Goal: Task Accomplishment & Management: Use online tool/utility

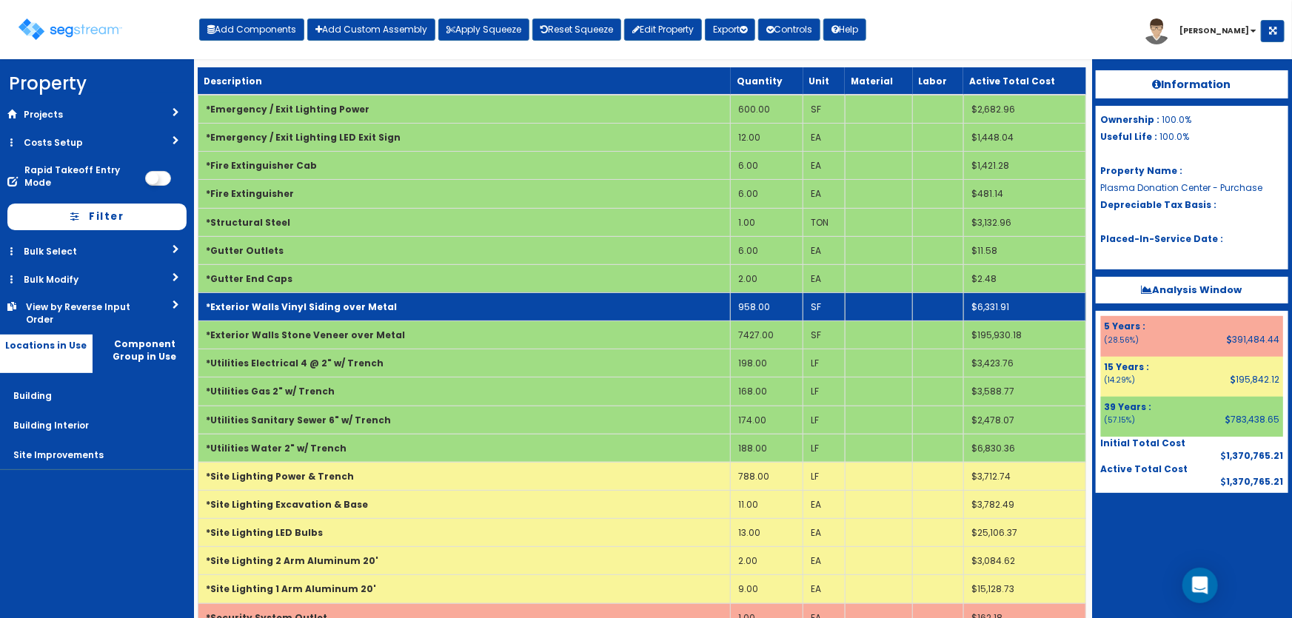
click at [364, 300] on b "*Exterior Walls Vinyl Siding over Metal" at bounding box center [301, 306] width 191 height 13
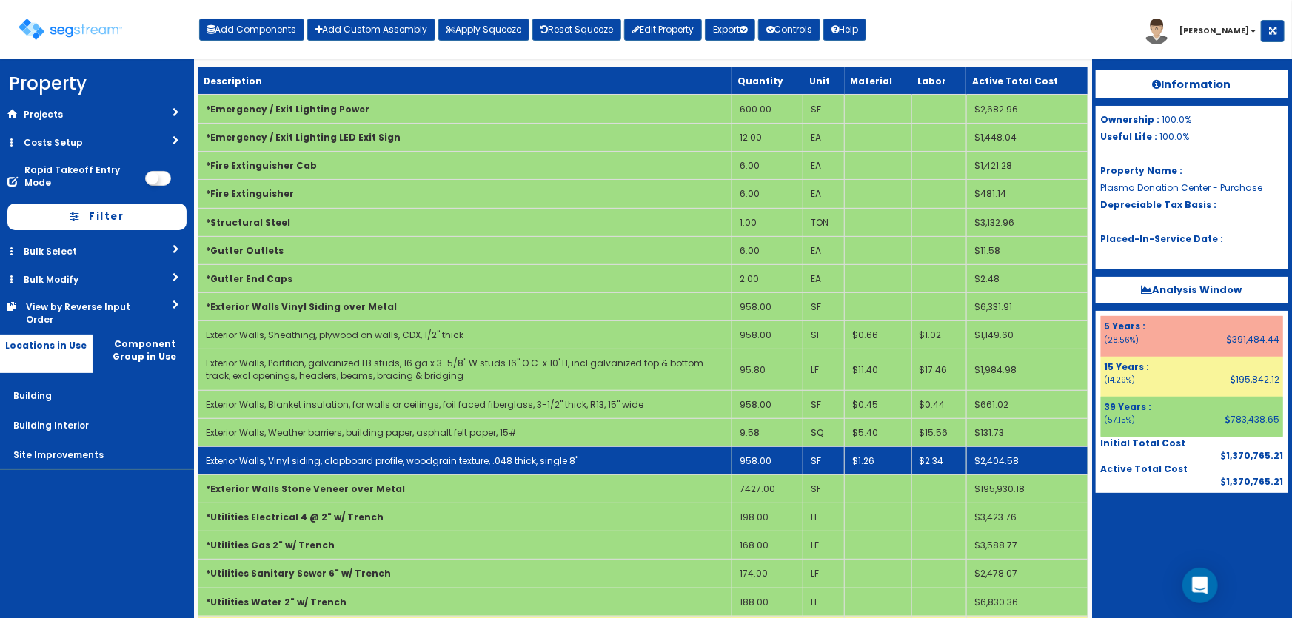
click at [341, 456] on link "Exterior Walls, Vinyl siding, clapboard profile, woodgrain texture, .048 thick,…" at bounding box center [392, 460] width 372 height 13
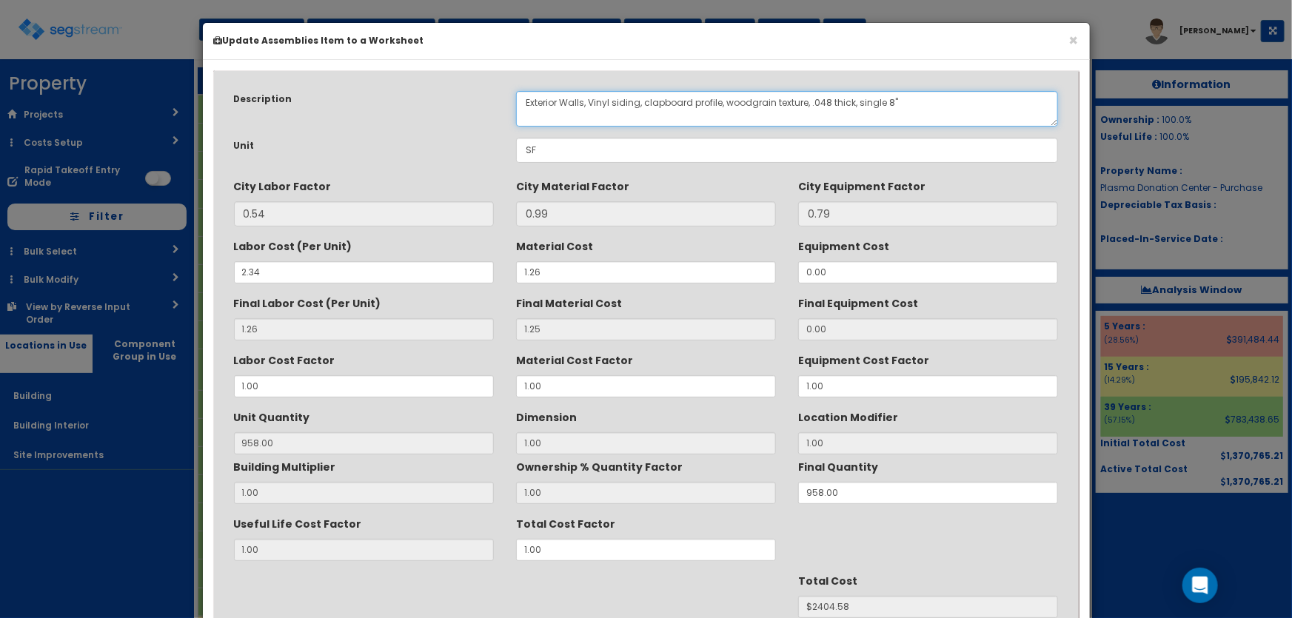
drag, startPoint x: 587, startPoint y: 98, endPoint x: 635, endPoint y: 98, distance: 48.1
click at [635, 98] on textarea "Exterior Walls, Vinyl siding, clapboard profile, woodgrain texture, .048 thick,…" at bounding box center [787, 109] width 543 height 36
drag, startPoint x: 622, startPoint y: 100, endPoint x: 696, endPoint y: 99, distance: 74.0
click at [696, 99] on textarea "Exterior Walls, Vinyl siding, clapboard profile, woodgrain texture, .048 thick,…" at bounding box center [787, 109] width 543 height 36
drag, startPoint x: 622, startPoint y: 100, endPoint x: 642, endPoint y: 101, distance: 20.8
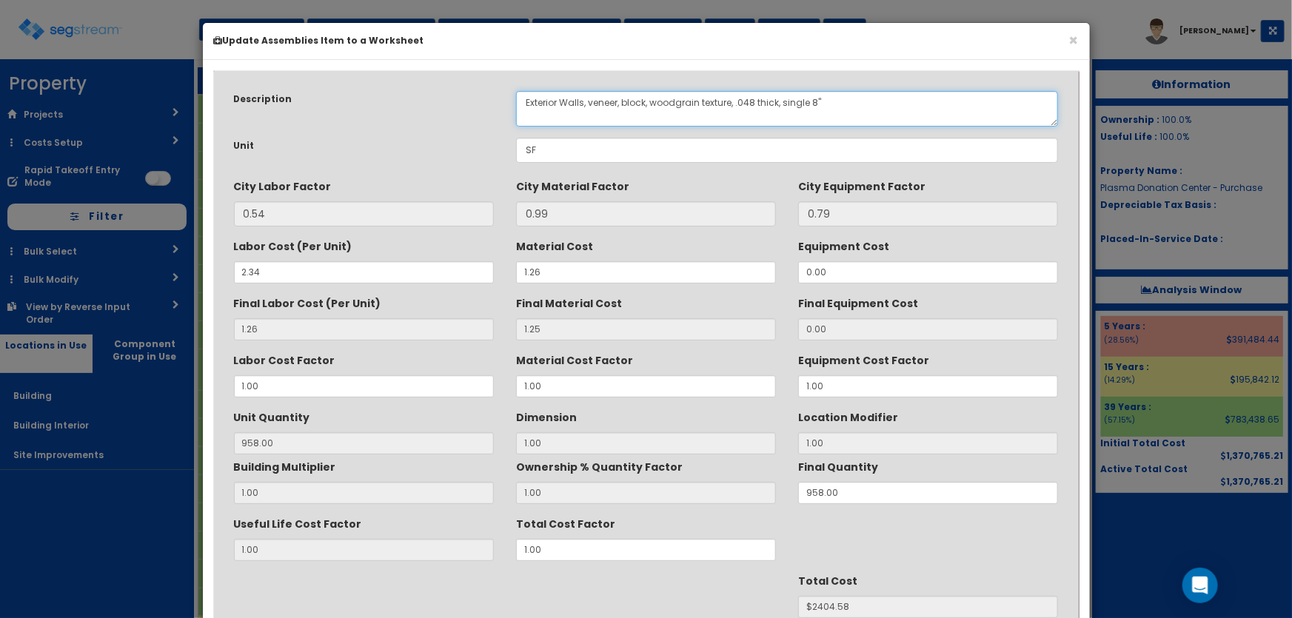
click at [643, 101] on textarea "Exterior Walls, Vinyl siding, clapboard profile, woodgrain texture, .048 thick,…" at bounding box center [787, 109] width 543 height 36
drag, startPoint x: 703, startPoint y: 101, endPoint x: 780, endPoint y: 99, distance: 77.0
click at [780, 99] on textarea "Exterior Walls, Vinyl siding, clapboard profile, woodgrain texture, .048 thick,…" at bounding box center [787, 109] width 543 height 36
drag, startPoint x: 782, startPoint y: 101, endPoint x: 883, endPoint y: 104, distance: 100.7
click at [883, 104] on textarea "Exterior Walls, Vinyl siding, clapboard profile, woodgrain texture, .048 thick,…" at bounding box center [787, 109] width 543 height 36
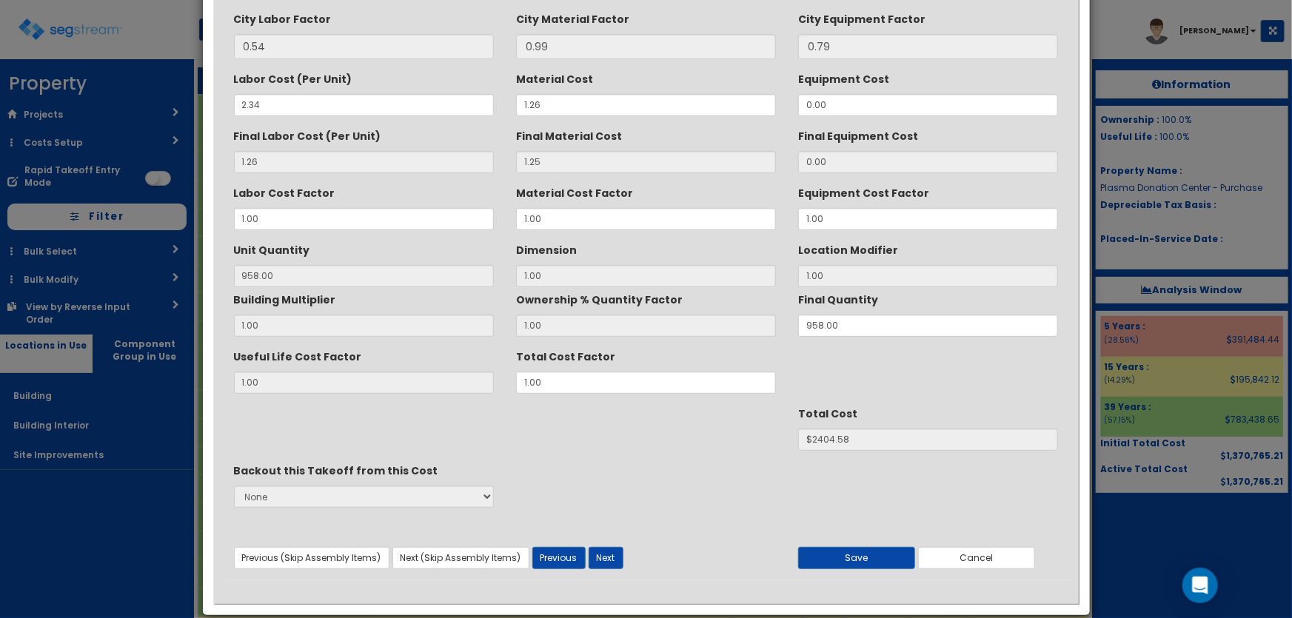
scroll to position [186, 0]
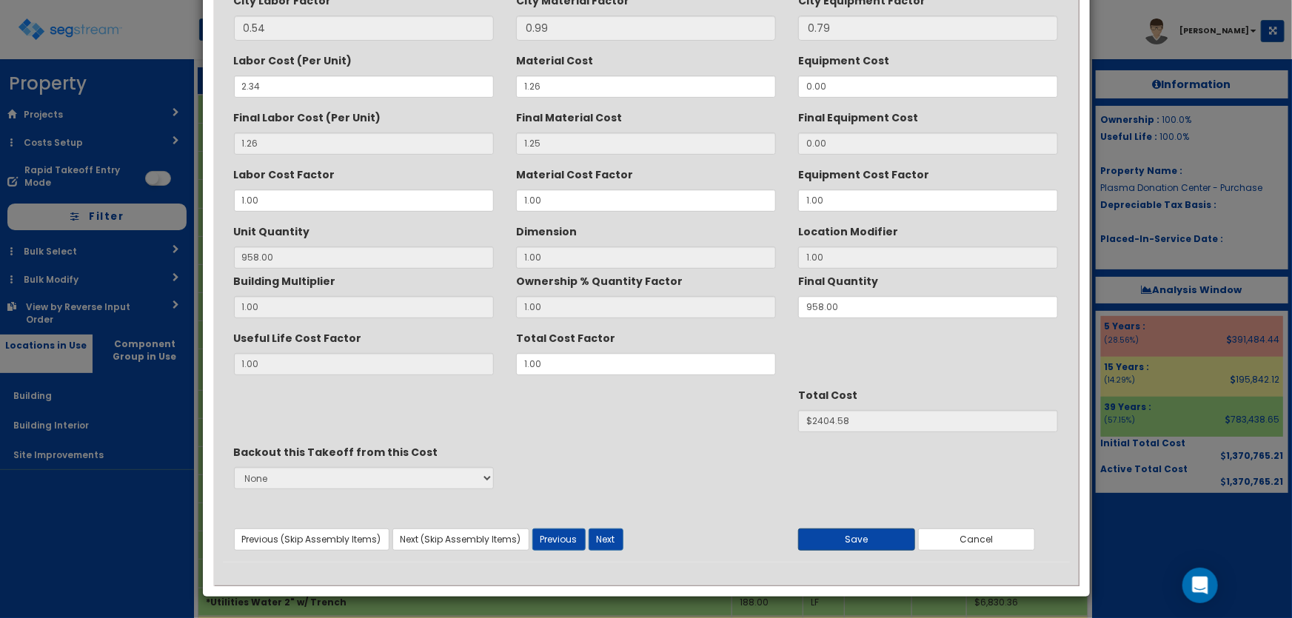
type textarea "Exterior Walls, veneer, fiberglass panels, large block design"
click at [863, 538] on button "Save" at bounding box center [856, 539] width 117 height 22
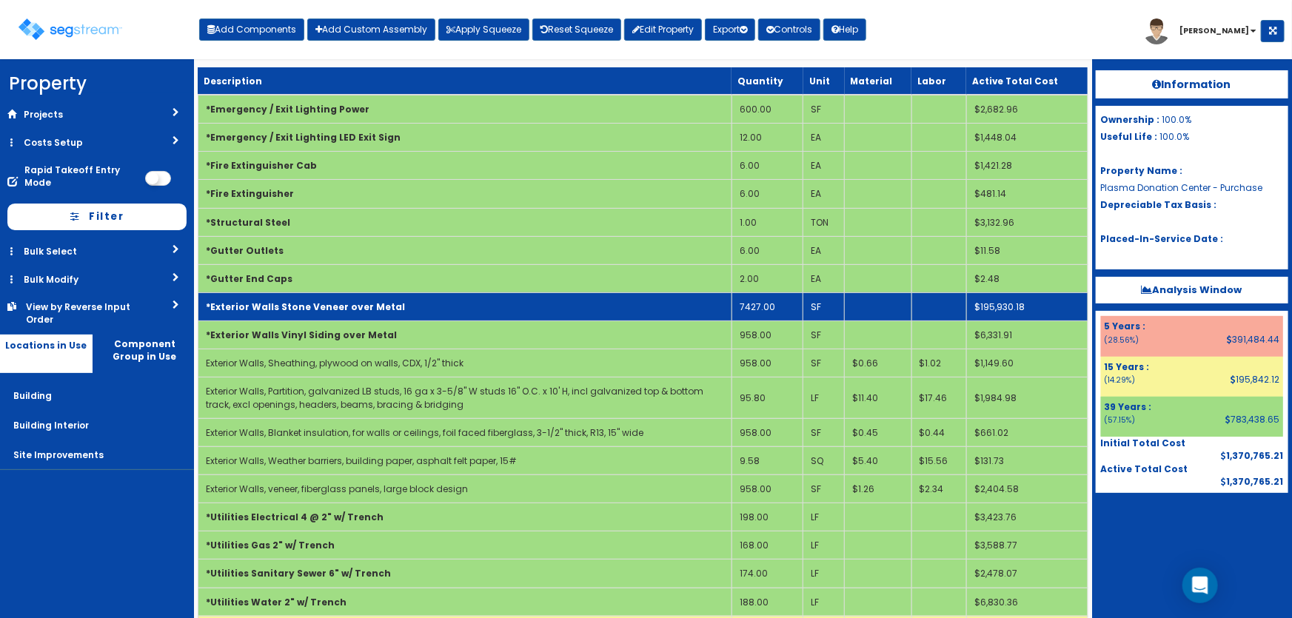
click at [386, 310] on td "*Exterior Walls Stone Veneer over Metal" at bounding box center [465, 306] width 534 height 28
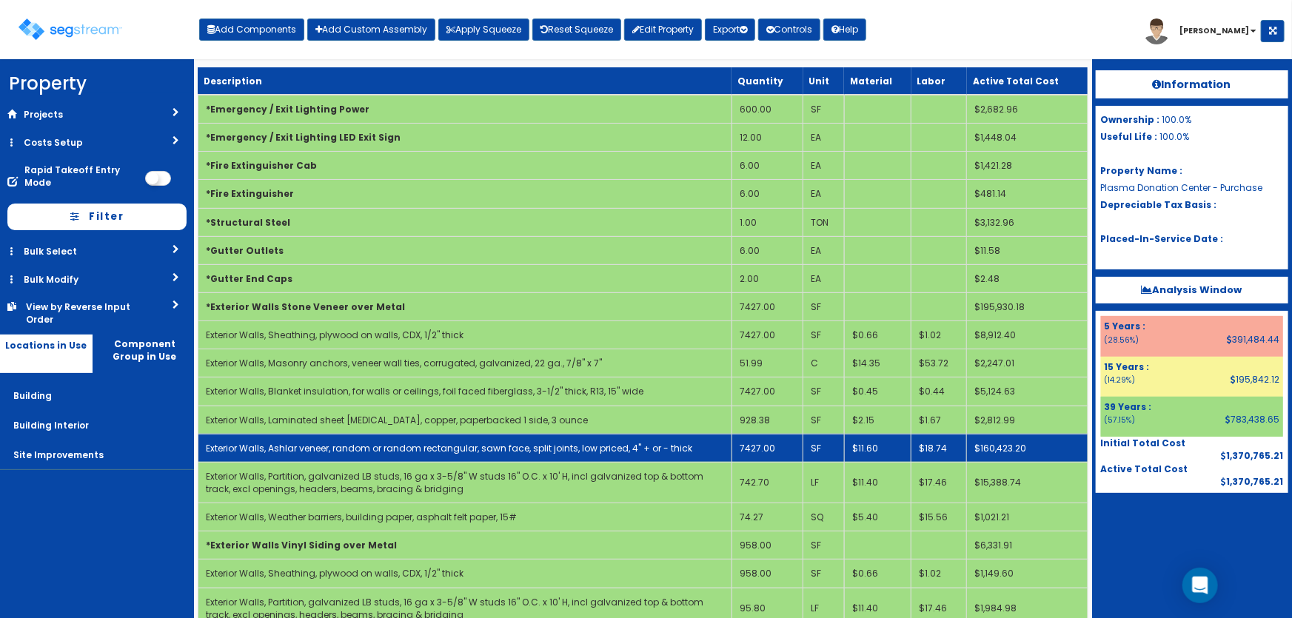
click at [380, 446] on link "Exterior Walls, Ashlar veneer, random or random rectangular, sawn face, split j…" at bounding box center [449, 448] width 486 height 13
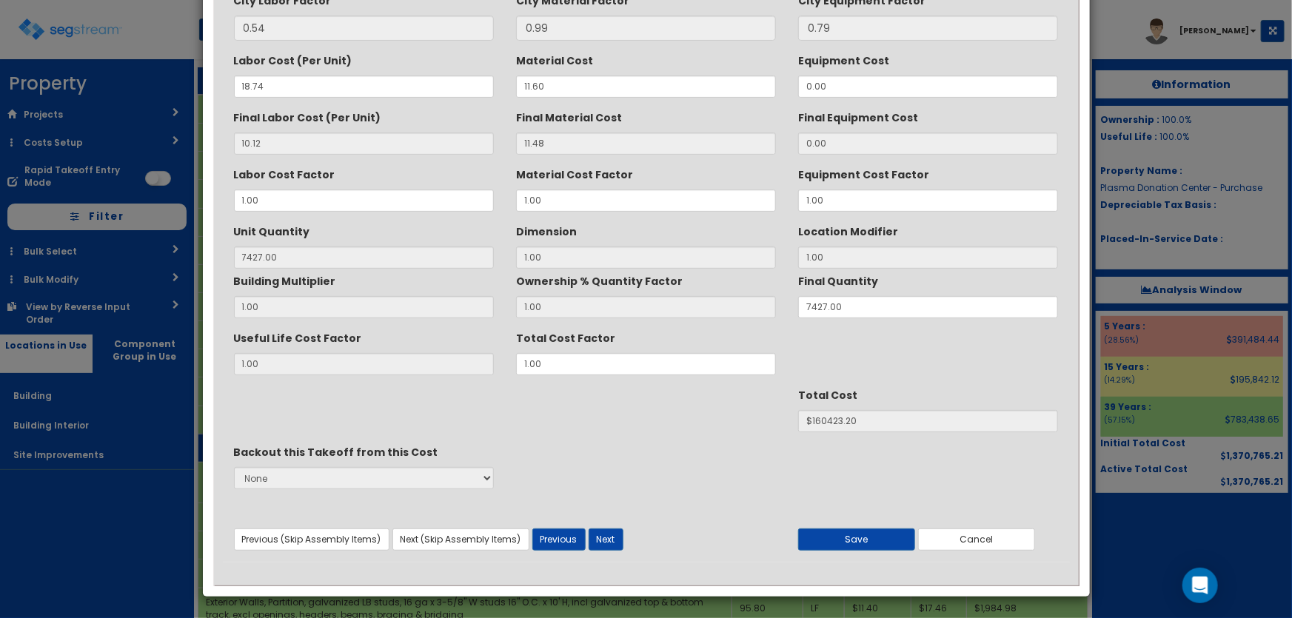
scroll to position [0, 0]
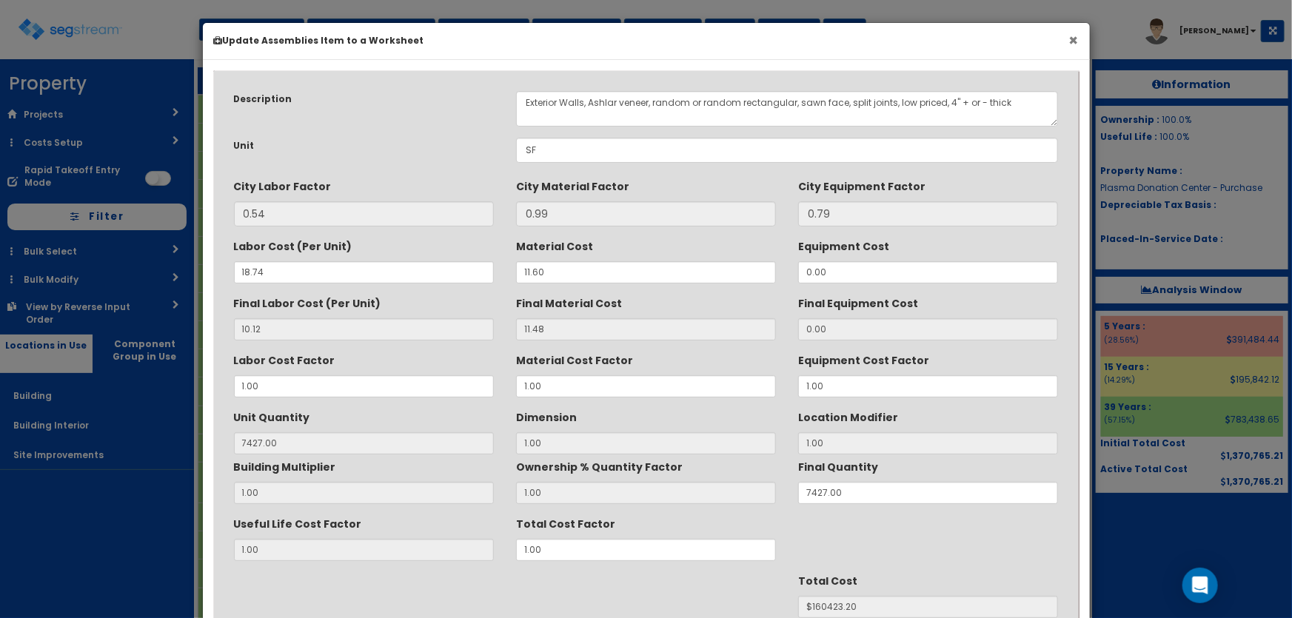
click at [1072, 36] on button "×" at bounding box center [1074, 41] width 10 height 16
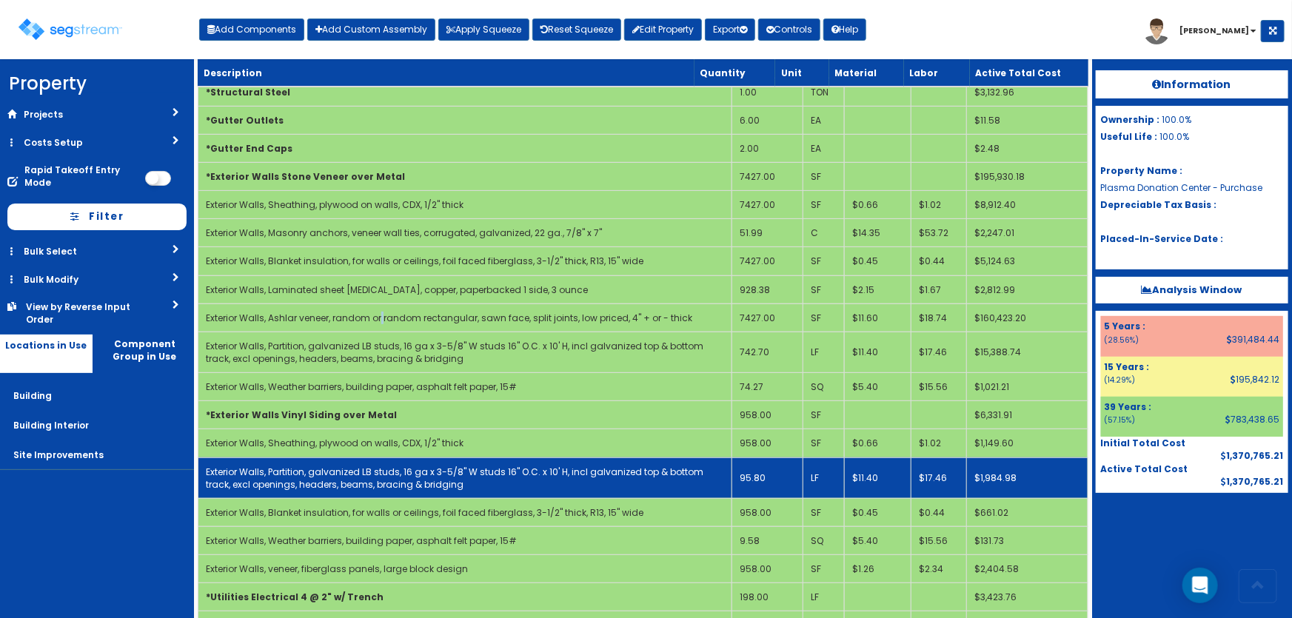
scroll to position [134, 0]
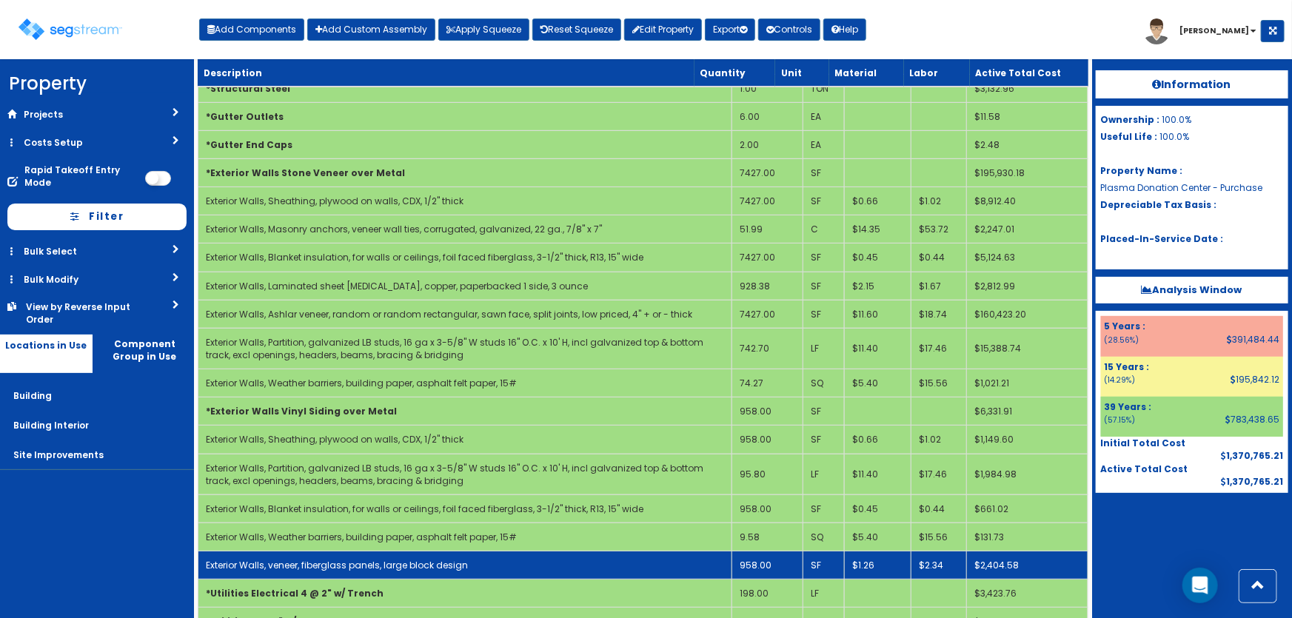
click at [421, 561] on link "Exterior Walls, veneer, fiberglass panels, large block design" at bounding box center [337, 565] width 262 height 13
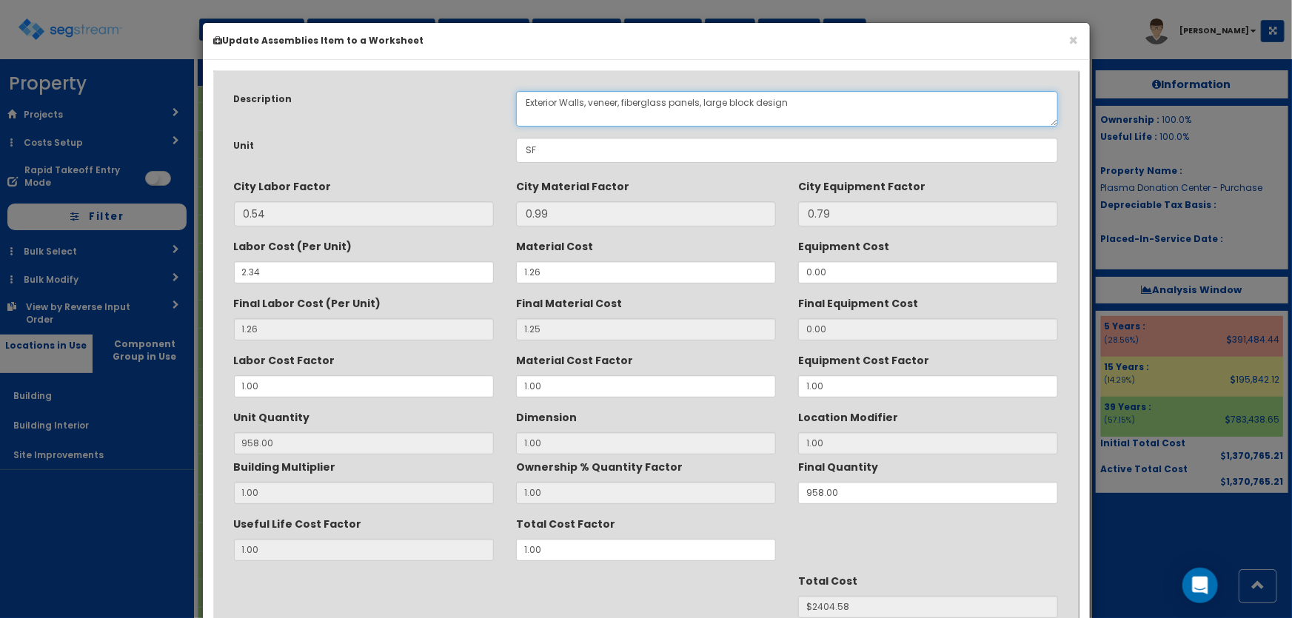
drag, startPoint x: 786, startPoint y: 100, endPoint x: 519, endPoint y: 100, distance: 267.2
click at [519, 100] on textarea "Exterior Walls, veneer, fiberglass panels, large block design" at bounding box center [787, 109] width 543 height 36
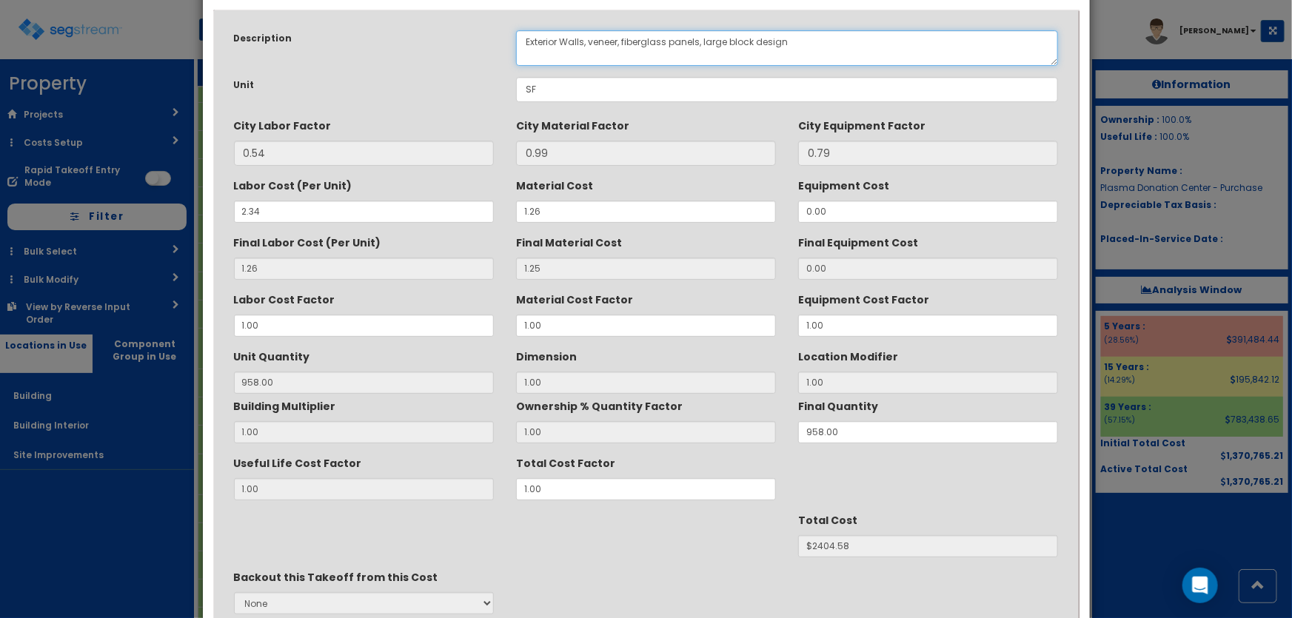
scroll to position [186, 0]
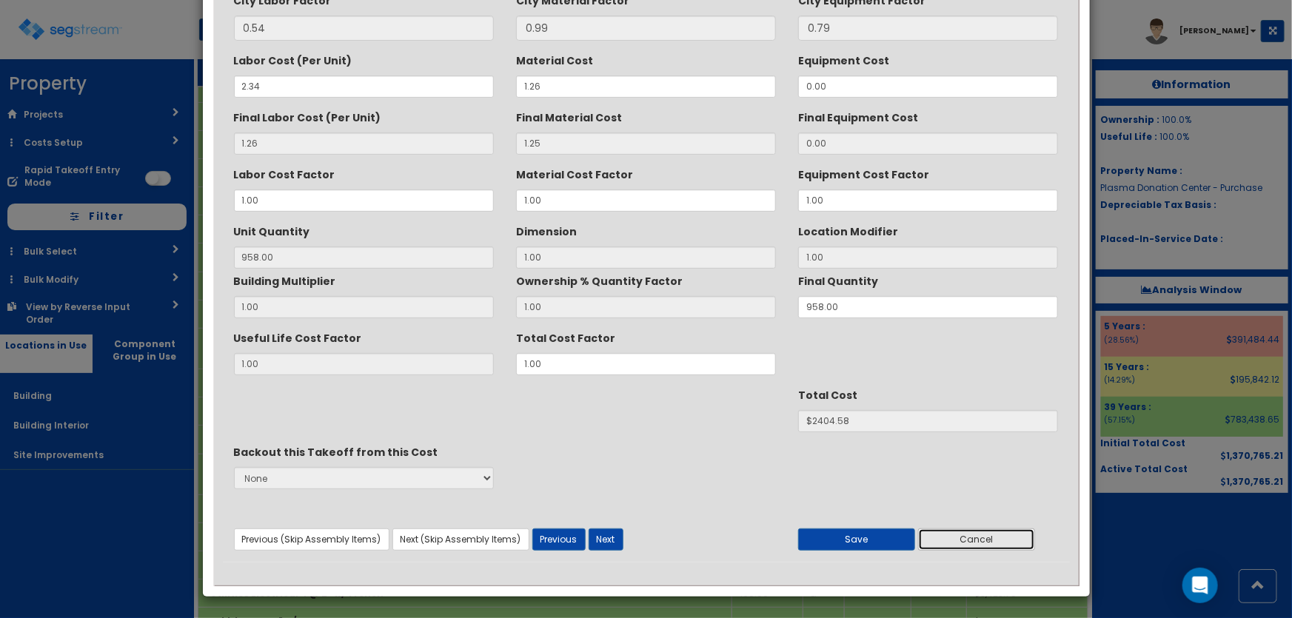
click at [999, 537] on button "Cancel" at bounding box center [976, 539] width 117 height 22
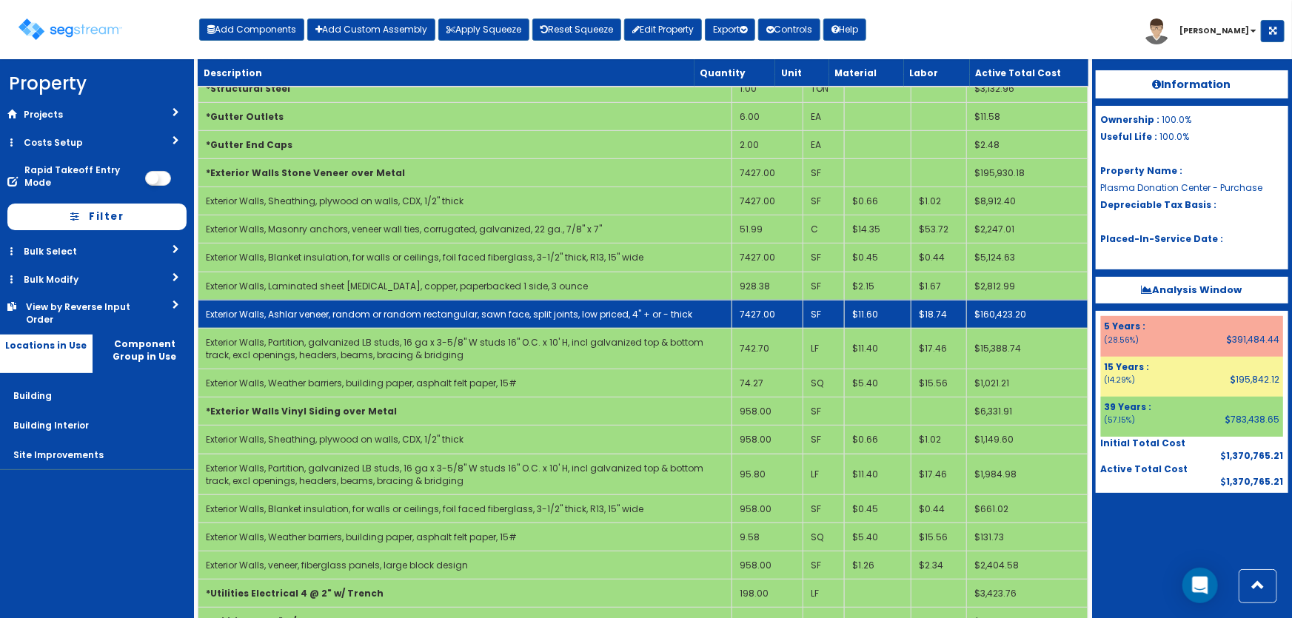
click at [361, 315] on link "Exterior Walls, Ashlar veneer, random or random rectangular, sawn face, split j…" at bounding box center [449, 314] width 486 height 13
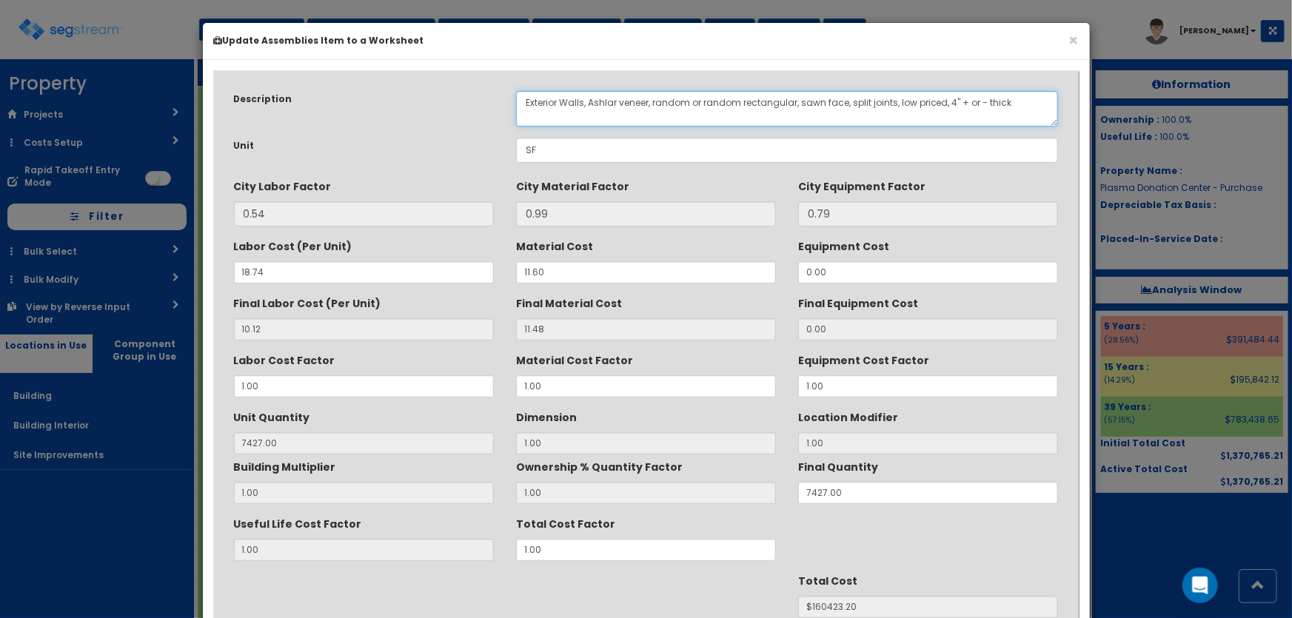
drag, startPoint x: 990, startPoint y: 98, endPoint x: 514, endPoint y: 100, distance: 476.7
click at [514, 100] on div "Exterior Walls, Ashlar veneer, random or random rectangular, sawn face, split j…" at bounding box center [787, 109] width 565 height 36
paste textarea "veneer, fiberglass panels, large block design"
drag, startPoint x: 702, startPoint y: 101, endPoint x: 750, endPoint y: 101, distance: 48.1
click at [750, 101] on textarea "Exterior Walls, Ashlar veneer, random or random rectangular, sawn face, split j…" at bounding box center [787, 109] width 543 height 36
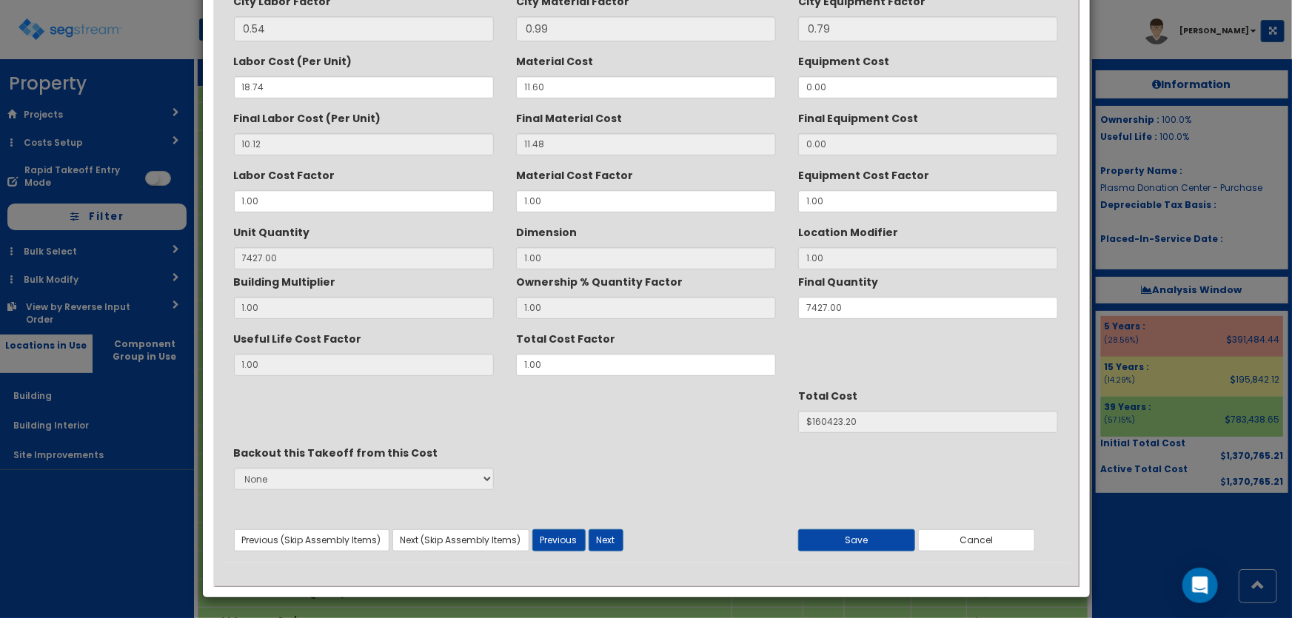
scroll to position [186, 0]
type textarea "Exterior Walls, veneer, fiberglass panels, brick design"
click at [864, 531] on button "Save" at bounding box center [856, 539] width 117 height 22
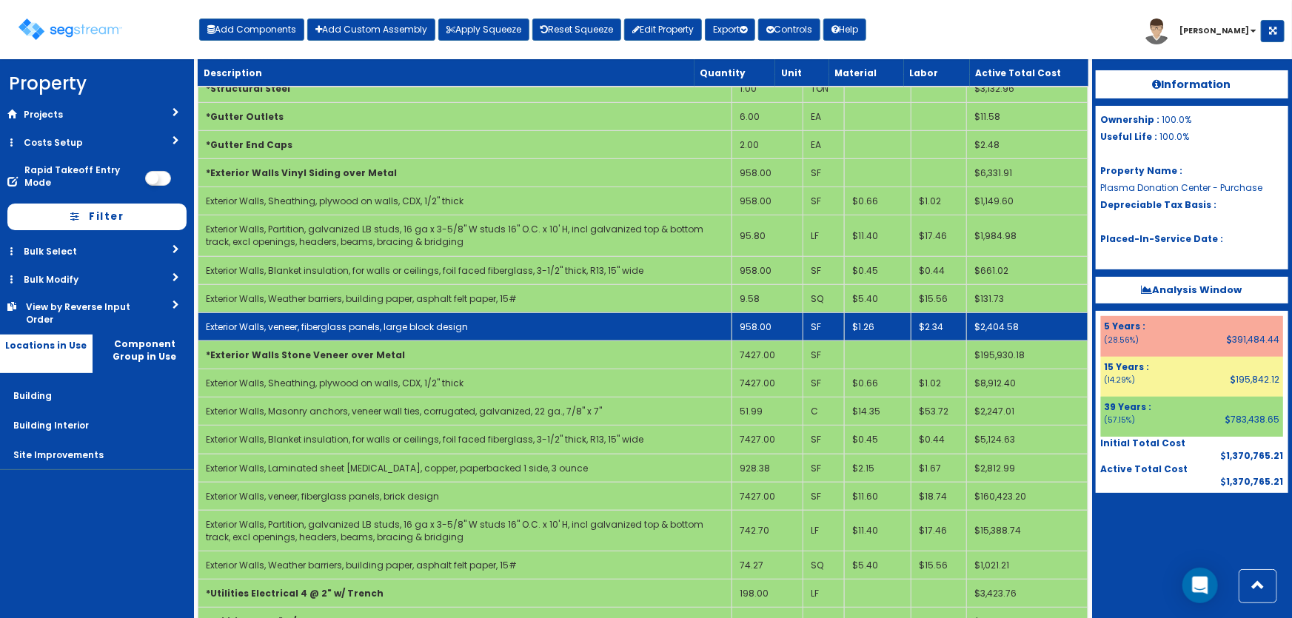
click at [442, 321] on link "Exterior Walls, veneer, fiberglass panels, large block design" at bounding box center [337, 326] width 262 height 13
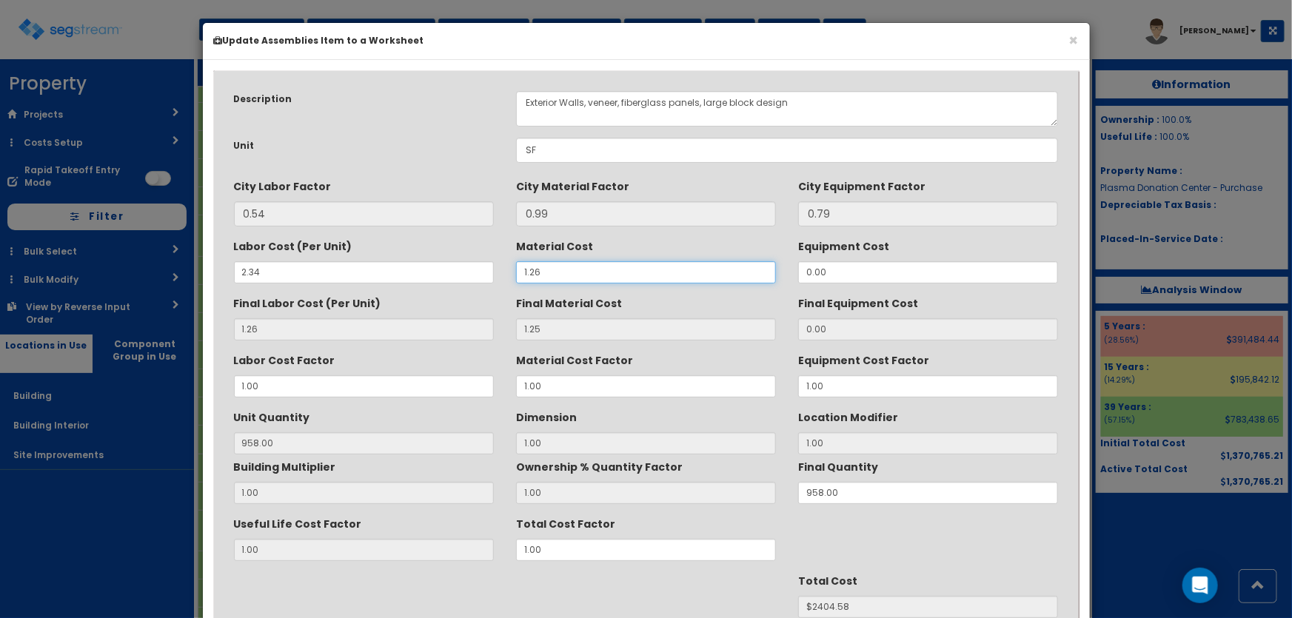
click at [491, 278] on div "Labor Cost (Per Unit) 2.34 Material Cost 1.26 Equipment Cost 0.00" at bounding box center [646, 259] width 847 height 50
type input "1"
type input "0.99"
type input "958"
type input "$2155.50"
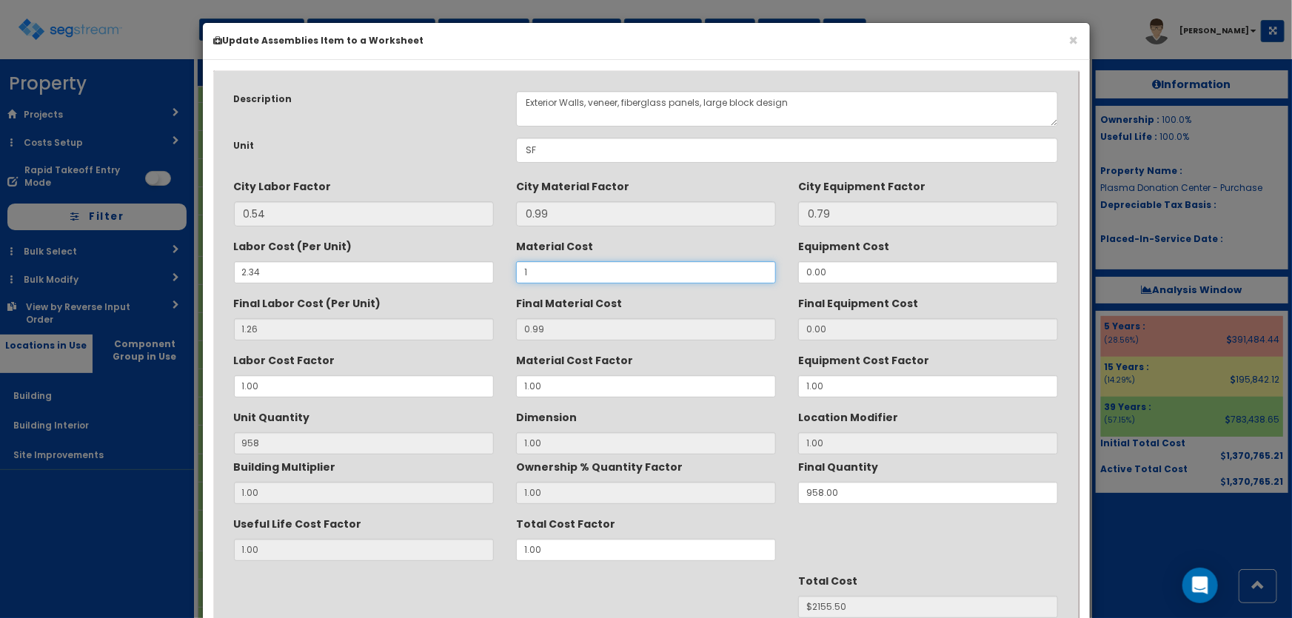
type input "11"
type input "10.89"
type input "$11639.70"
type input "11.60"
type input "11.48"
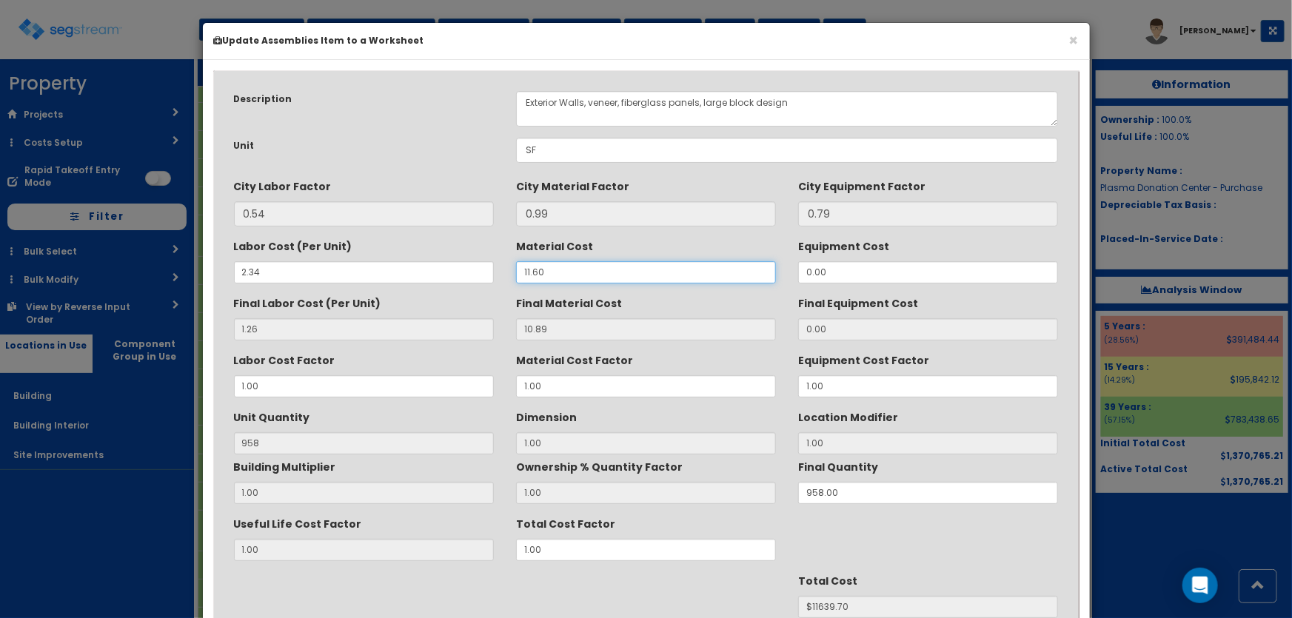
type input "$12204.92"
type input "11.60"
drag, startPoint x: 230, startPoint y: 267, endPoint x: 190, endPoint y: 252, distance: 42.9
click at [196, 255] on div "× Update Assemblies Item to a Worksheet Description Exterior Walls, veneer, fib…" at bounding box center [646, 309] width 1292 height 618
type input "18"
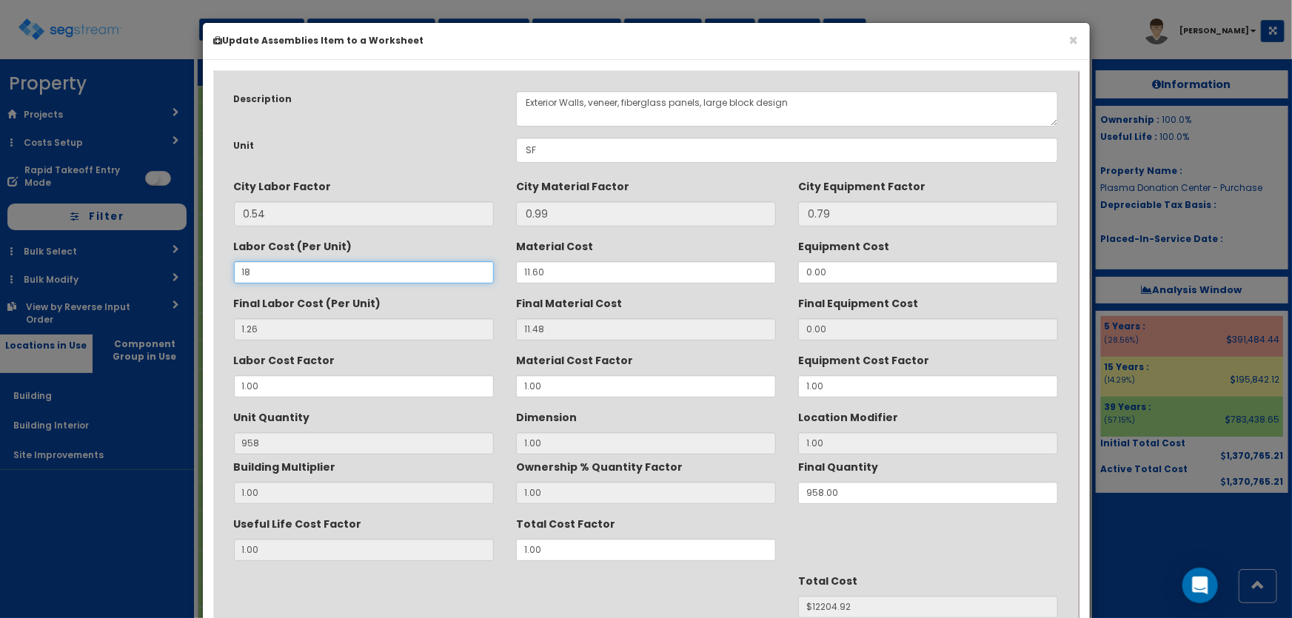
type input "9.72"
type input "$20309.60"
type input "18.7"
type input "10.10"
type input "$20673.64"
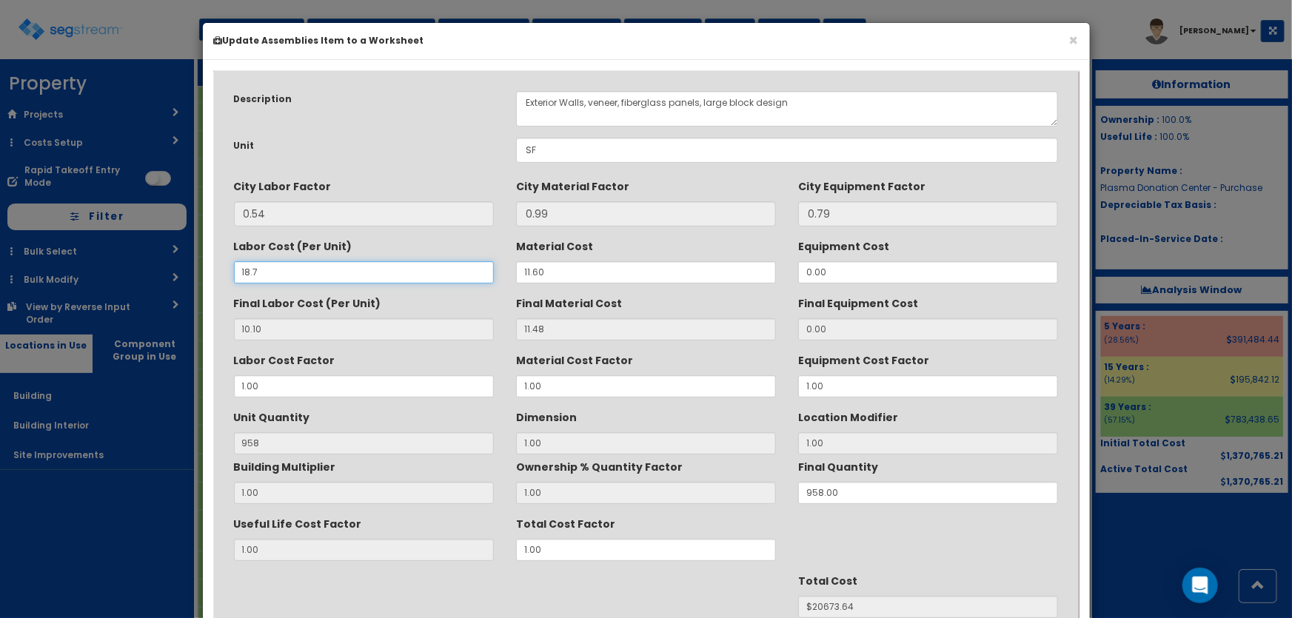
type input "18.74"
type input "10.12"
type input "$20692.80"
type input "18.74"
click at [467, 551] on div "Useful Life Cost Factor 1.00 Total Cost Factor 1.00" at bounding box center [646, 536] width 847 height 50
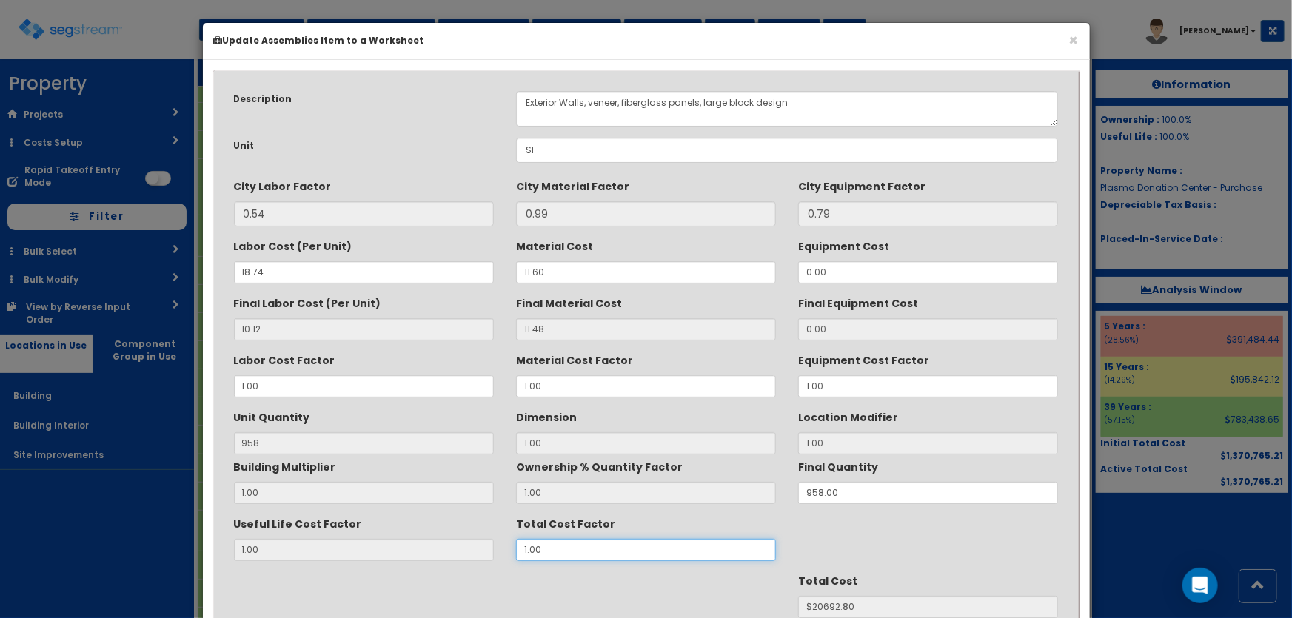
type input "."
type input "$NaN"
type input ".95"
type input "$19658.16"
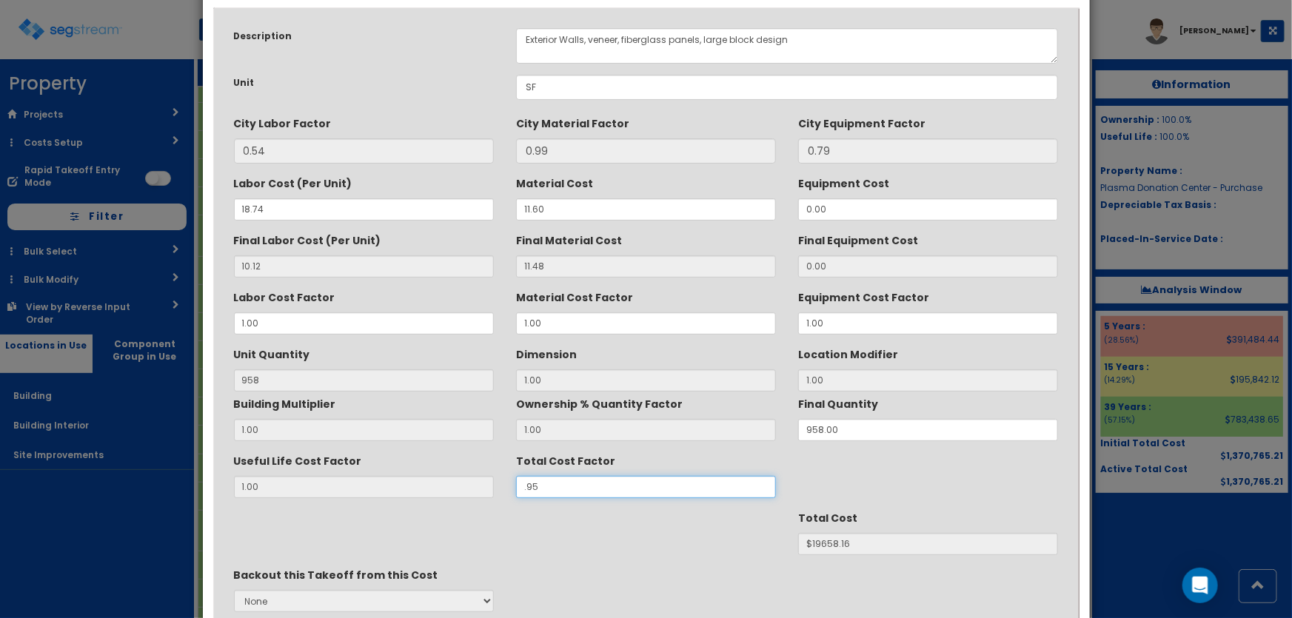
scroll to position [186, 0]
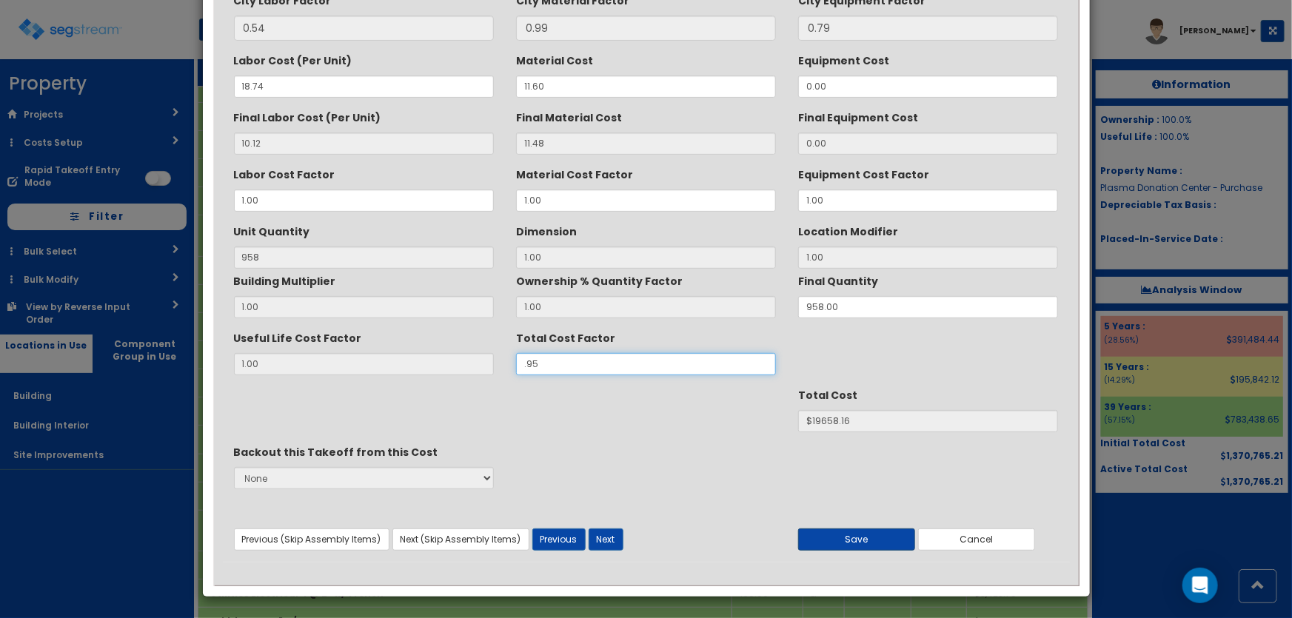
type input ".95"
click at [878, 547] on button "Save" at bounding box center [856, 539] width 117 height 22
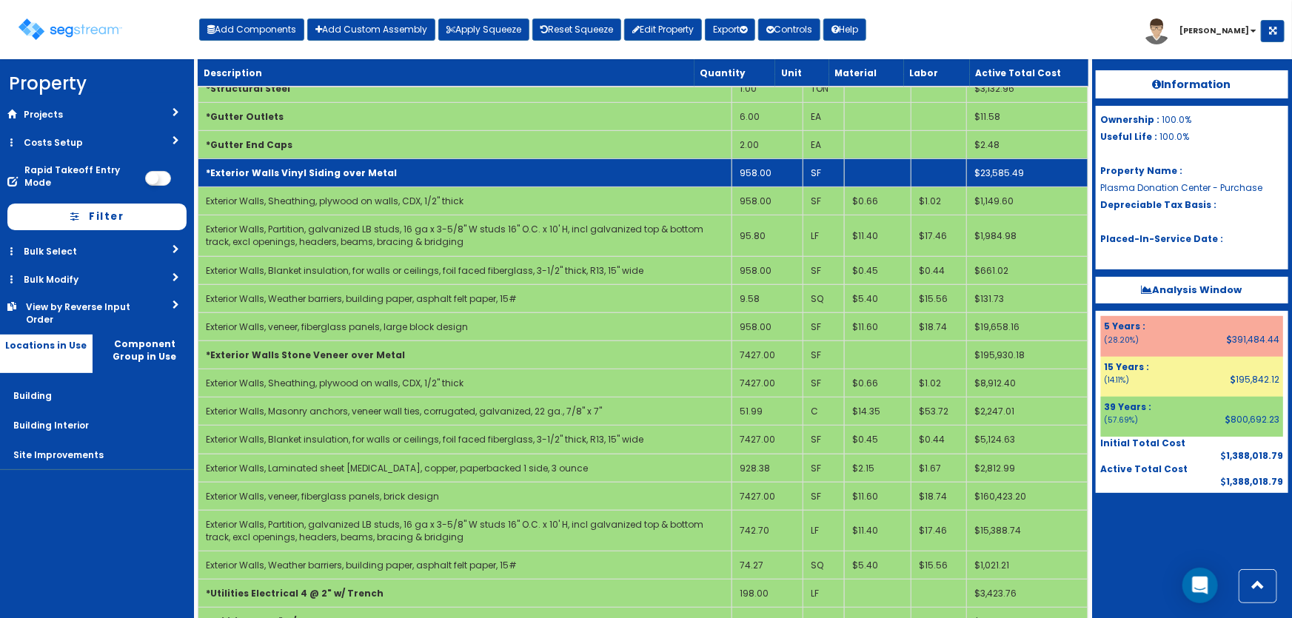
click at [340, 169] on b "*Exterior Walls Vinyl Siding over Metal" at bounding box center [301, 173] width 191 height 13
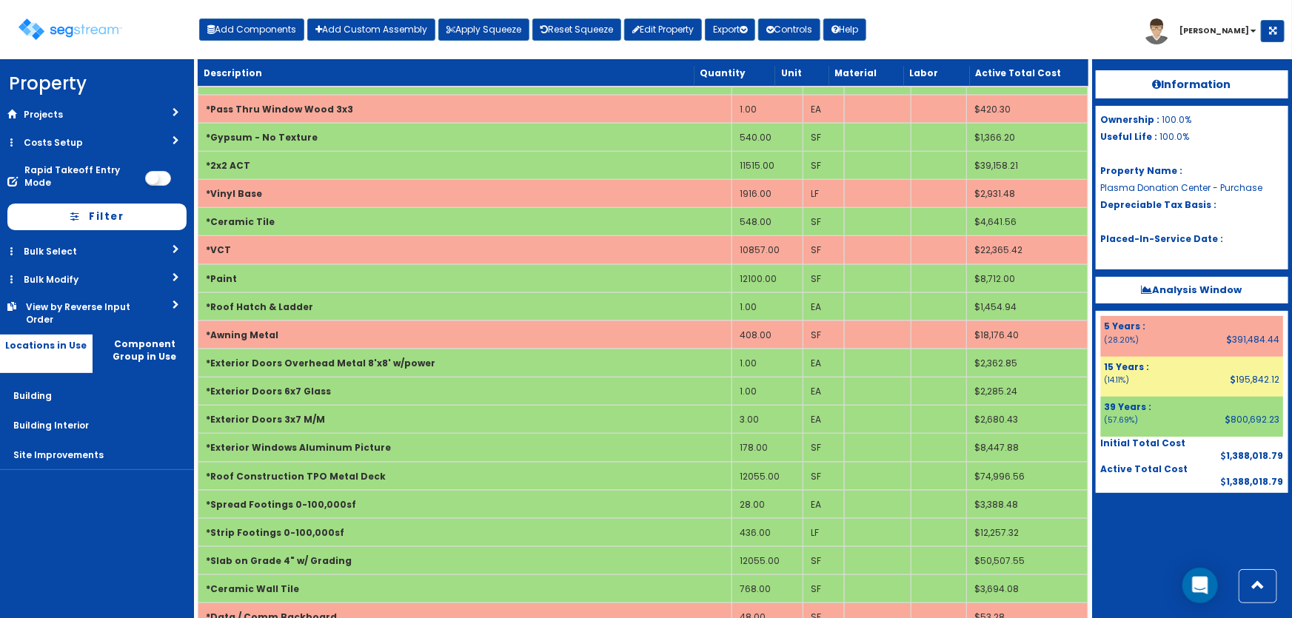
scroll to position [3566, 0]
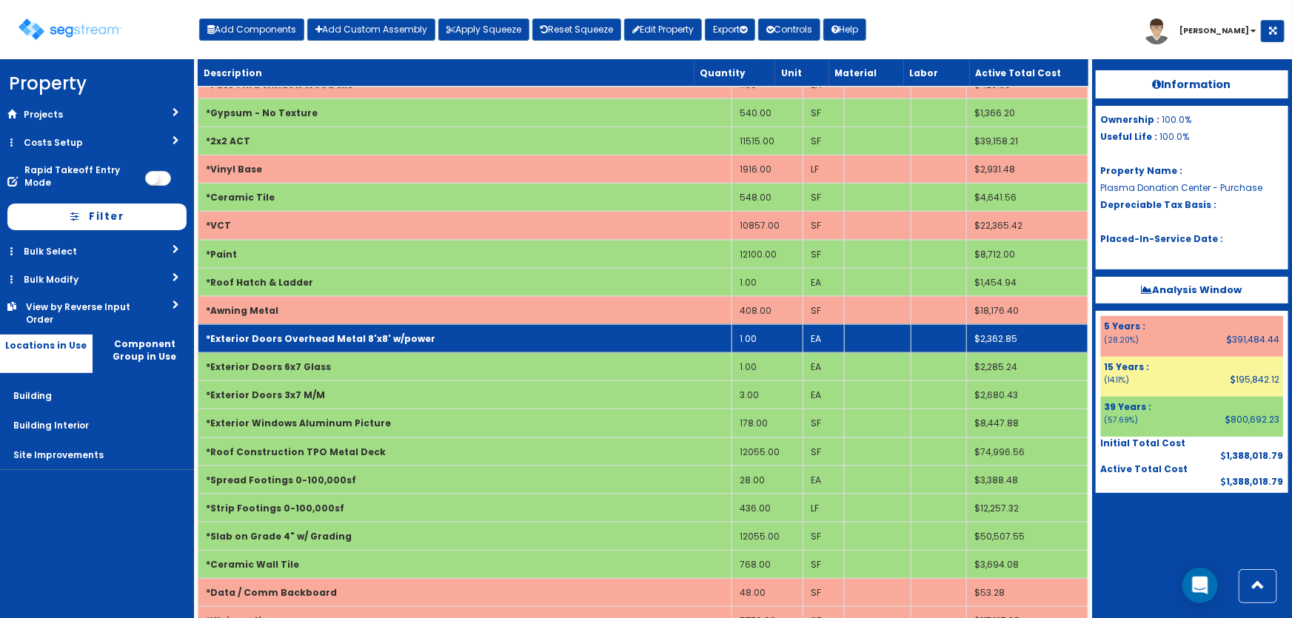
click at [338, 332] on b "*Exterior Doors Overhead Metal 8'x8' w/power" at bounding box center [320, 338] width 229 height 13
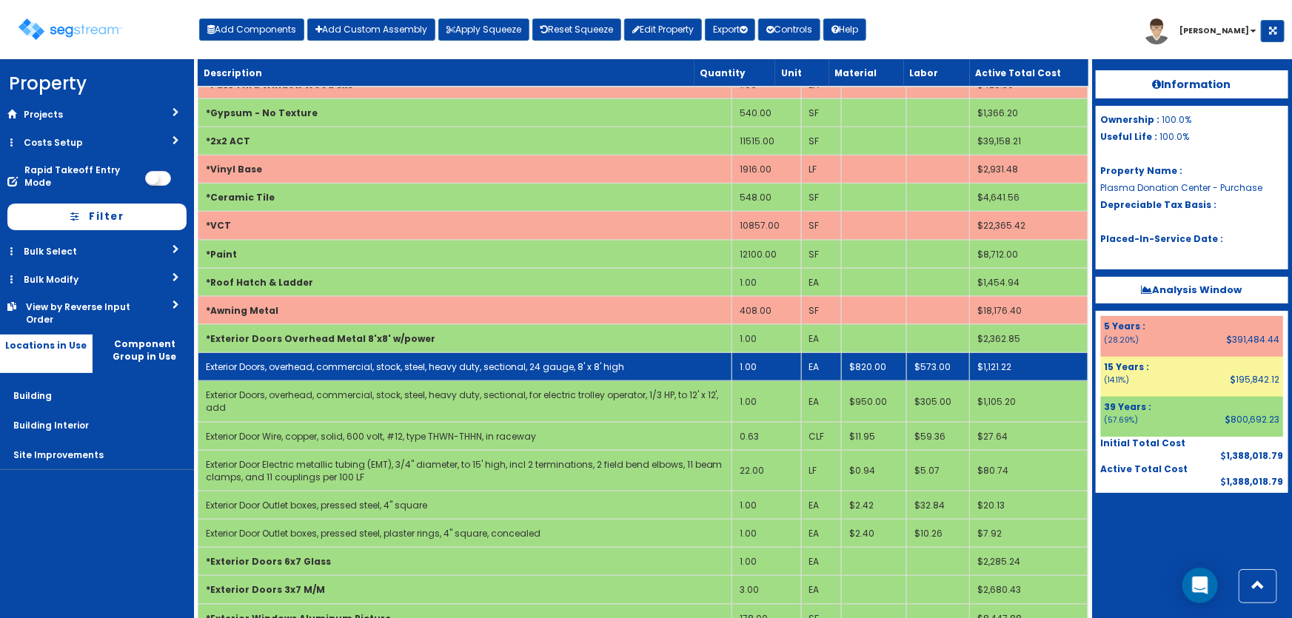
click at [438, 360] on link "Exterior Doors, overhead, commercial, stock, steel, heavy duty, sectional, 24 g…" at bounding box center [415, 366] width 418 height 13
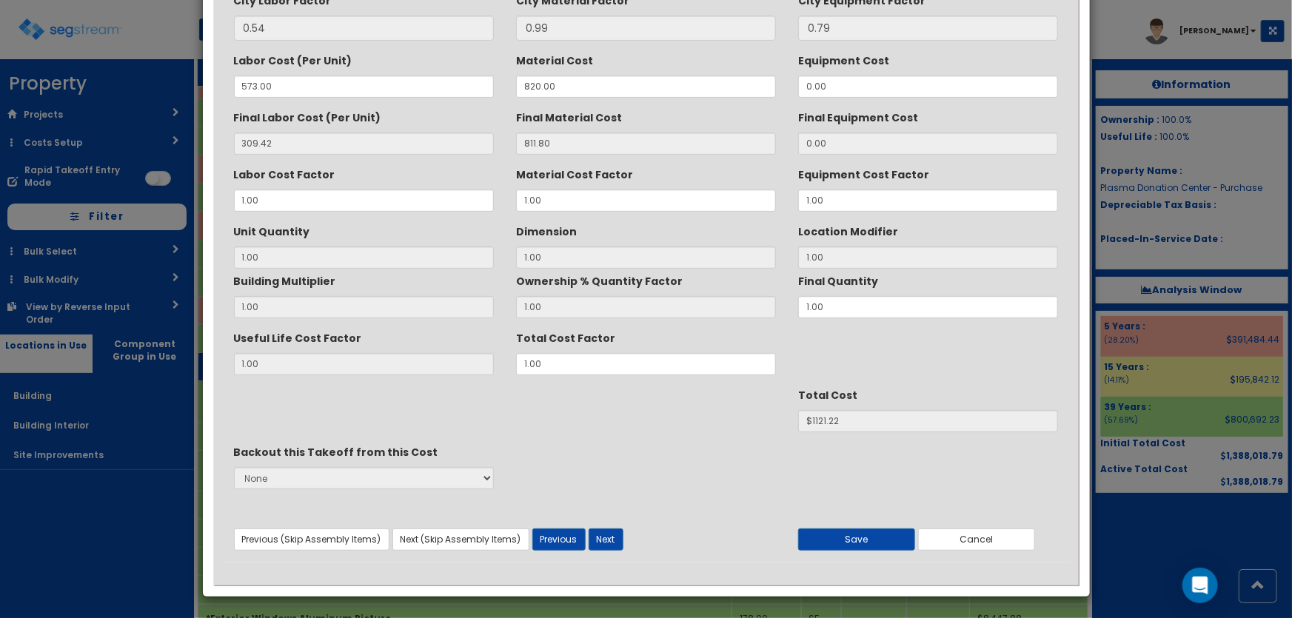
scroll to position [0, 0]
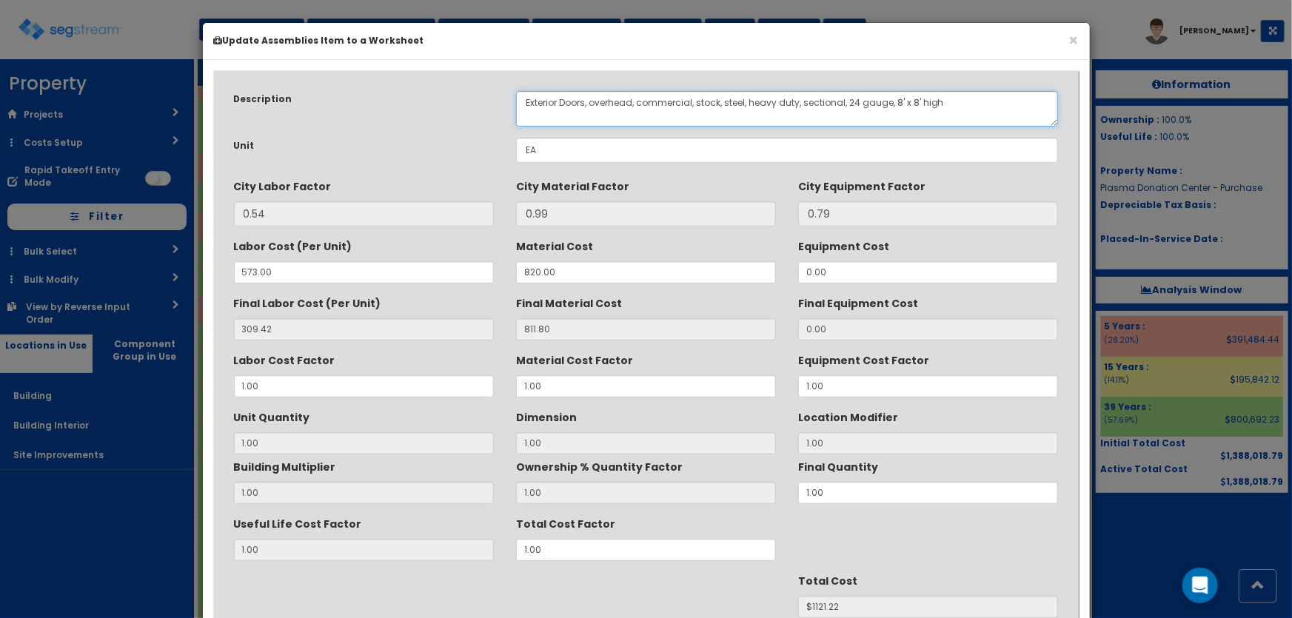
click at [896, 101] on textarea "Exterior Doors, overhead, commercial, stock, steel, heavy duty, sectional, 24 g…" at bounding box center [787, 109] width 543 height 36
type textarea "Exterior Doors, overhead, commercial, stock, steel, heavy duty, sectional, 24 g…"
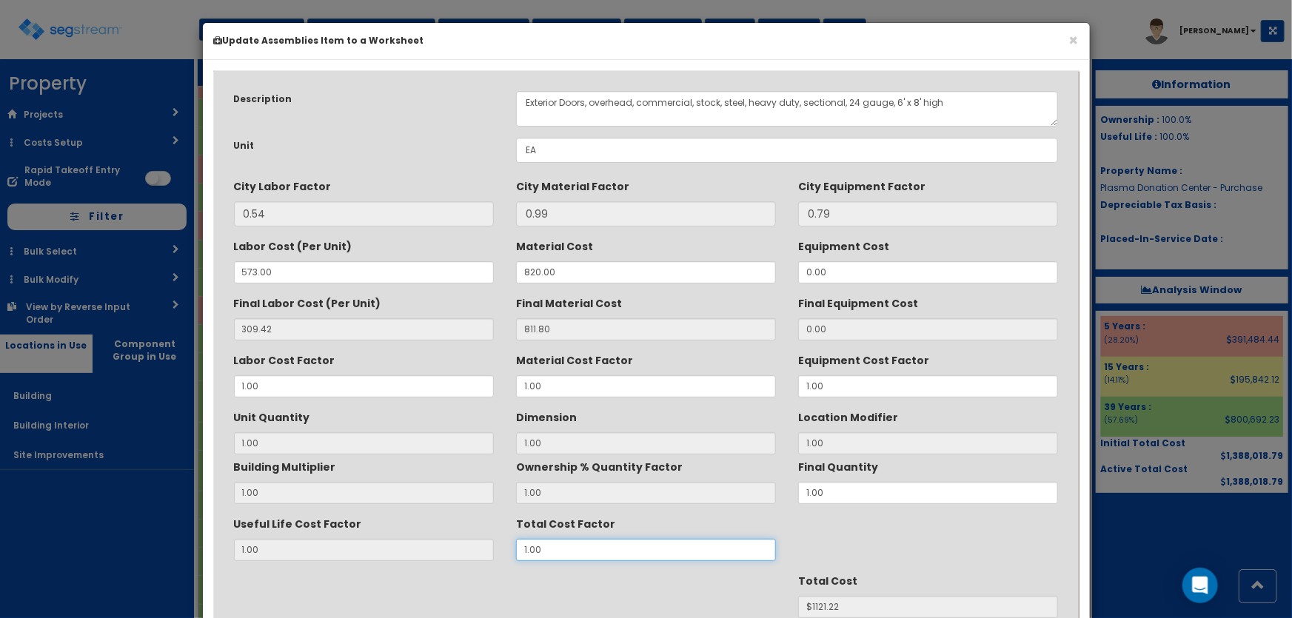
click at [478, 543] on div "Useful Life Cost Factor 1.00 Total Cost Factor 1.00" at bounding box center [646, 536] width 847 height 50
type input "."
type input "1"
type input "$NaN"
type input ".9"
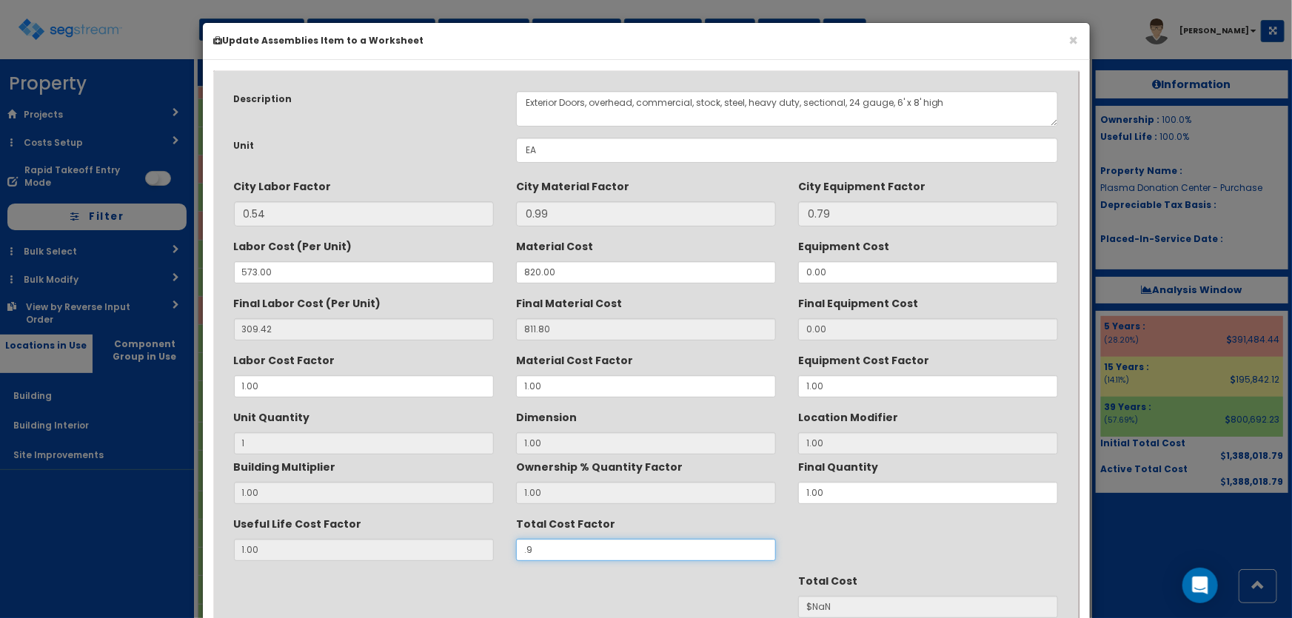
type input "$1009.10"
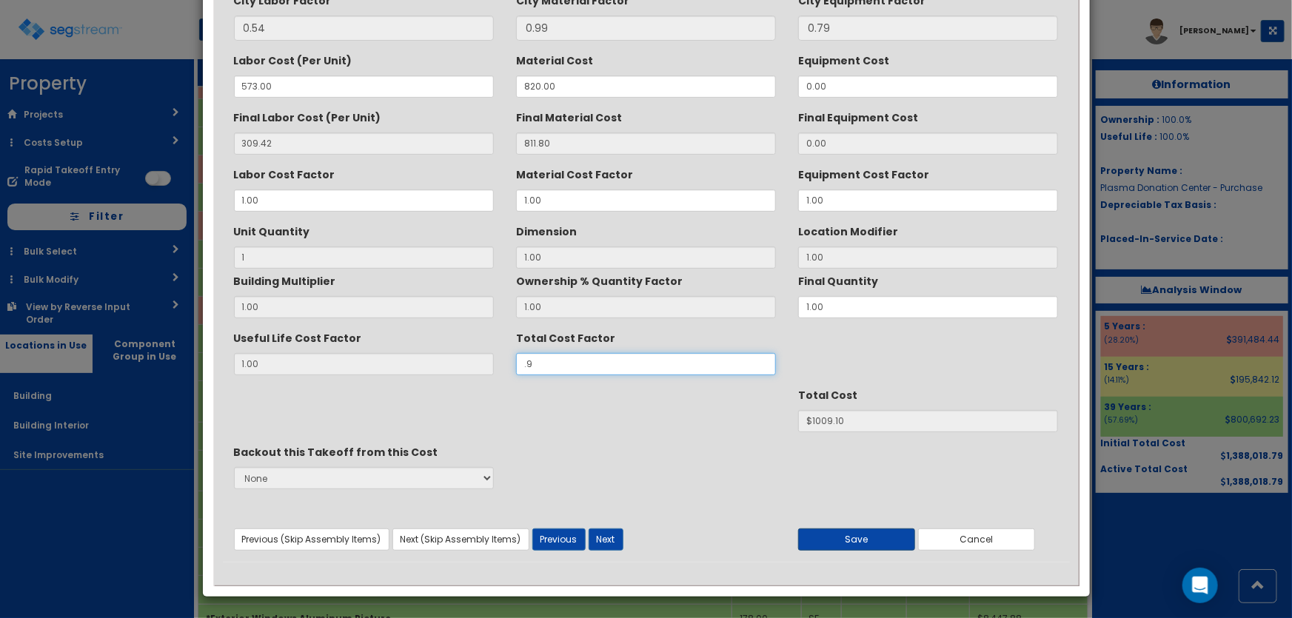
type input ".9"
click at [859, 529] on button "Save" at bounding box center [856, 539] width 117 height 22
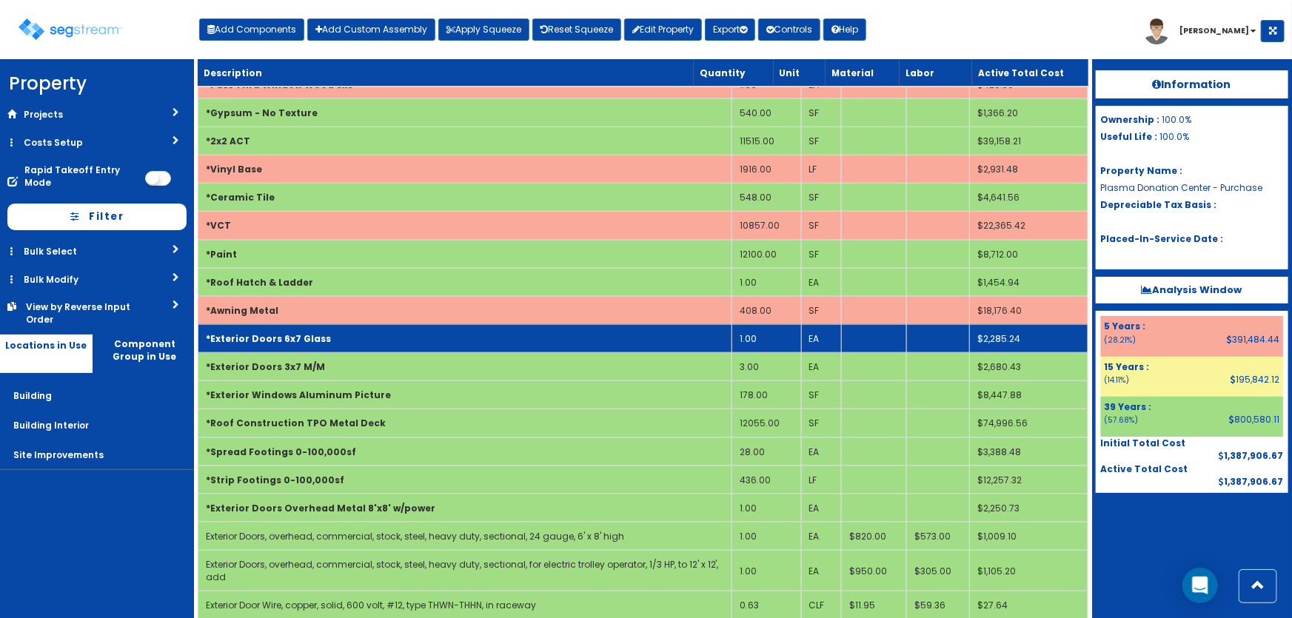
scroll to position [3499, 0]
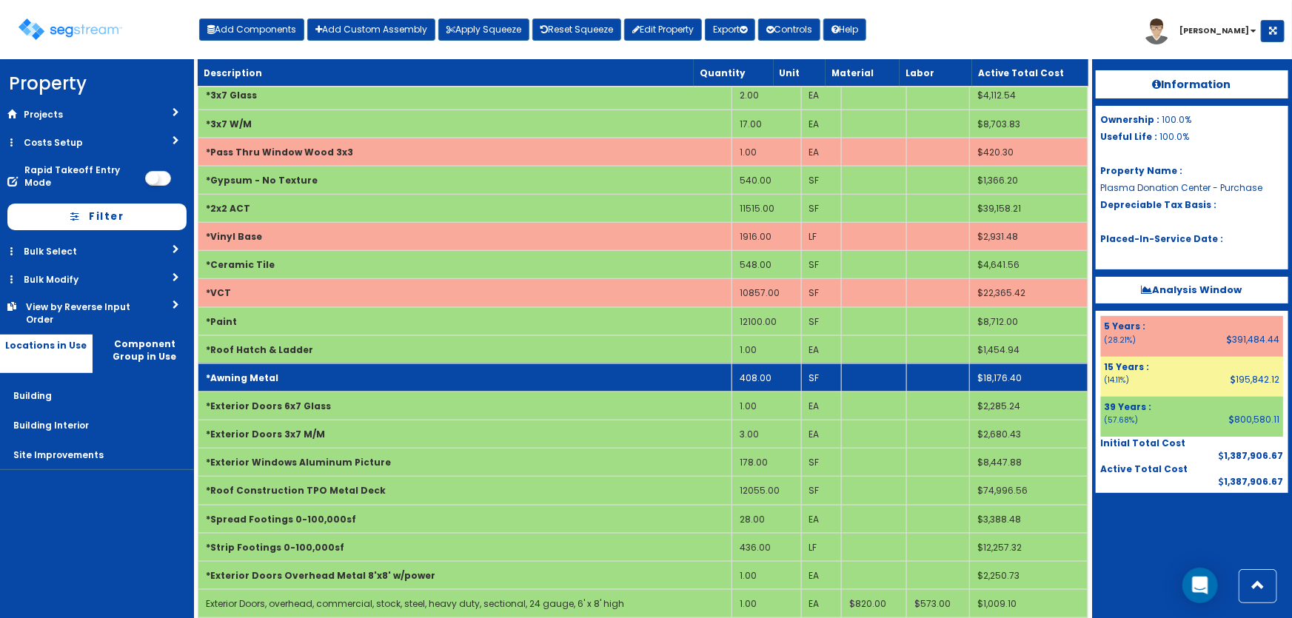
click at [501, 363] on td "*Awning Metal" at bounding box center [465, 377] width 534 height 28
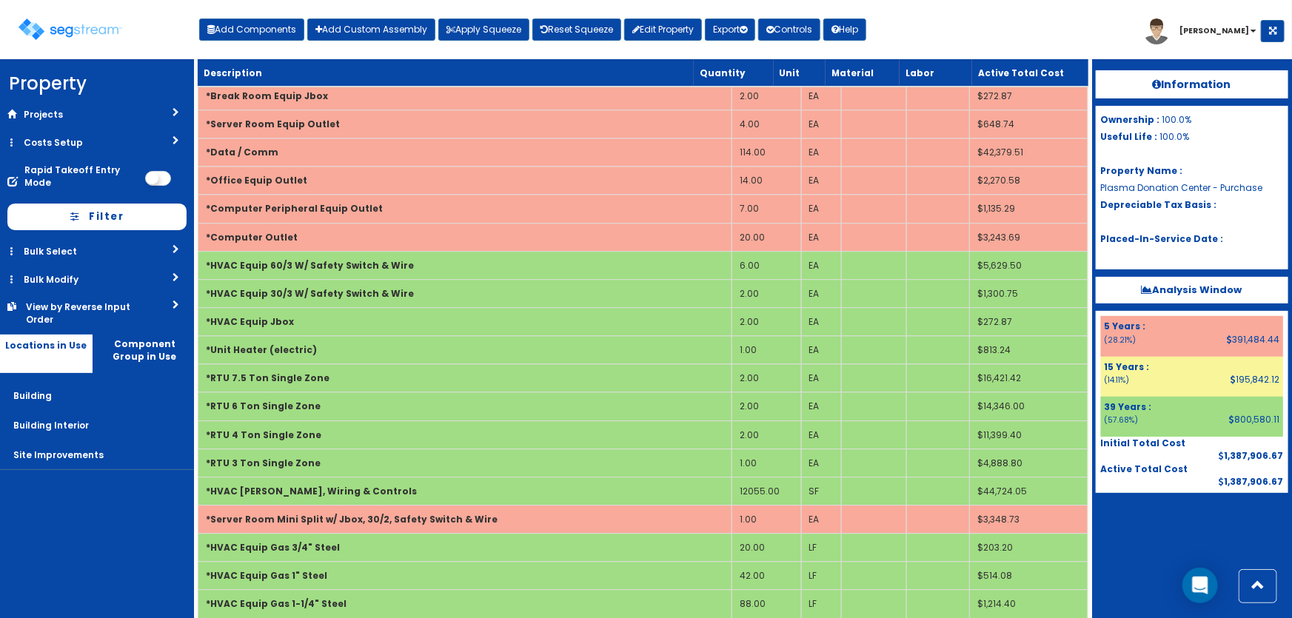
scroll to position [1951, 0]
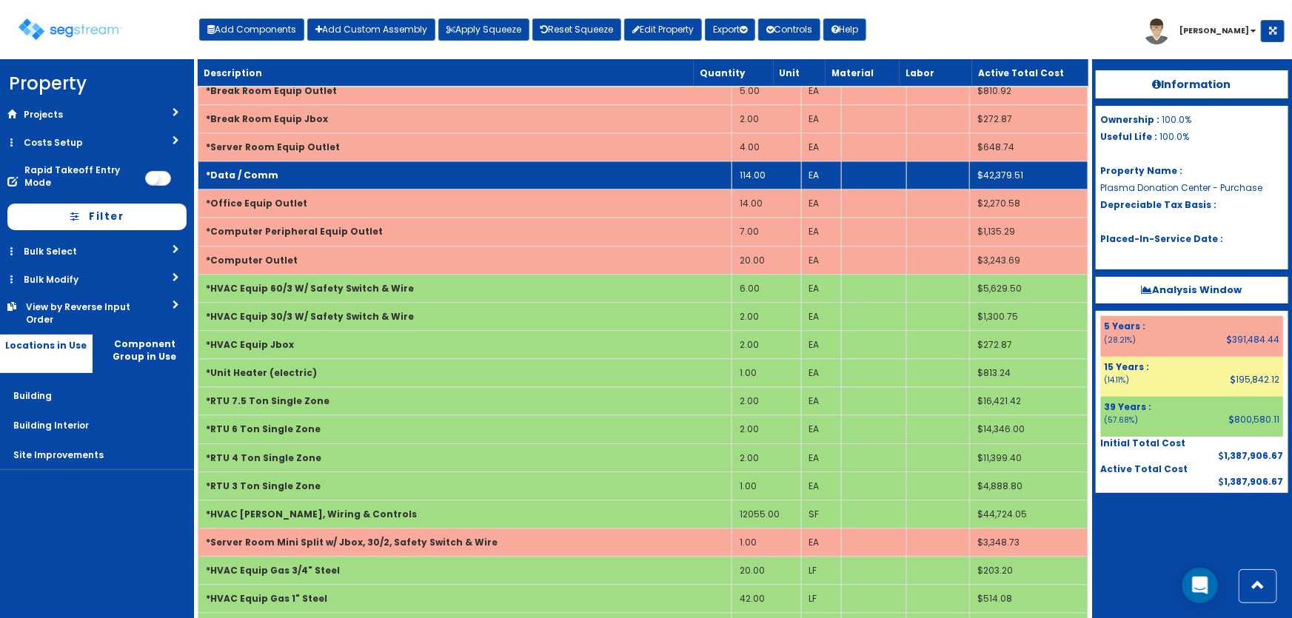
click at [481, 177] on td "*Data / Comm" at bounding box center [465, 175] width 534 height 28
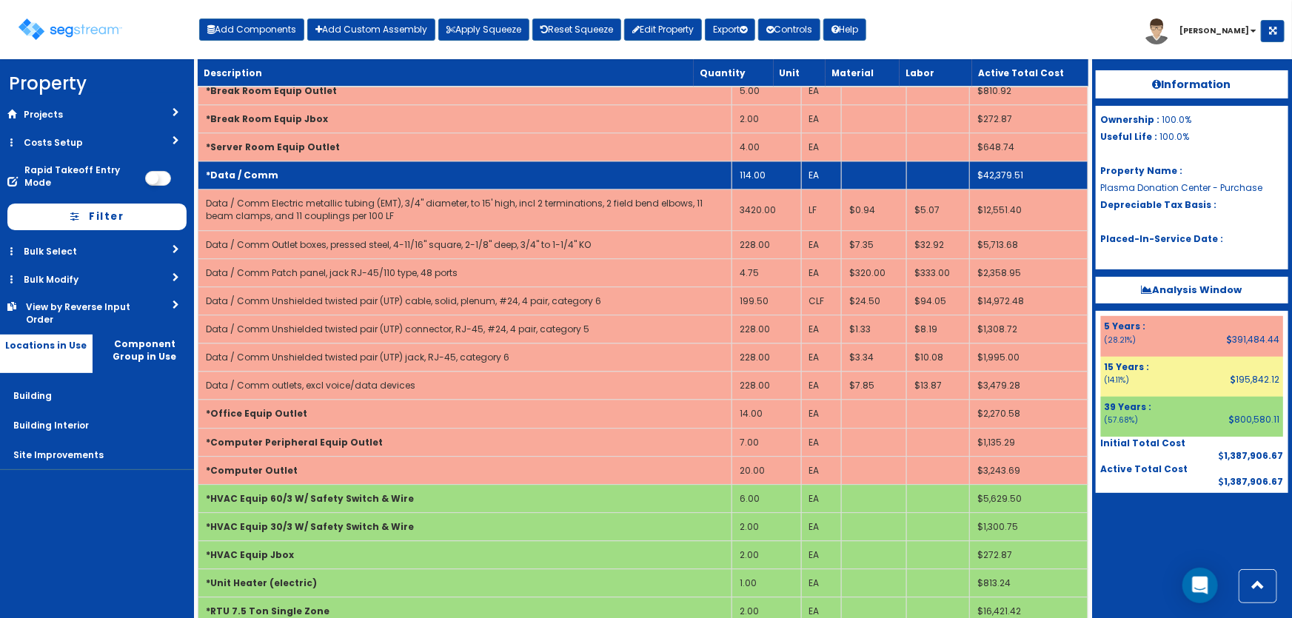
click at [481, 177] on td "*Data / Comm" at bounding box center [465, 175] width 534 height 28
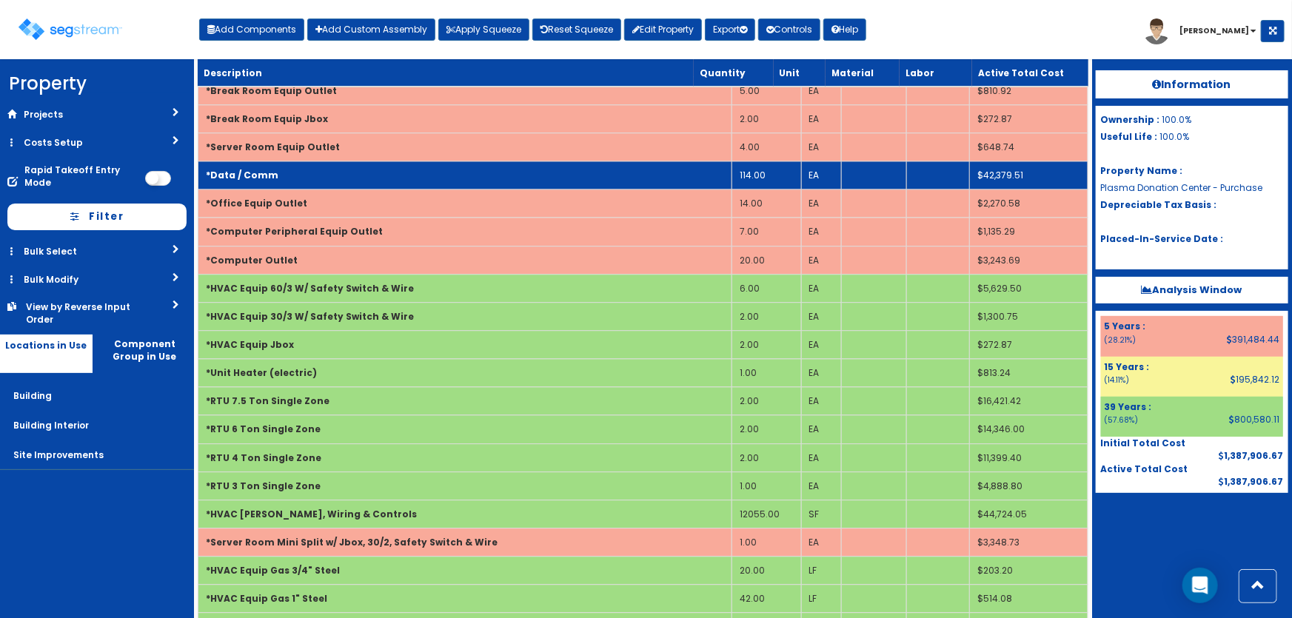
click at [795, 161] on td "114.00" at bounding box center [766, 175] width 70 height 28
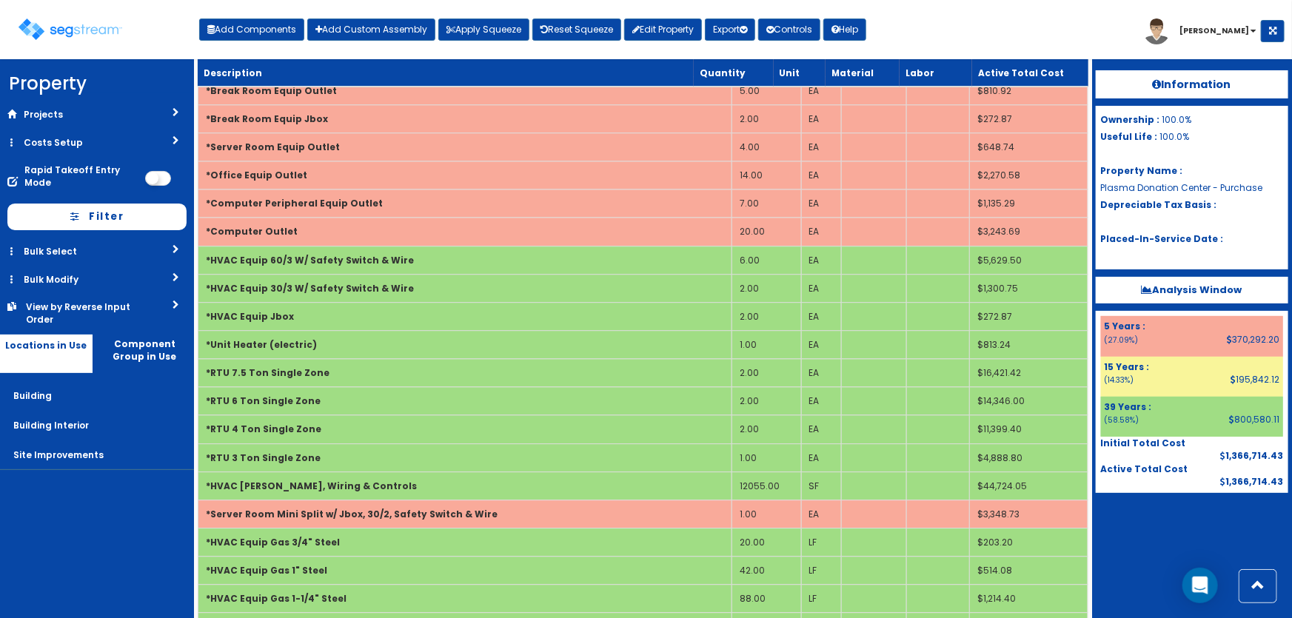
scroll to position [2832, 0]
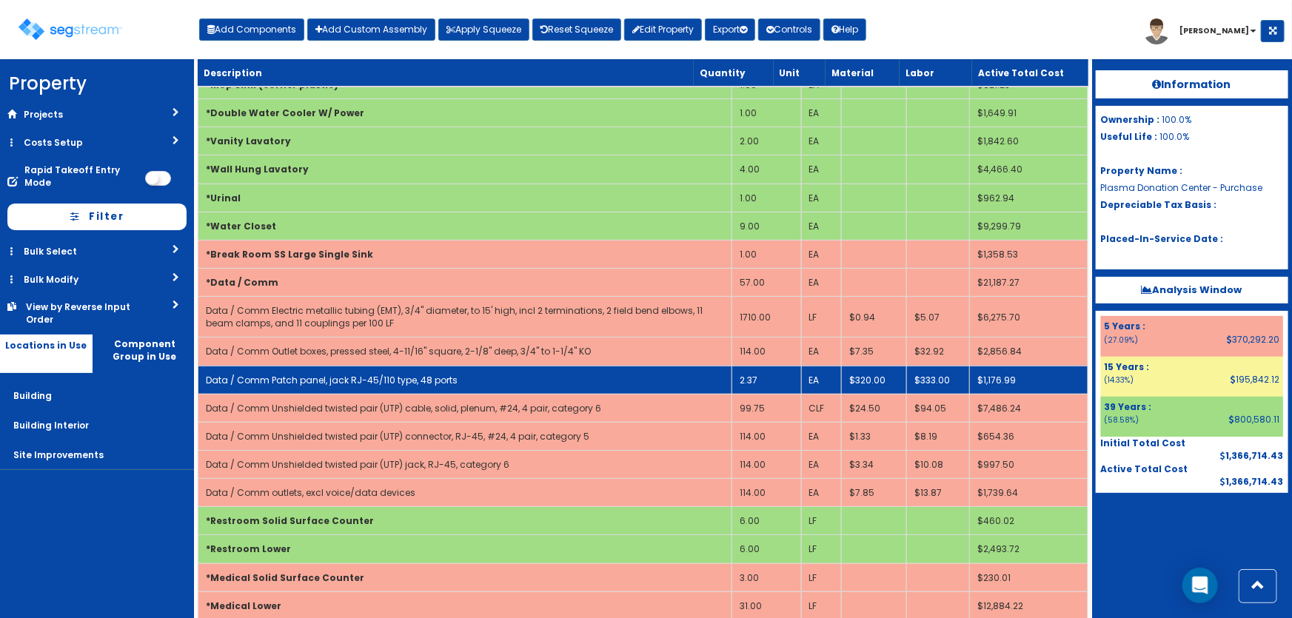
click at [773, 371] on td "2.37" at bounding box center [766, 380] width 70 height 28
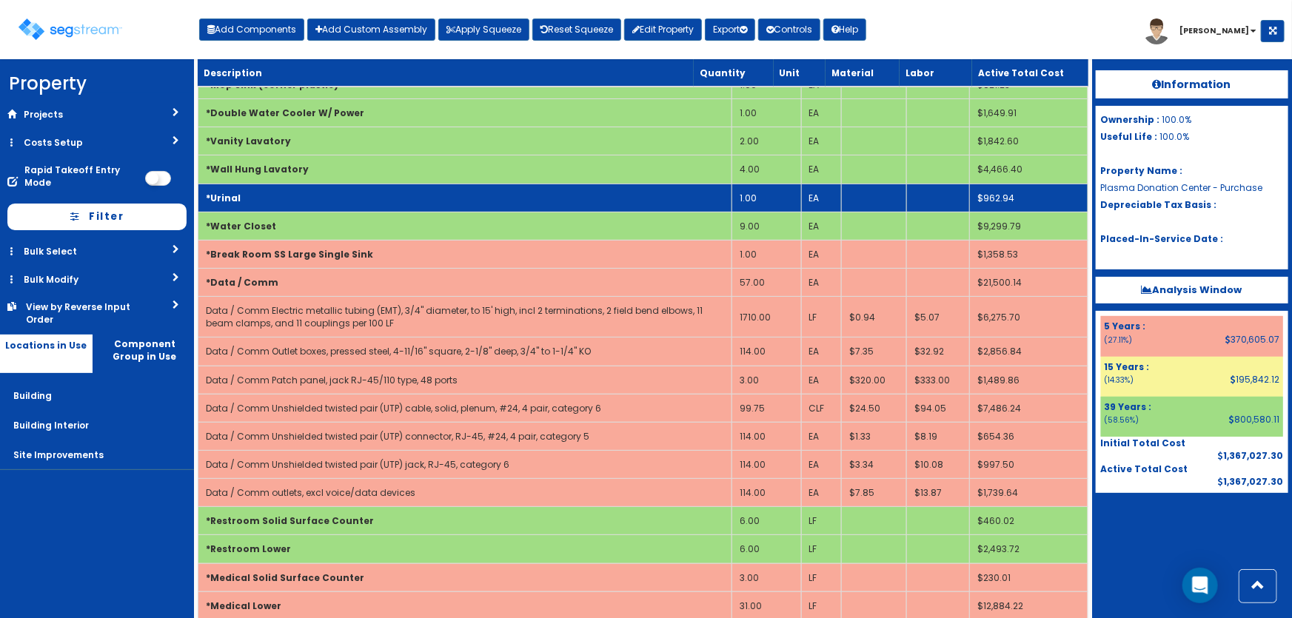
click at [454, 203] on td "*Urinal" at bounding box center [465, 198] width 534 height 28
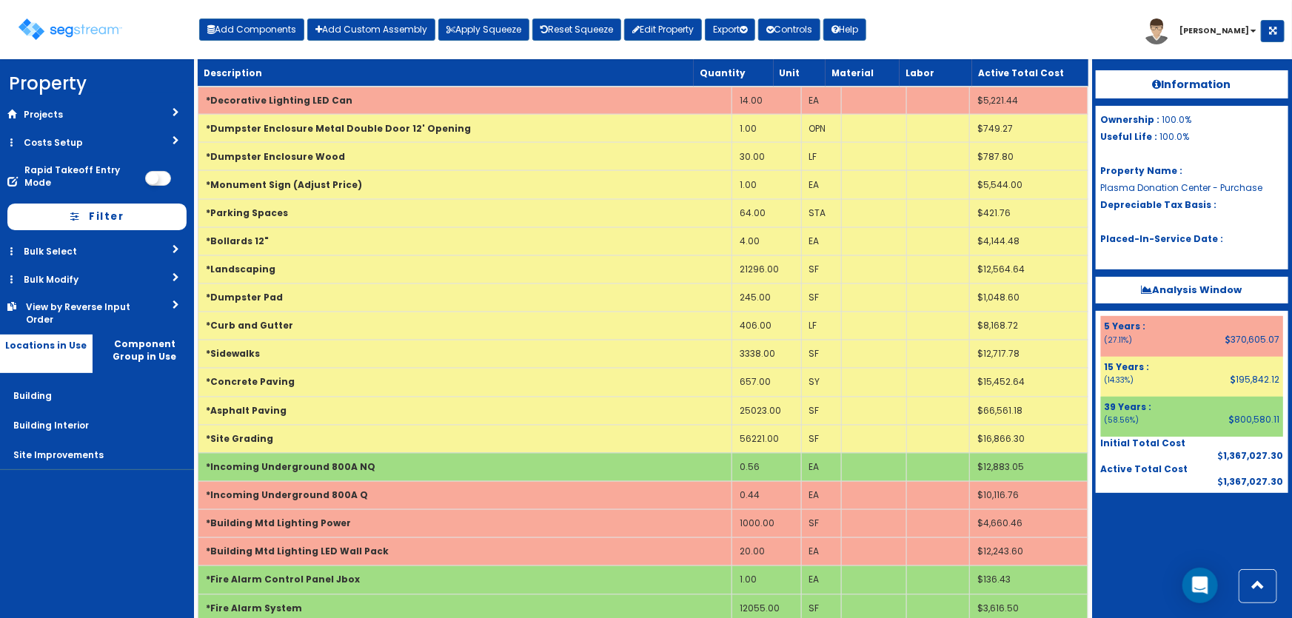
scroll to position [1087, 0]
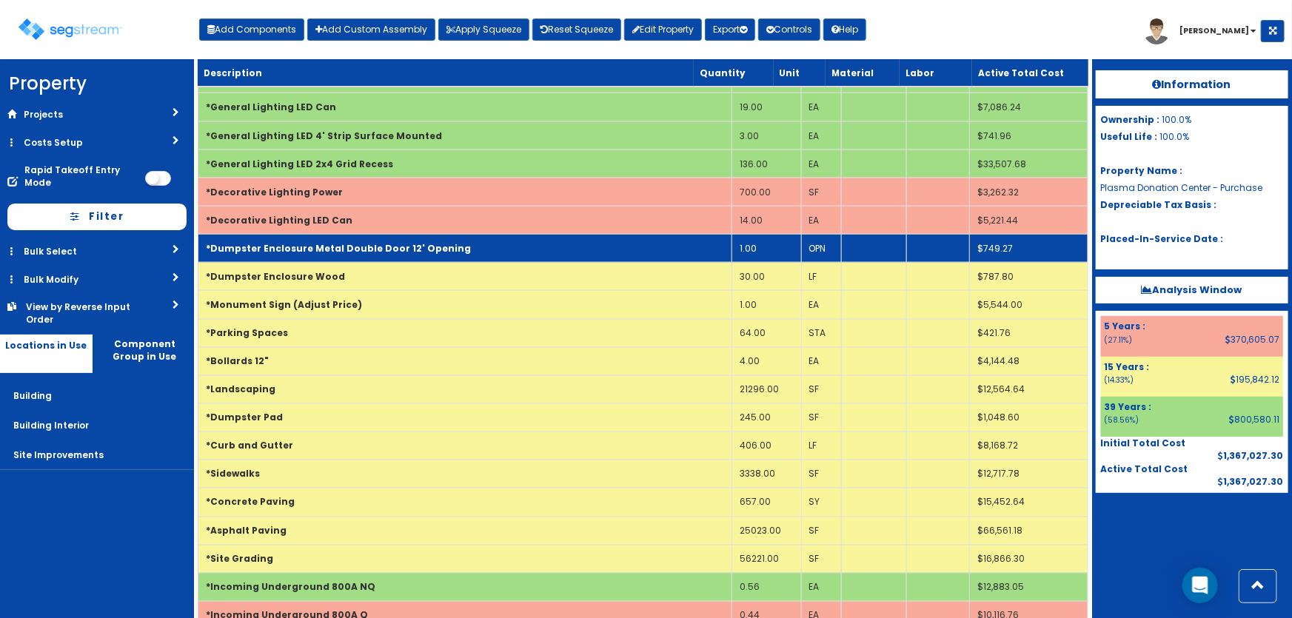
click at [310, 247] on b "*Dumpster Enclosure Metal Double Door 12' Opening" at bounding box center [338, 248] width 265 height 13
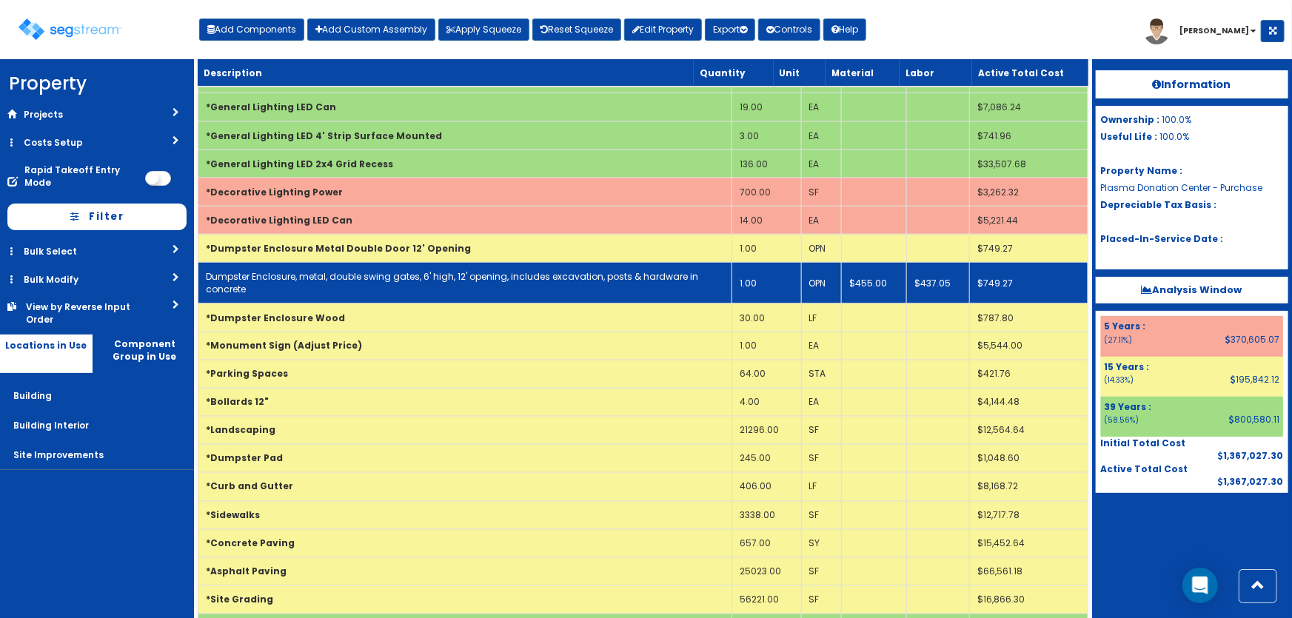
click at [360, 277] on link "Dumpster Enclosure, metal, double swing gates, 6' high, 12' opening, includes e…" at bounding box center [452, 282] width 492 height 25
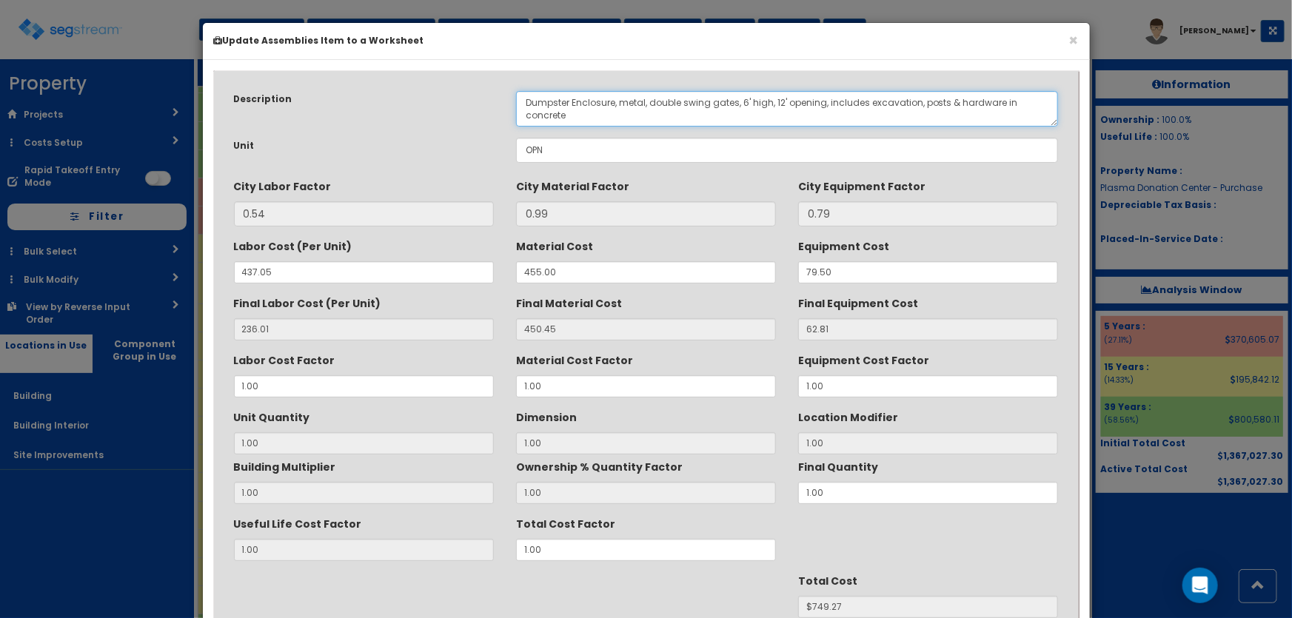
click at [643, 102] on textarea "Dumpster Enclosure, metal, double swing gates, 6' high, 12' opening, includes e…" at bounding box center [787, 109] width 543 height 36
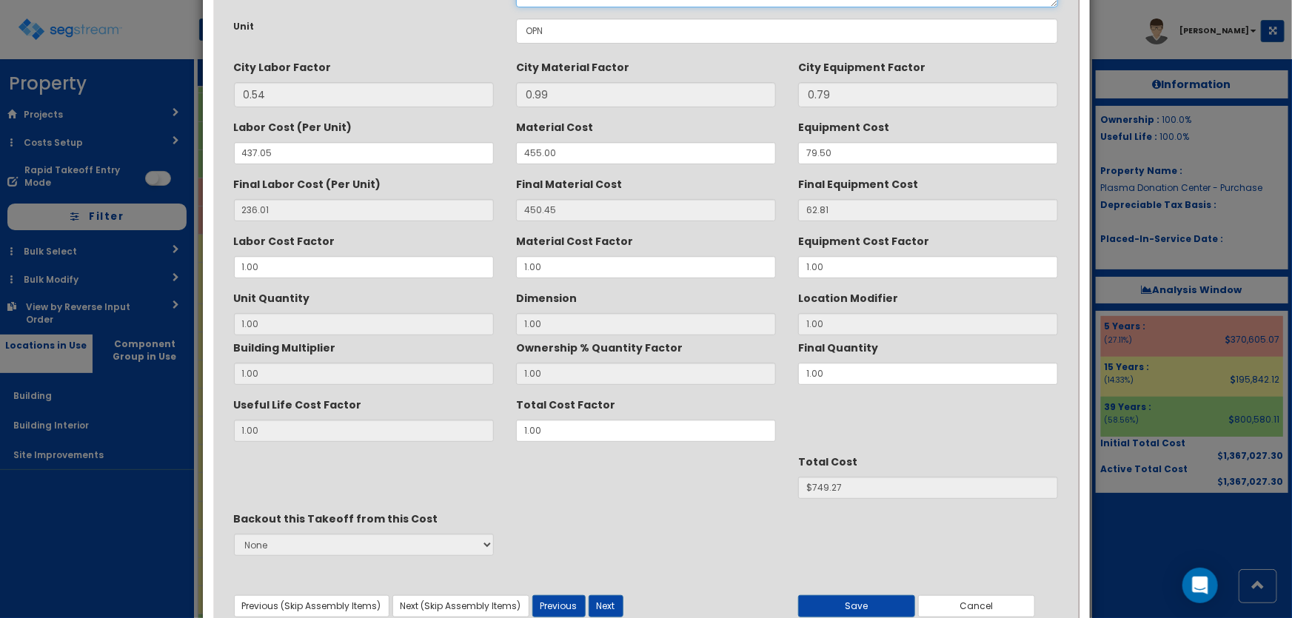
scroll to position [186, 0]
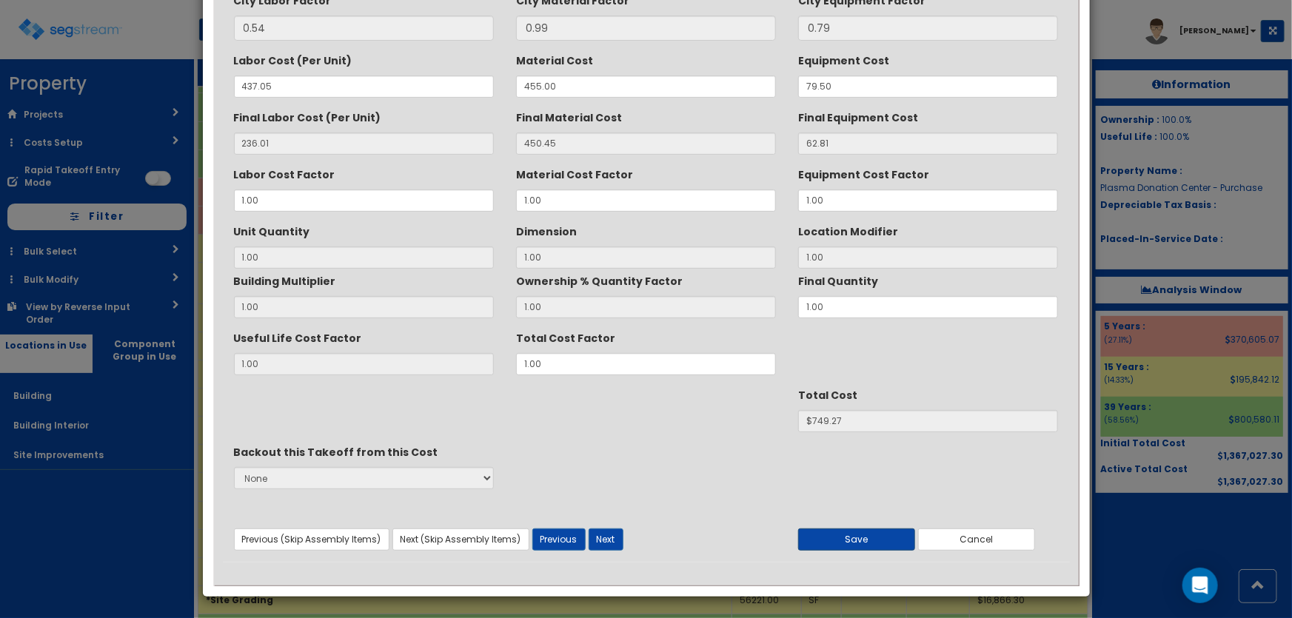
type textarea "Dumpster Enclosure, metal post, vinyl fence, double swing gates, 6' high, 12' o…"
click at [888, 539] on button "Save" at bounding box center [856, 539] width 117 height 22
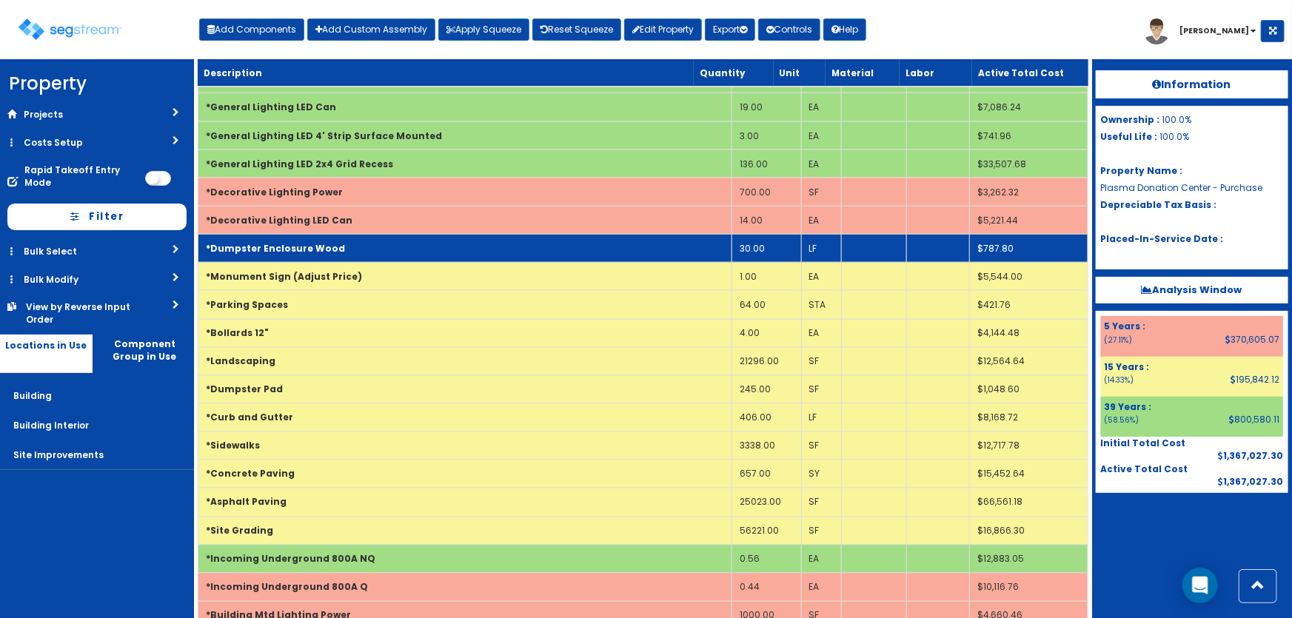
click at [340, 246] on td "*Dumpster Enclosure Wood" at bounding box center [465, 249] width 534 height 28
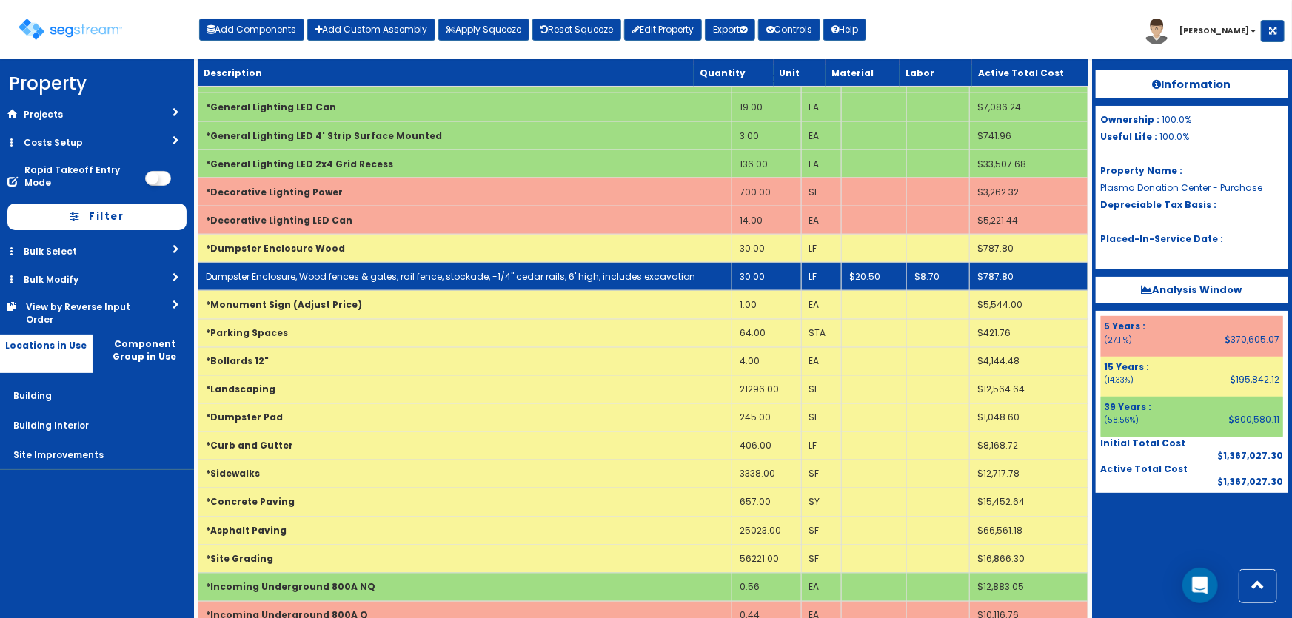
click at [362, 270] on link "Dumpster Enclosure, Wood fences & gates, rail fence, stockade, -1/4" cedar rail…" at bounding box center [450, 276] width 489 height 13
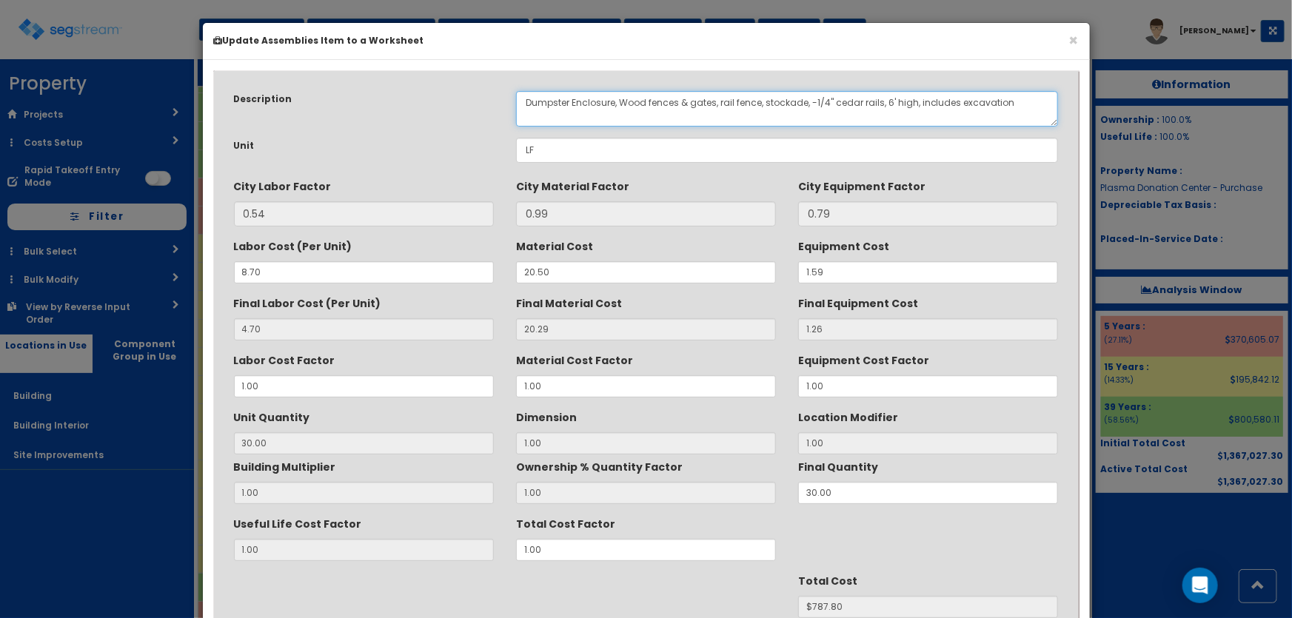
drag, startPoint x: 620, startPoint y: 100, endPoint x: 642, endPoint y: 100, distance: 22.2
click at [642, 100] on textarea "Dumpster Enclosure, Wood fences & gates, rail fence, stockade, -1/4" cedar rail…" at bounding box center [787, 109] width 543 height 36
drag, startPoint x: 711, startPoint y: 101, endPoint x: 871, endPoint y: 97, distance: 160.7
click at [871, 97] on textarea "Dumpster Enclosure, Wood fences & gates, rail fence, stockade, -1/4" cedar rail…" at bounding box center [787, 109] width 543 height 36
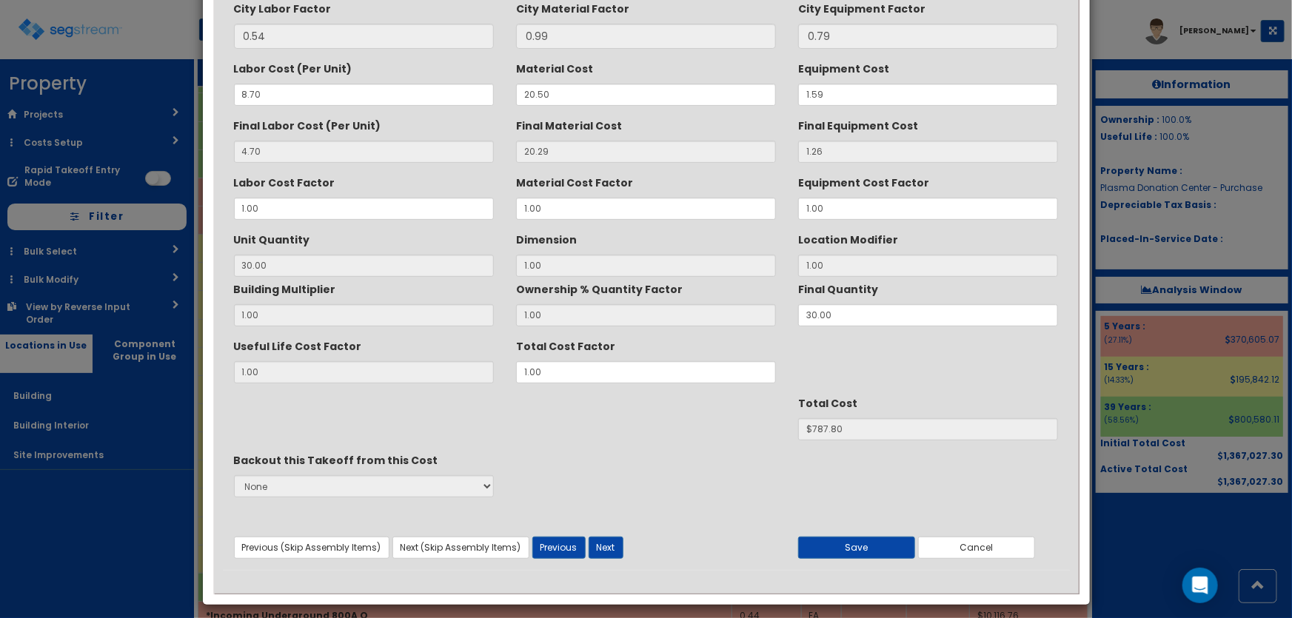
scroll to position [186, 0]
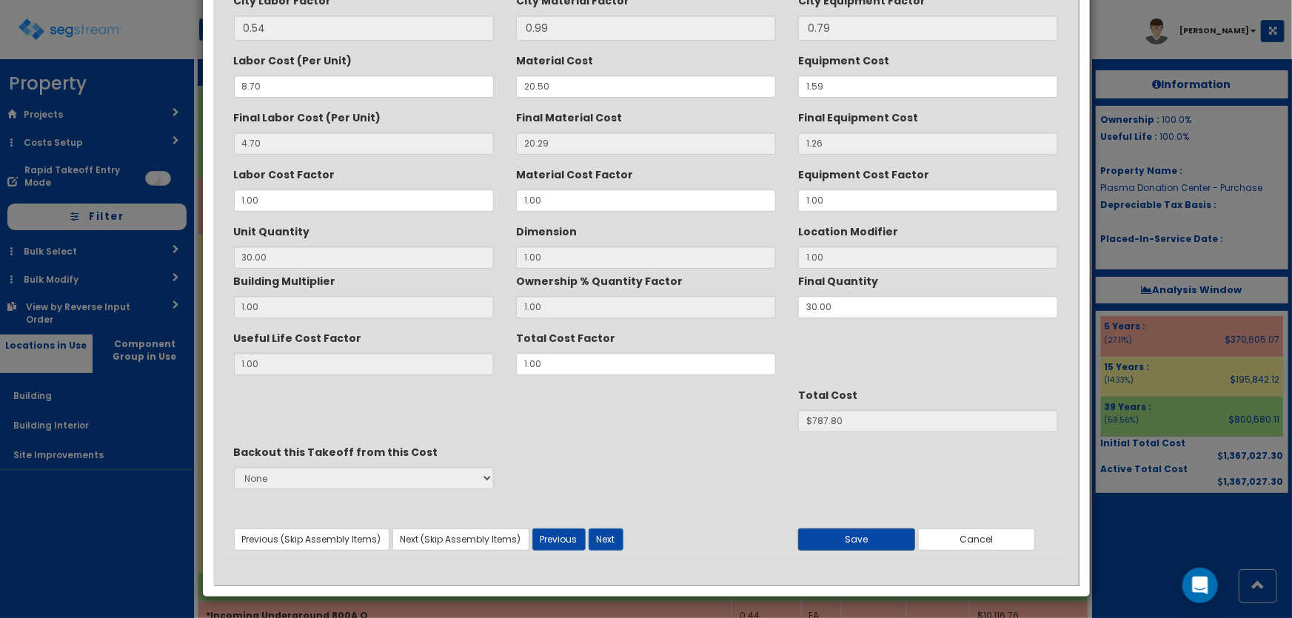
type textarea "Dumpster Enclosure, vinyl fences & gates, on metal posts and frame, 6' high, in…"
click at [853, 534] on button "Save" at bounding box center [856, 539] width 117 height 22
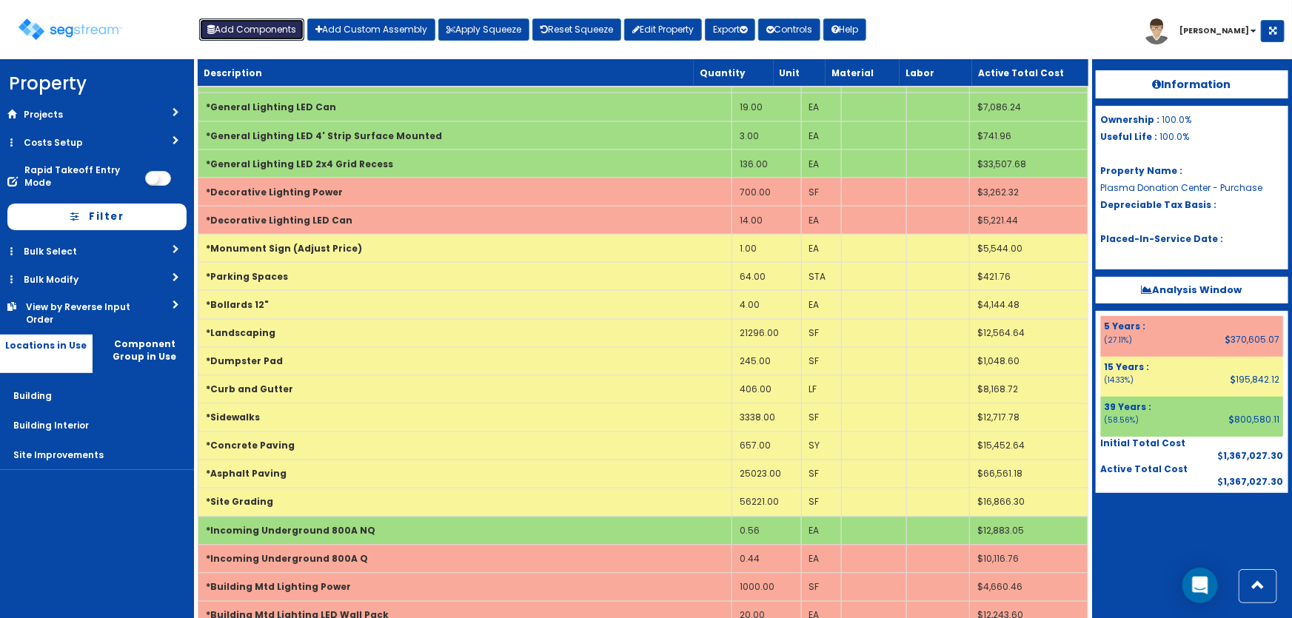
click at [244, 25] on button "Add Components" at bounding box center [251, 30] width 105 height 22
select select "13000000"
select select "5Y"
select select "default"
select select "6"
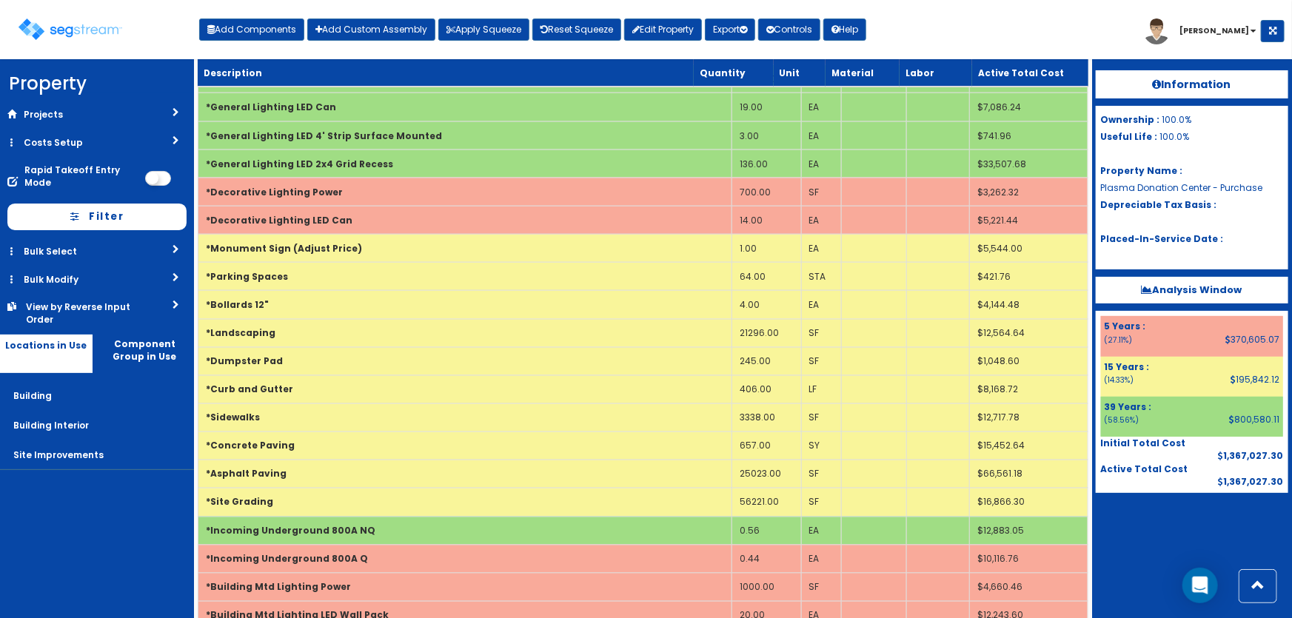
select select
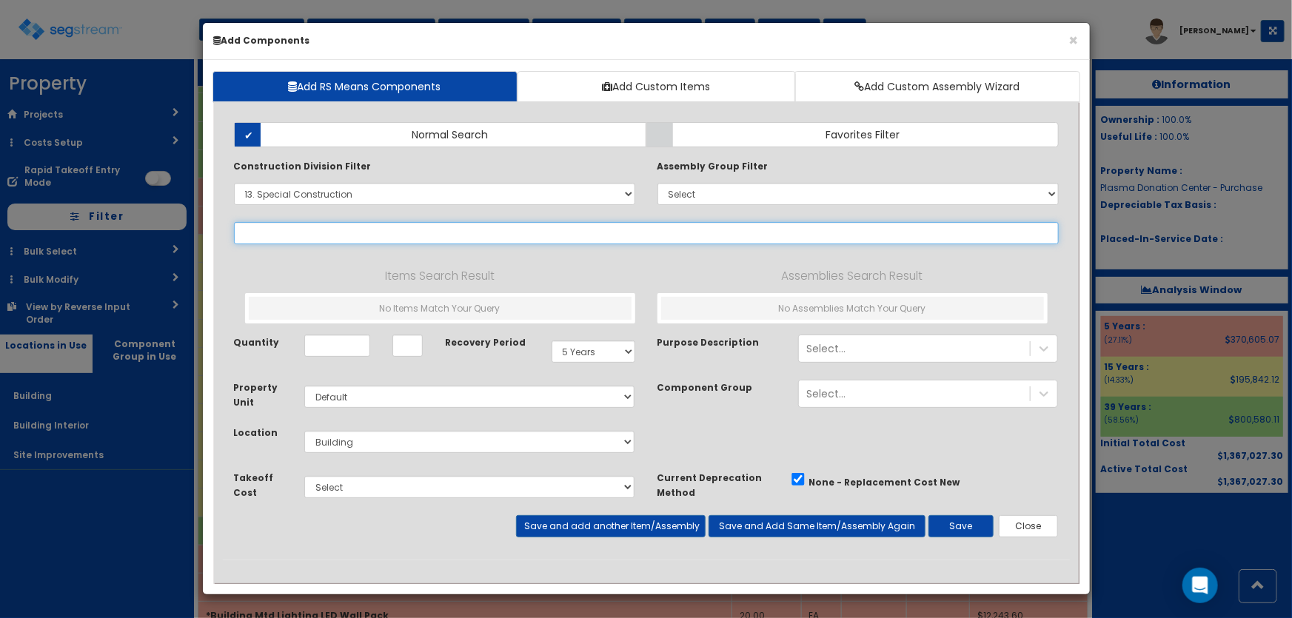
select select "13215650"
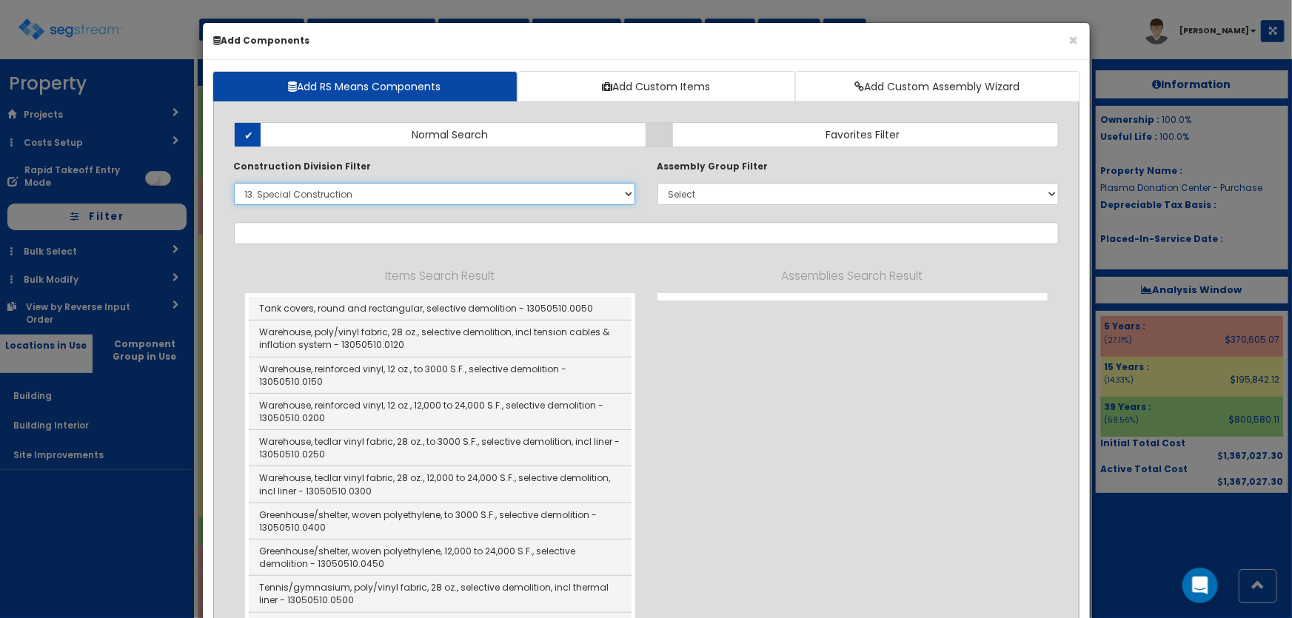
drag, startPoint x: 329, startPoint y: 193, endPoint x: 283, endPoint y: 204, distance: 47.8
click at [329, 193] on select "Select 0. Custom Item 1. General Requirements 2. Existing Conditions 3. Concret…" at bounding box center [434, 194] width 401 height 22
select select
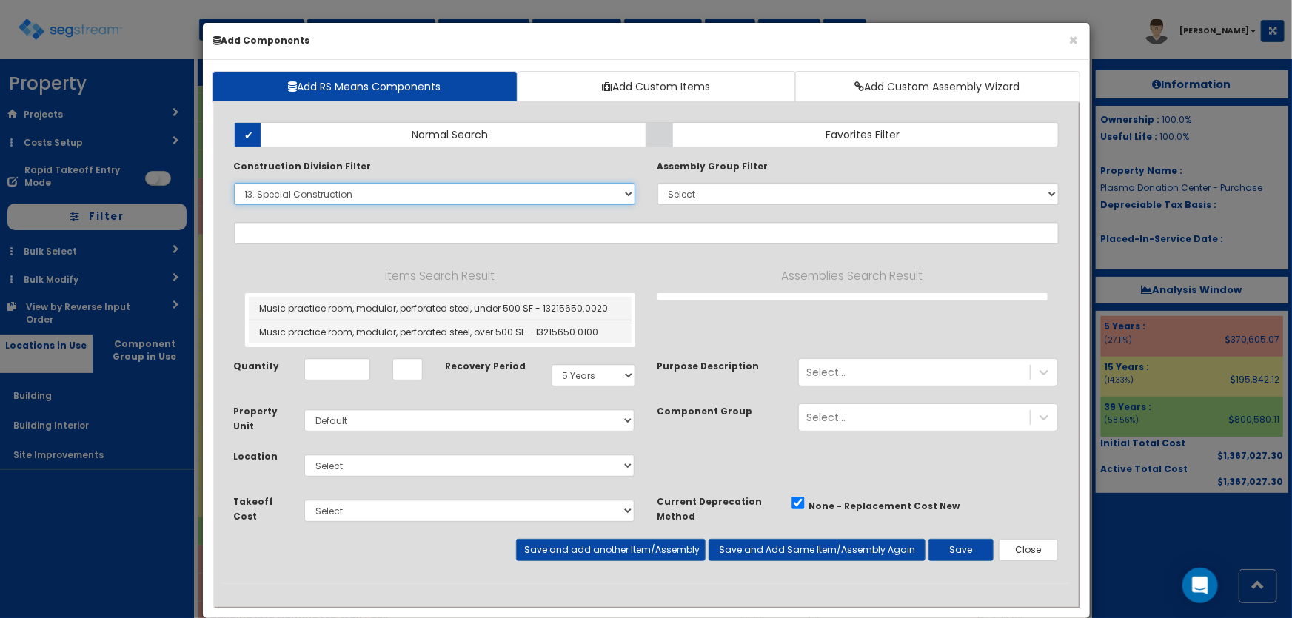
select select
click at [234, 183] on select "Select 0. Custom Item 1. General Requirements 2. Existing Conditions 3. Concret…" at bounding box center [434, 194] width 401 height 22
select select "13215650"
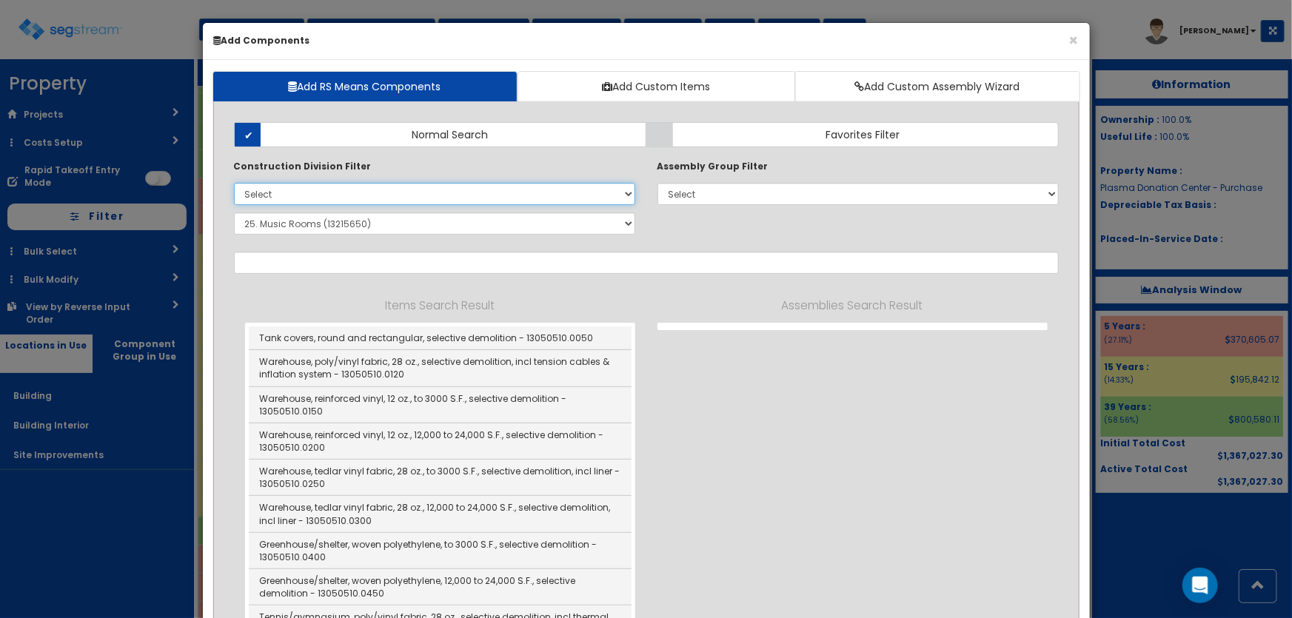
click at [272, 197] on select "Select 0. Custom Item 1. General Requirements 2. Existing Conditions 3. Concret…" at bounding box center [434, 194] width 401 height 22
drag, startPoint x: 779, startPoint y: 235, endPoint x: 511, endPoint y: 281, distance: 272.7
click at [779, 235] on div "Construction Division Filter Select 0. Custom Item 1. General Requirements 2. E…" at bounding box center [646, 199] width 847 height 82
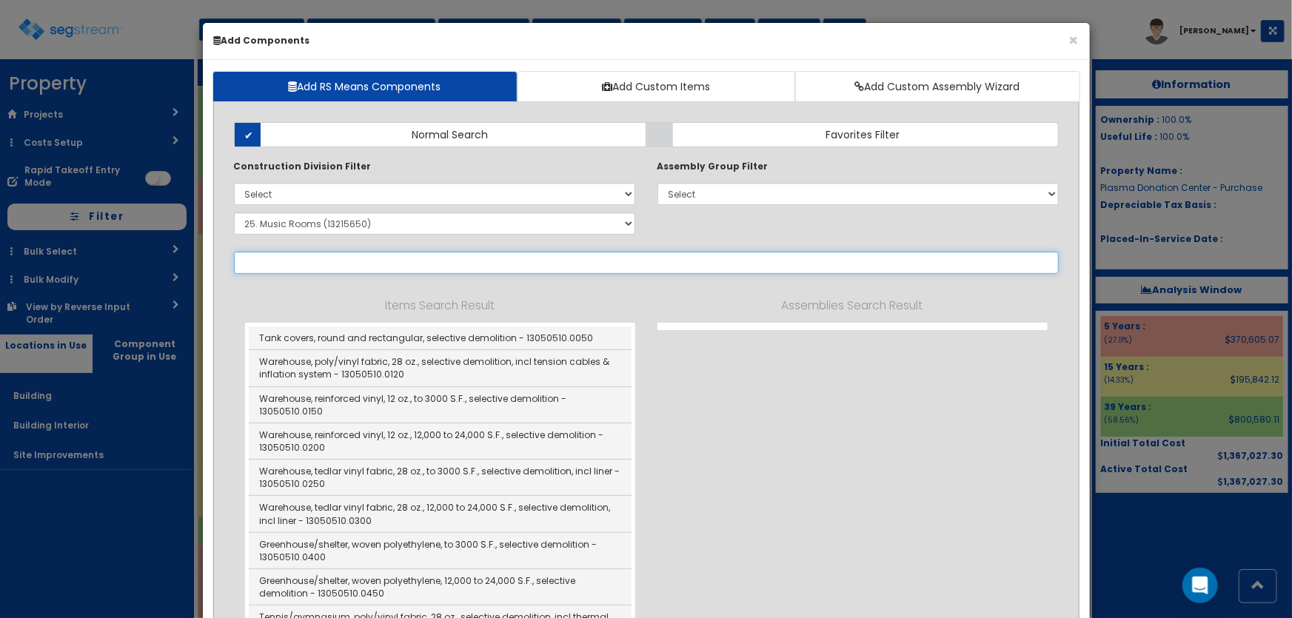
click at [319, 261] on input "text" at bounding box center [646, 263] width 825 height 22
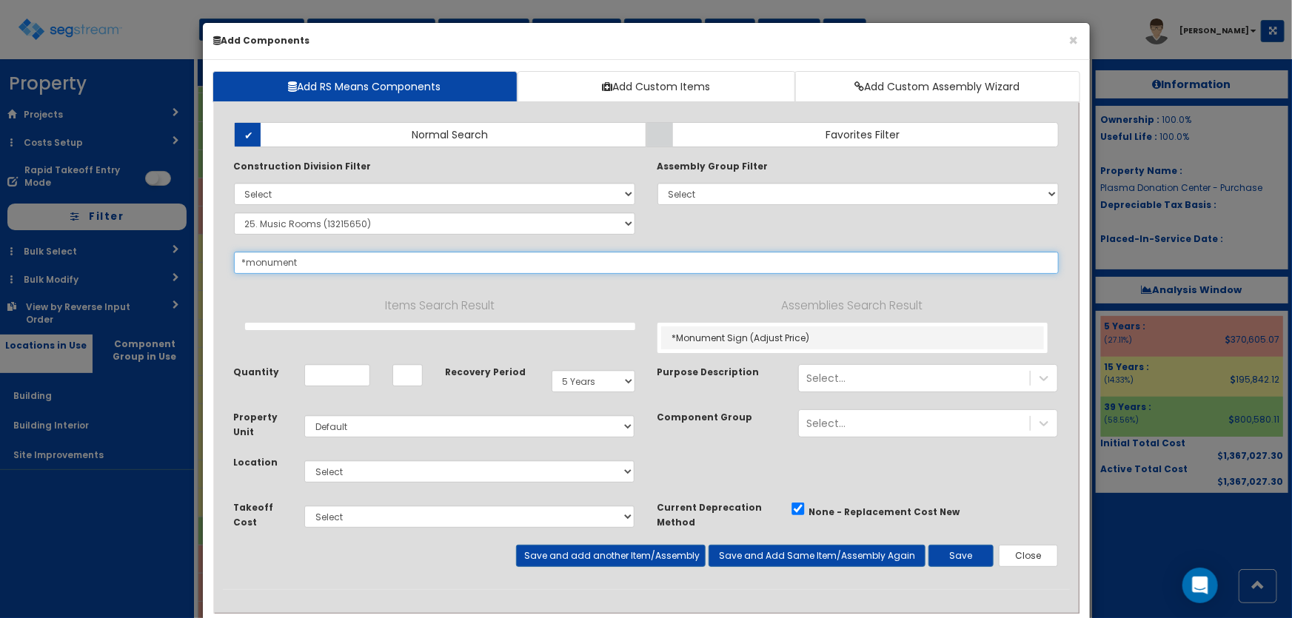
click at [246, 264] on input "*monument" at bounding box center [646, 263] width 825 height 22
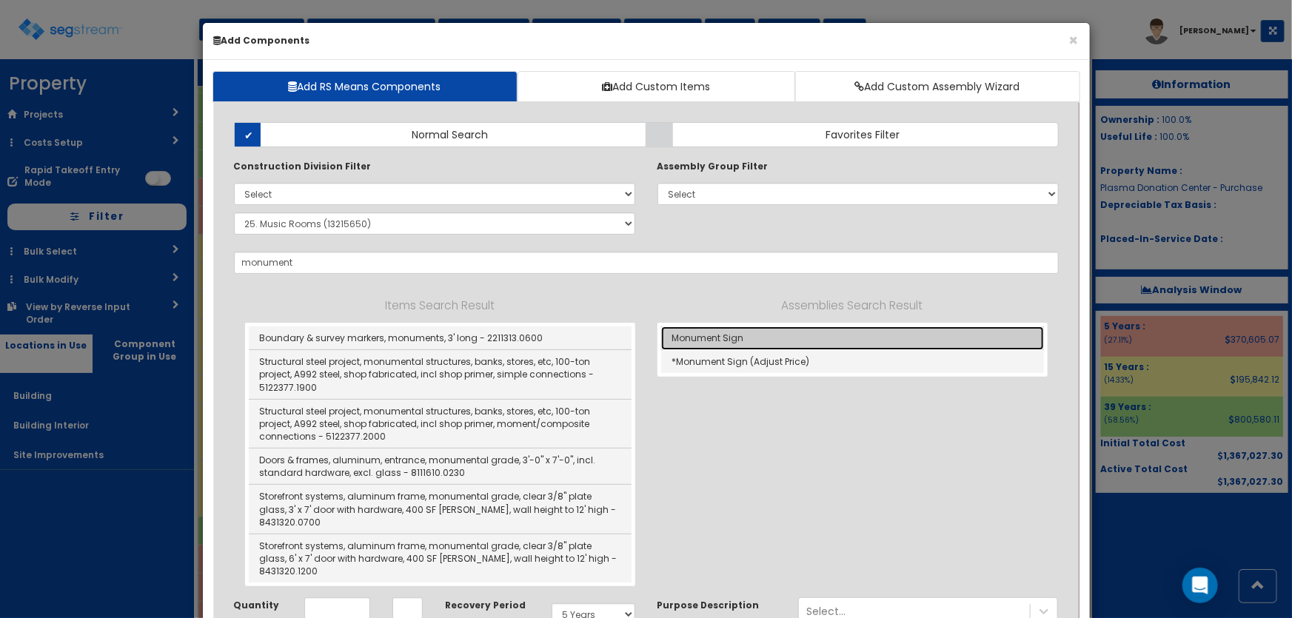
click at [733, 340] on link "Monument Sign" at bounding box center [852, 338] width 383 height 24
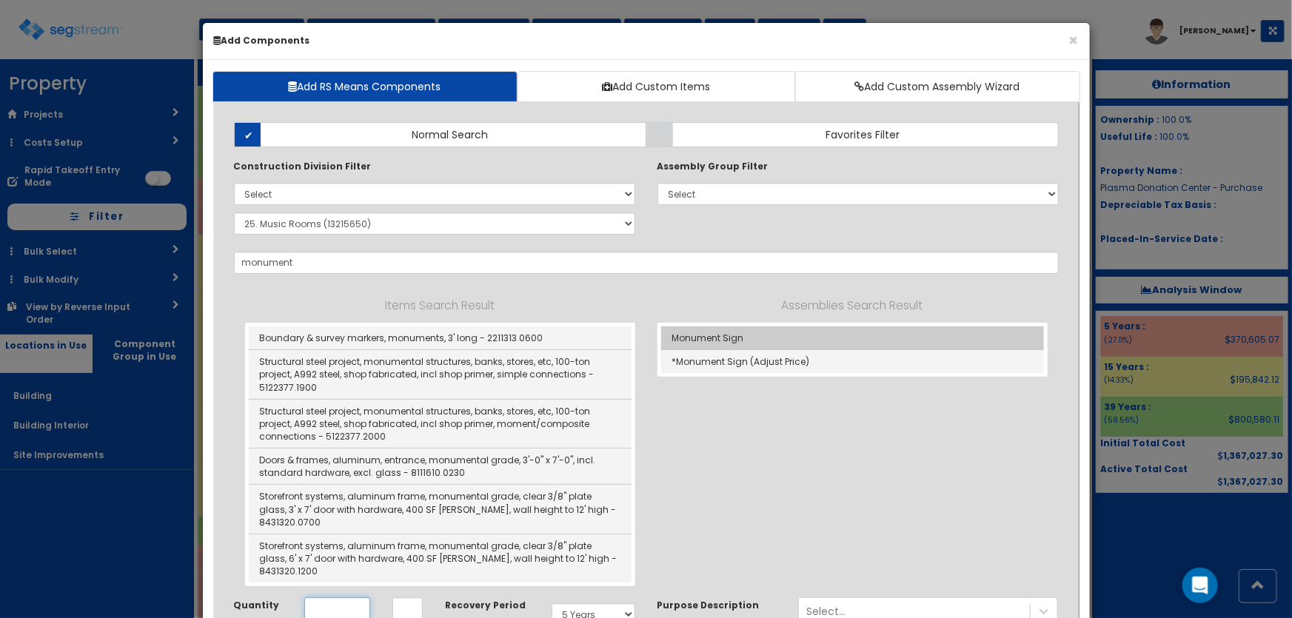
type input "Monument Sign"
checkbox input "true"
type input "EA"
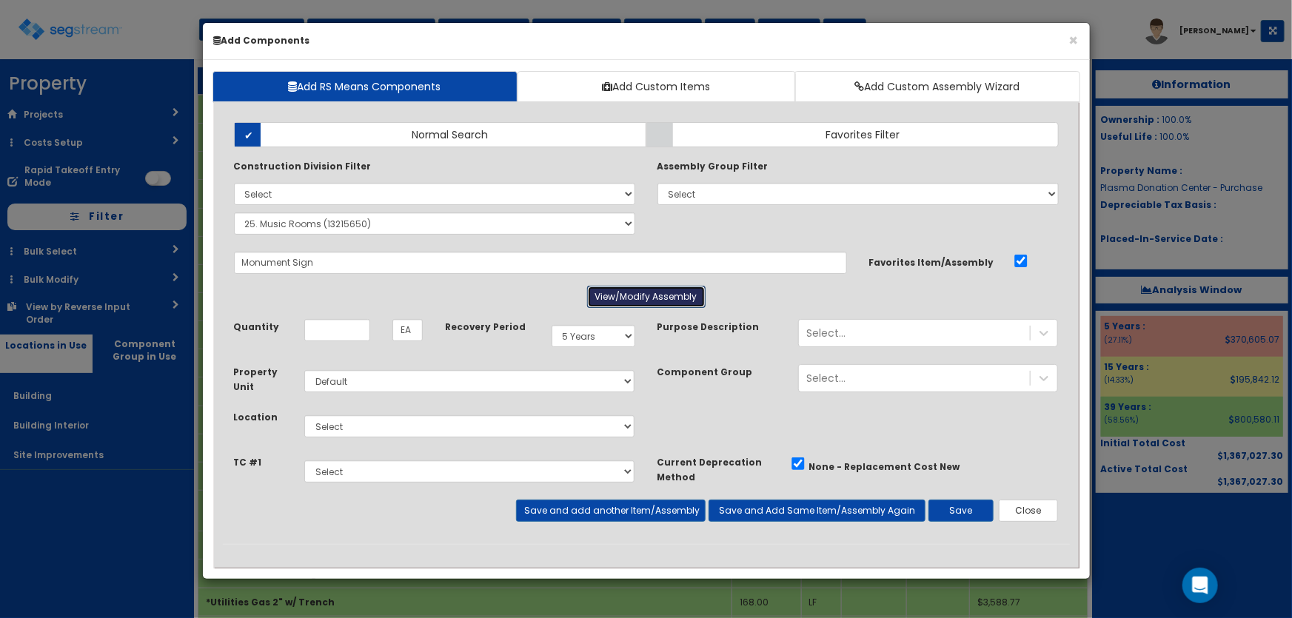
click at [672, 290] on button "View/Modify Assembly" at bounding box center [646, 297] width 118 height 22
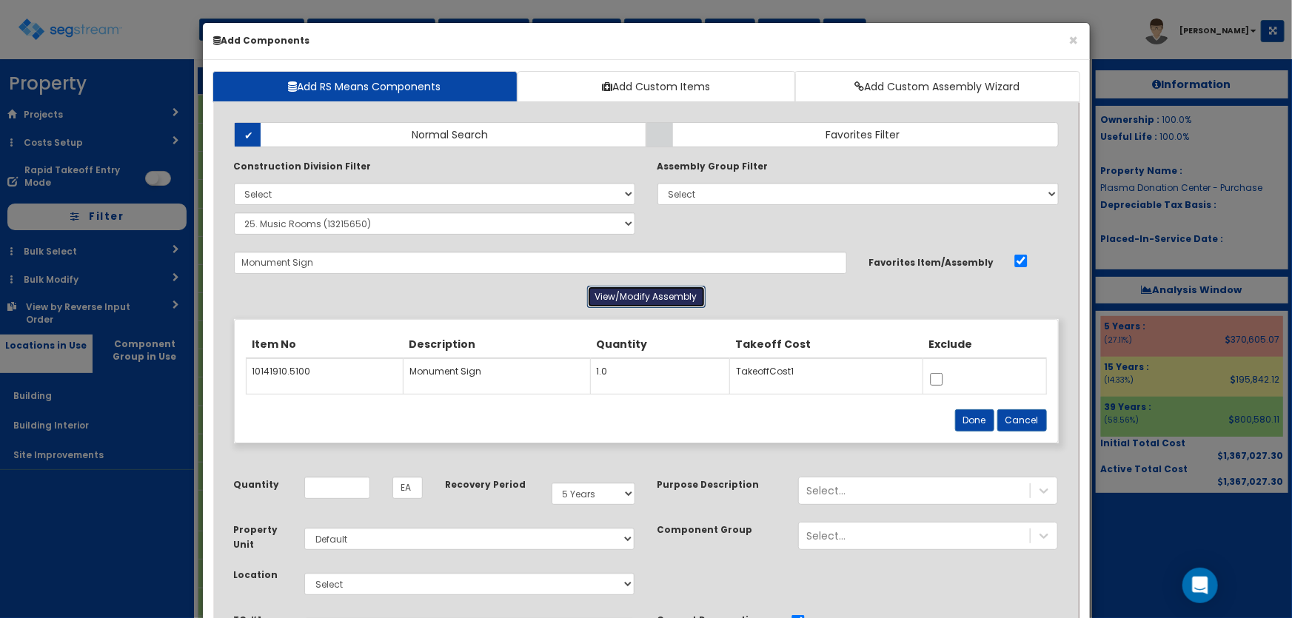
click at [672, 290] on button "View/Modify Assembly" at bounding box center [646, 297] width 118 height 22
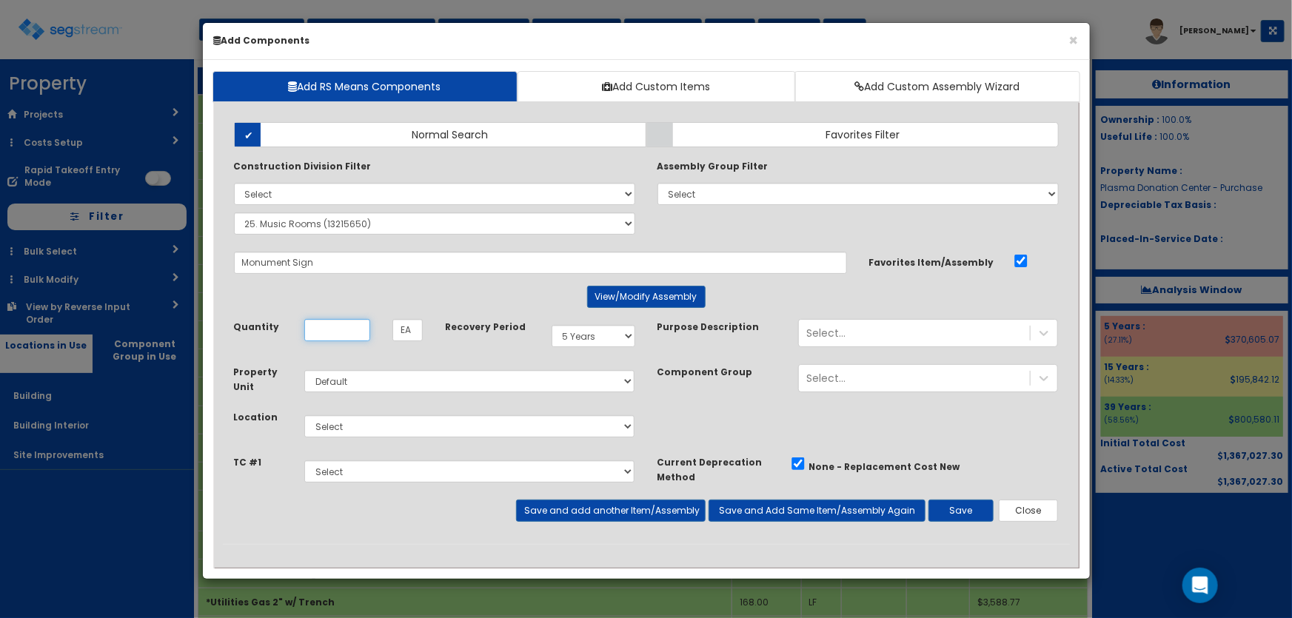
click at [349, 328] on input "Quantity" at bounding box center [337, 330] width 66 height 22
type input "1"
click at [340, 414] on div "Select Building Building Interior Site Improvements Add Additional Location" at bounding box center [469, 426] width 353 height 34
click at [344, 419] on select "Select Building Building Interior Site Improvements Add Additional Location" at bounding box center [469, 426] width 331 height 22
select select "27"
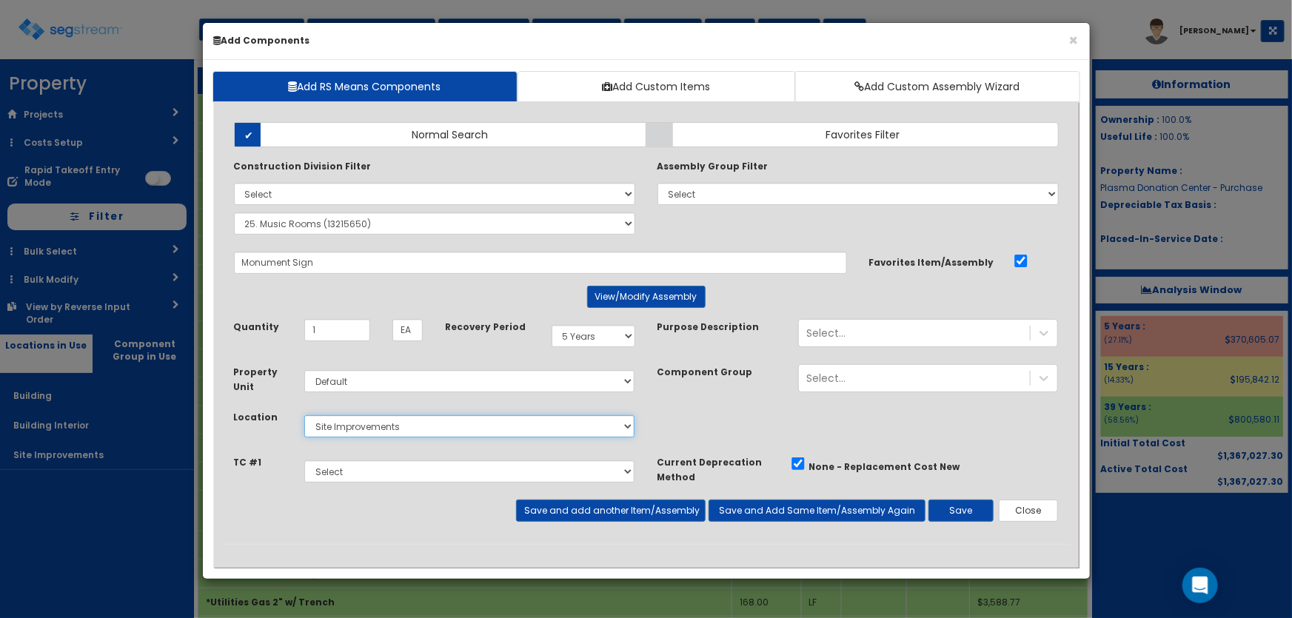
click at [304, 415] on select "Select Building Building Interior Site Improvements Add Additional Location" at bounding box center [469, 426] width 331 height 22
click at [355, 478] on select "Select" at bounding box center [469, 471] width 331 height 22
click at [571, 335] on select "Select 5 Years 7 Years 9 Years 10 Years 15 Years 15 Year QLI 15 Year QRP 15 Yea…" at bounding box center [593, 336] width 84 height 22
select select "15Y"
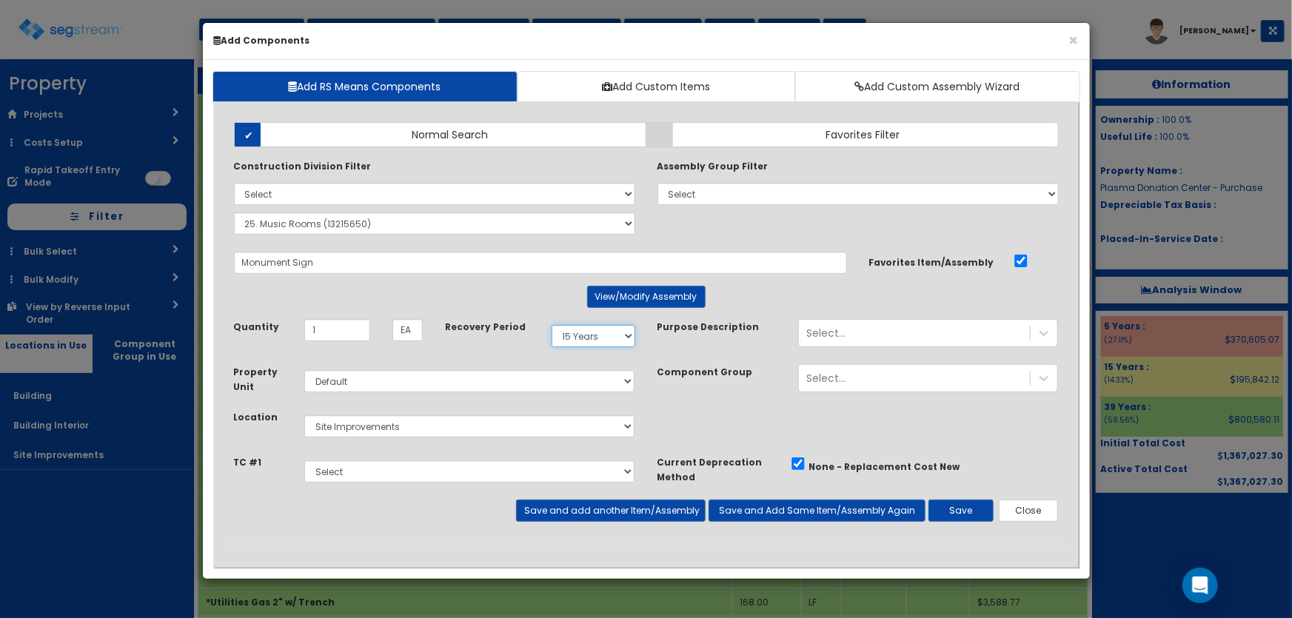
click at [551, 325] on select "Select 5 Years 7 Years 9 Years 10 Years 15 Years 15 Year QLI 15 Year QRP 15 Yea…" at bounding box center [593, 336] width 84 height 22
click at [967, 512] on button "Save" at bounding box center [960, 511] width 65 height 22
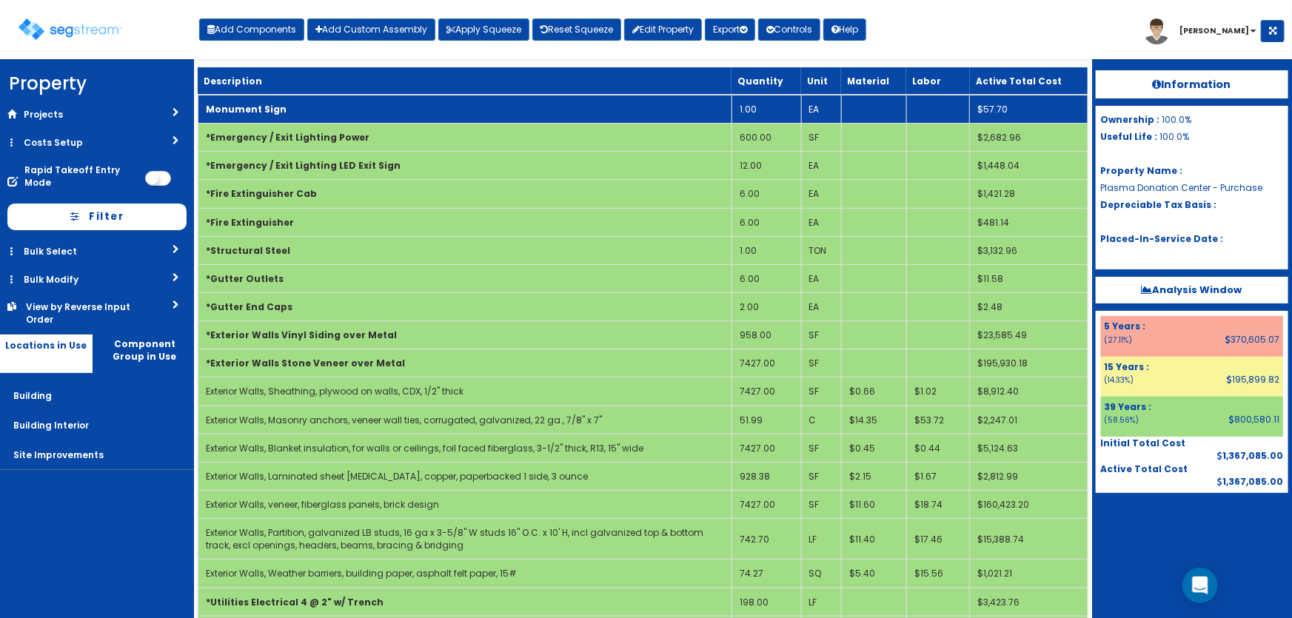
click at [324, 101] on td "Monument Sign" at bounding box center [465, 109] width 534 height 29
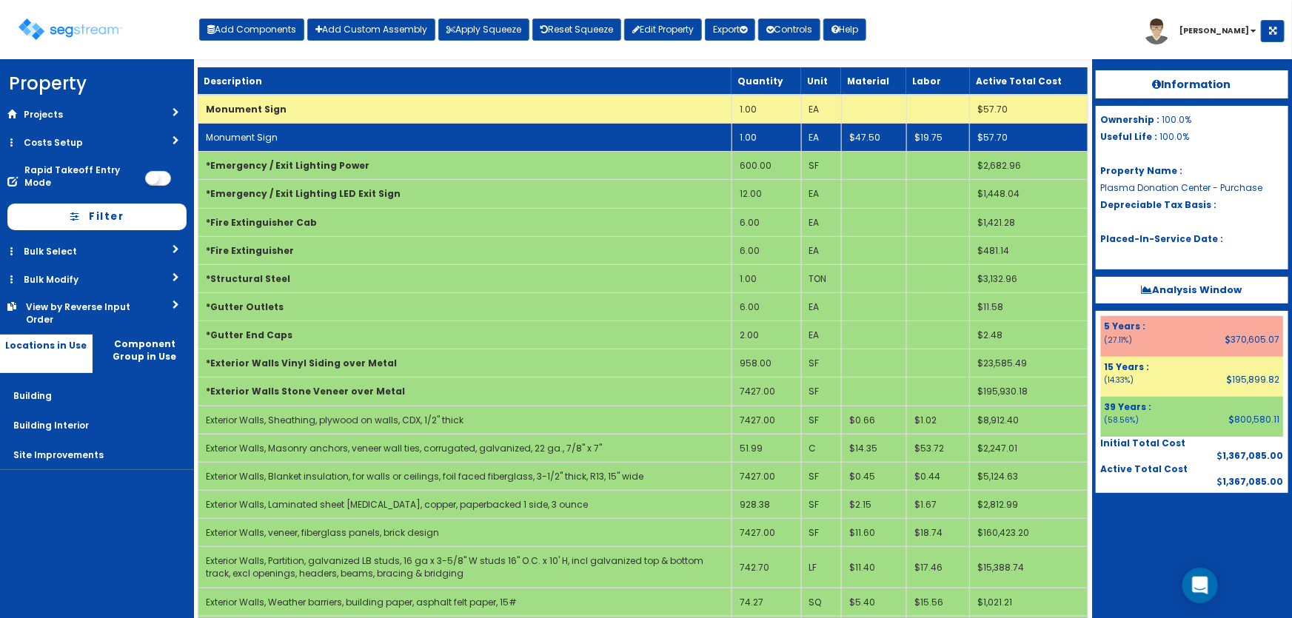
click at [307, 129] on td "Monument Sign" at bounding box center [465, 138] width 534 height 28
click at [307, 131] on td "Monument Sign" at bounding box center [465, 138] width 534 height 28
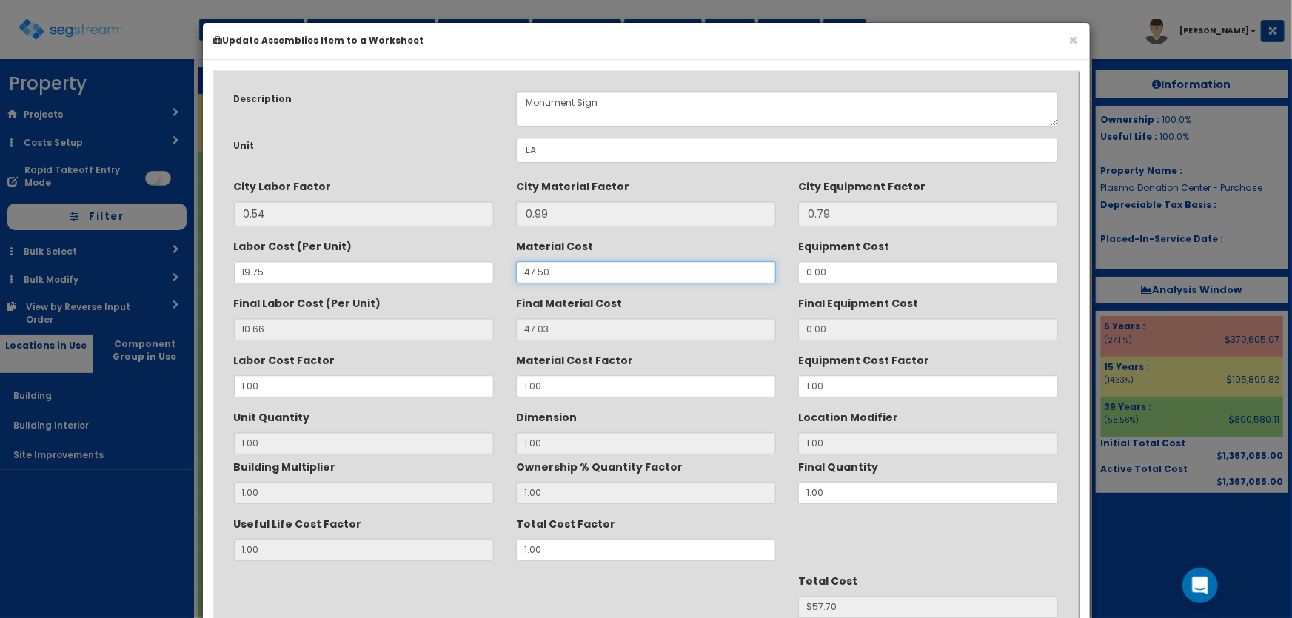
drag, startPoint x: 565, startPoint y: 269, endPoint x: 472, endPoint y: 261, distance: 92.9
click at [472, 261] on div "Labor Cost (Per Unit) 19.75 Material Cost 47.50 Equipment Cost 0.00" at bounding box center [646, 259] width 847 height 50
type input "5"
type input "10.67"
type input "4.95"
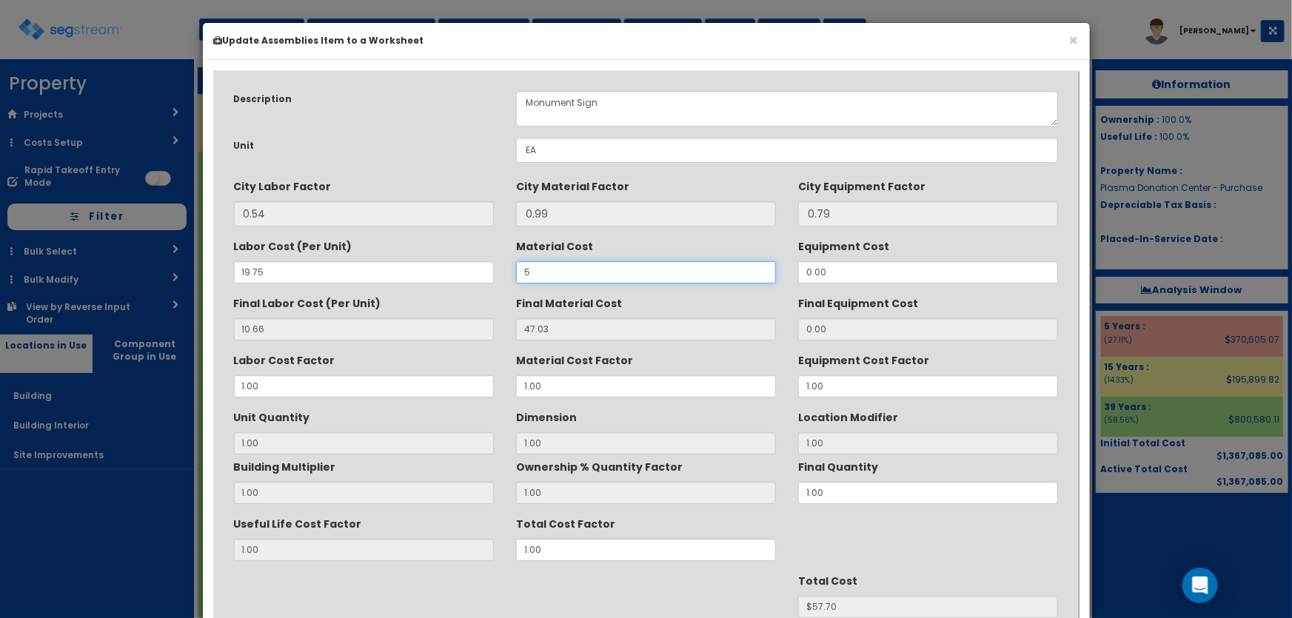
type input "1"
type input "$15.62"
type input "58"
type input "57.42"
type input "$68.09"
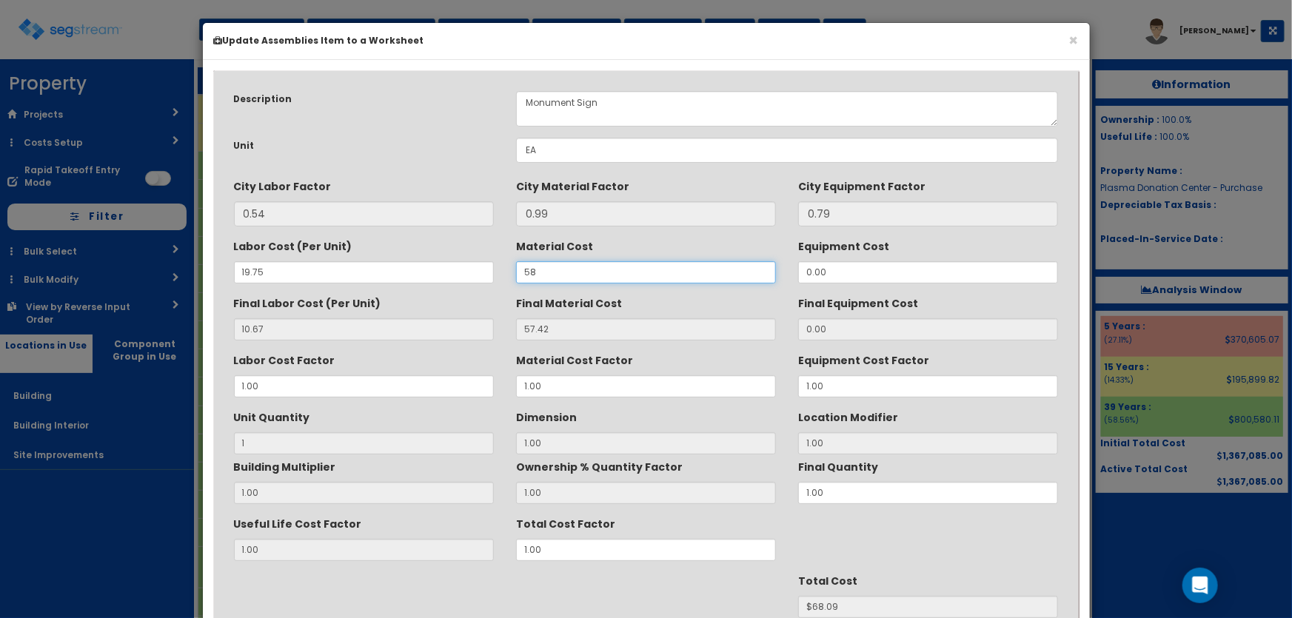
type input "589"
type input "583.11"
type input "$593.78"
type input "5890"
type input "5831.10"
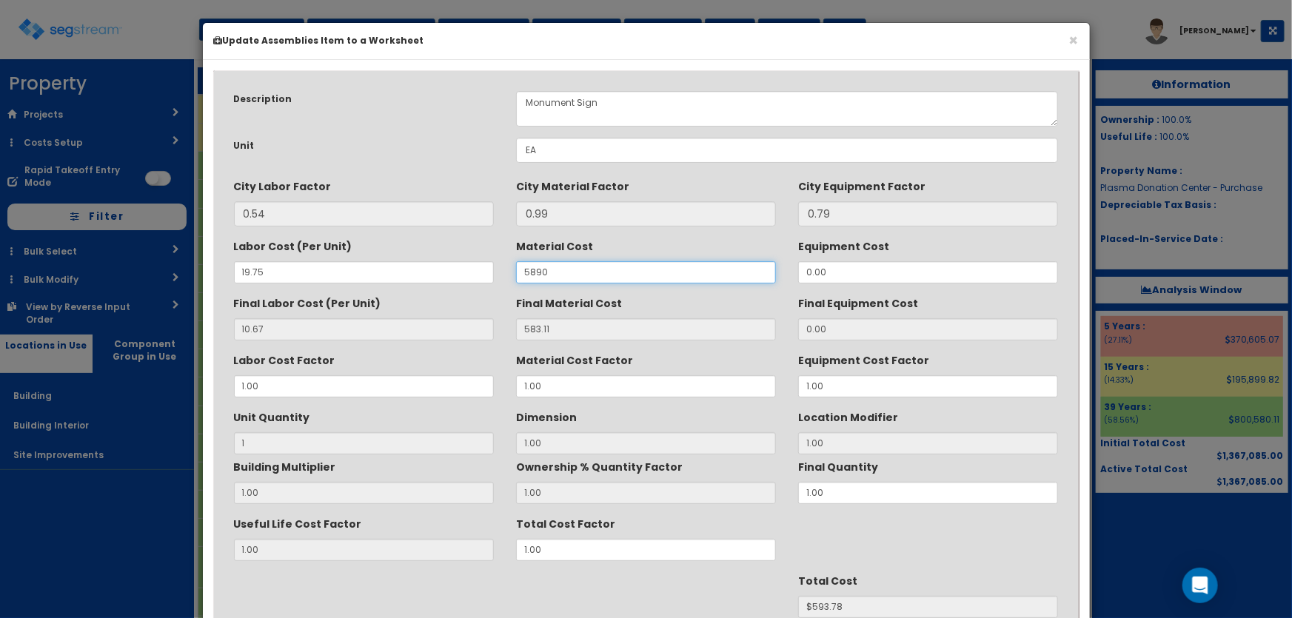
type input "$5841.77"
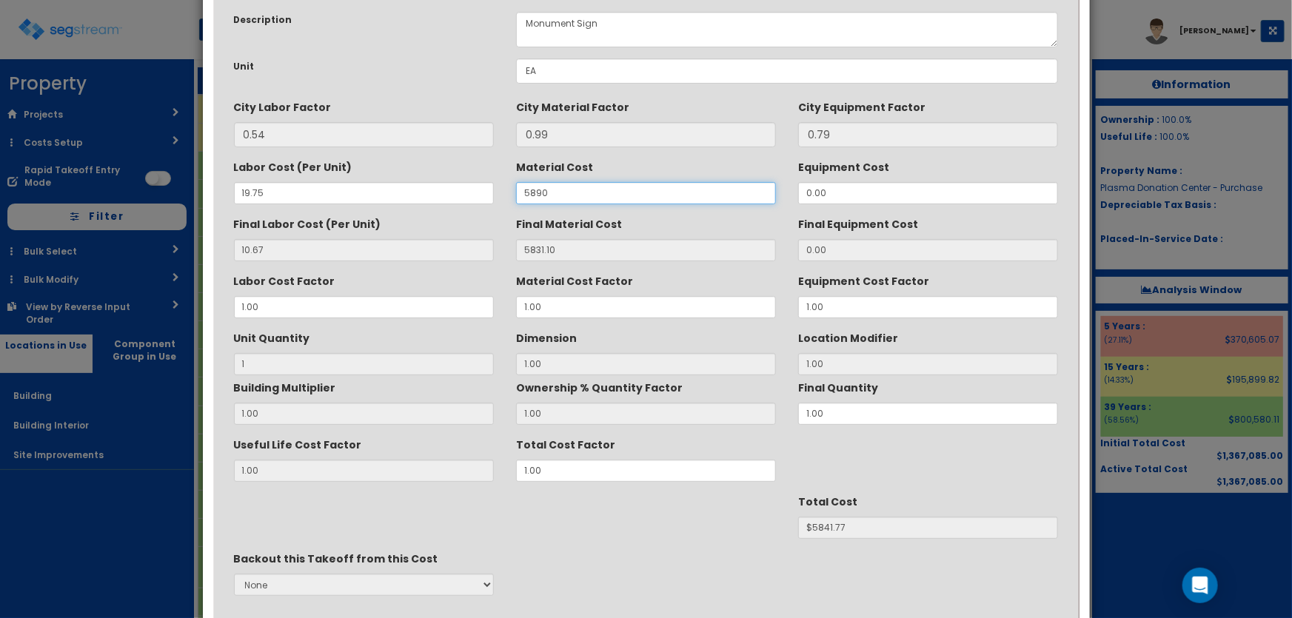
scroll to position [186, 0]
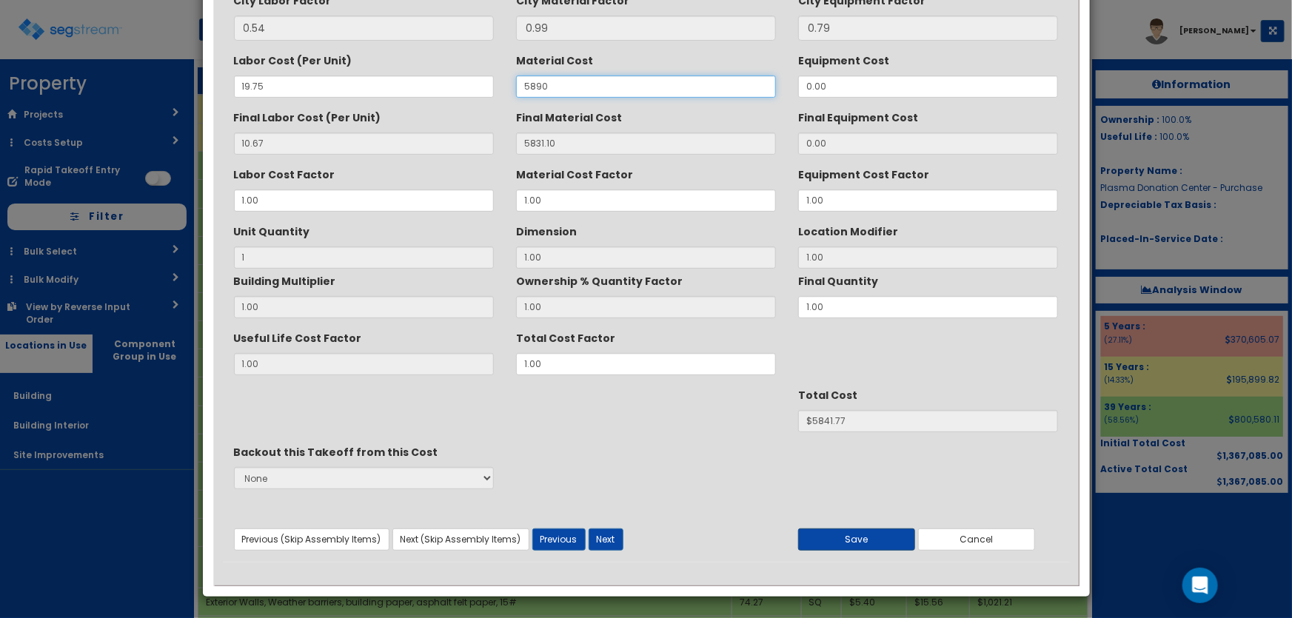
type input "5890"
click at [836, 540] on button "Save" at bounding box center [856, 539] width 117 height 22
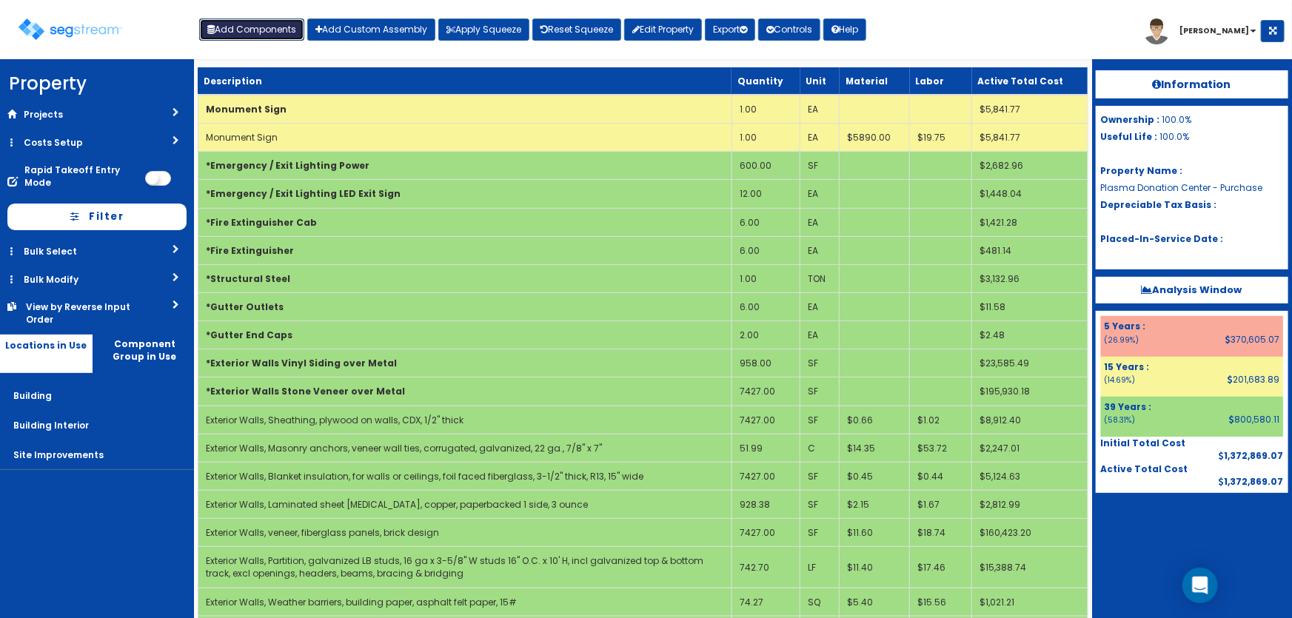
click at [249, 30] on button "Add Components" at bounding box center [251, 30] width 105 height 22
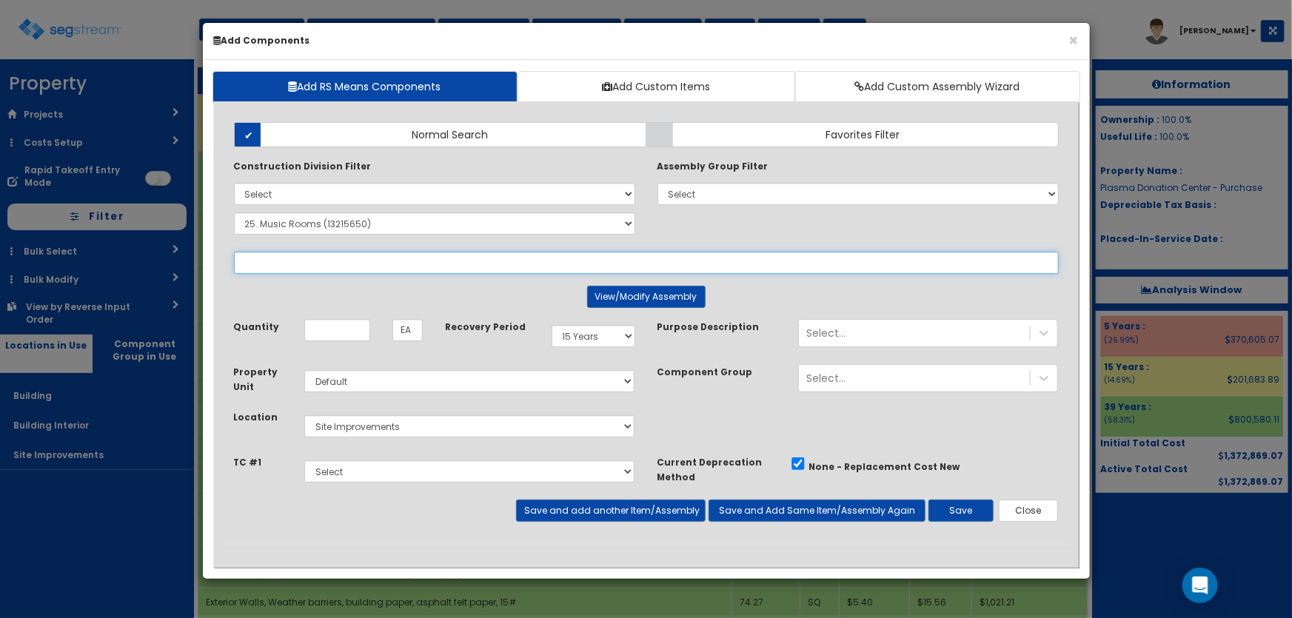
select select
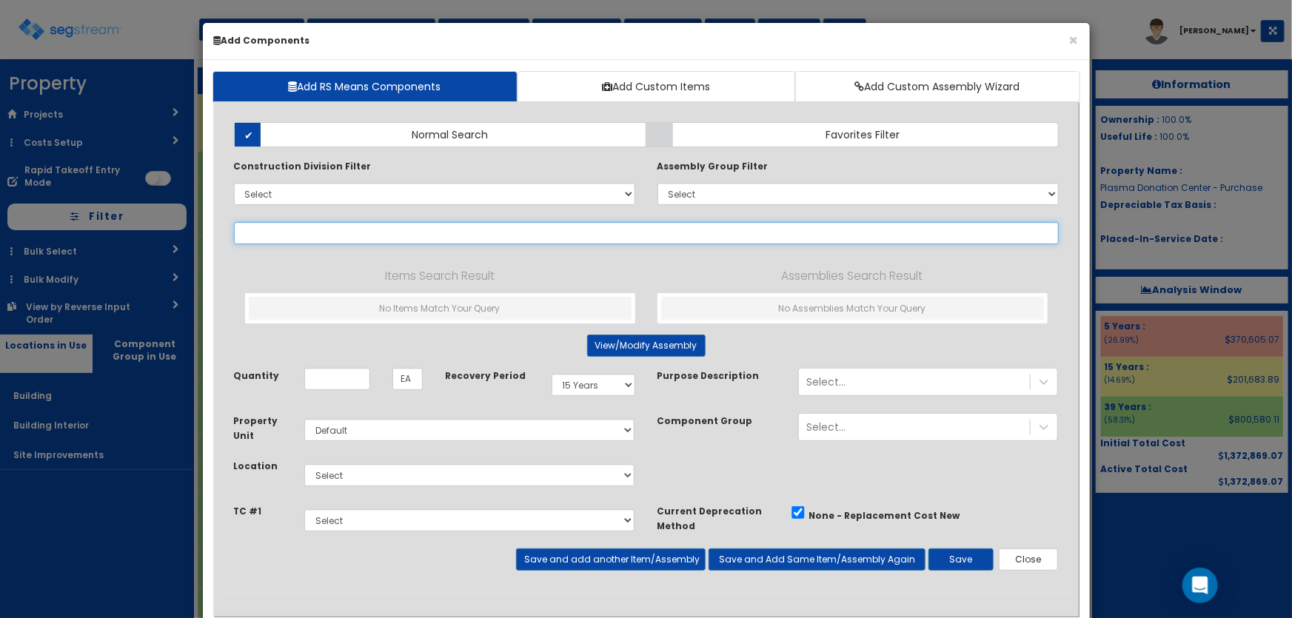
click at [275, 234] on input "text" at bounding box center [646, 233] width 825 height 22
click at [261, 234] on input "text" at bounding box center [646, 233] width 825 height 22
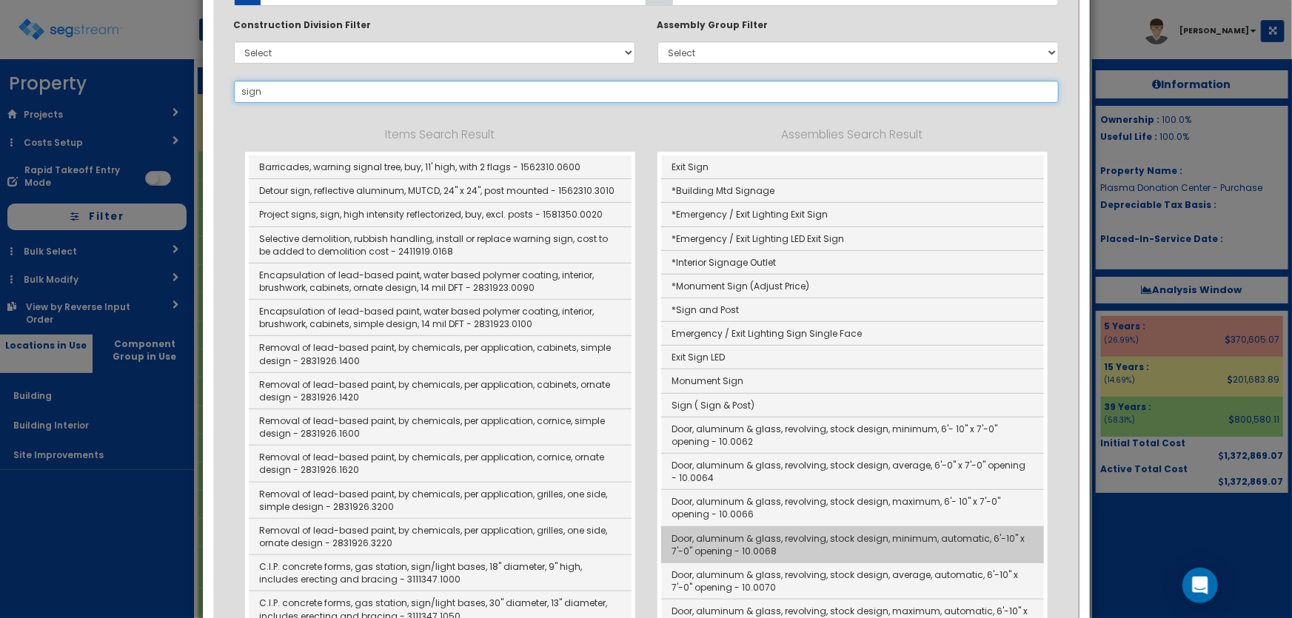
scroll to position [134, 0]
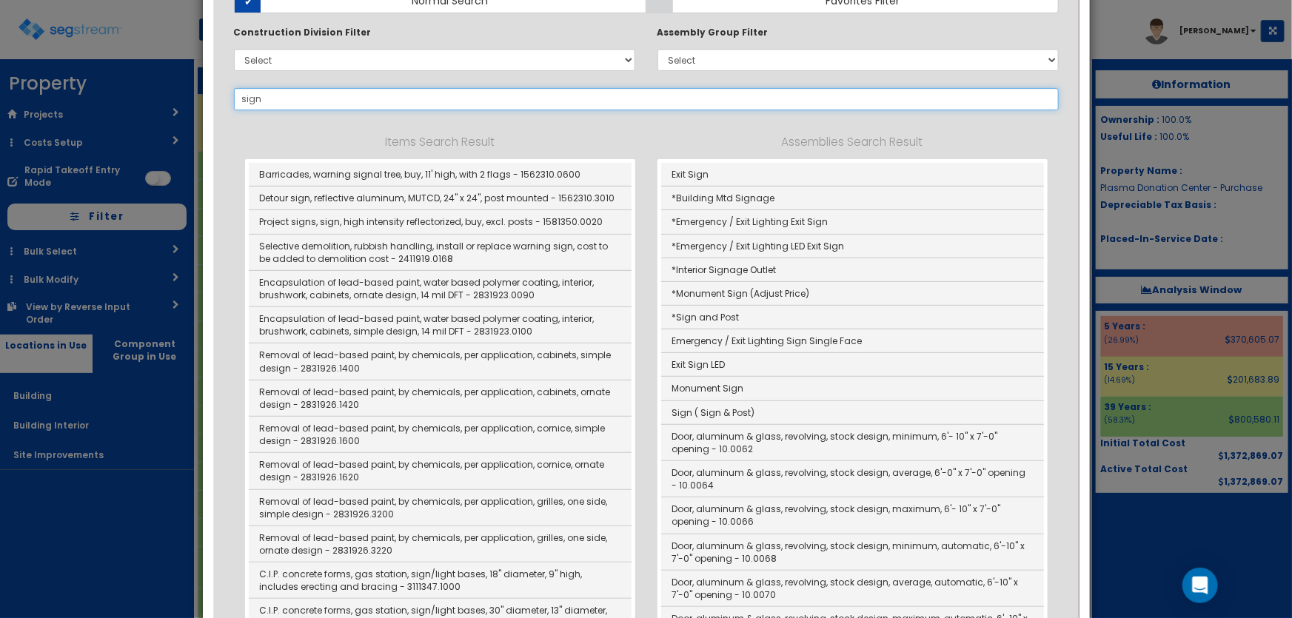
drag, startPoint x: 316, startPoint y: 100, endPoint x: 95, endPoint y: 100, distance: 220.6
click at [95, 100] on div "× Add Components Add RS Means Components Add Custom Items Add Custom Assembly W…" at bounding box center [646, 309] width 1292 height 618
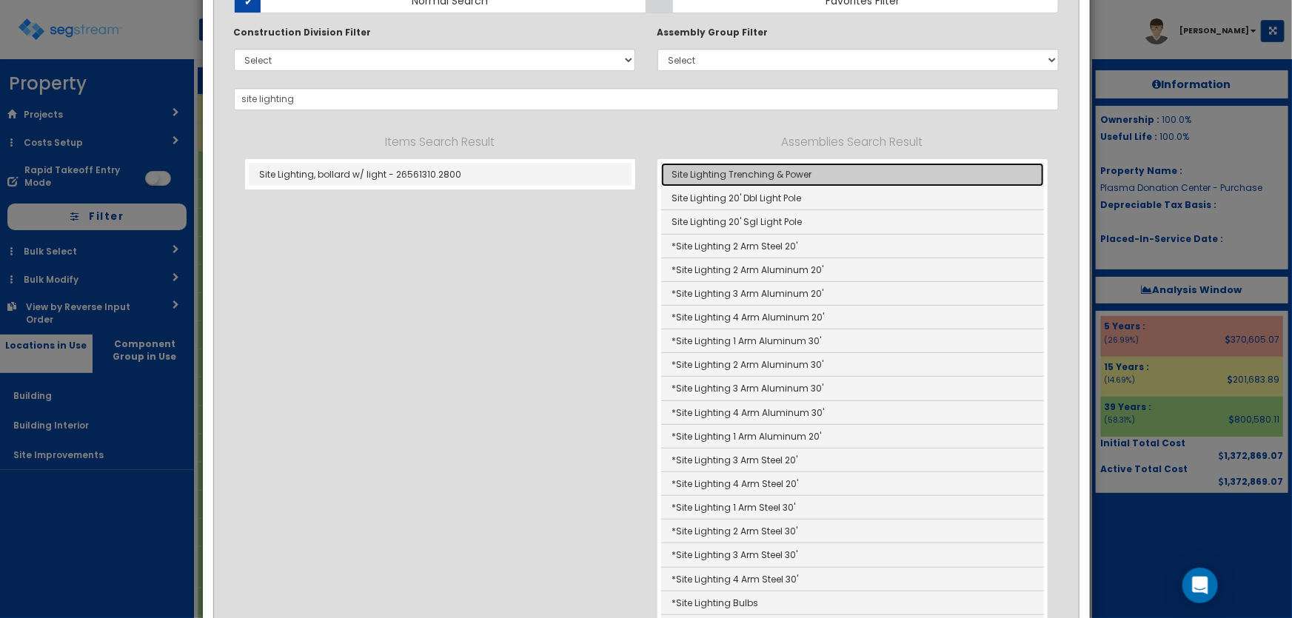
click at [742, 168] on link "Site Lighting Trenching & Power" at bounding box center [852, 175] width 383 height 24
type input "Site Lighting Trenching & Power"
checkbox input "false"
type input "LF"
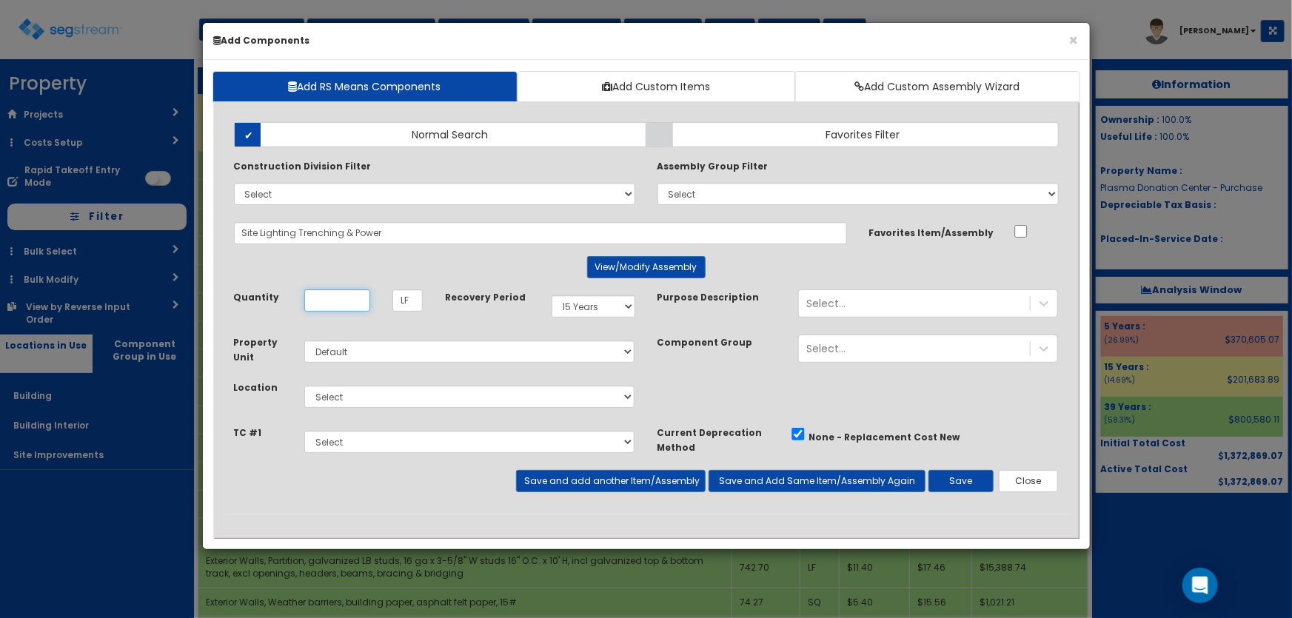
click at [340, 296] on input "Quantity" at bounding box center [337, 300] width 66 height 22
click at [335, 306] on input "Quantity" at bounding box center [337, 300] width 66 height 22
type input "186"
click at [346, 394] on select "Select Building Building Interior Site Improvements Add Additional Location" at bounding box center [469, 397] width 331 height 22
select select "27"
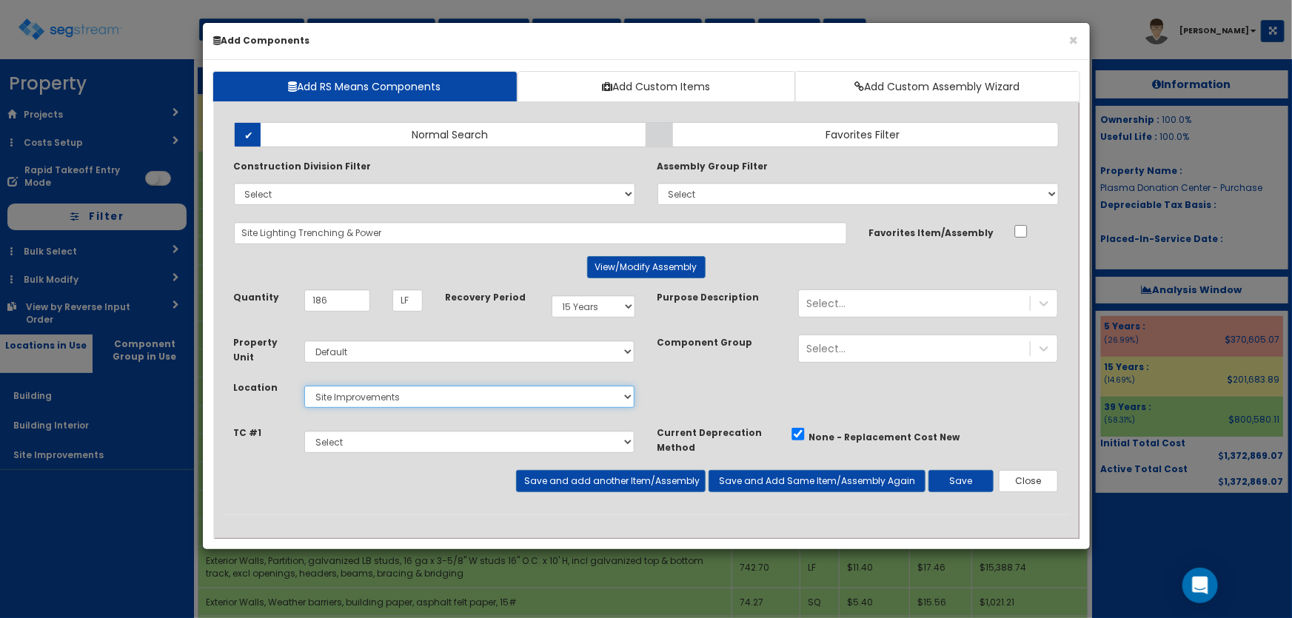
click at [304, 386] on select "Select Building Building Interior Site Improvements Add Additional Location" at bounding box center [469, 397] width 331 height 22
click at [841, 292] on div "Select..." at bounding box center [914, 304] width 231 height 24
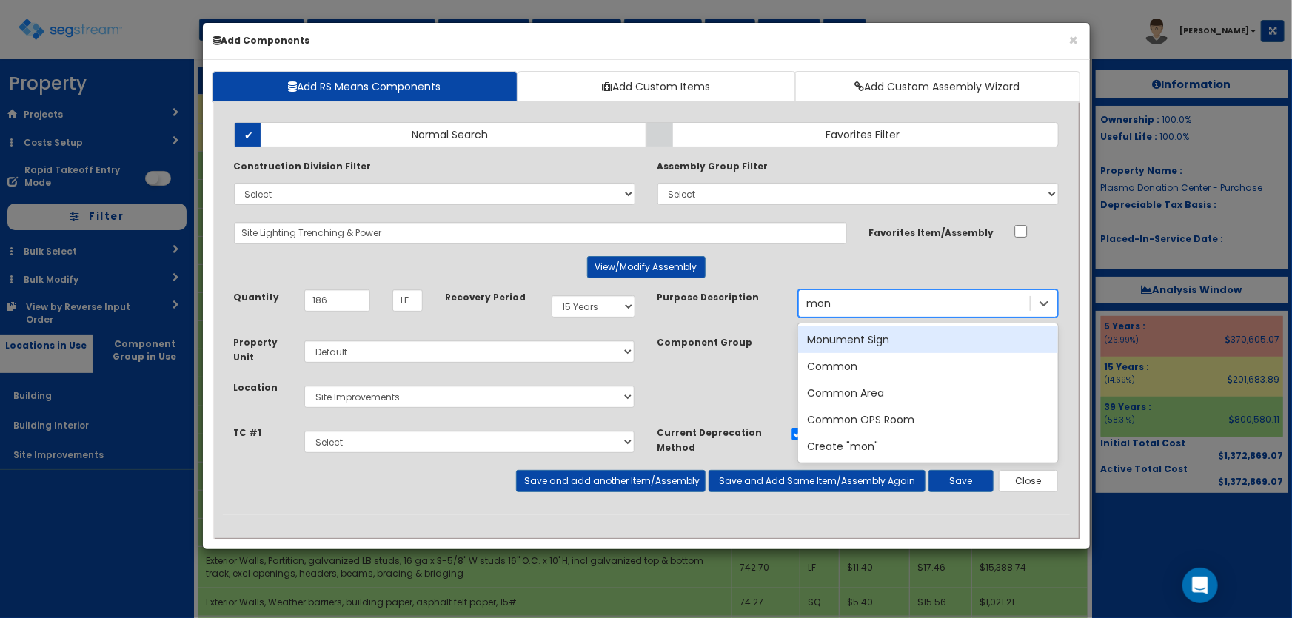
type input "[PERSON_NAME]"
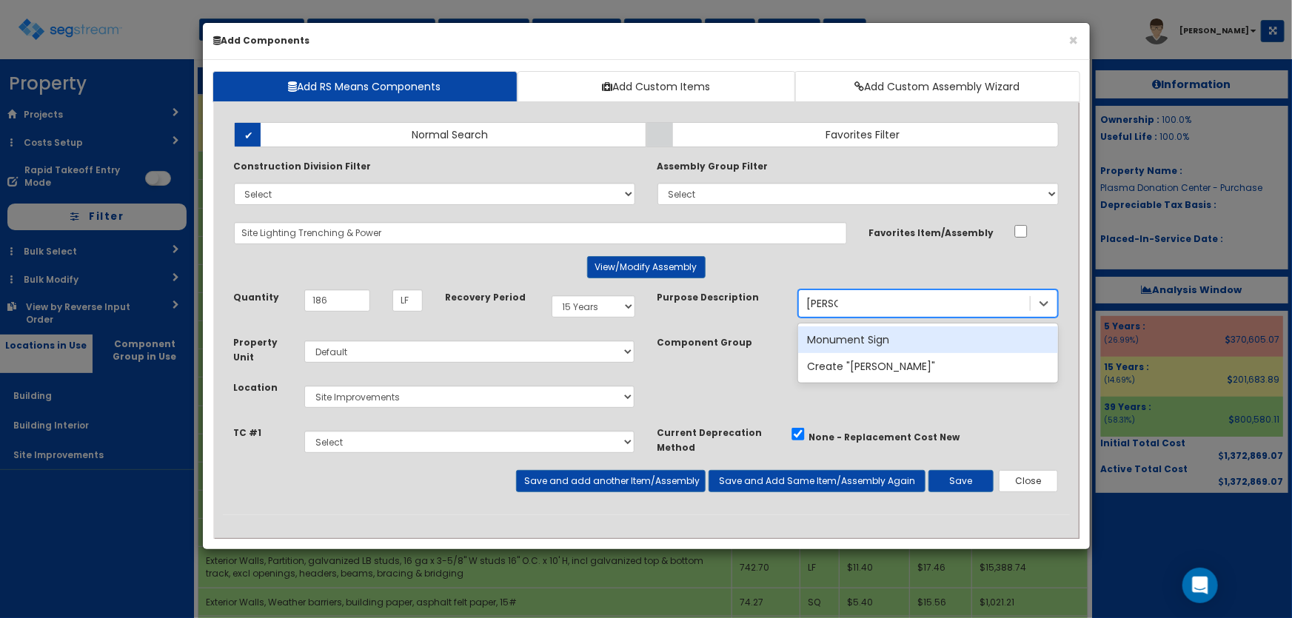
click at [836, 335] on div "Monument Sign" at bounding box center [928, 339] width 260 height 27
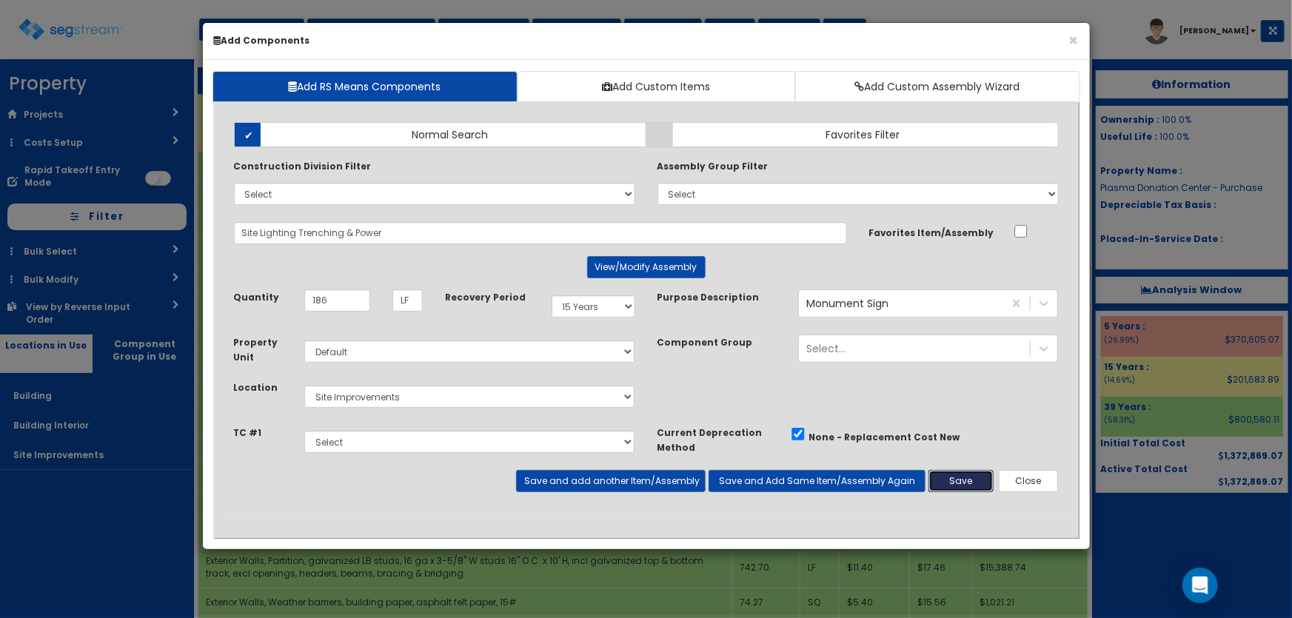
click at [954, 479] on button "Save" at bounding box center [960, 481] width 65 height 22
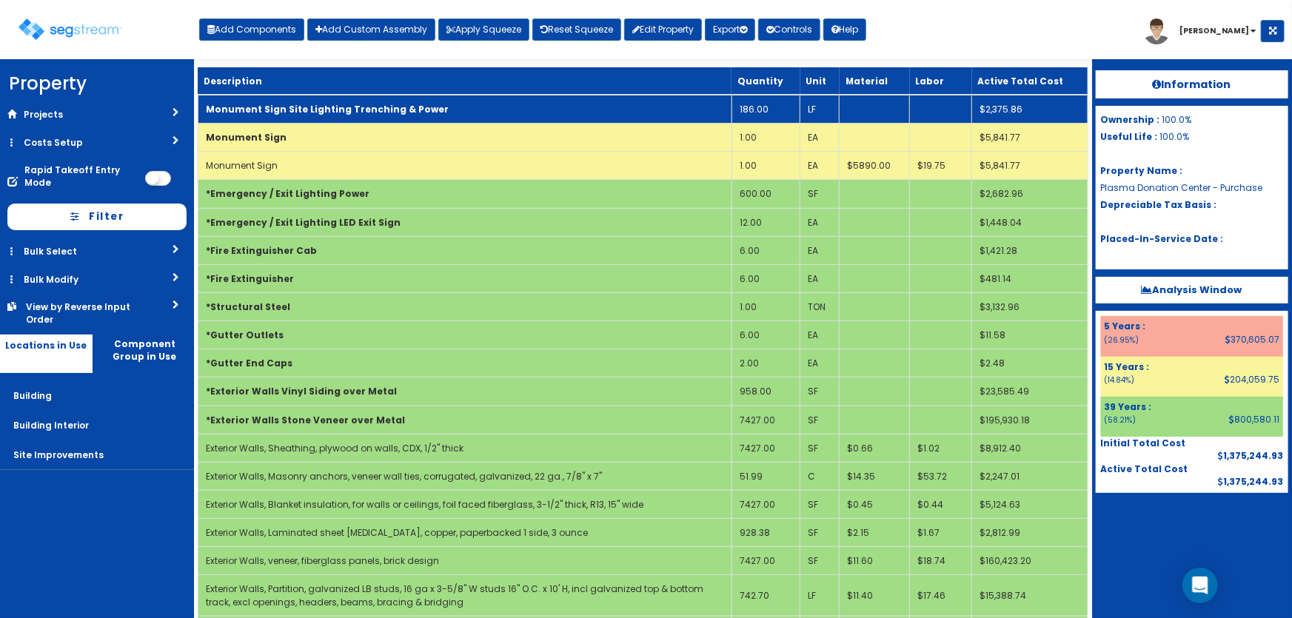
click at [355, 107] on b "Monument Sign Site Lighting Trenching & Power" at bounding box center [327, 109] width 243 height 13
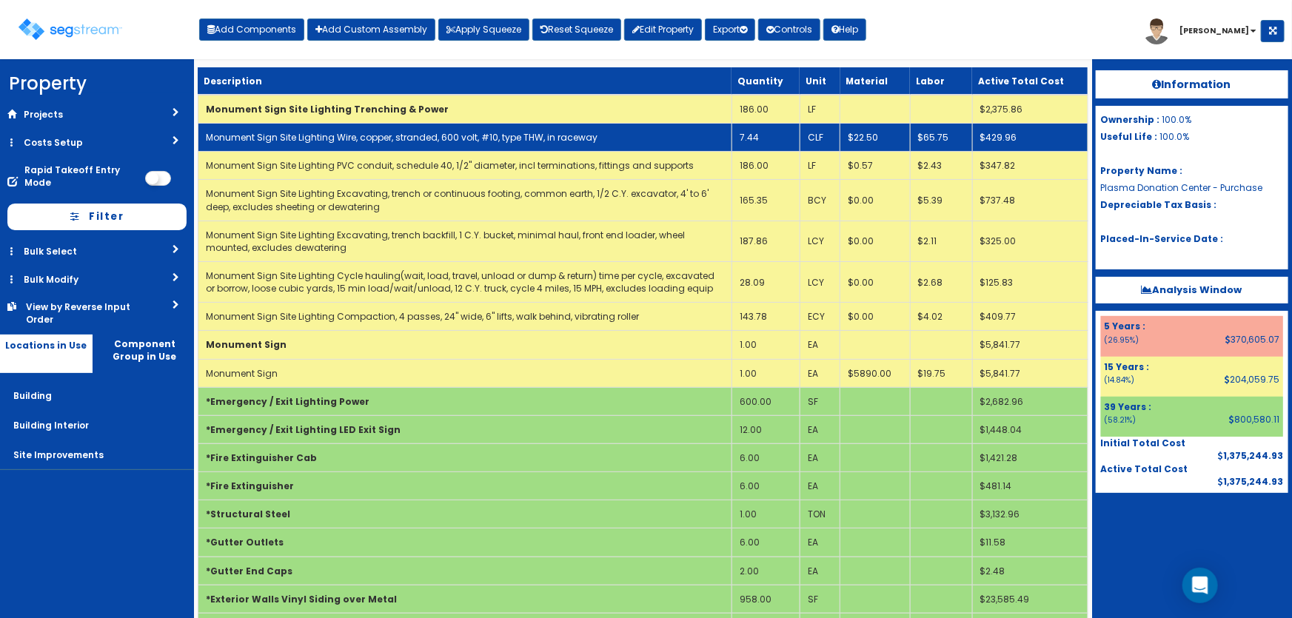
click at [352, 131] on link "Monument Sign Site Lighting Wire, copper, stranded, 600 volt, #10, type THW, in…" at bounding box center [402, 137] width 392 height 13
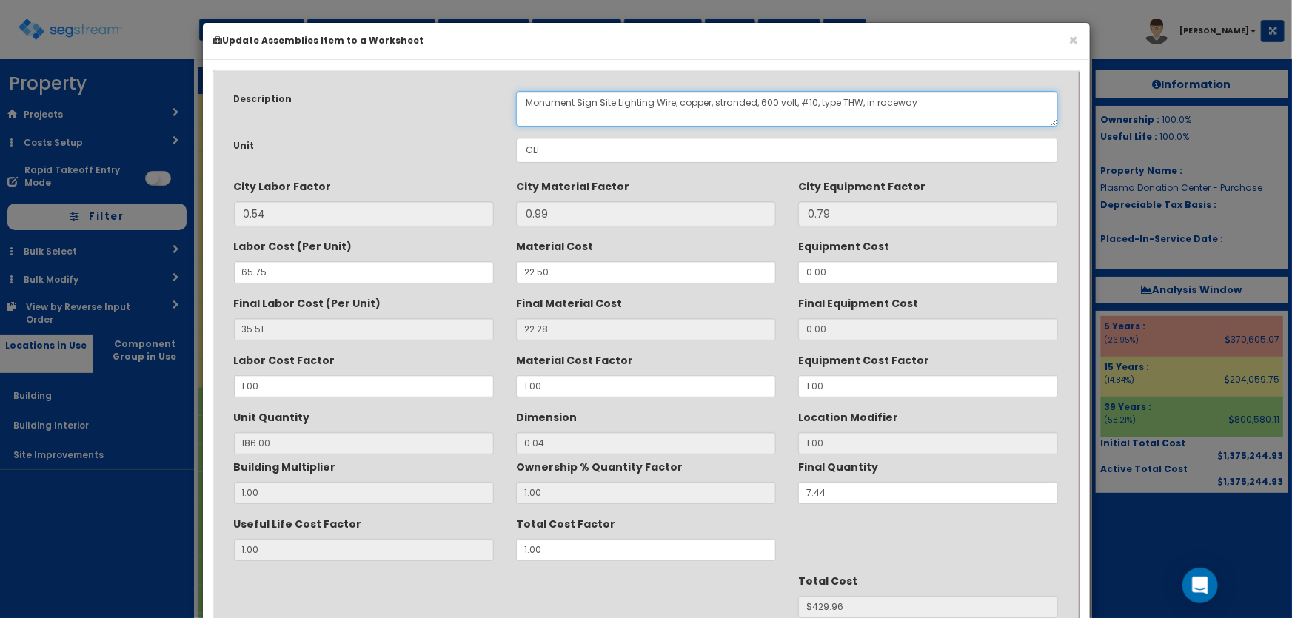
drag, startPoint x: 653, startPoint y: 98, endPoint x: 597, endPoint y: 104, distance: 55.8
click at [597, 104] on textarea "Monument Sign Site Lighting Wire, copper, stranded, 600 volt, #10, type THW, in…" at bounding box center [787, 109] width 543 height 36
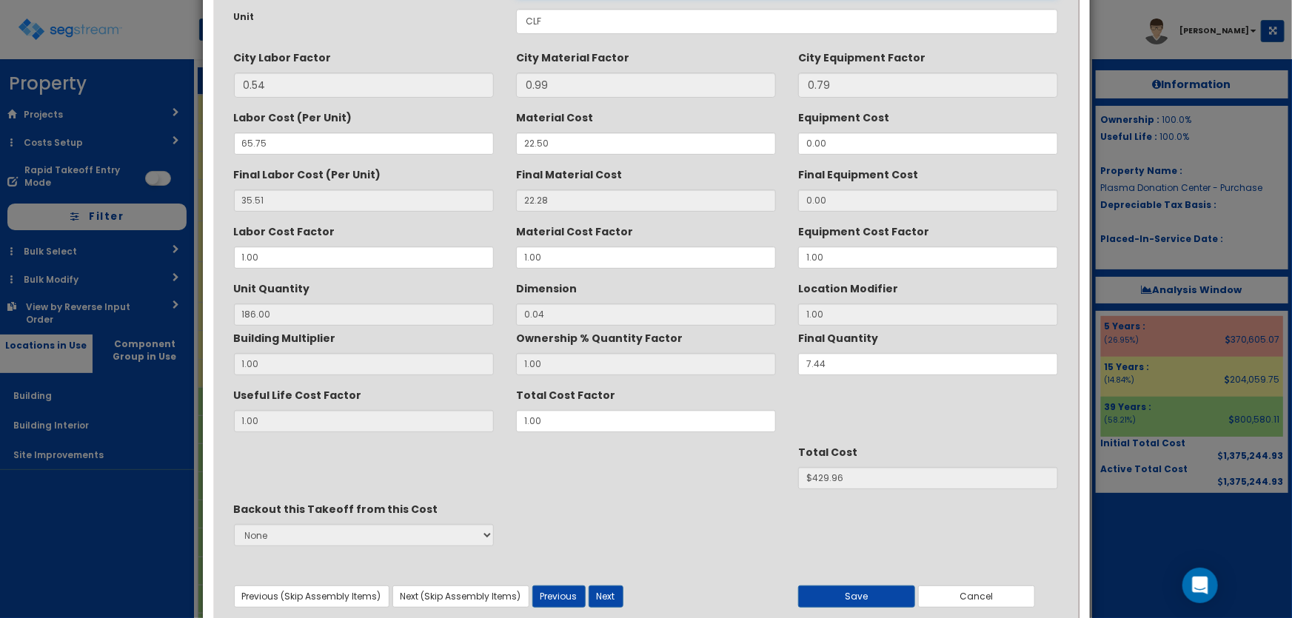
scroll to position [134, 0]
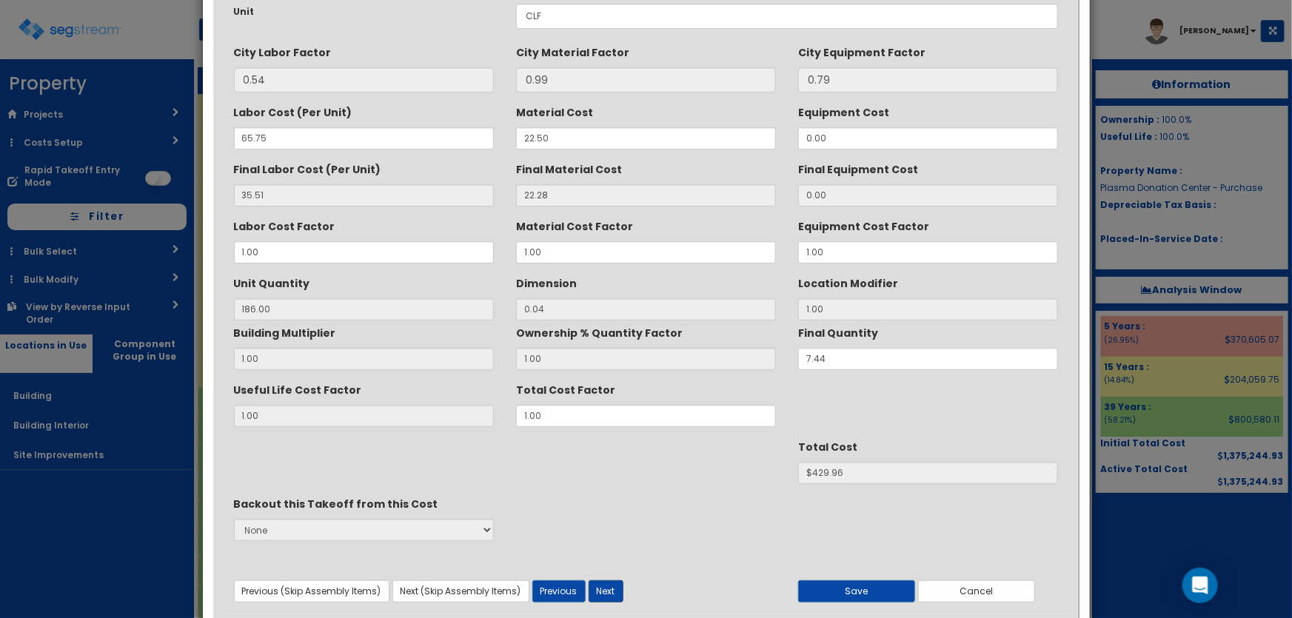
type textarea "Monument Sign Wire, copper, stranded, 600 volt, #10, type THW, in raceway"
click at [608, 588] on button "Next" at bounding box center [605, 591] width 35 height 22
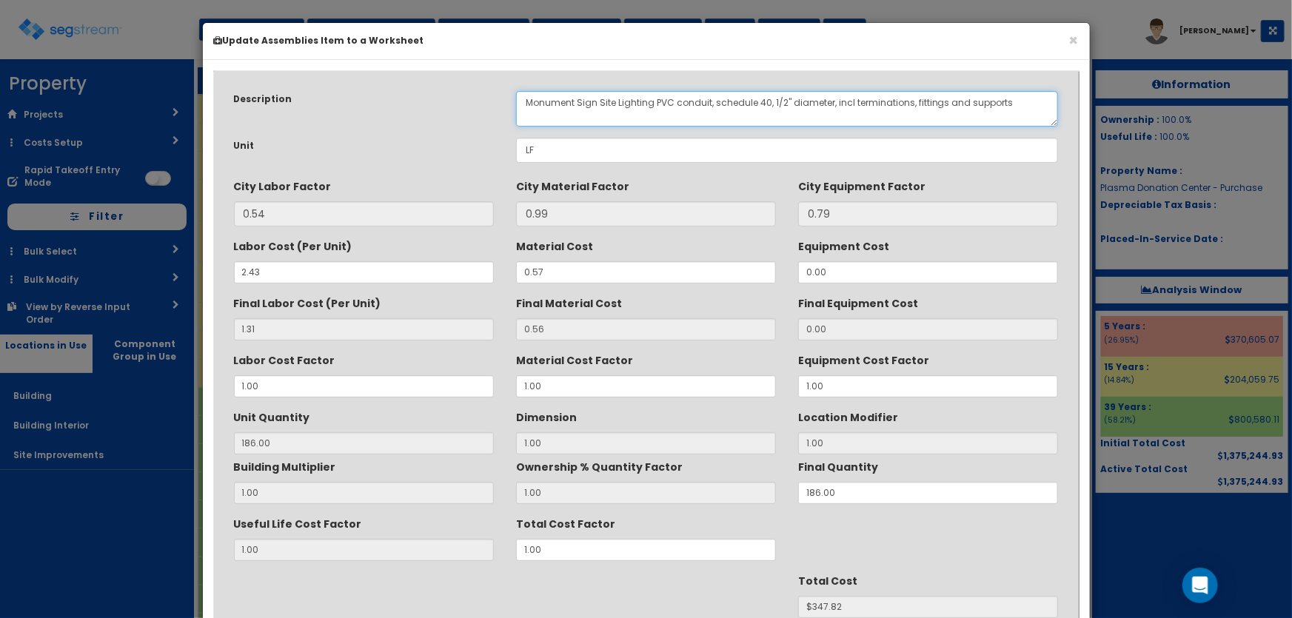
drag, startPoint x: 653, startPoint y: 98, endPoint x: 597, endPoint y: 99, distance: 55.5
click at [597, 99] on textarea "Monument Sign Site Lighting PVC conduit, schedule 40, 1/2" diameter, incl termi…" at bounding box center [787, 109] width 543 height 36
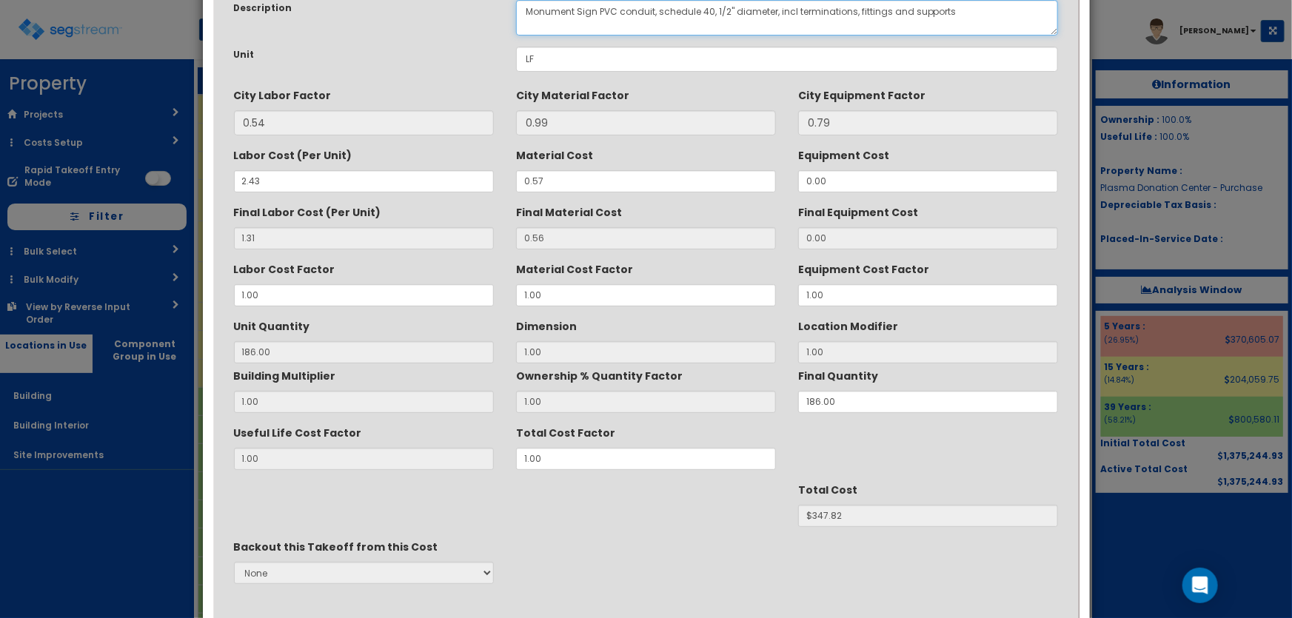
scroll to position [186, 0]
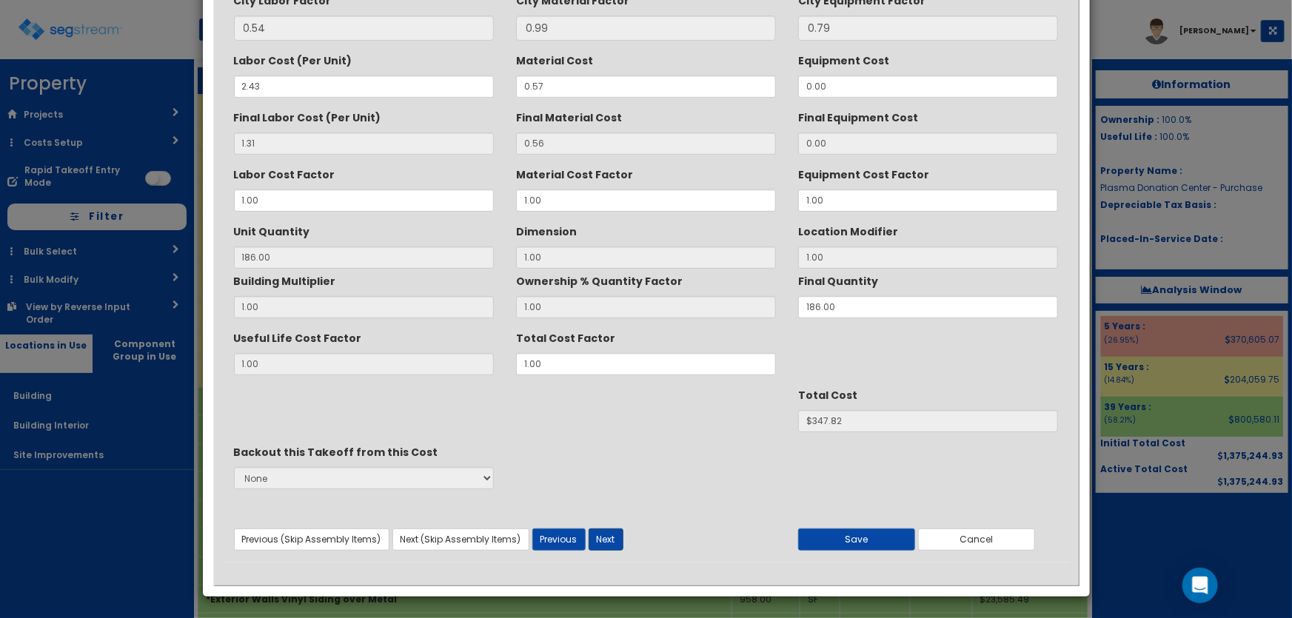
type textarea "Monument Sign PVC conduit, schedule 40, 1/2" diameter, incl terminations, fitti…"
click at [614, 534] on button "Next" at bounding box center [605, 539] width 35 height 22
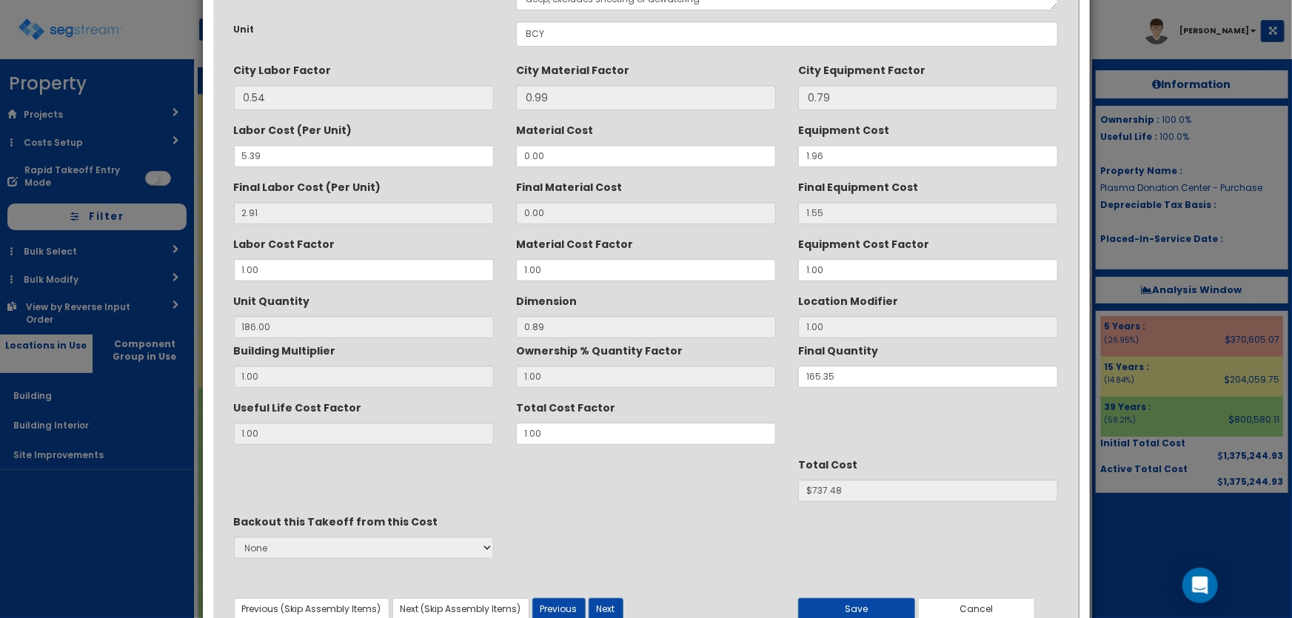
scroll to position [0, 0]
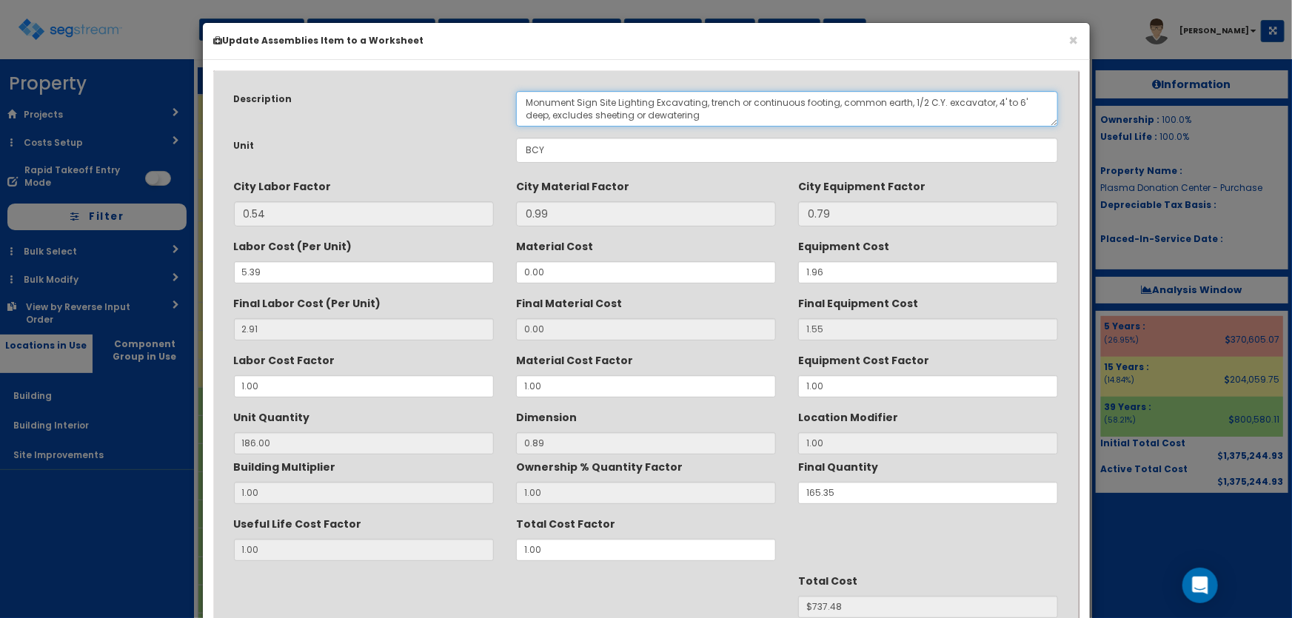
drag, startPoint x: 654, startPoint y: 98, endPoint x: 599, endPoint y: 100, distance: 54.8
click at [599, 100] on textarea "Monument Sign Site Lighting Excavating, trench or continuous footing, common ea…" at bounding box center [787, 109] width 543 height 36
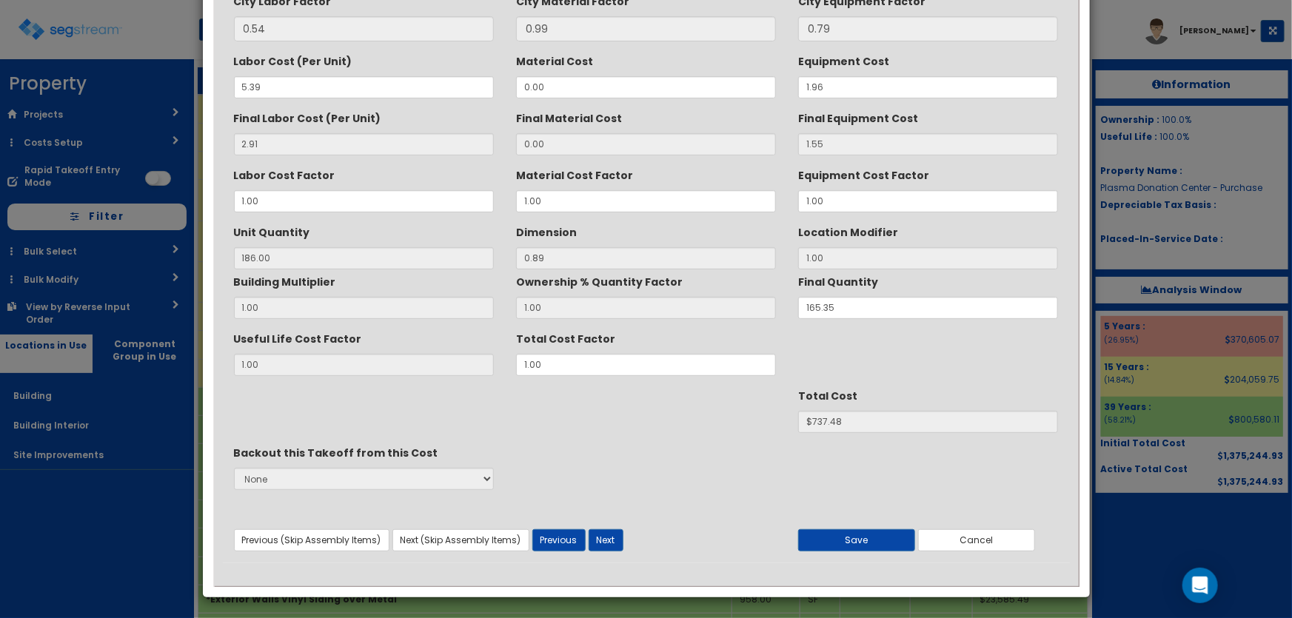
scroll to position [186, 0]
type textarea "Monument Sign Excavating, trench or continuous footing, common earth, 1/2 C.Y. …"
click at [617, 537] on button "Next" at bounding box center [605, 539] width 35 height 22
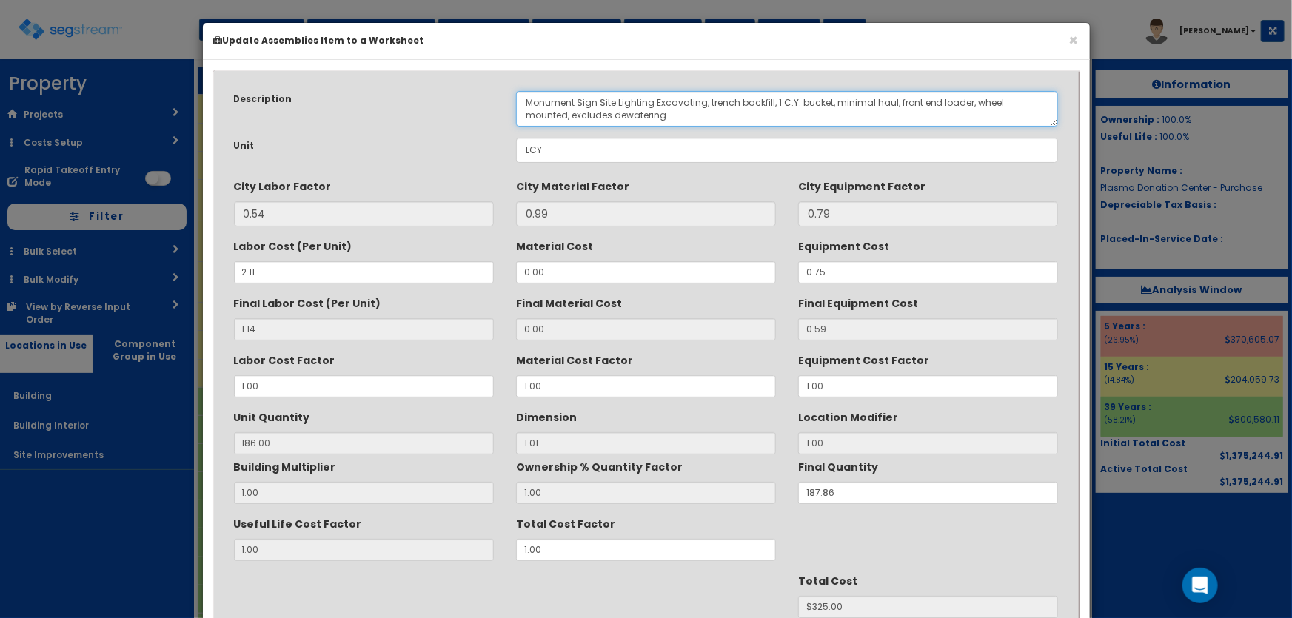
drag, startPoint x: 654, startPoint y: 99, endPoint x: 598, endPoint y: 97, distance: 55.6
click at [598, 97] on textarea "Monument Sign Site Lighting Excavating, trench backfill, 1 C.Y. bucket, minimal…" at bounding box center [787, 109] width 543 height 36
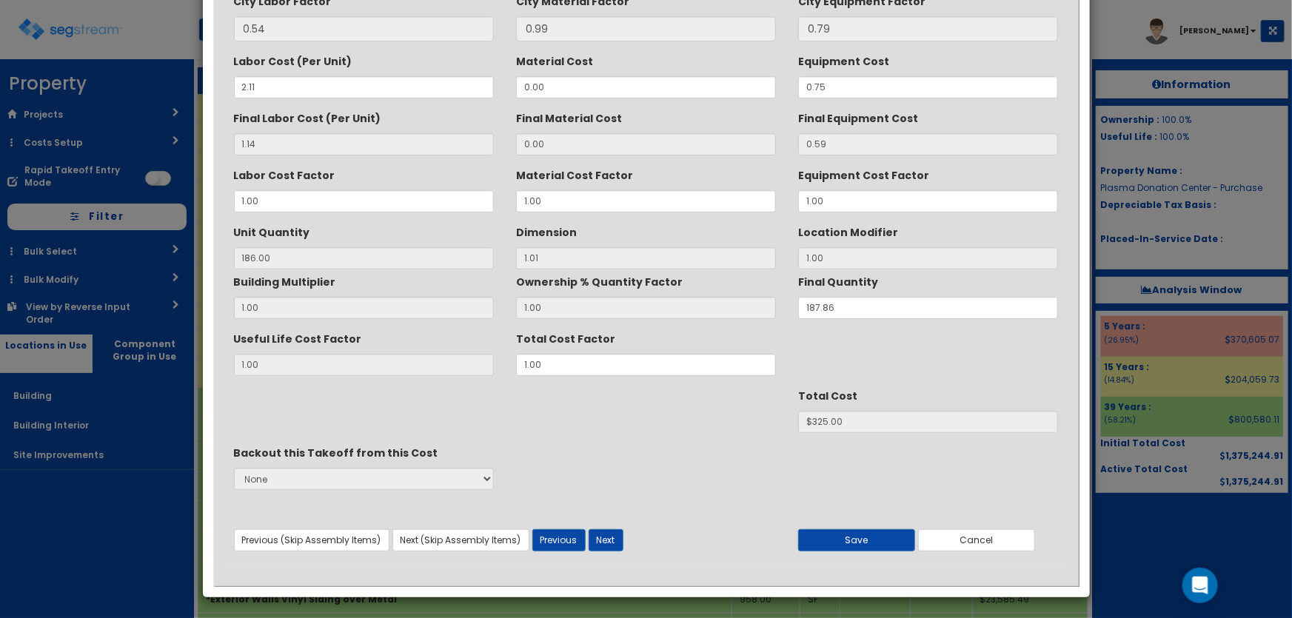
scroll to position [186, 0]
type textarea "Monument Sign Excavating, trench backfill, 1 C.Y. bucket, minimal haul, front e…"
click at [608, 533] on button "Next" at bounding box center [605, 539] width 35 height 22
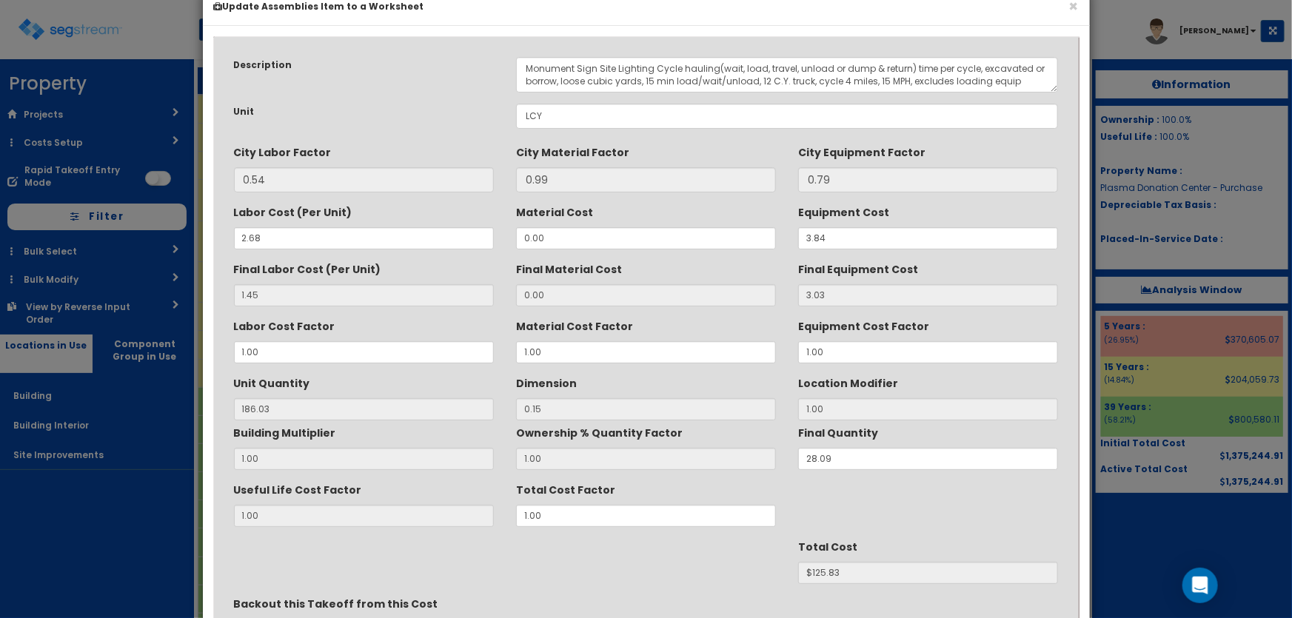
scroll to position [0, 0]
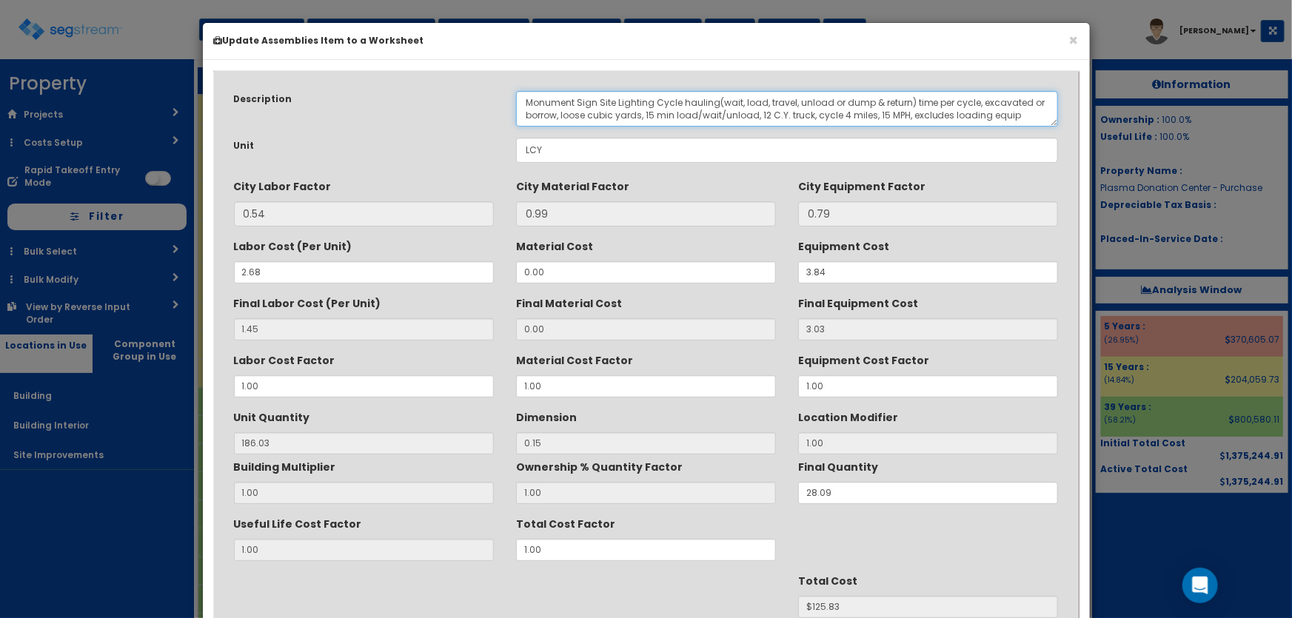
drag, startPoint x: 654, startPoint y: 100, endPoint x: 598, endPoint y: 99, distance: 55.5
click at [598, 99] on textarea "Monument Sign Site Lighting Cycle hauling(wait, load, travel, unload or dump & …" at bounding box center [787, 109] width 543 height 36
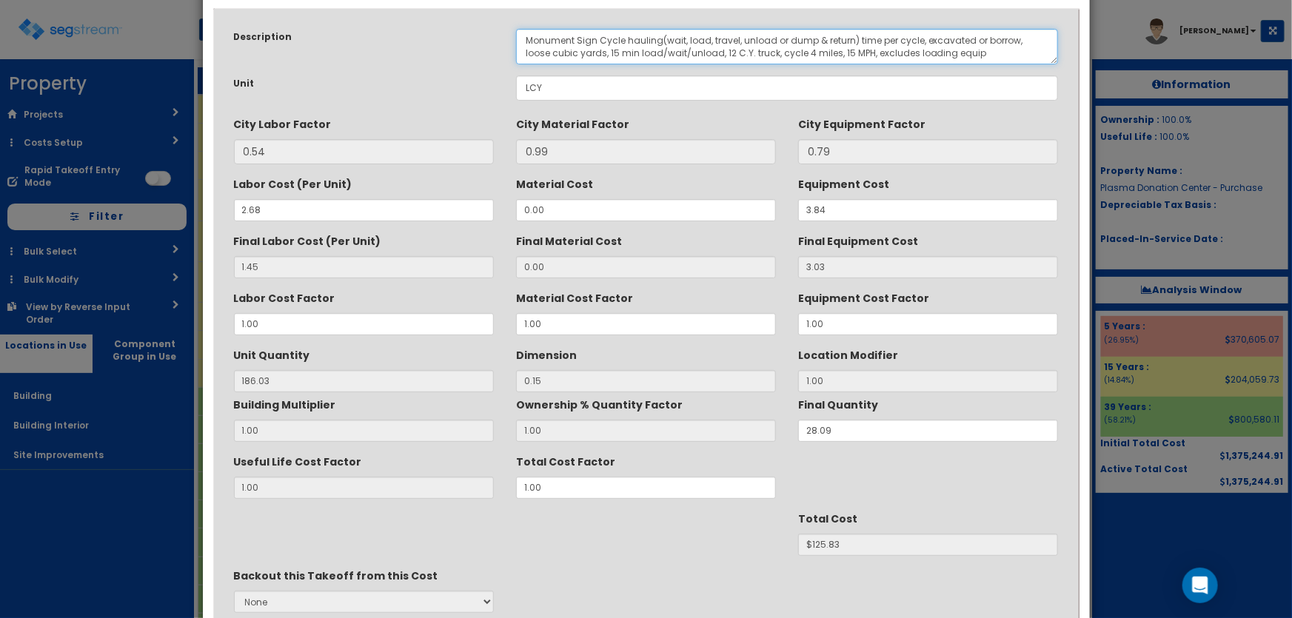
scroll to position [186, 0]
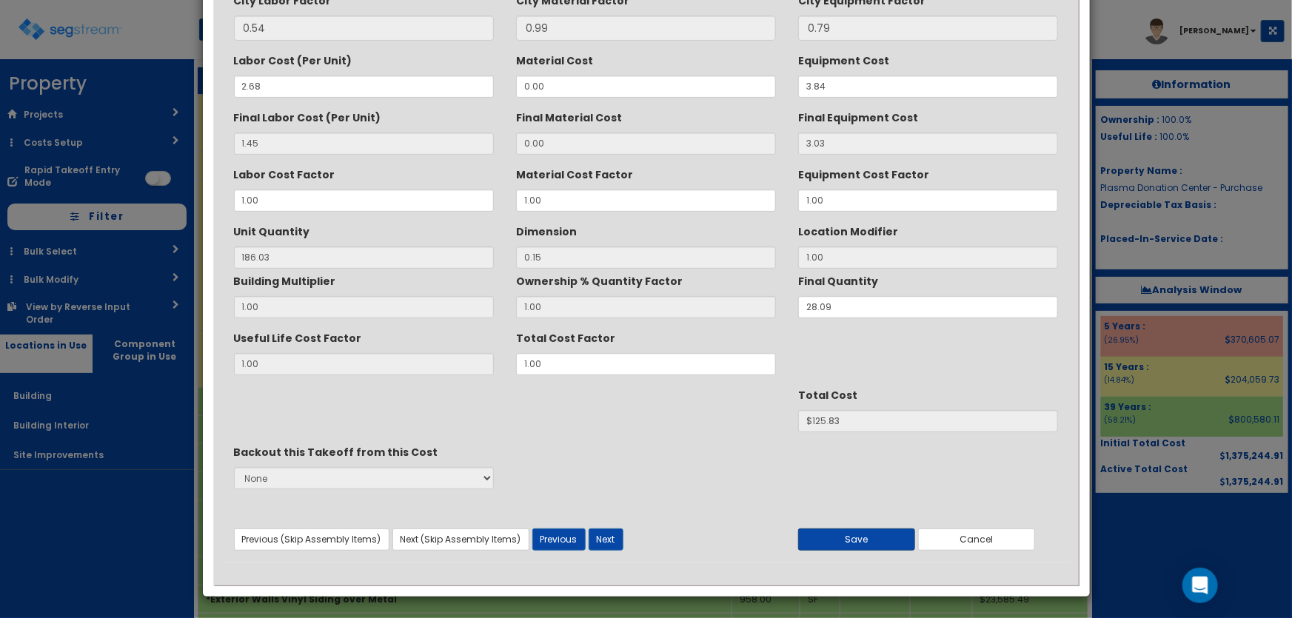
type textarea "Monument Sign Cycle hauling(wait, load, travel, unload or dump & return) time p…"
click at [862, 542] on button "Save" at bounding box center [856, 539] width 117 height 22
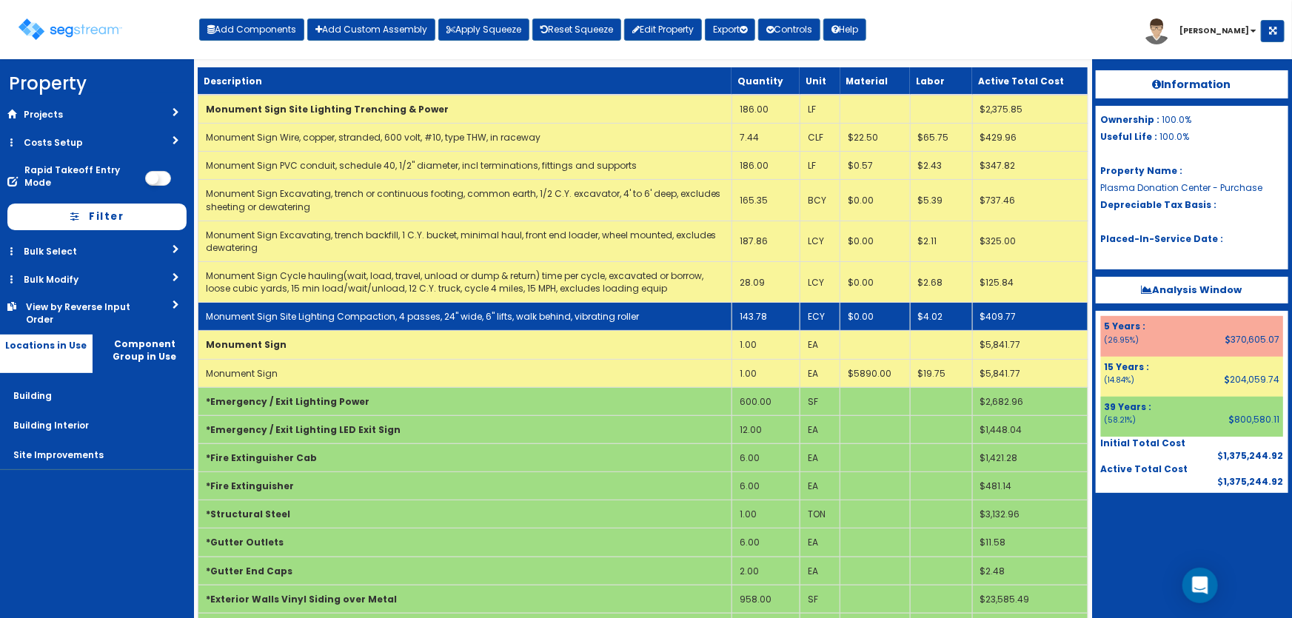
click at [412, 315] on link "Monument Sign Site Lighting Compaction, 4 passes, 24" wide, 6" lifts, walk behi…" at bounding box center [422, 316] width 433 height 13
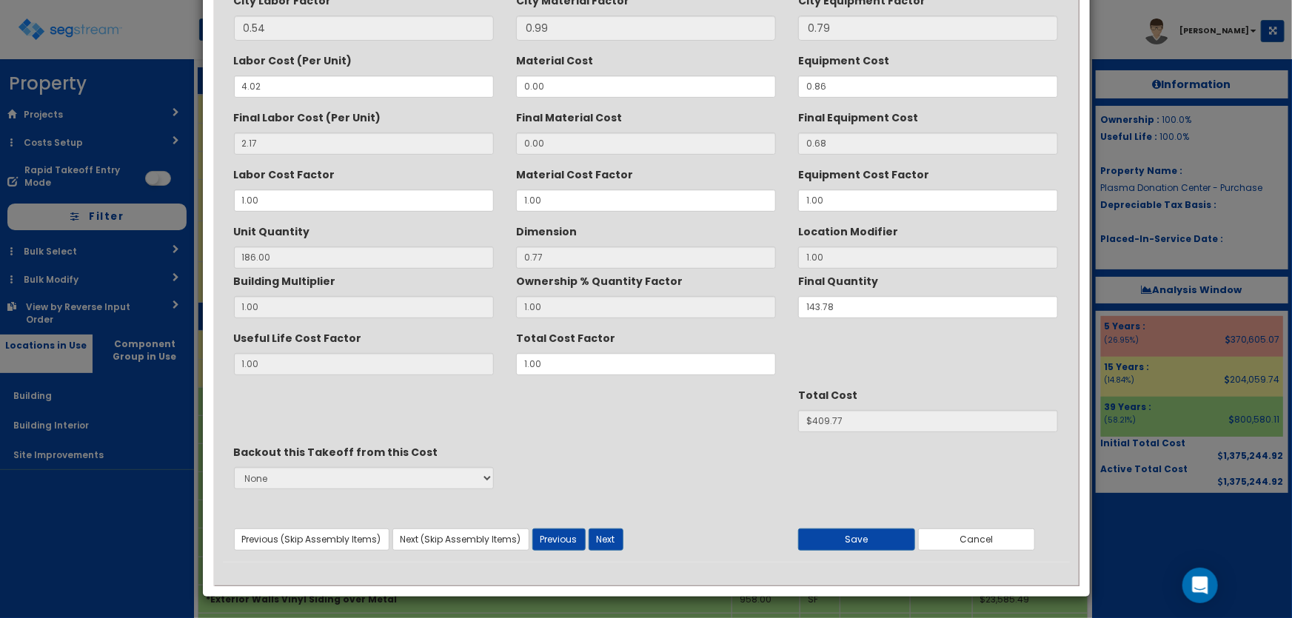
scroll to position [0, 0]
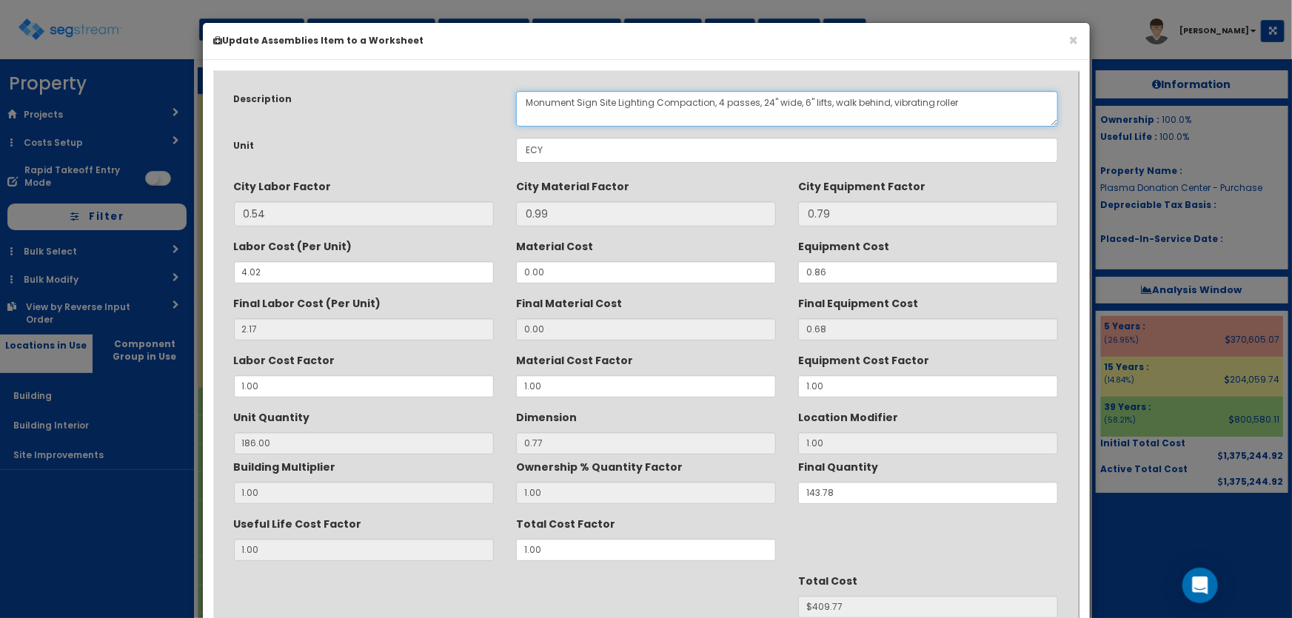
drag, startPoint x: 653, startPoint y: 97, endPoint x: 598, endPoint y: 101, distance: 54.9
click at [598, 101] on textarea "Monument Sign Site Lighting Compaction, 4 passes, 24" wide, 6" lifts, walk behi…" at bounding box center [787, 109] width 543 height 36
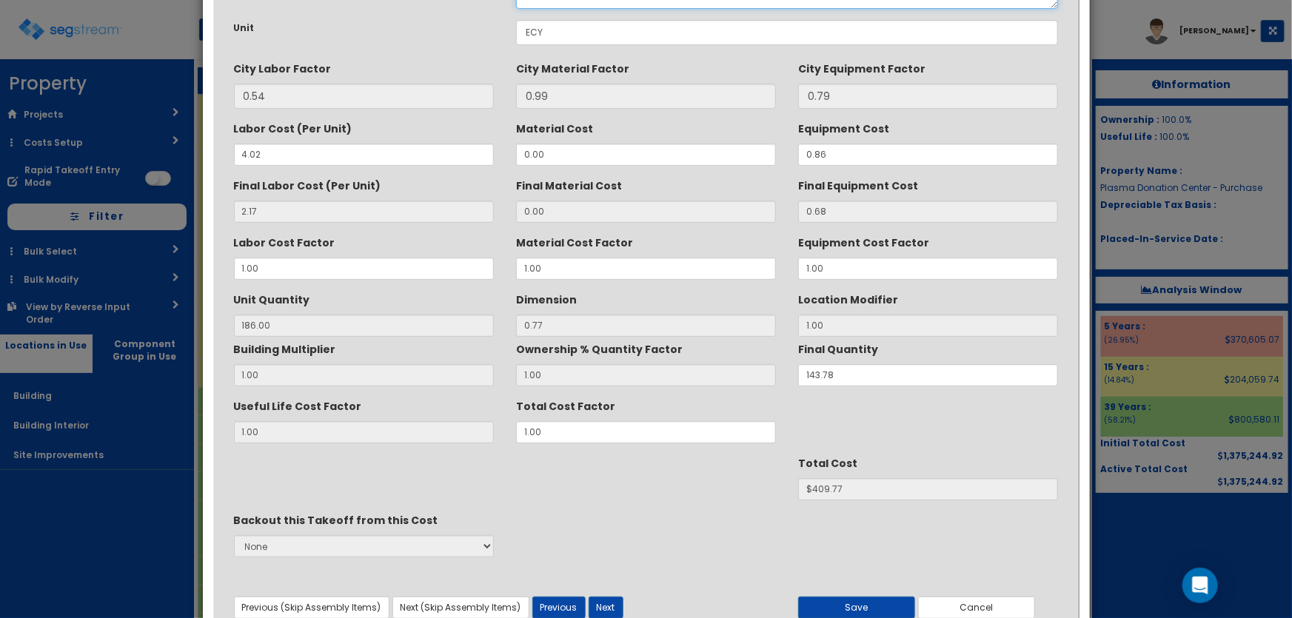
scroll to position [186, 0]
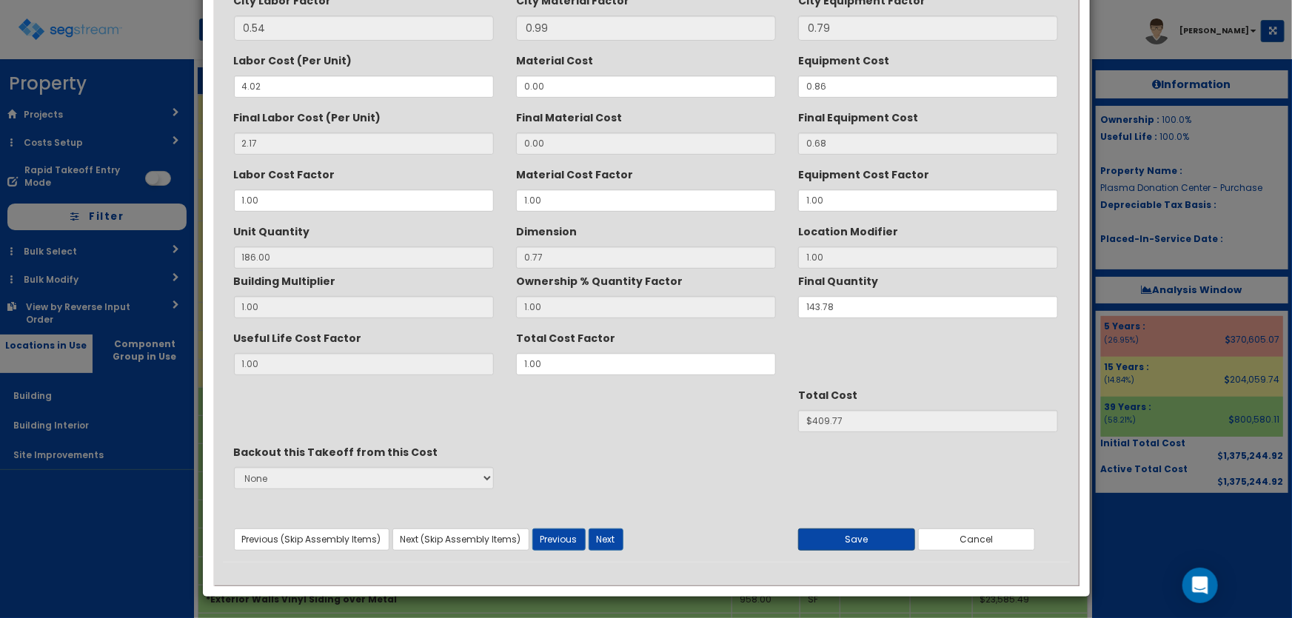
type textarea "Monument Sign Compaction, 4 passes, 24" wide, 6" lifts, walk behind, vibrating …"
click at [844, 542] on button "Save" at bounding box center [856, 539] width 117 height 22
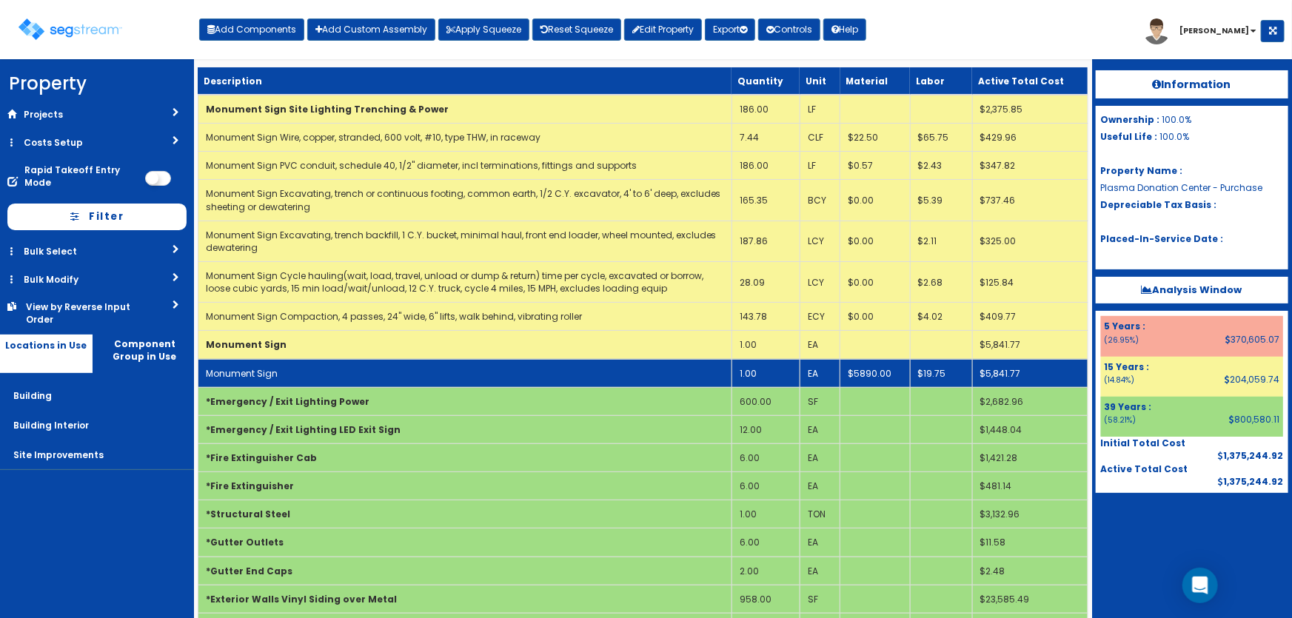
click at [286, 377] on td "Monument Sign" at bounding box center [465, 373] width 534 height 28
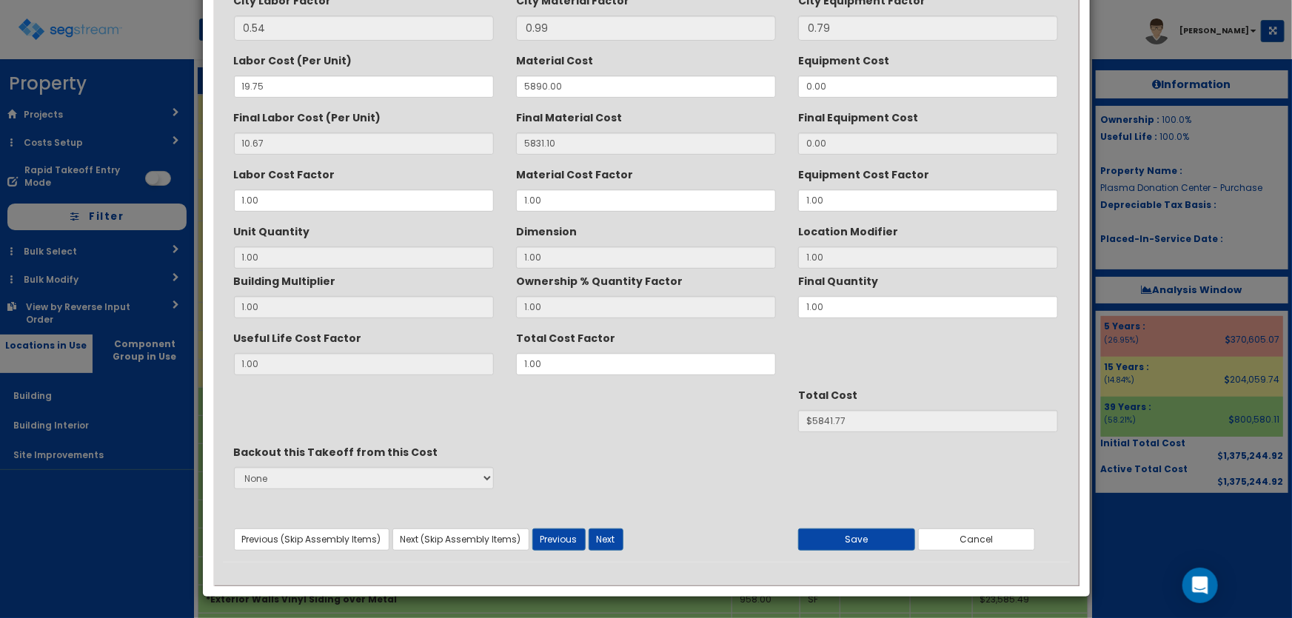
scroll to position [0, 0]
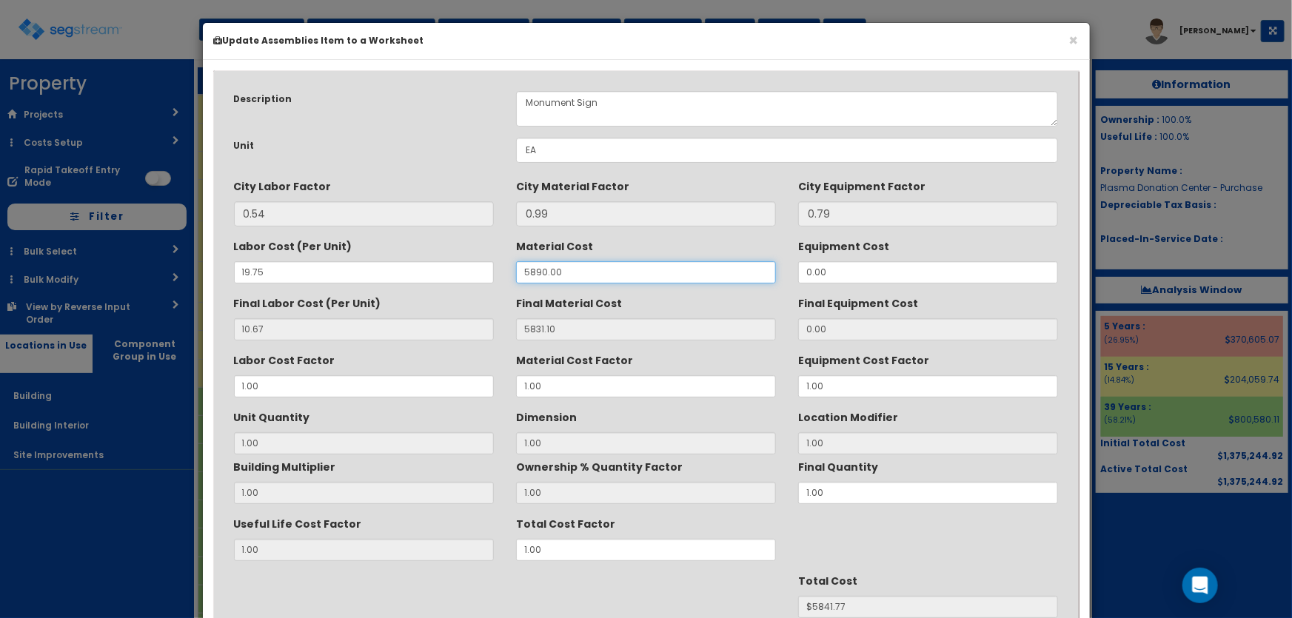
drag, startPoint x: 568, startPoint y: 275, endPoint x: 498, endPoint y: 273, distance: 69.6
click at [498, 273] on div "Labor Cost (Per Unit) 19.75 Material Cost 5890.00 Equipment Cost 0.00" at bounding box center [646, 259] width 847 height 50
type input "5"
type input "4.95"
type input "1"
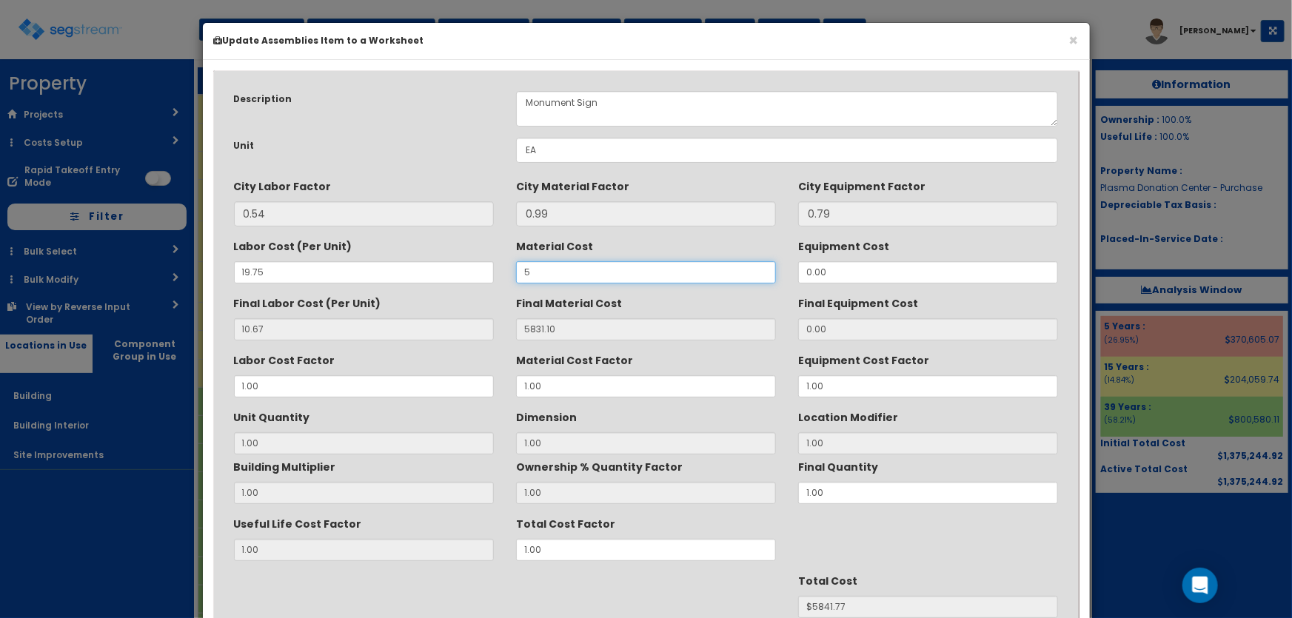
type input "$15.62"
type input "NaN"
type input "$NaN"
type input "5"
type input "4.95"
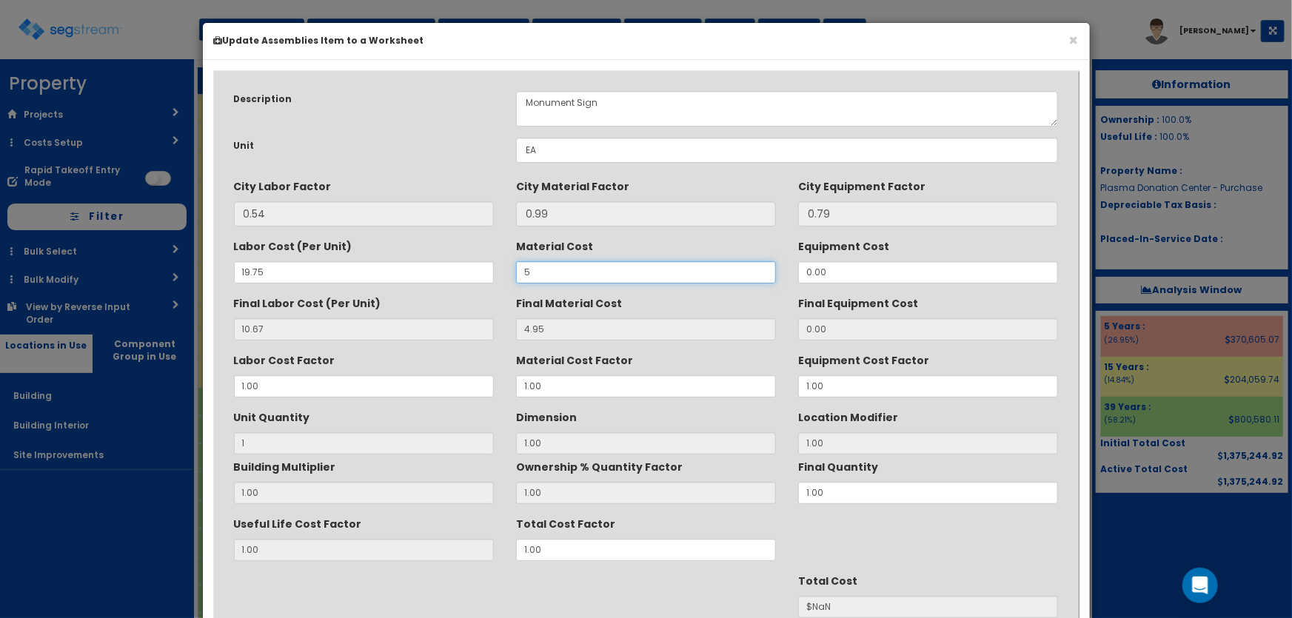
type input "$15.62"
type input "59"
type input "58.41"
type input "$69.08"
type input "5"
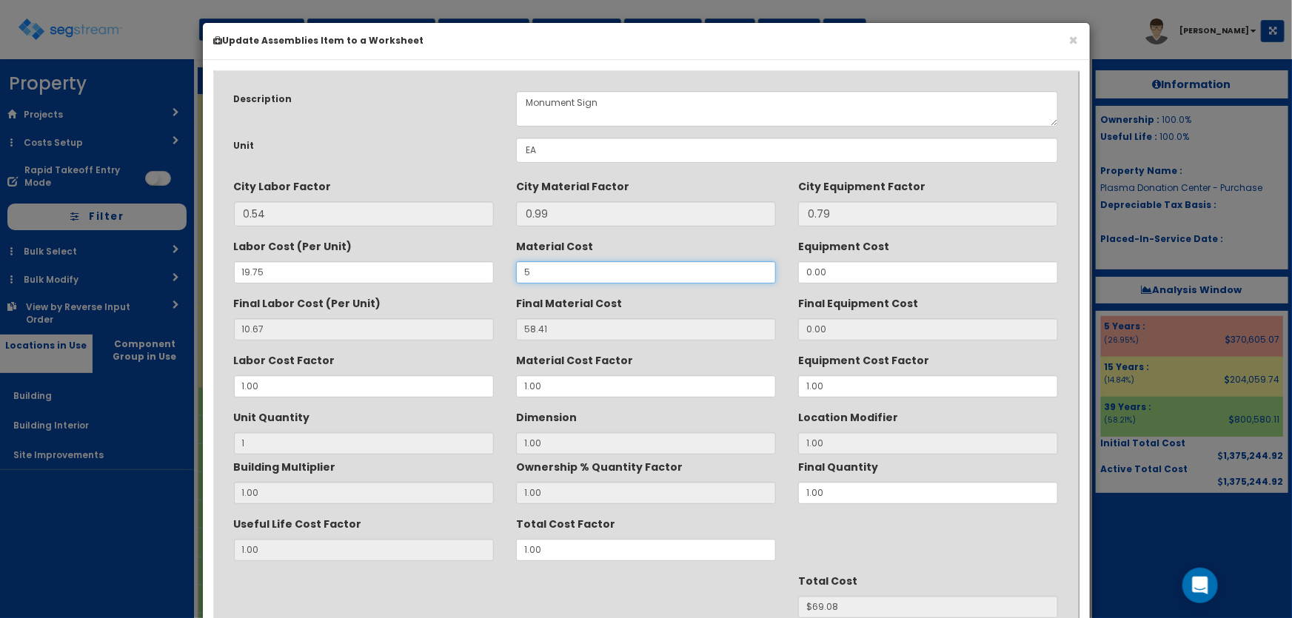
type input "4.95"
type input "$15.62"
type input "NaN"
type input "$NaN"
type input "8"
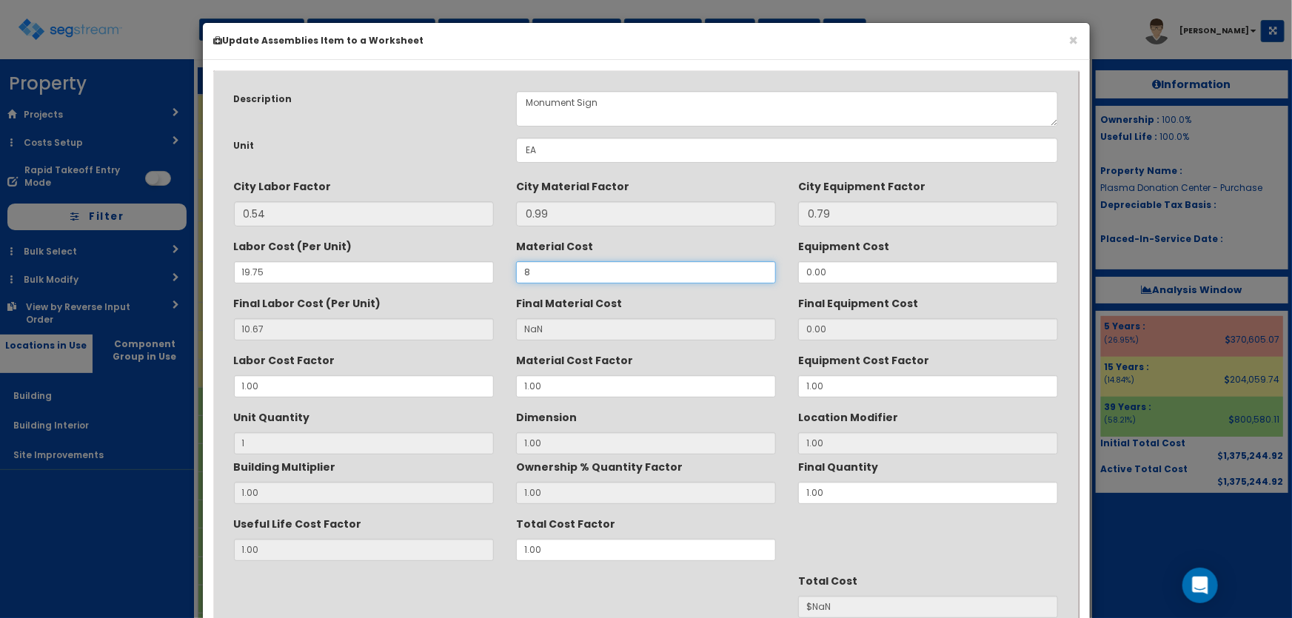
type input "7.92"
type input "$18.59"
type input "85"
type input "84.15"
type input "$94.82"
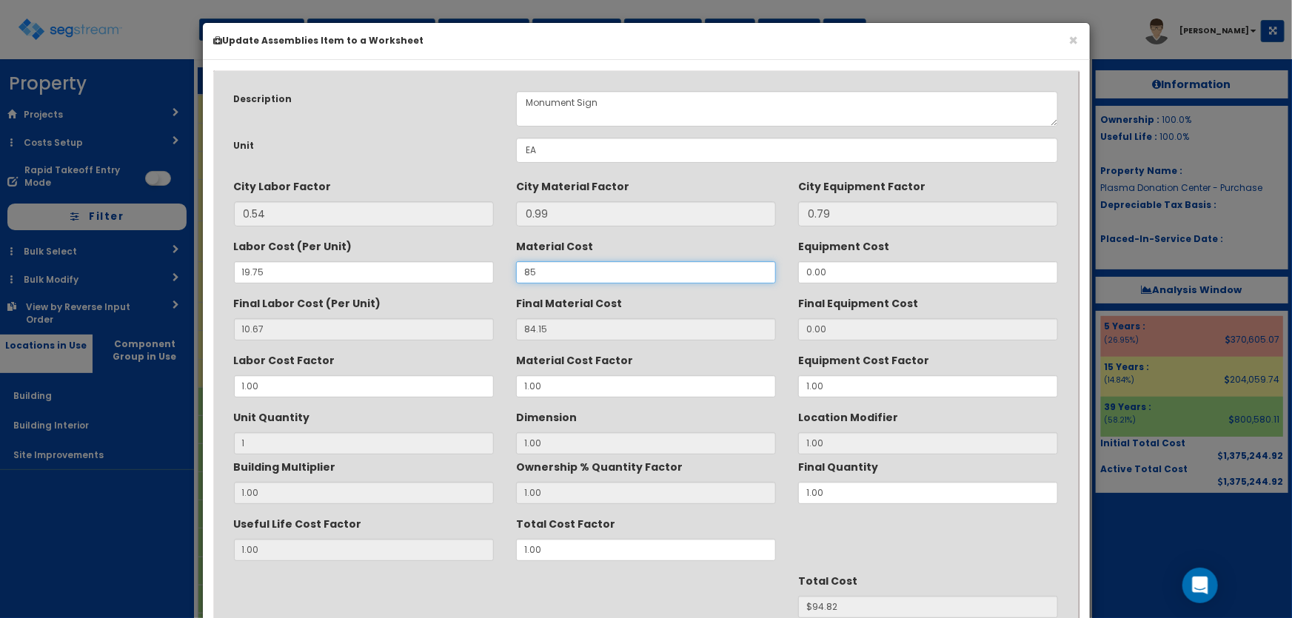
type input "859"
type input "850.41"
type input "$861.08"
type input "8590"
type input "8504.10"
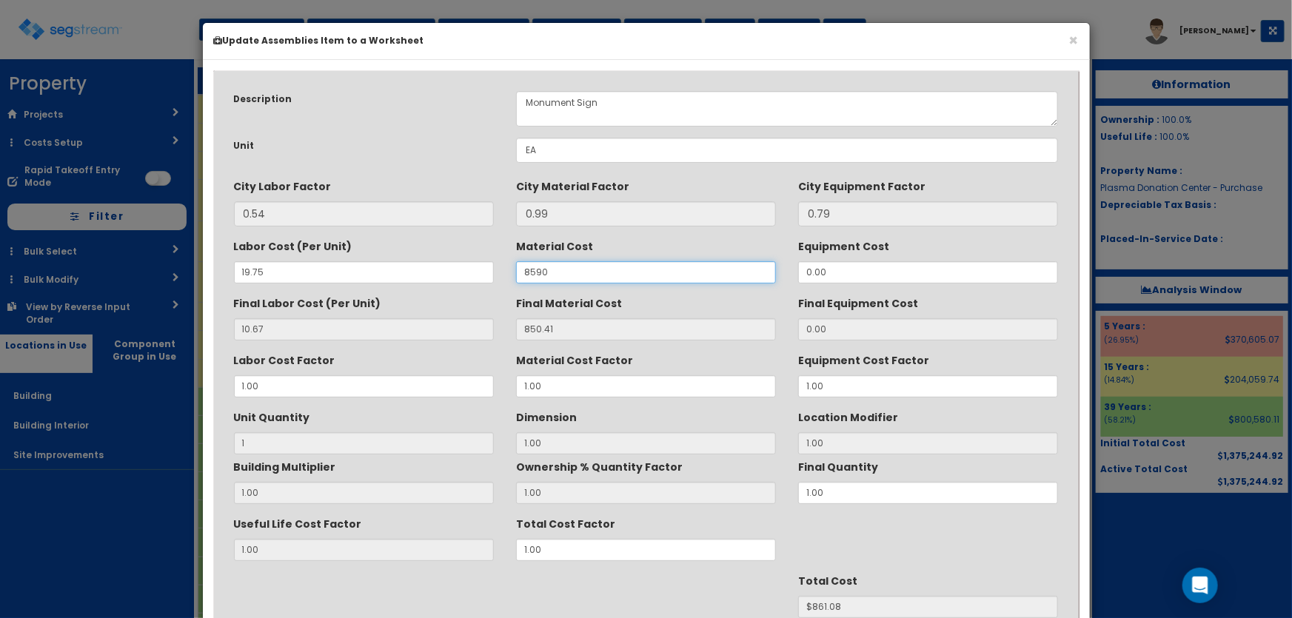
type input "$8514.77"
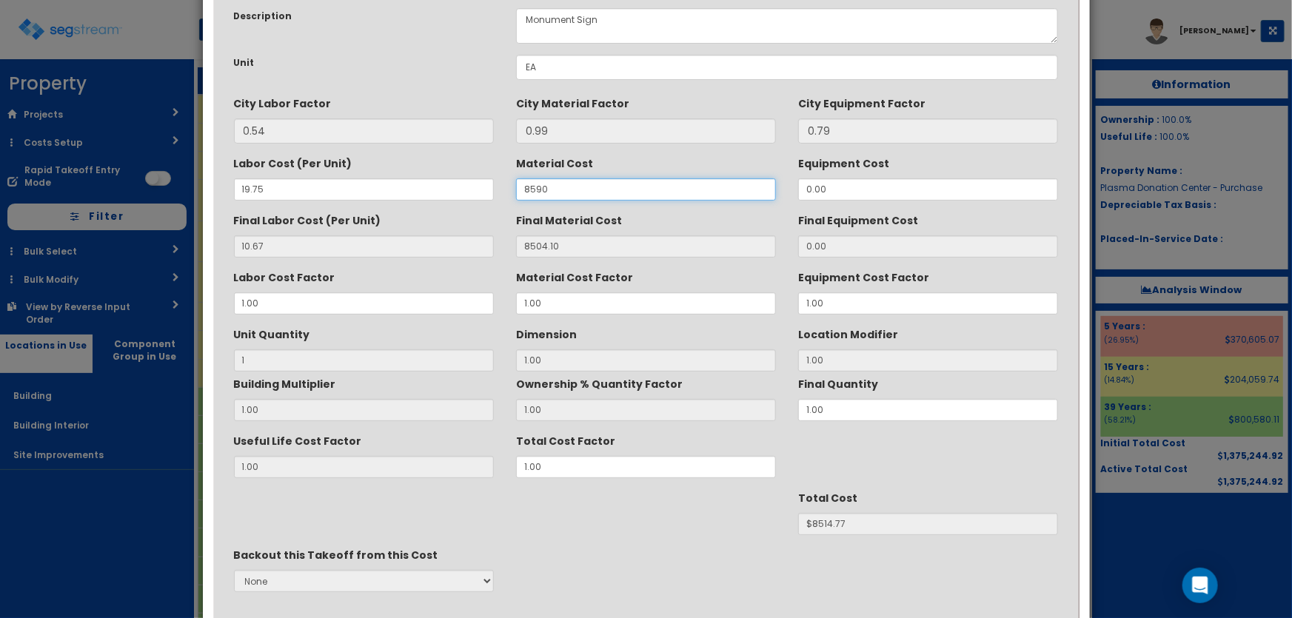
scroll to position [186, 0]
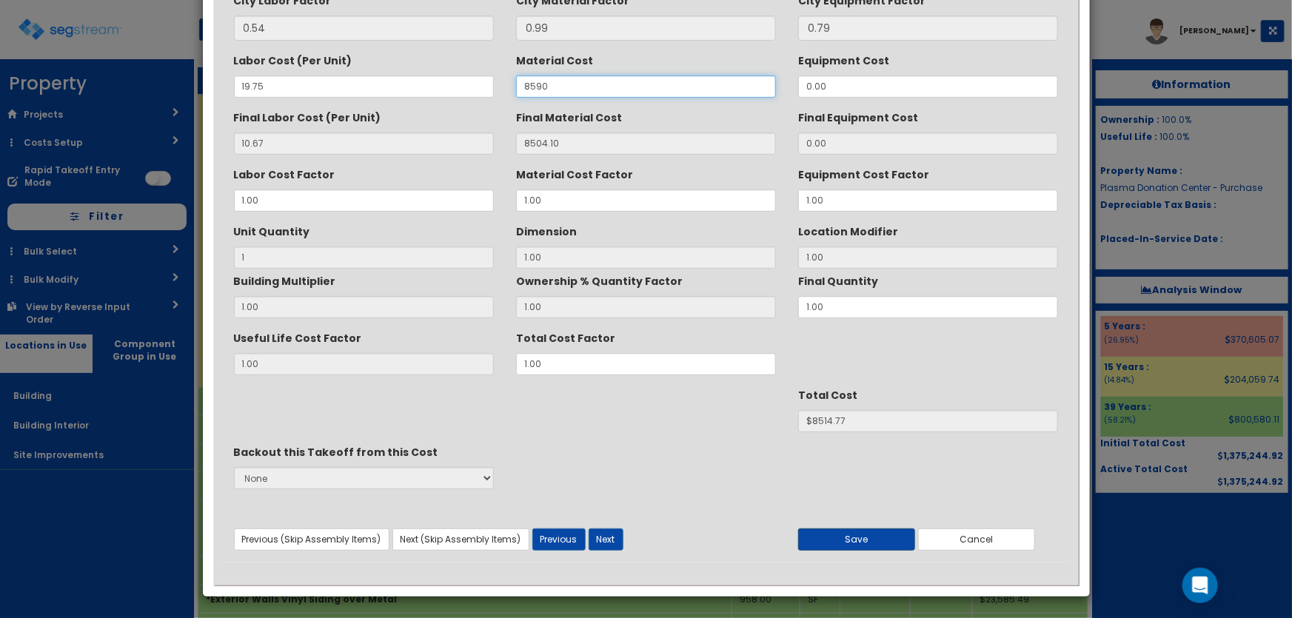
type input "8590"
click at [850, 533] on button "Save" at bounding box center [856, 539] width 117 height 22
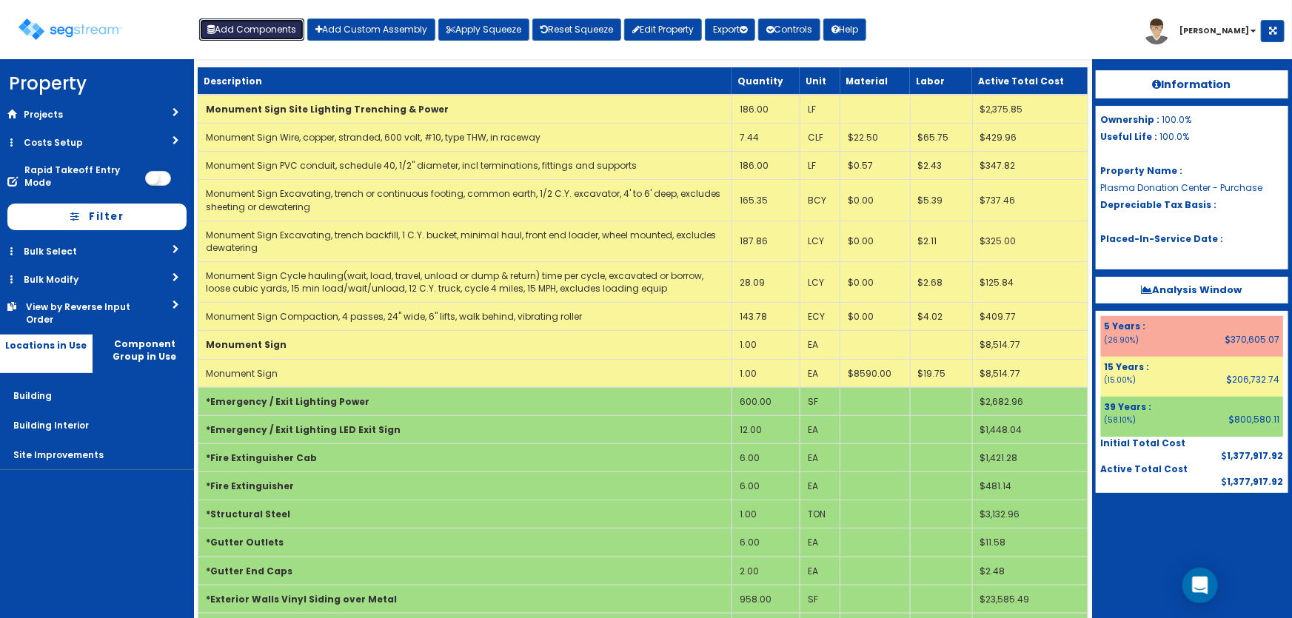
drag, startPoint x: 249, startPoint y: 24, endPoint x: 299, endPoint y: 63, distance: 63.2
click at [249, 24] on button "Add Components" at bounding box center [251, 30] width 105 height 22
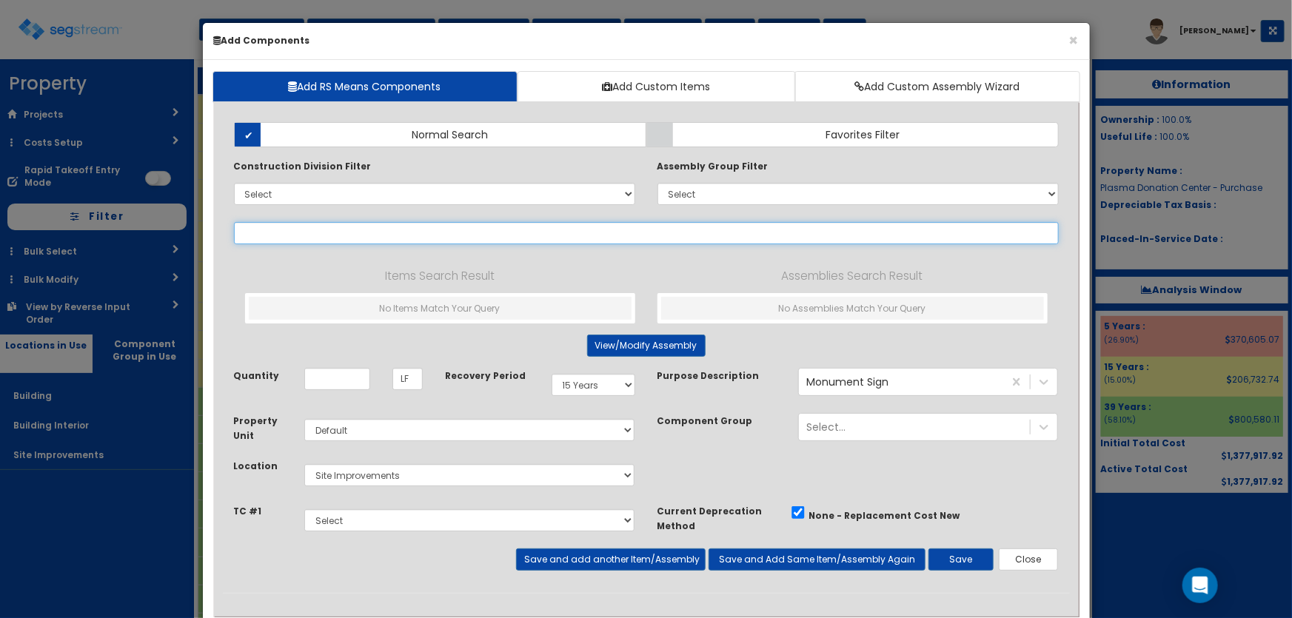
select select
click at [347, 230] on input "text" at bounding box center [646, 233] width 825 height 22
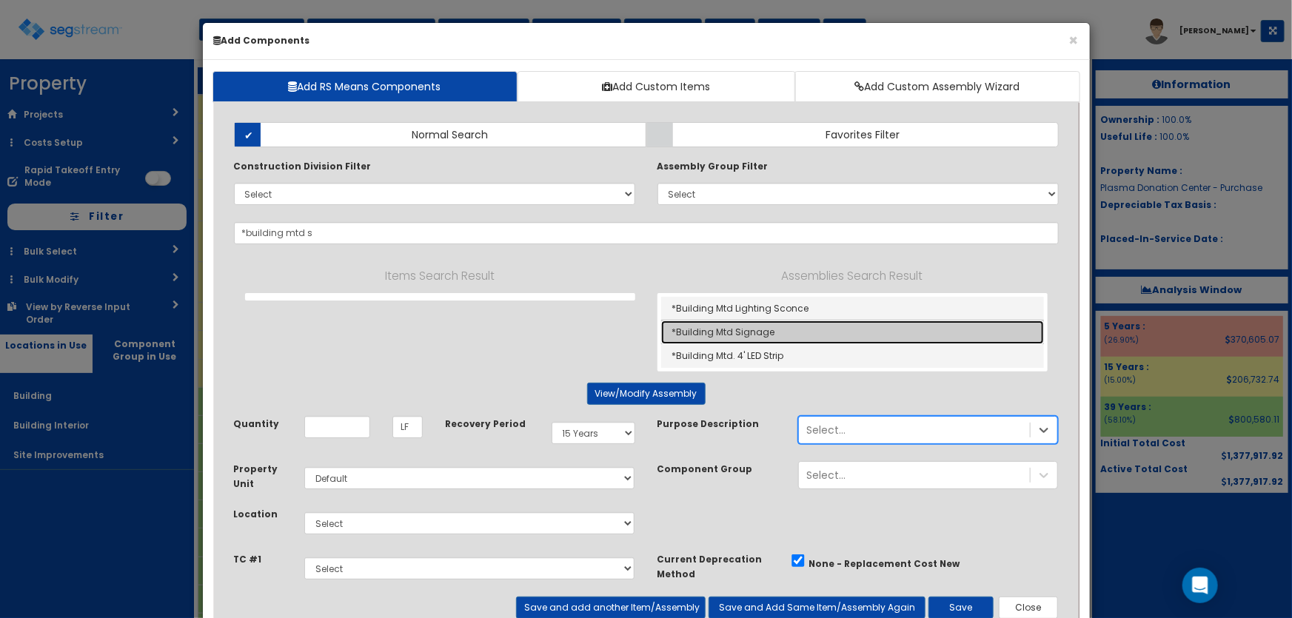
click at [756, 326] on link "*Building Mtd Signage" at bounding box center [852, 332] width 383 height 24
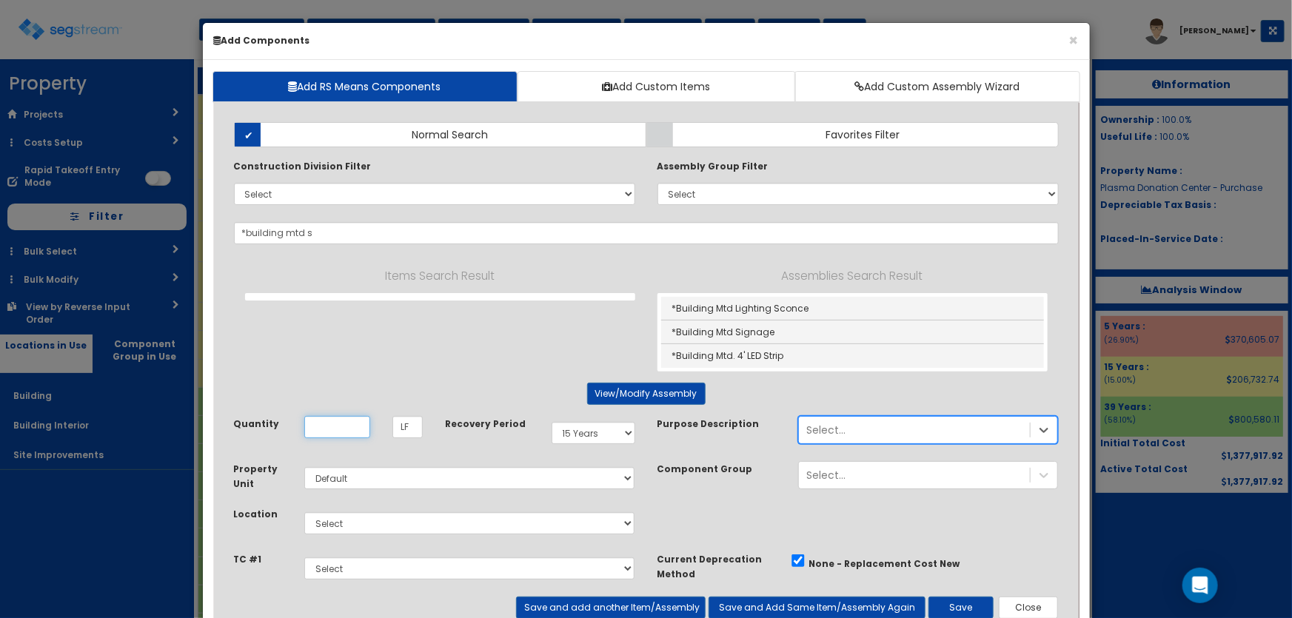
type input "*Building Mtd Signage"
checkbox input "true"
type input "EA"
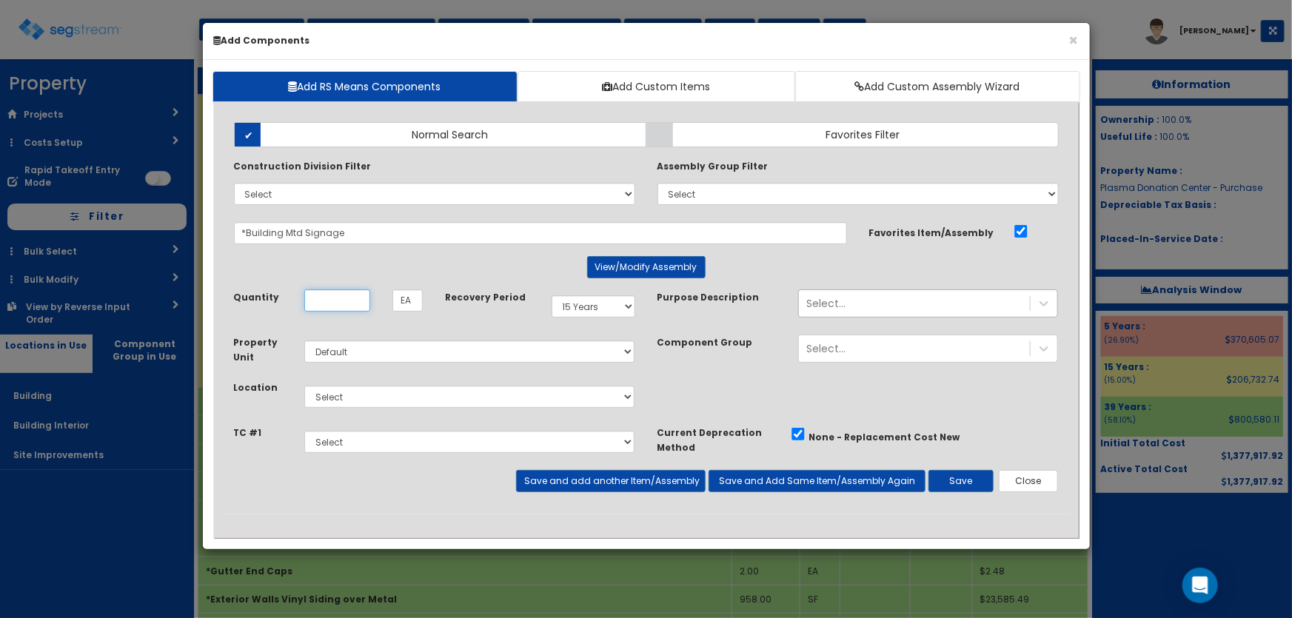
click at [328, 300] on input "Quantity" at bounding box center [337, 300] width 66 height 22
type input "1"
click at [576, 309] on select "Select 5 Years 7 Years 9 Years 10 Years 15 Years 15 Year QLI 15 Year QRP 15 Yea…" at bounding box center [593, 306] width 84 height 22
select select "5Y"
click at [551, 295] on select "Select 5 Years 7 Years 9 Years 10 Years 15 Years 15 Year QLI 15 Year QRP 15 Yea…" at bounding box center [593, 306] width 84 height 22
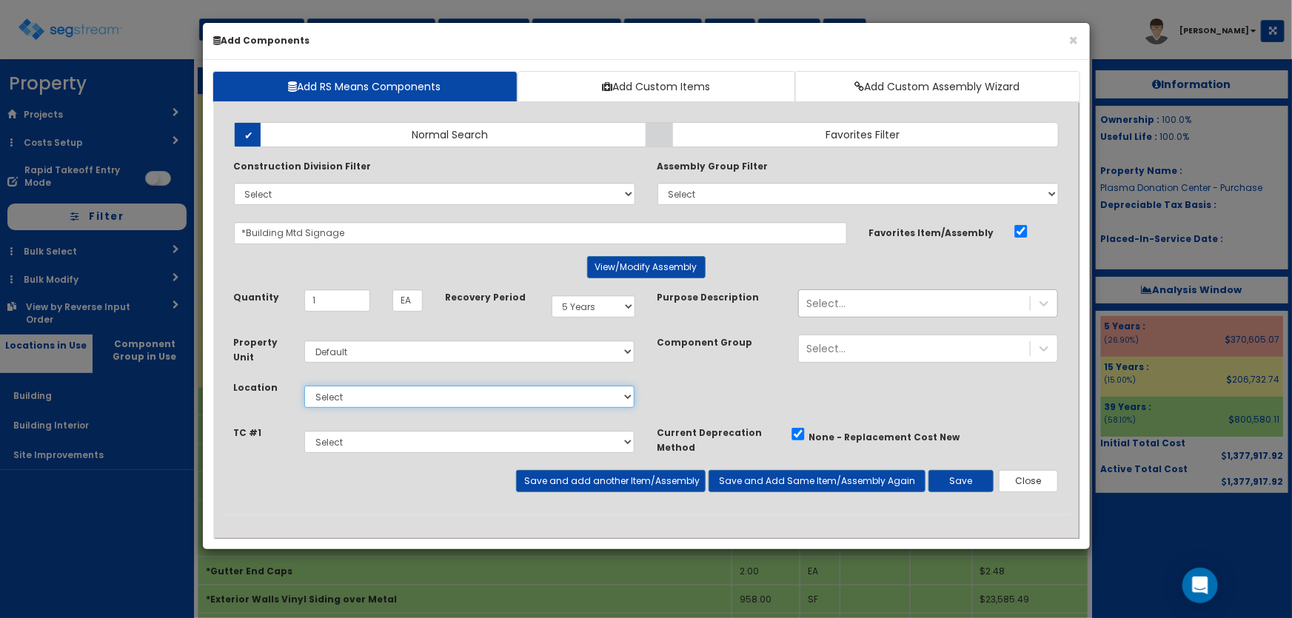
click at [338, 388] on select "Select Building Building Interior Site Improvements Add Additional Location" at bounding box center [469, 397] width 331 height 22
select select "6"
click at [304, 386] on select "Select Building Building Interior Site Improvements Add Additional Location" at bounding box center [469, 397] width 331 height 22
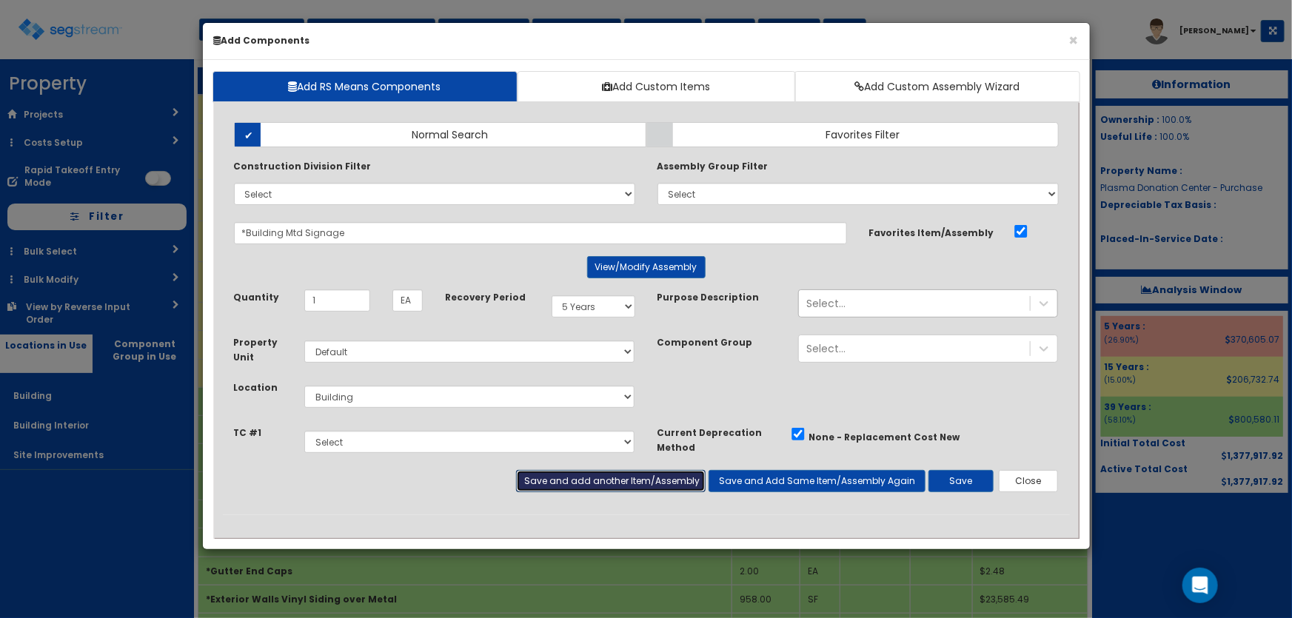
click at [603, 486] on button "Save and add another Item/Assembly" at bounding box center [610, 481] width 189 height 22
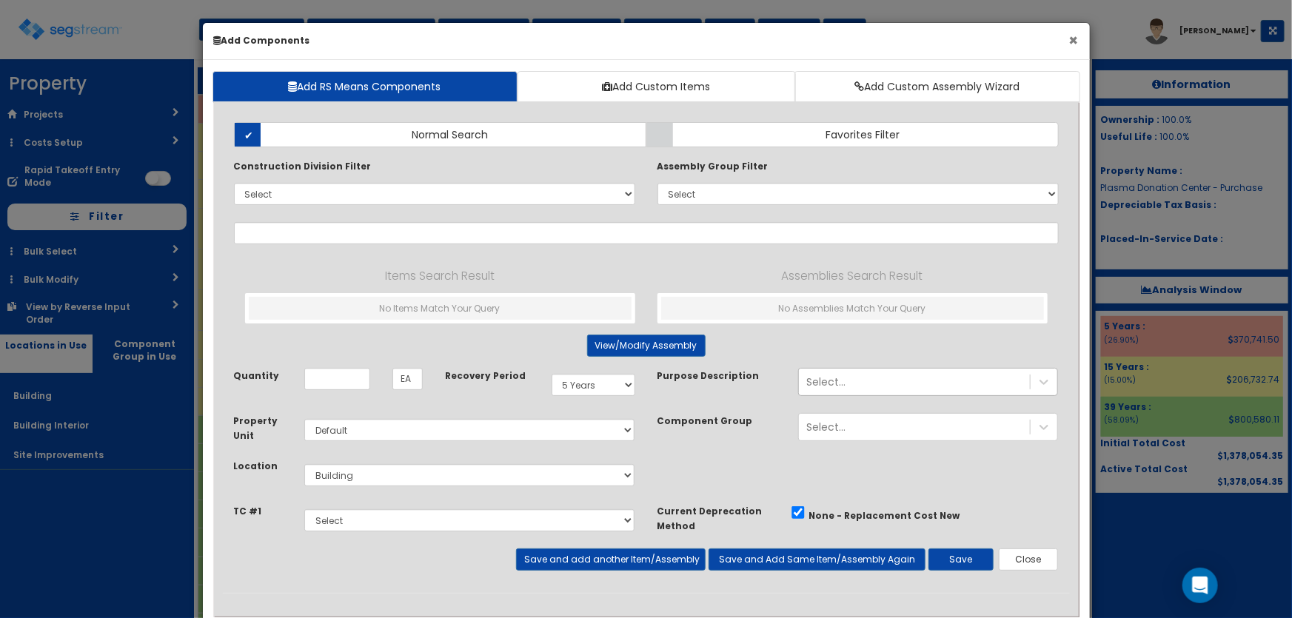
click at [1071, 40] on button "×" at bounding box center [1074, 41] width 10 height 16
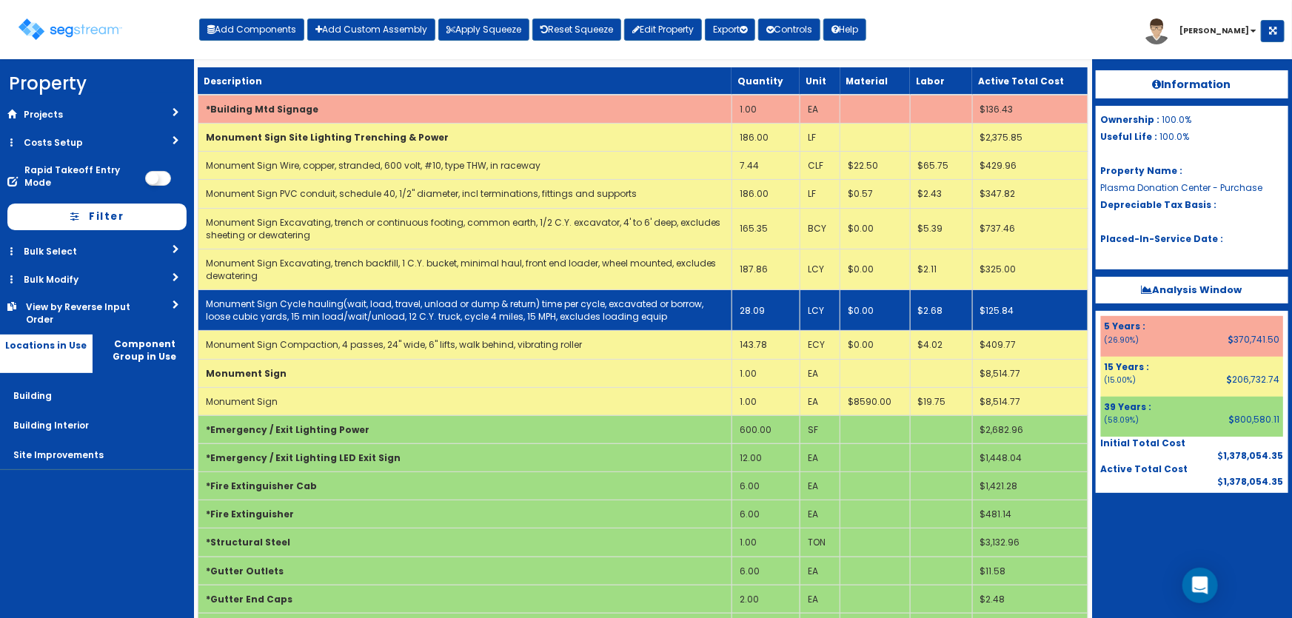
click at [487, 325] on td "Monument Sign Cycle hauling(wait, load, travel, unload or dump & return) time p…" at bounding box center [465, 310] width 534 height 41
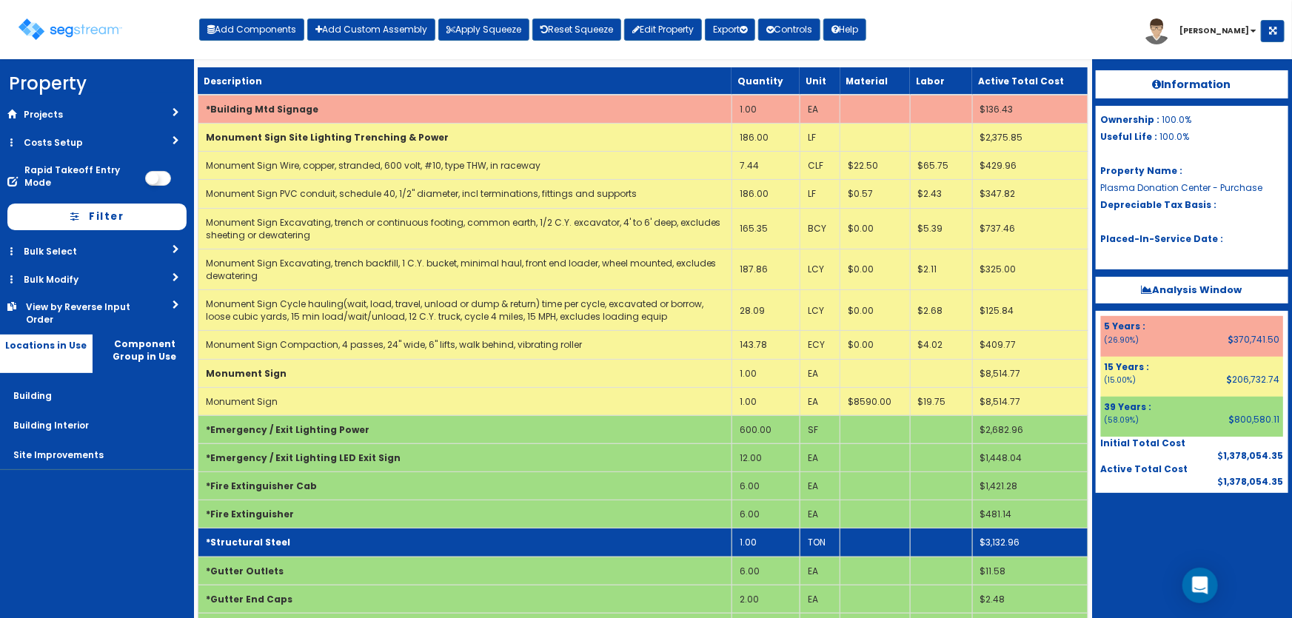
click at [428, 542] on td "*Structural Steel" at bounding box center [465, 542] width 534 height 28
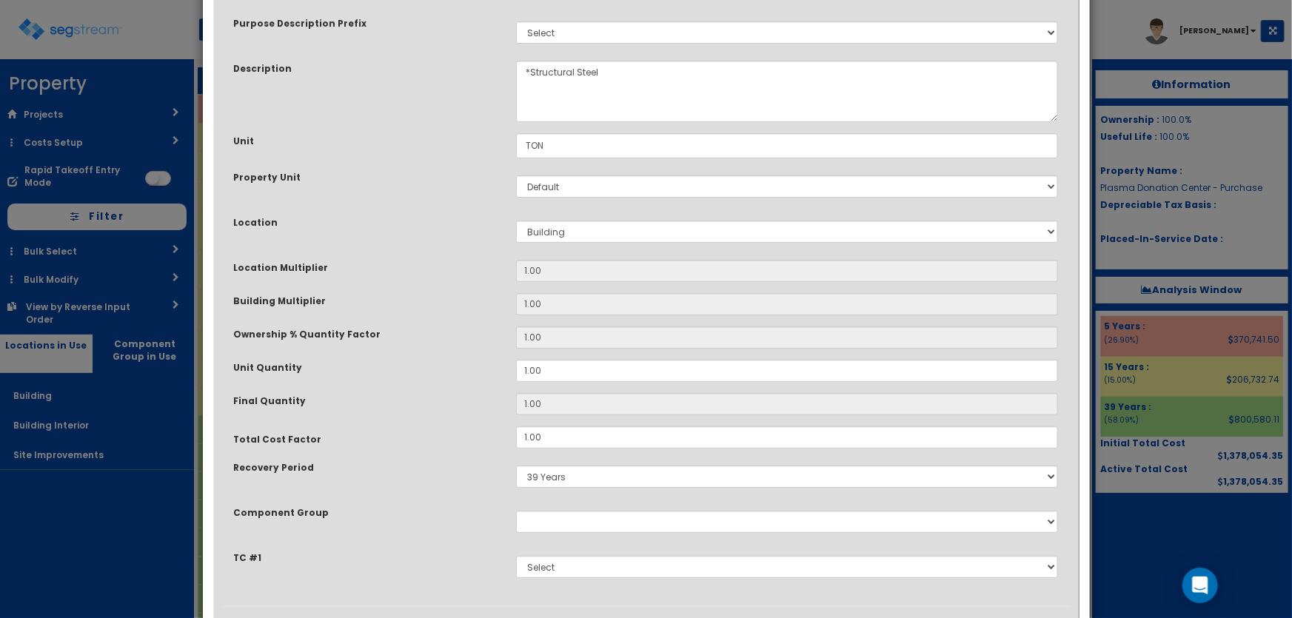
scroll to position [158, 0]
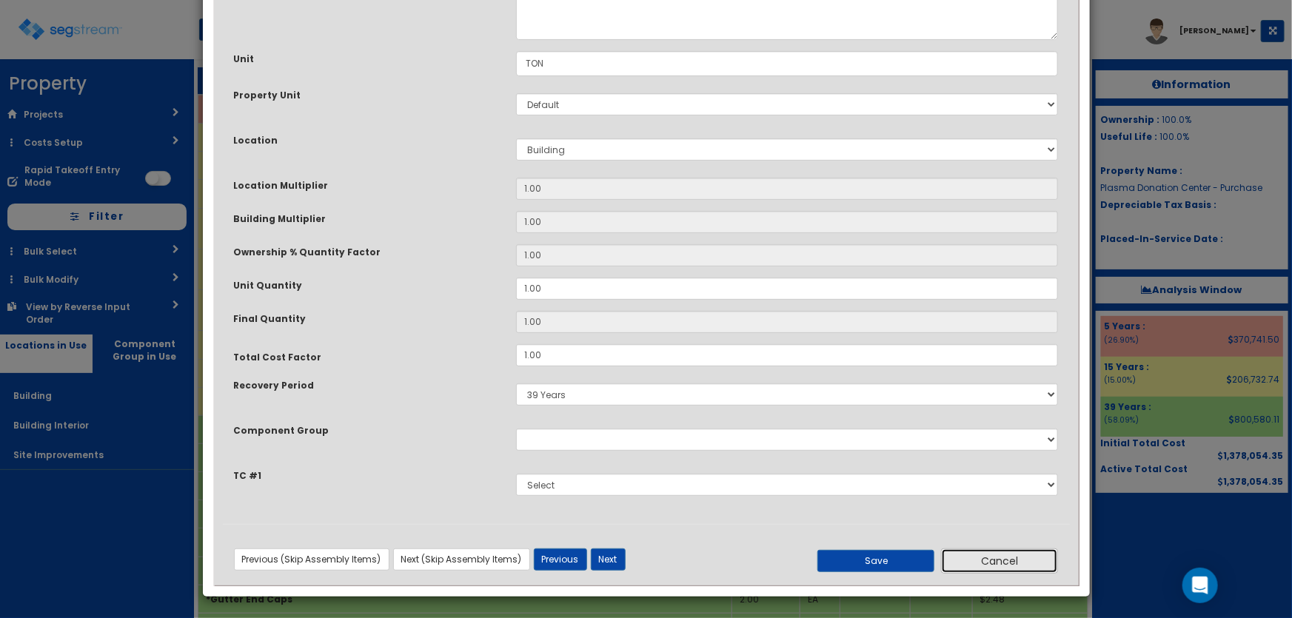
click at [1001, 561] on button "Cancel" at bounding box center [999, 560] width 117 height 25
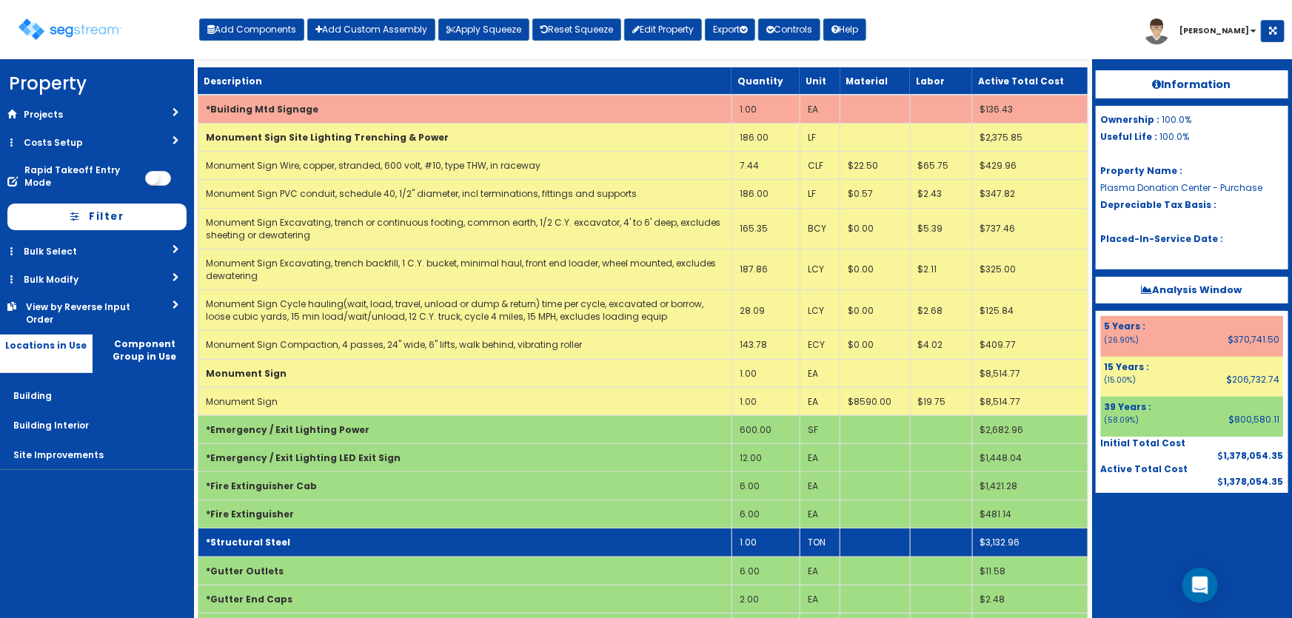
click at [782, 541] on td "1.00" at bounding box center [765, 542] width 68 height 28
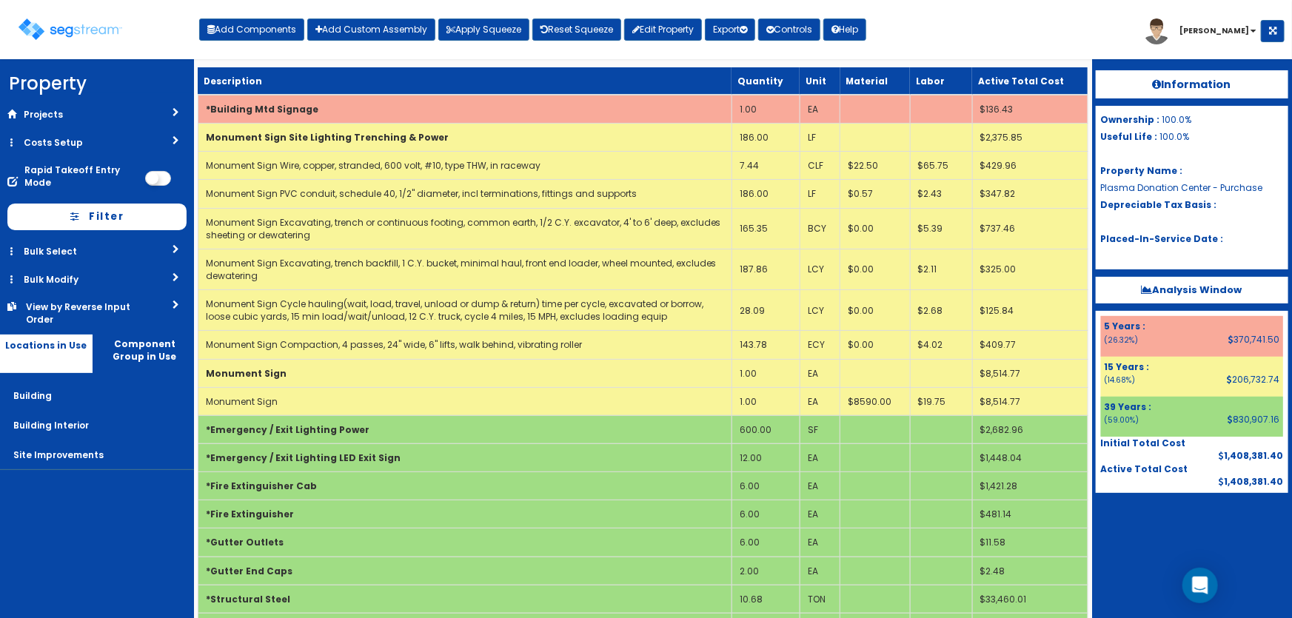
scroll to position [316, 0]
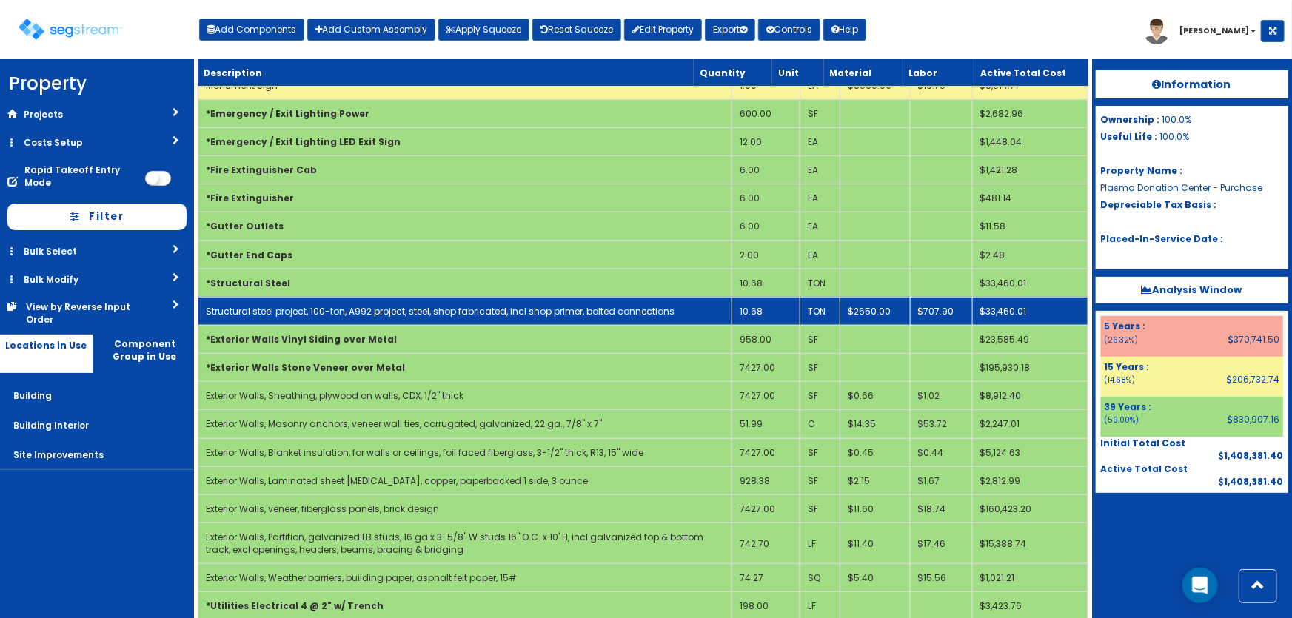
click at [776, 303] on td "10.68" at bounding box center [765, 311] width 68 height 28
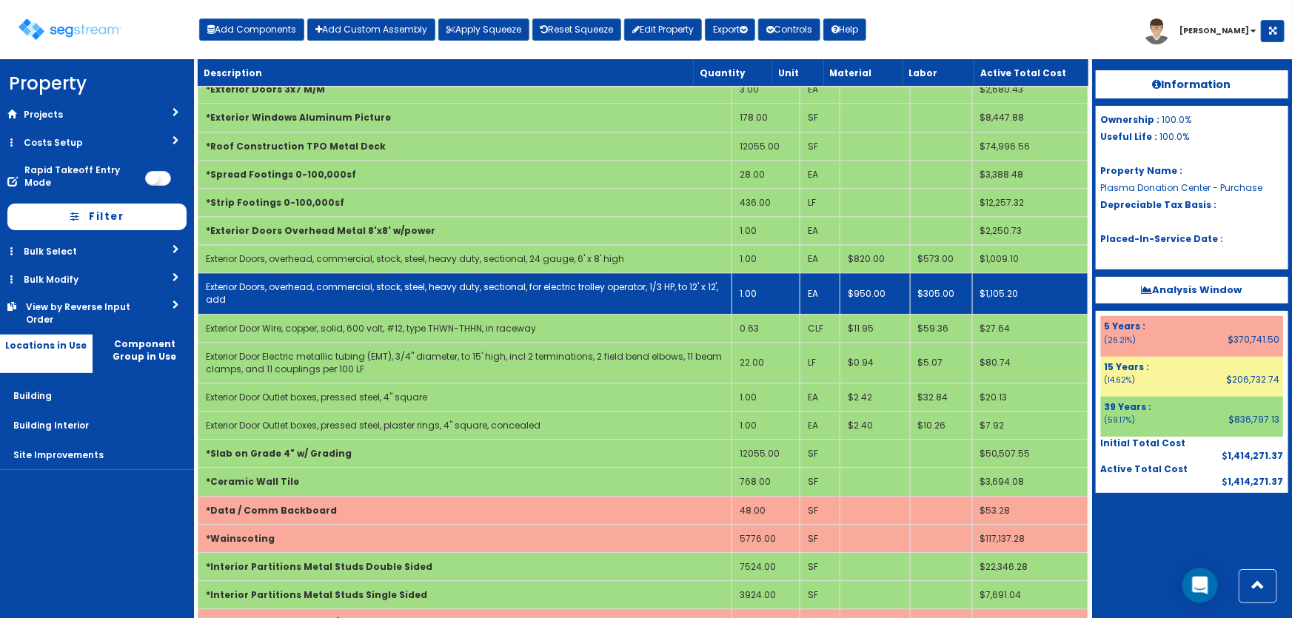
scroll to position [4801, 0]
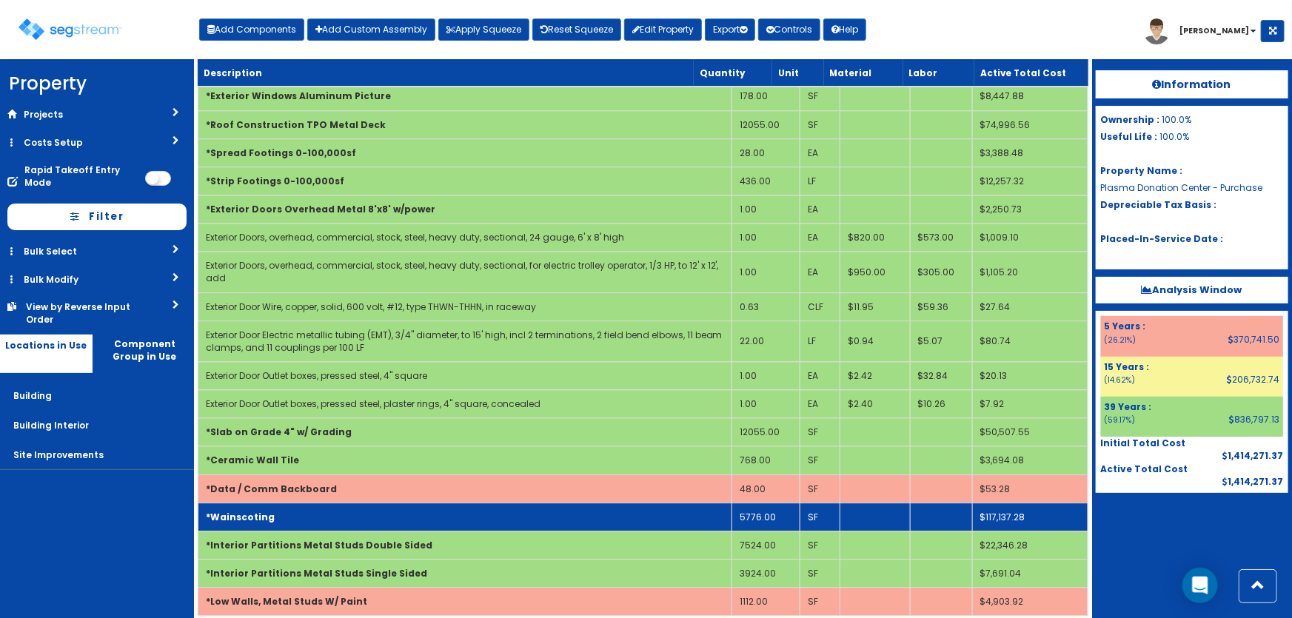
click at [786, 503] on td "5776.00" at bounding box center [765, 517] width 68 height 28
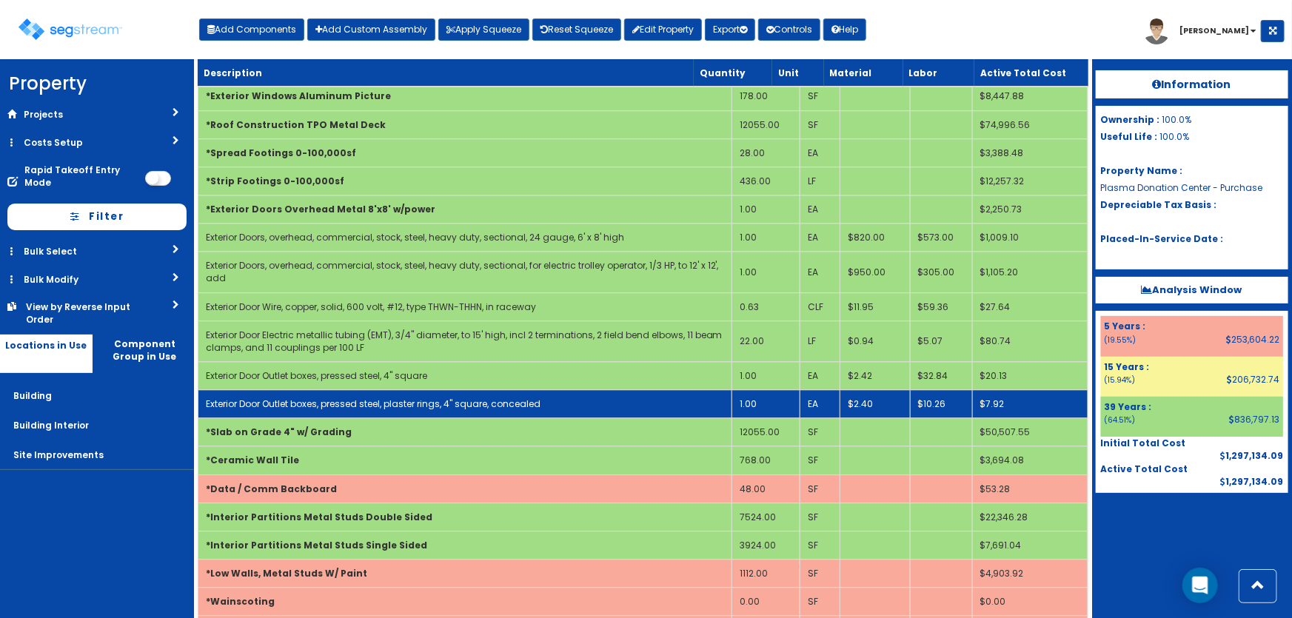
scroll to position [4806, 0]
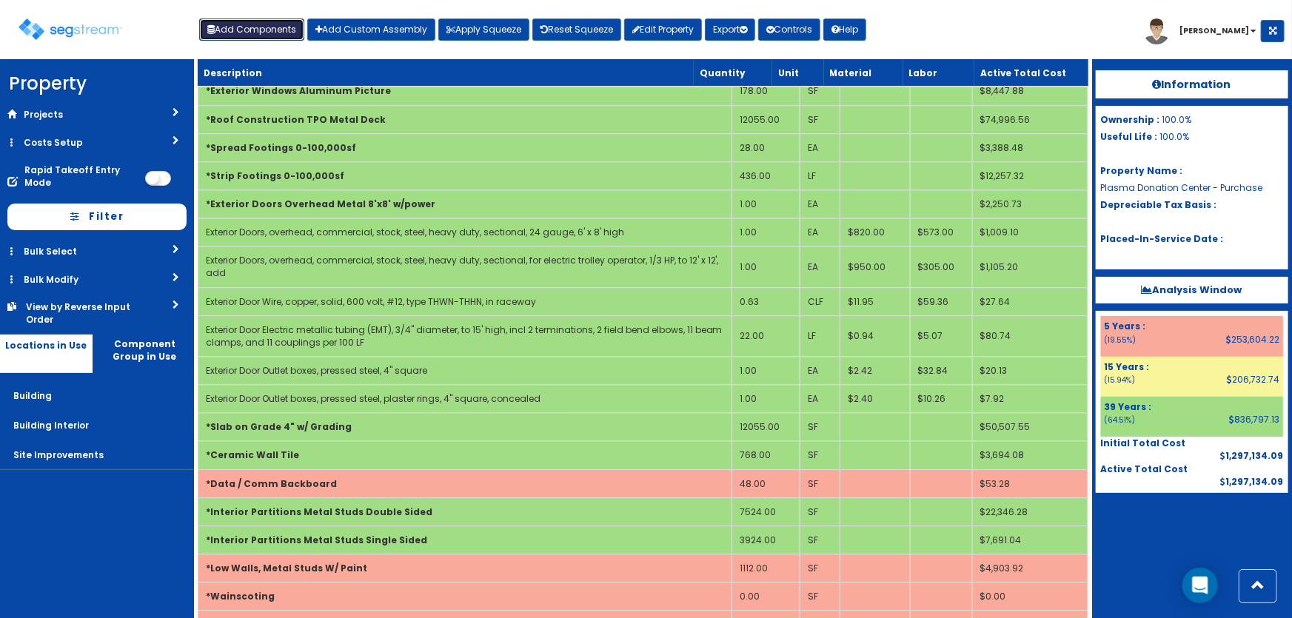
click at [252, 29] on button "Add Components" at bounding box center [251, 30] width 105 height 22
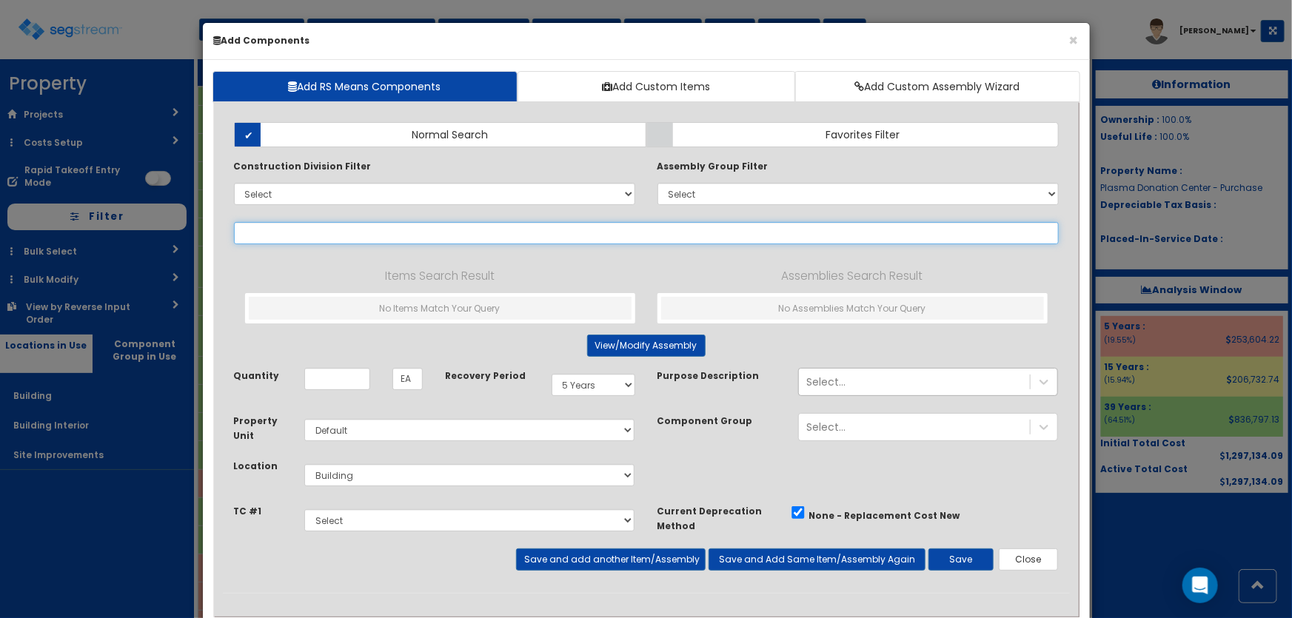
select select
click at [320, 232] on input "text" at bounding box center [646, 233] width 825 height 22
paste input "*Fiberglass Reinforced Panels"
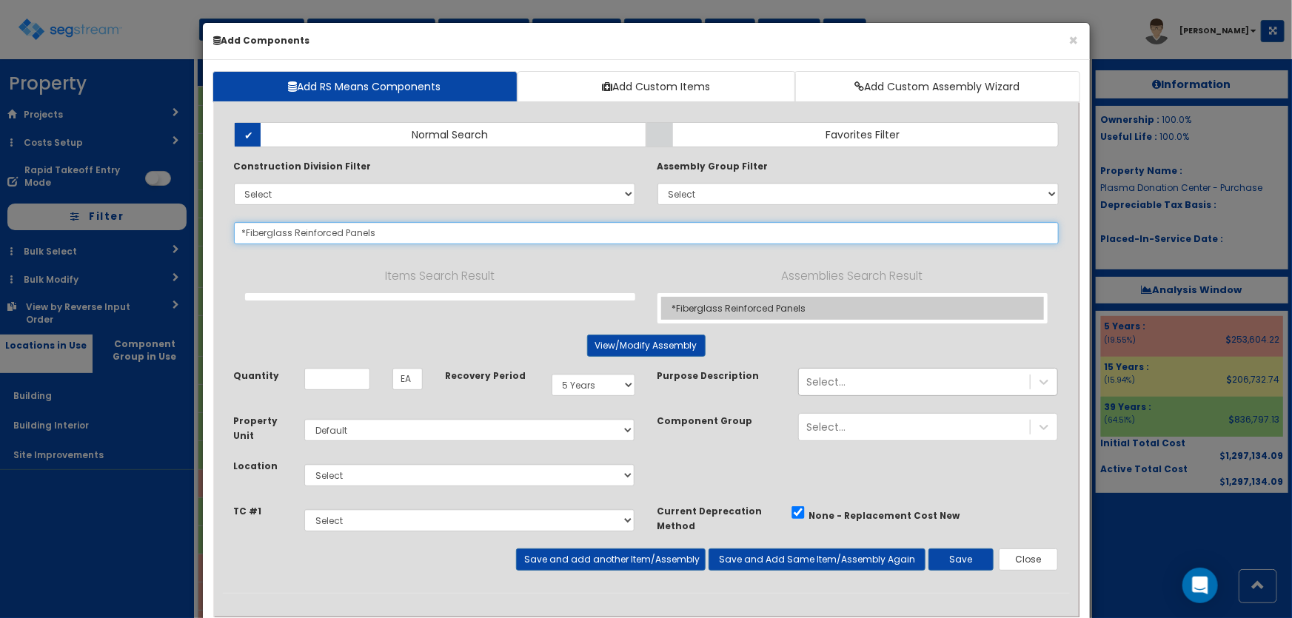
type input "*Fiberglass Reinforced Panels"
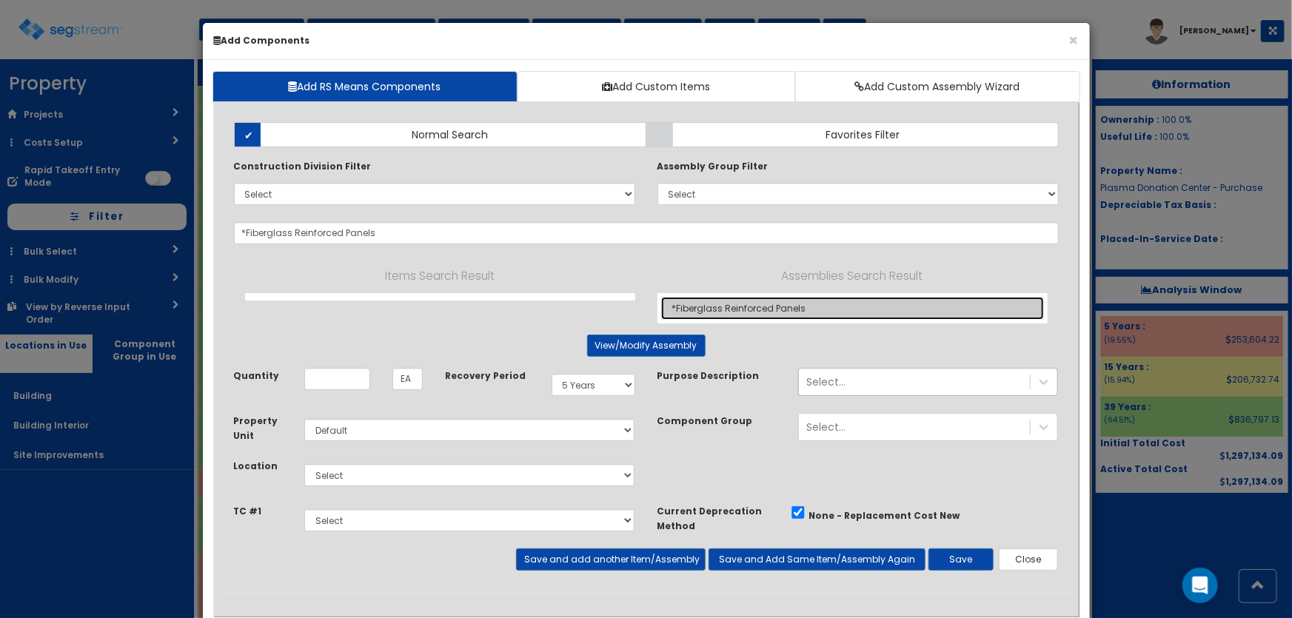
click at [710, 306] on link "*Fiberglass Reinforced Panels" at bounding box center [852, 308] width 383 height 23
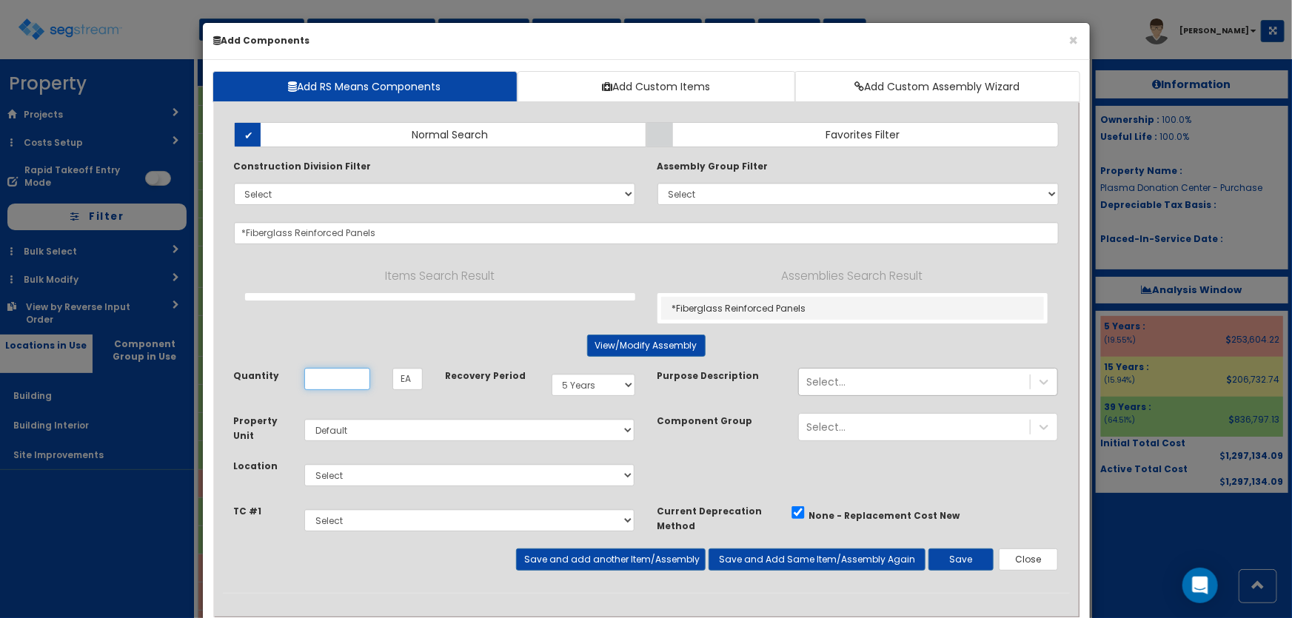
type input "SF"
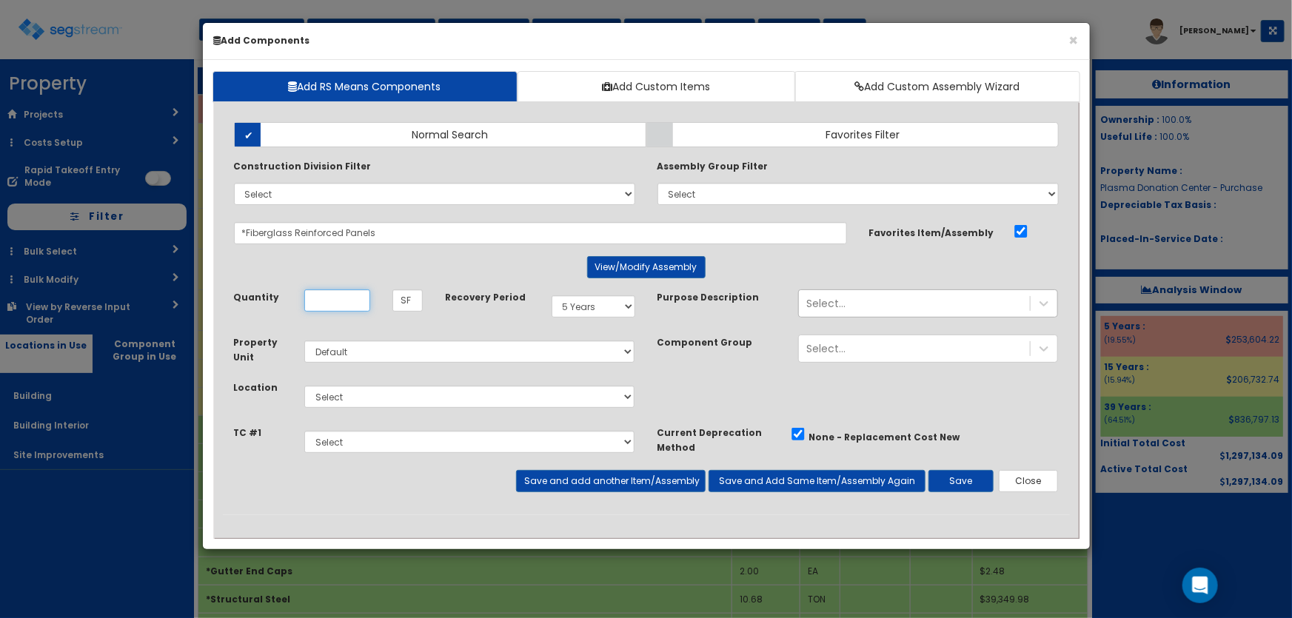
click at [339, 301] on input "Unit Quantity" at bounding box center [337, 300] width 66 height 22
type input "5,776"
click at [347, 394] on select "Select Building Building Interior Site Improvements Add Additional Location" at bounding box center [469, 397] width 331 height 22
select select "7"
click at [304, 386] on select "Select Building Building Interior Site Improvements Add Additional Location" at bounding box center [469, 397] width 331 height 22
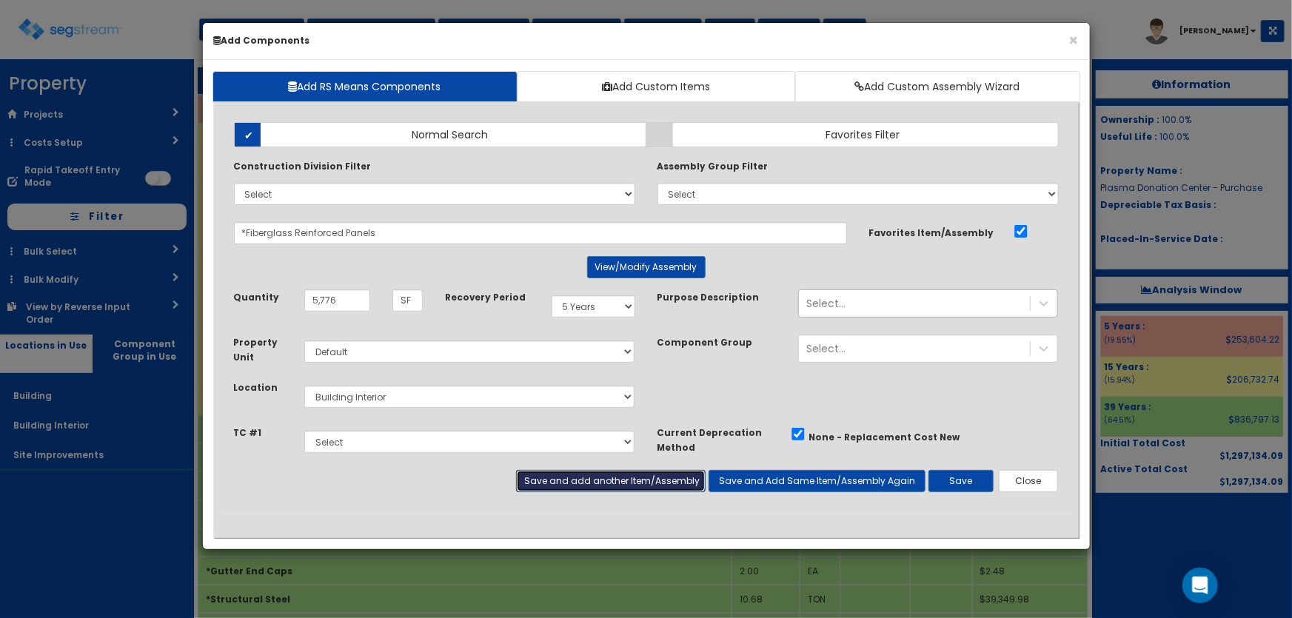
click at [600, 481] on button "Save and add another Item/Assembly" at bounding box center [610, 481] width 189 height 22
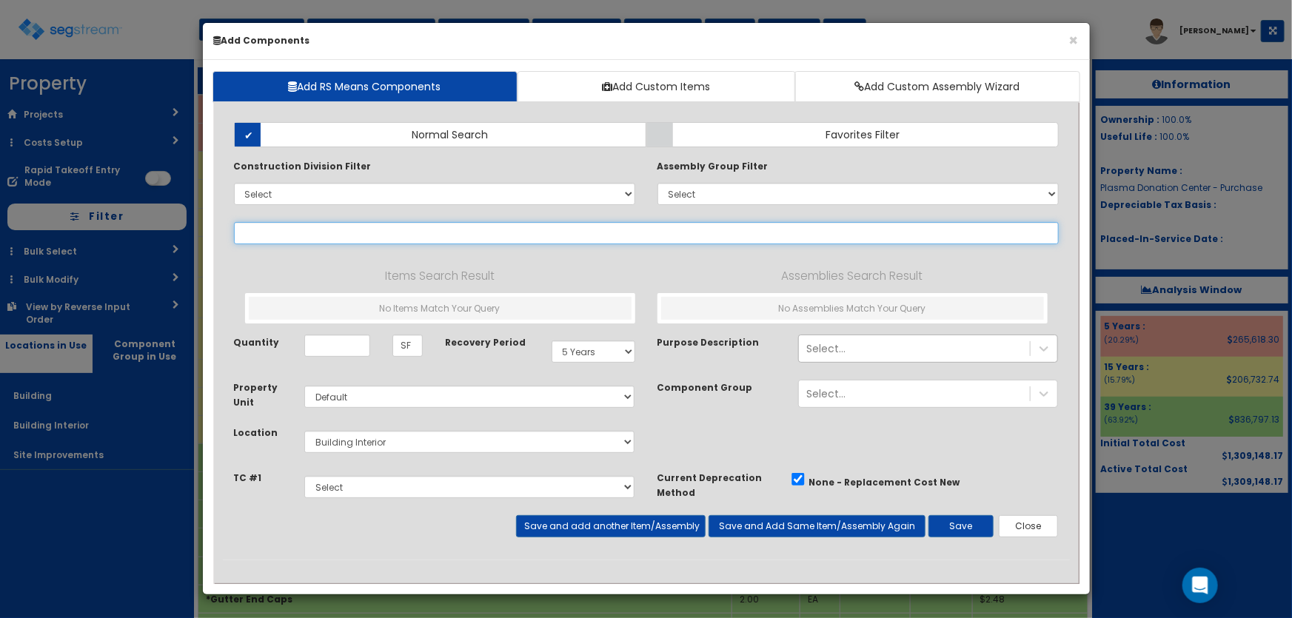
click at [325, 231] on input "text" at bounding box center [646, 233] width 825 height 22
paste input "*Fiberglass Reinforced Panels"
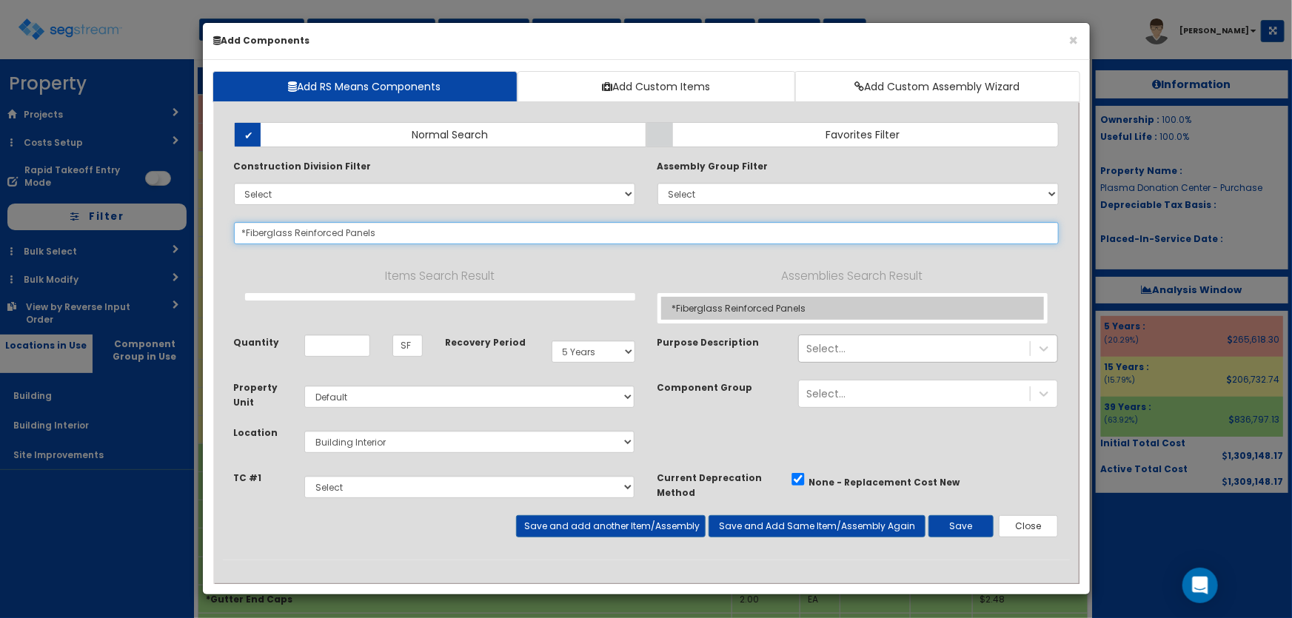
type input "*Fiberglass Reinforced Panels"
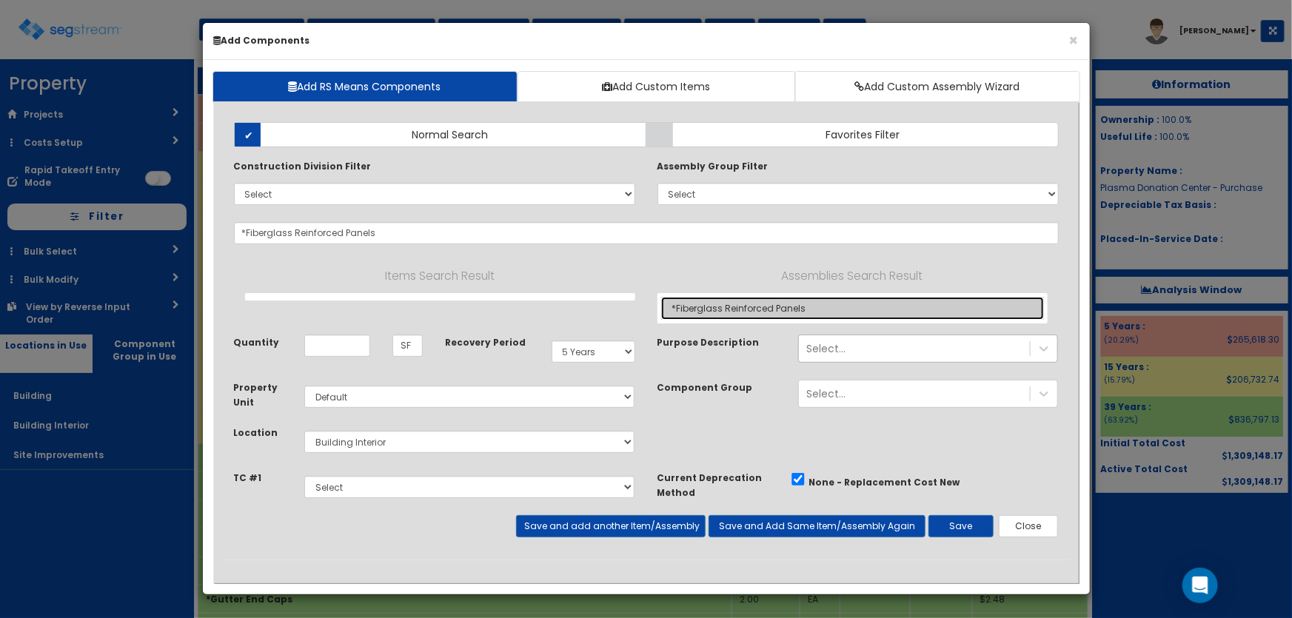
click at [678, 304] on link "*Fiberglass Reinforced Panels" at bounding box center [852, 308] width 383 height 23
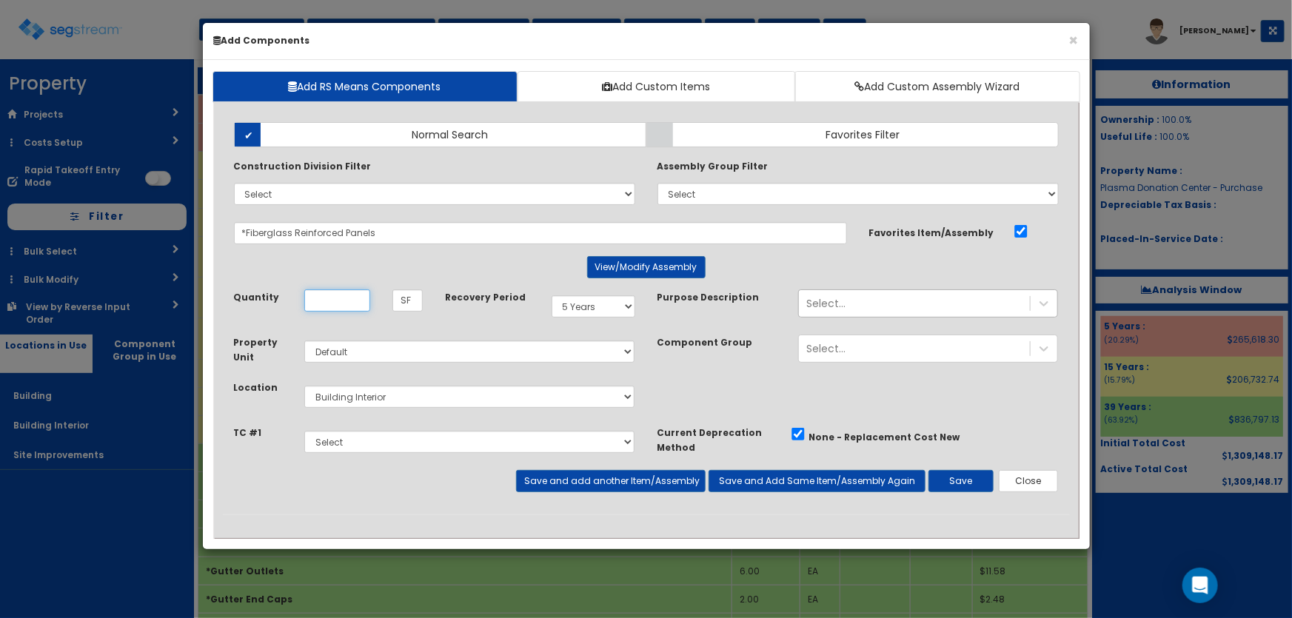
click at [332, 299] on input "Unit Quantity" at bounding box center [337, 300] width 66 height 22
type input "624"
click at [835, 300] on div "Select..." at bounding box center [825, 303] width 39 height 15
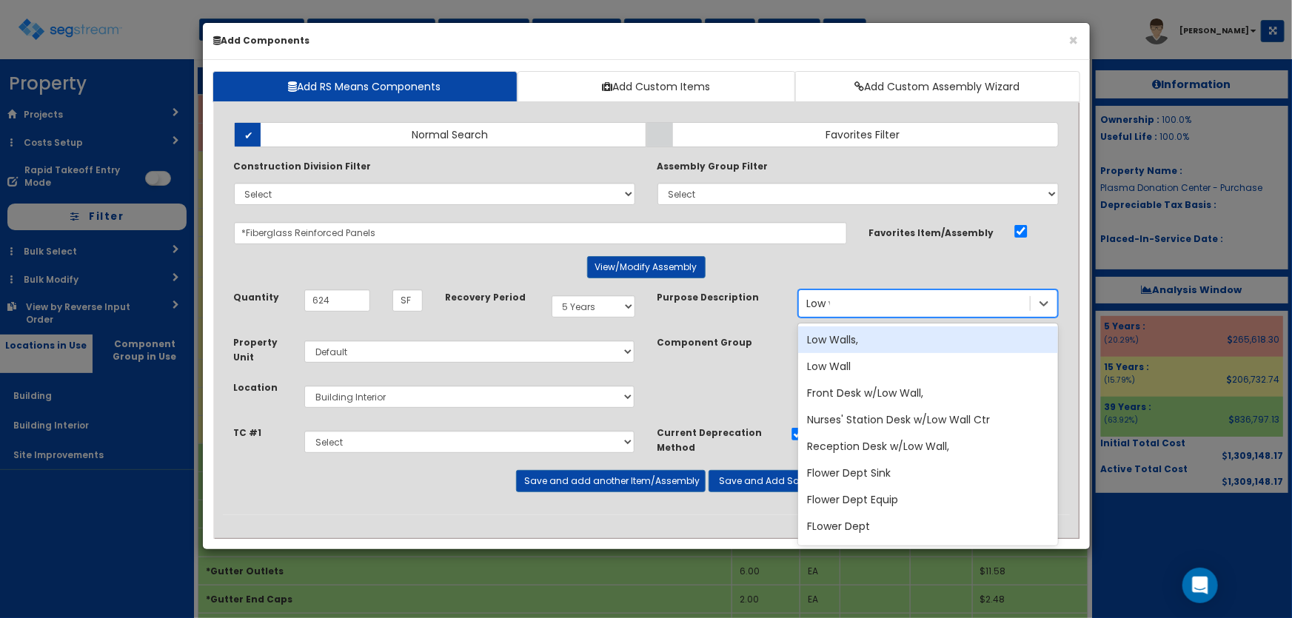
type input "Low wa"
click at [842, 348] on div "Low Walls," at bounding box center [928, 339] width 260 height 27
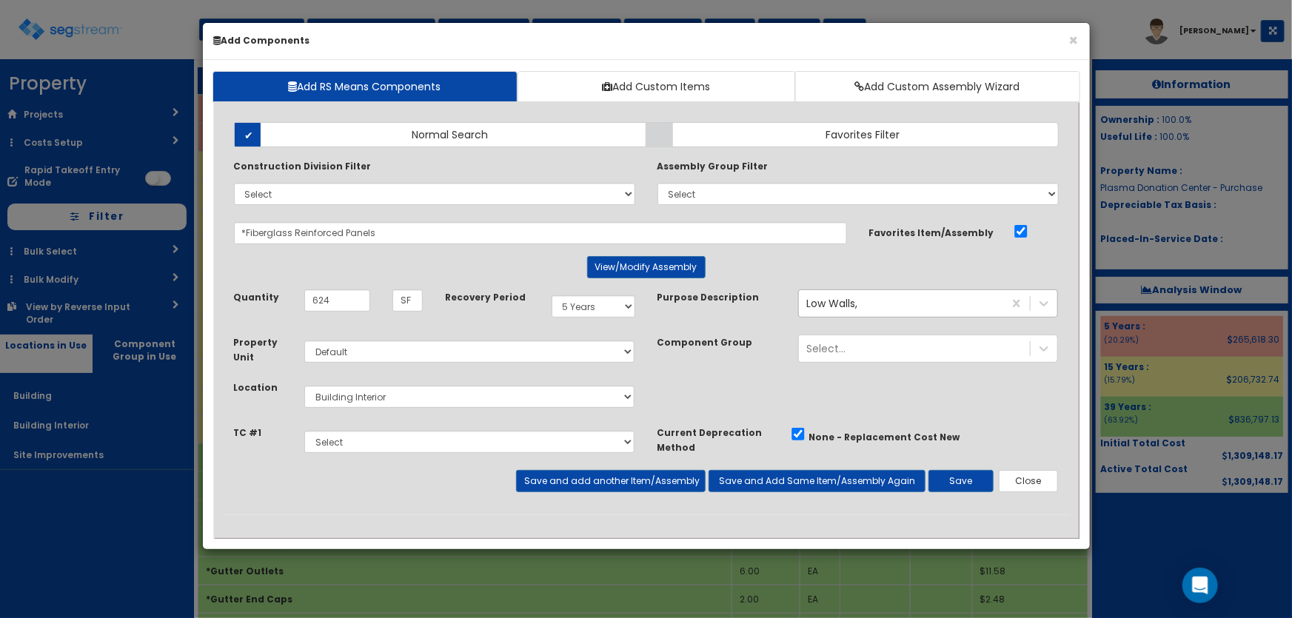
click at [964, 494] on div "Add Items Add Assemblies Both Normal Search Select" at bounding box center [646, 312] width 847 height 403
click at [966, 487] on button "Save" at bounding box center [960, 481] width 65 height 22
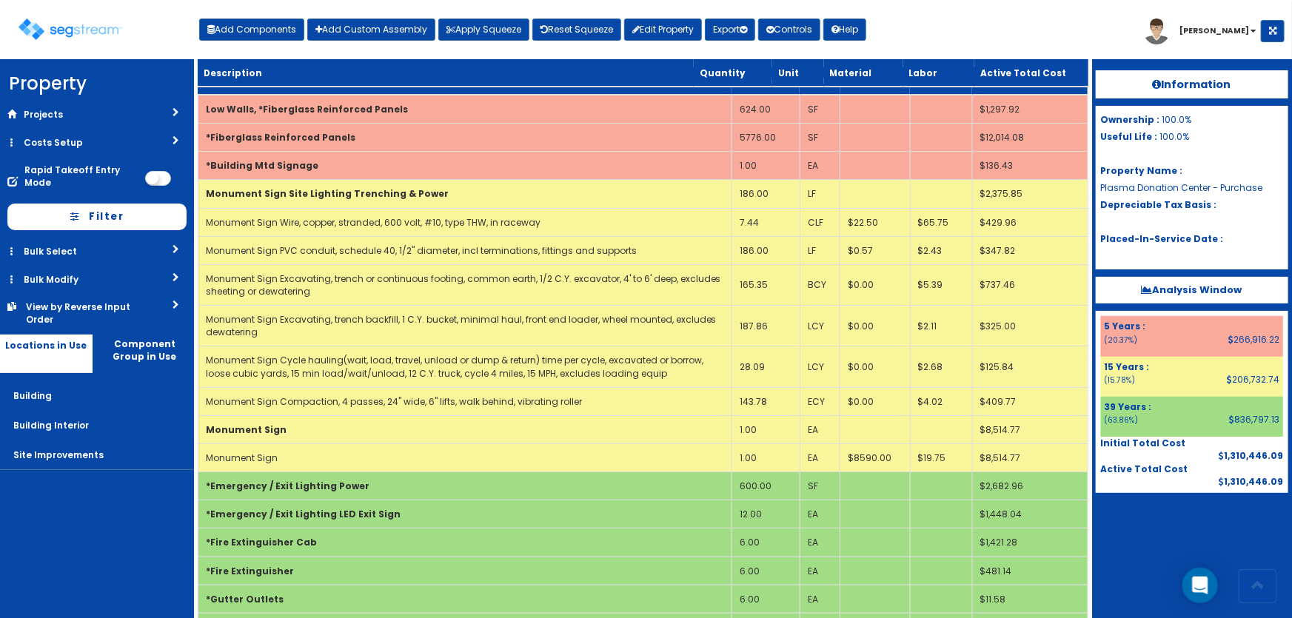
scroll to position [4885, 0]
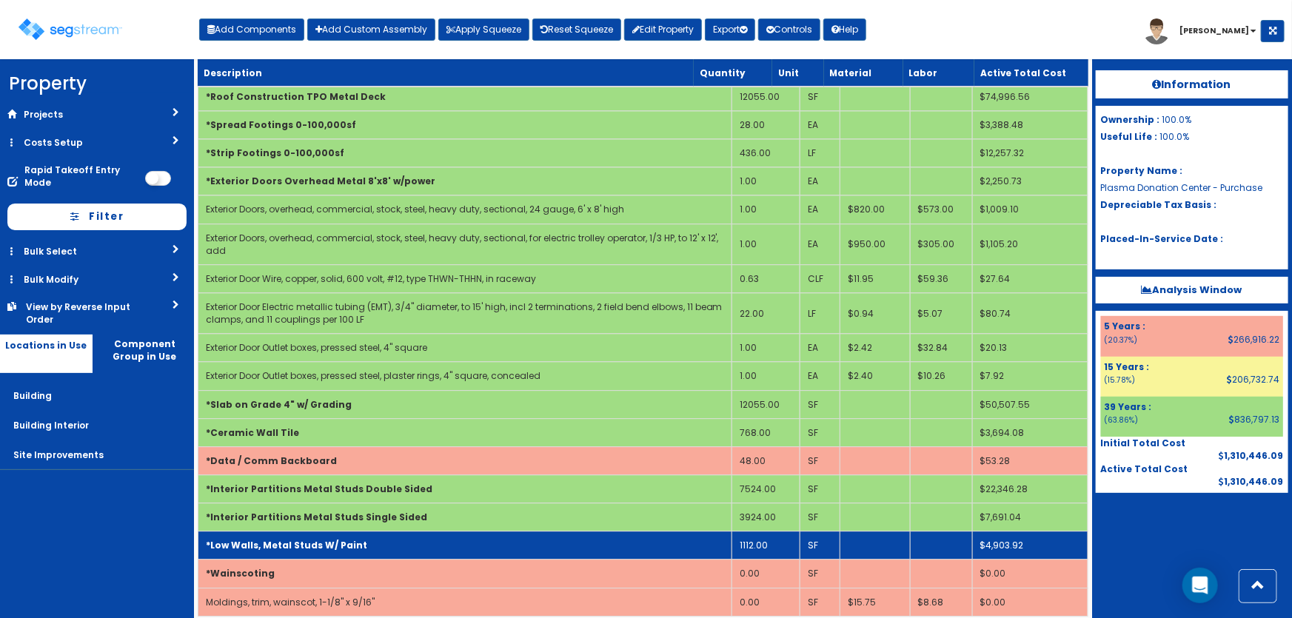
click at [396, 531] on td "*Low Walls, Metal Studs W/ Paint" at bounding box center [465, 545] width 534 height 28
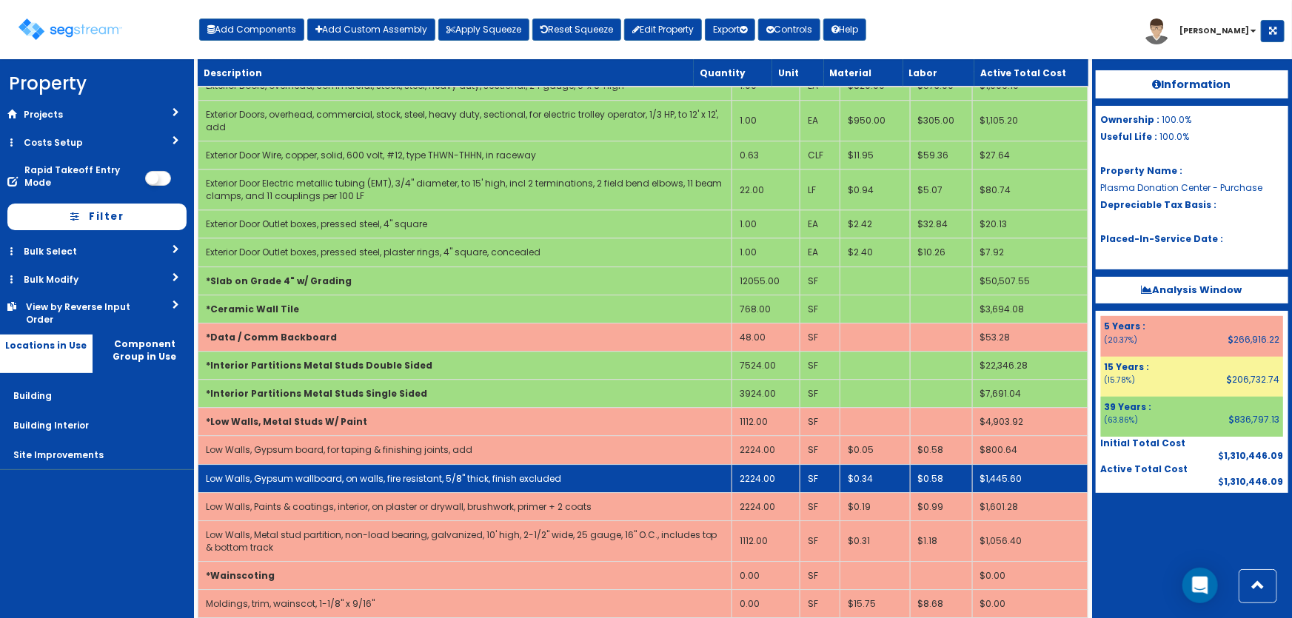
scroll to position [5011, 0]
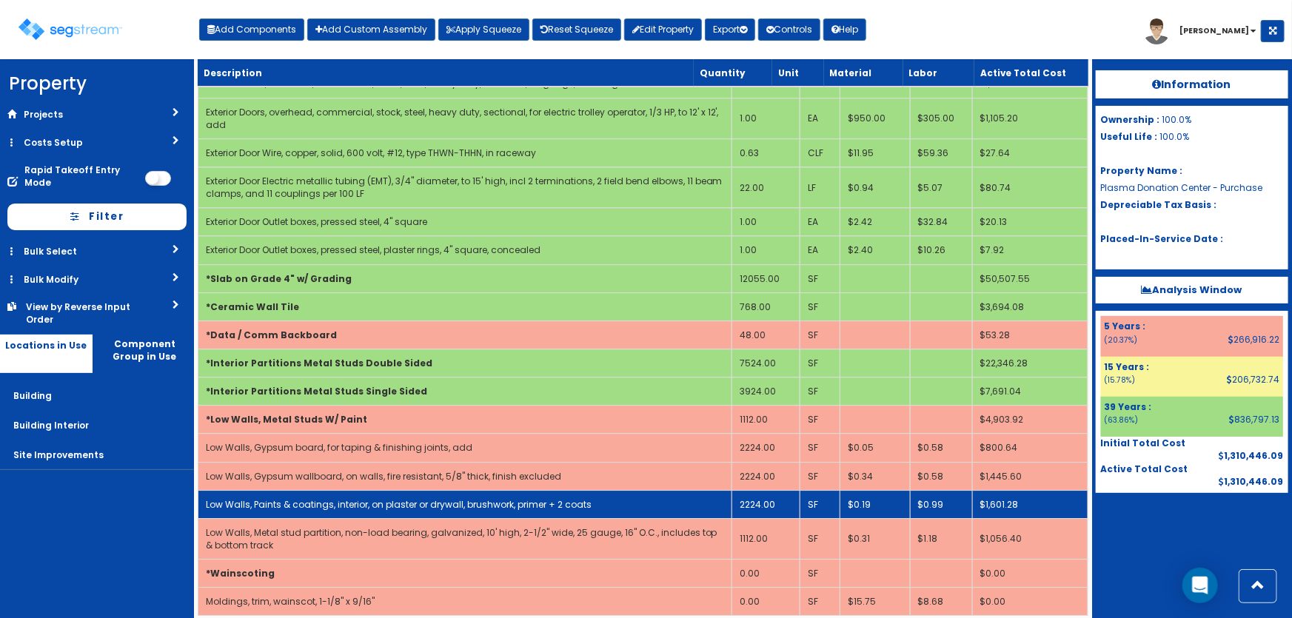
click at [787, 492] on td "2224.00" at bounding box center [765, 504] width 68 height 28
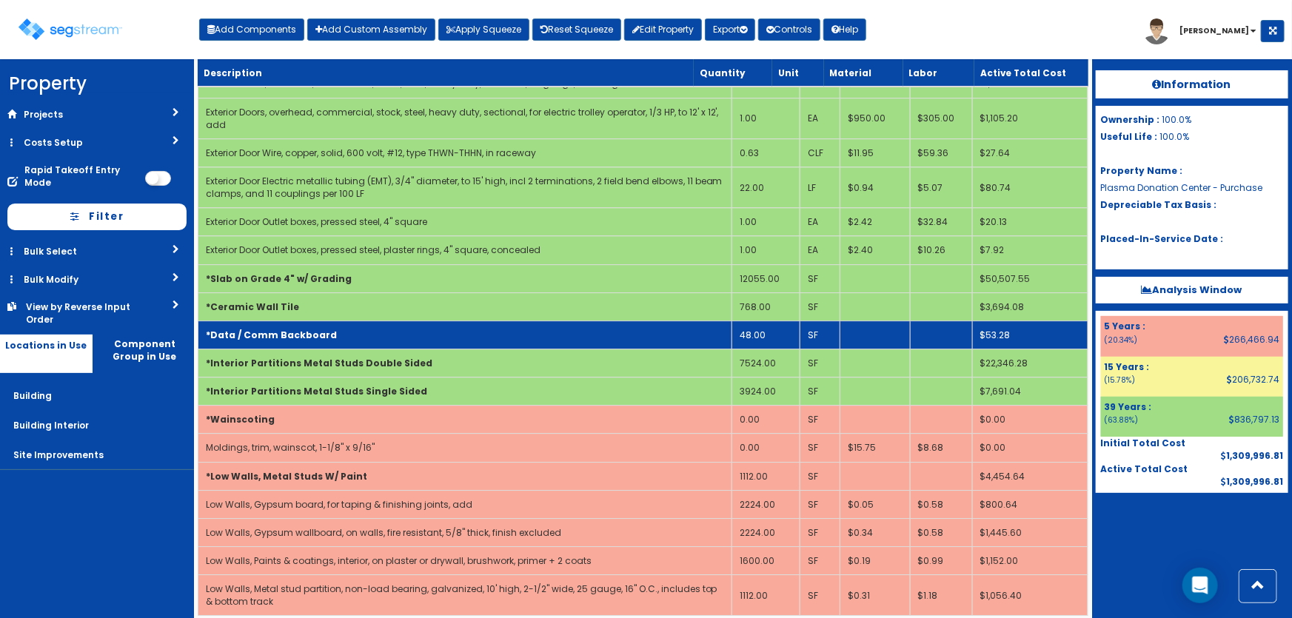
click at [257, 470] on b "*Low Walls, Metal Studs W/ Paint" at bounding box center [286, 476] width 161 height 13
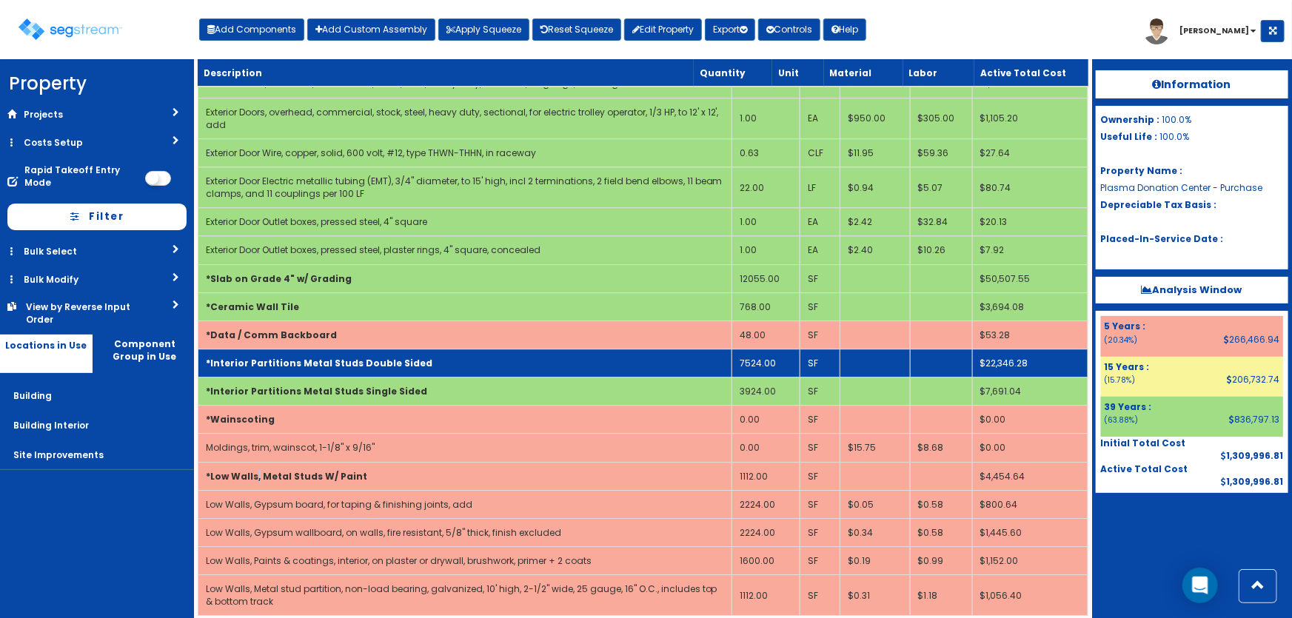
scroll to position [4885, 0]
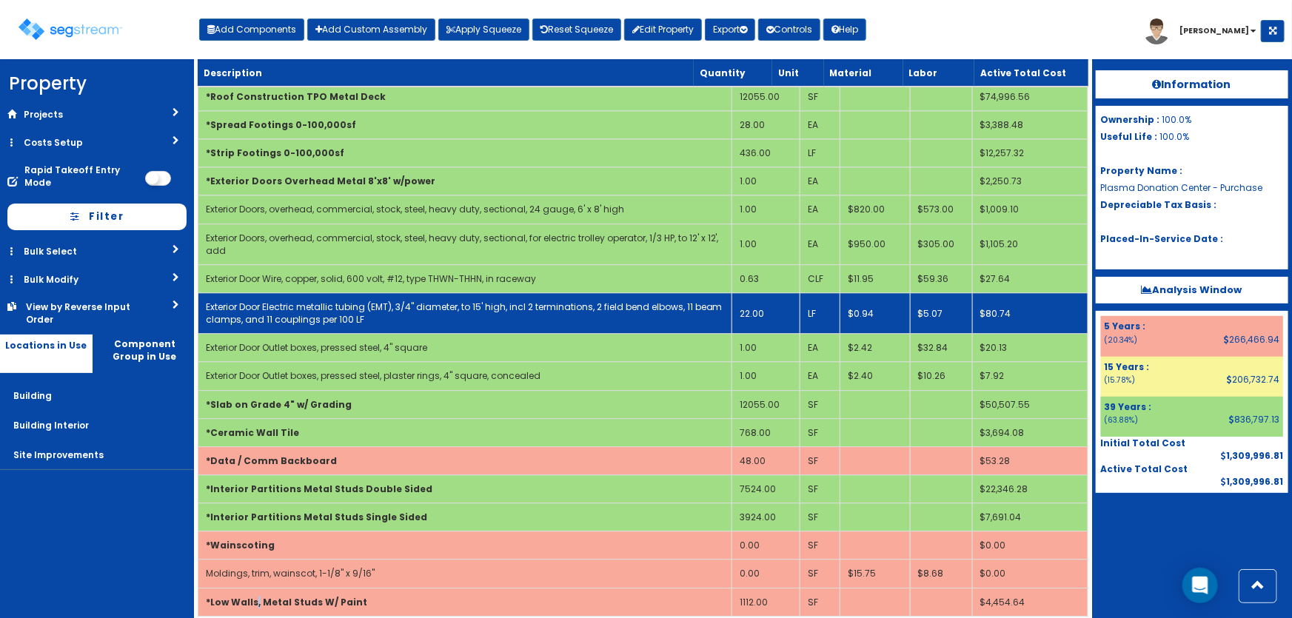
click at [535, 313] on td "Exterior Door Electric metallic tubing (EMT), 3/4" diameter, to 15' high, incl …" at bounding box center [465, 313] width 534 height 41
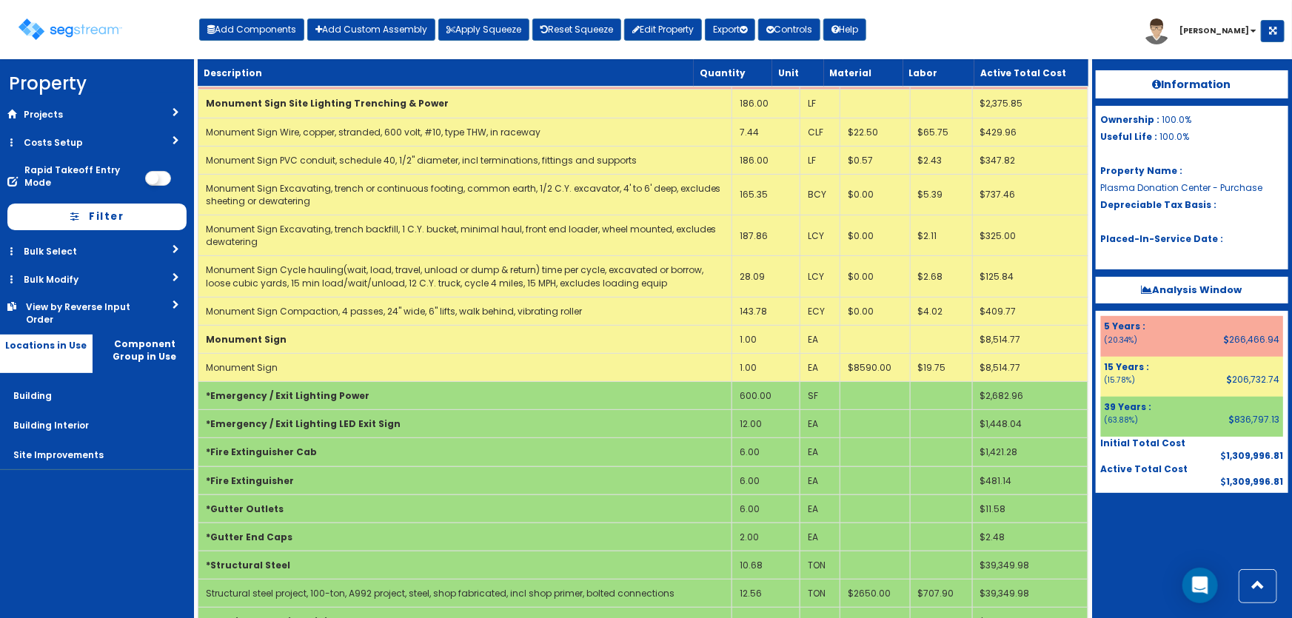
scroll to position [4294, 0]
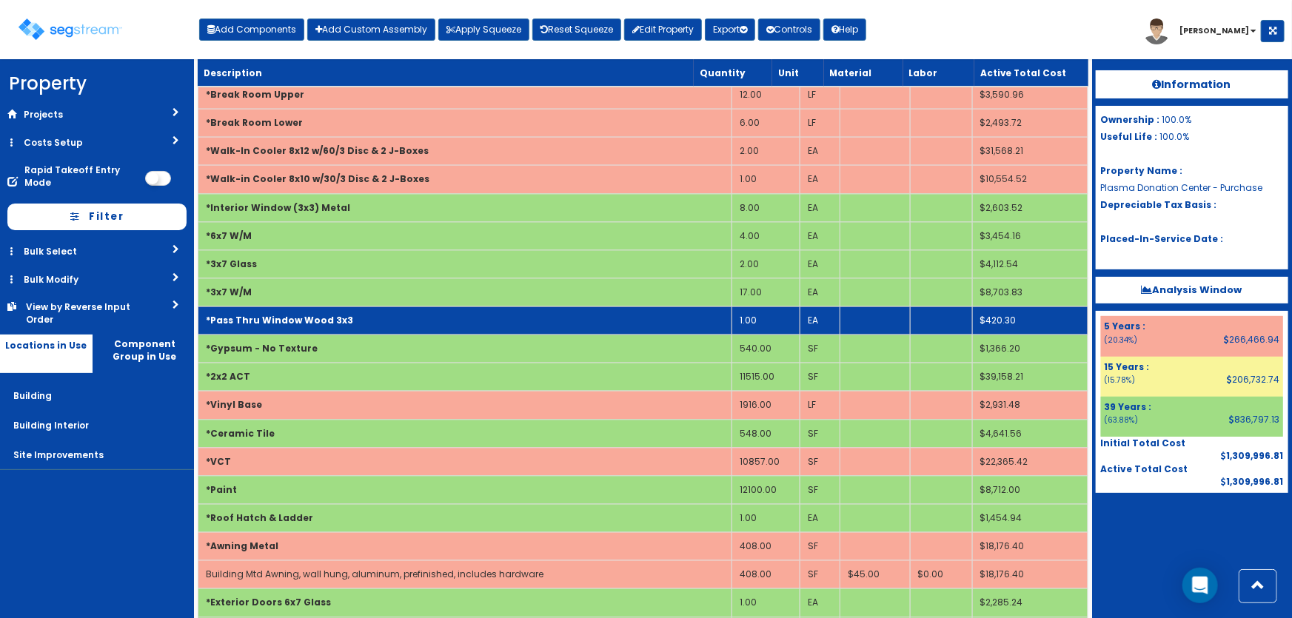
click at [410, 306] on td "*Pass Thru Window Wood 3x3" at bounding box center [465, 320] width 534 height 28
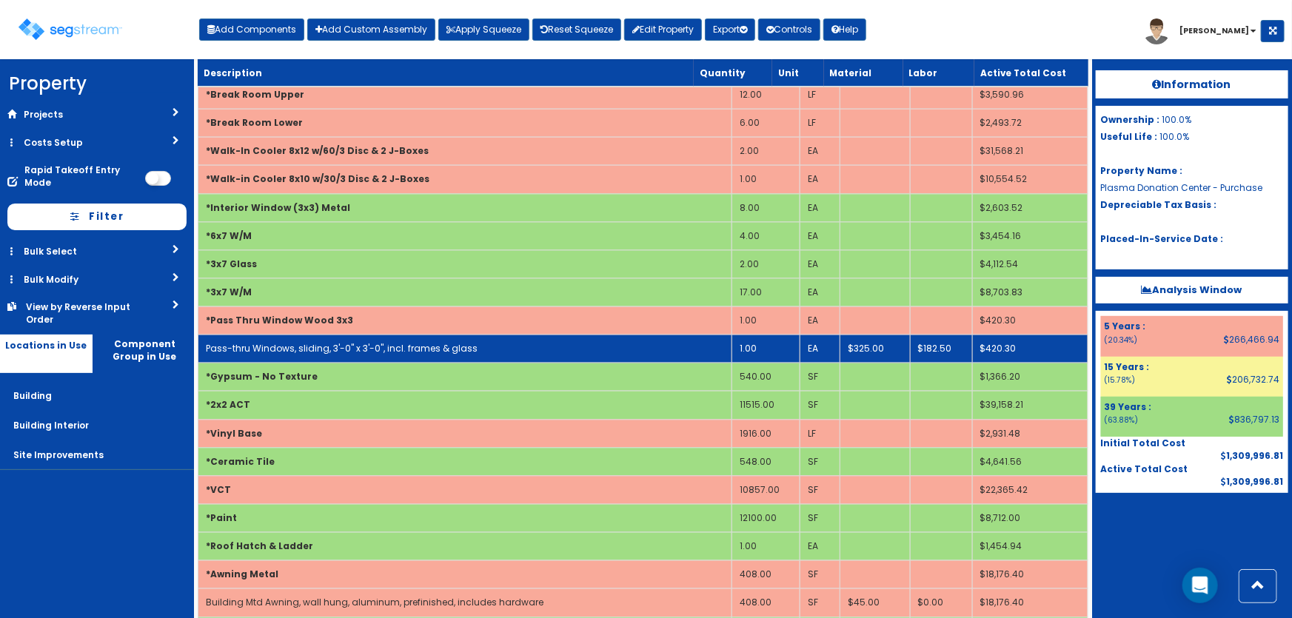
click at [406, 335] on td "Pass-thru Windows, sliding, 3'-0" x 3'-0", incl. frames & glass" at bounding box center [465, 349] width 534 height 28
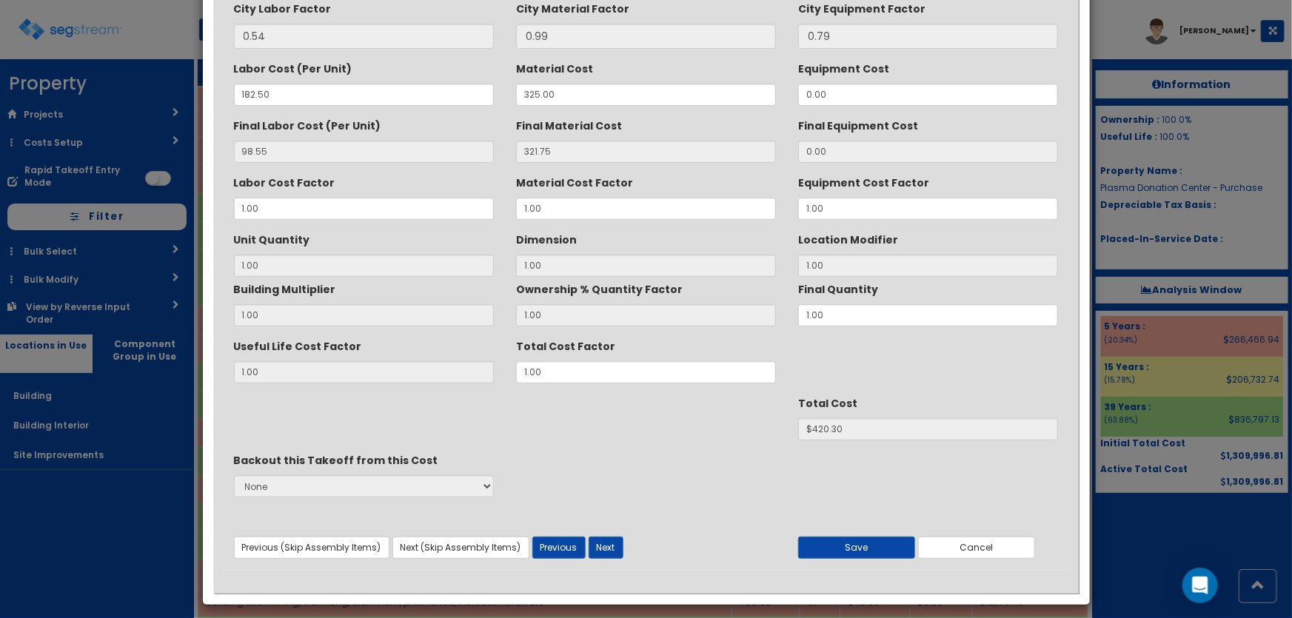
scroll to position [186, 0]
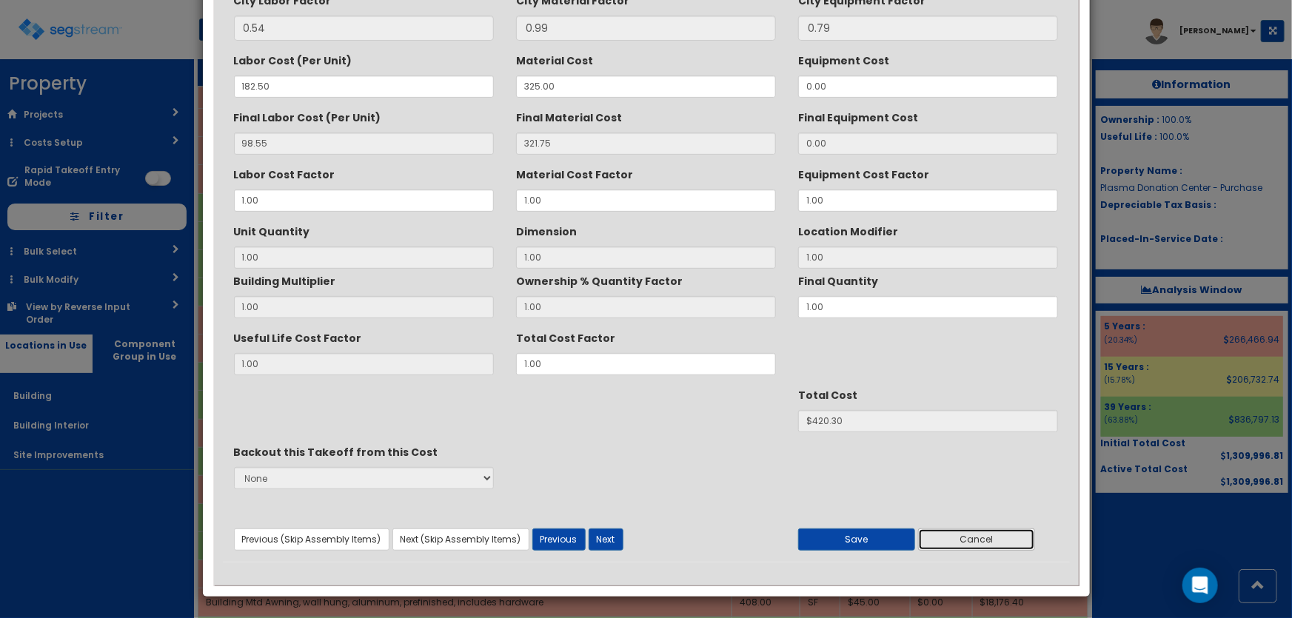
click at [987, 534] on button "Cancel" at bounding box center [976, 539] width 117 height 22
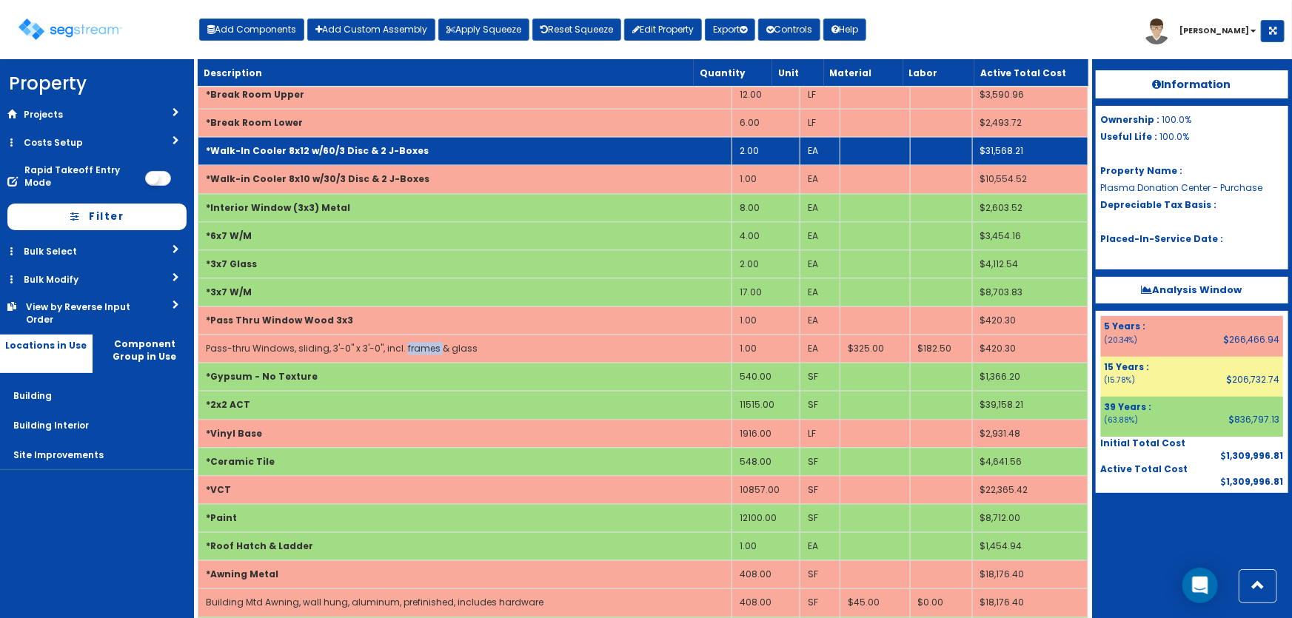
click at [393, 137] on td "*Walk-In Cooler 8x12 w/60/3 Disc & 2 J-Boxes" at bounding box center [465, 151] width 534 height 28
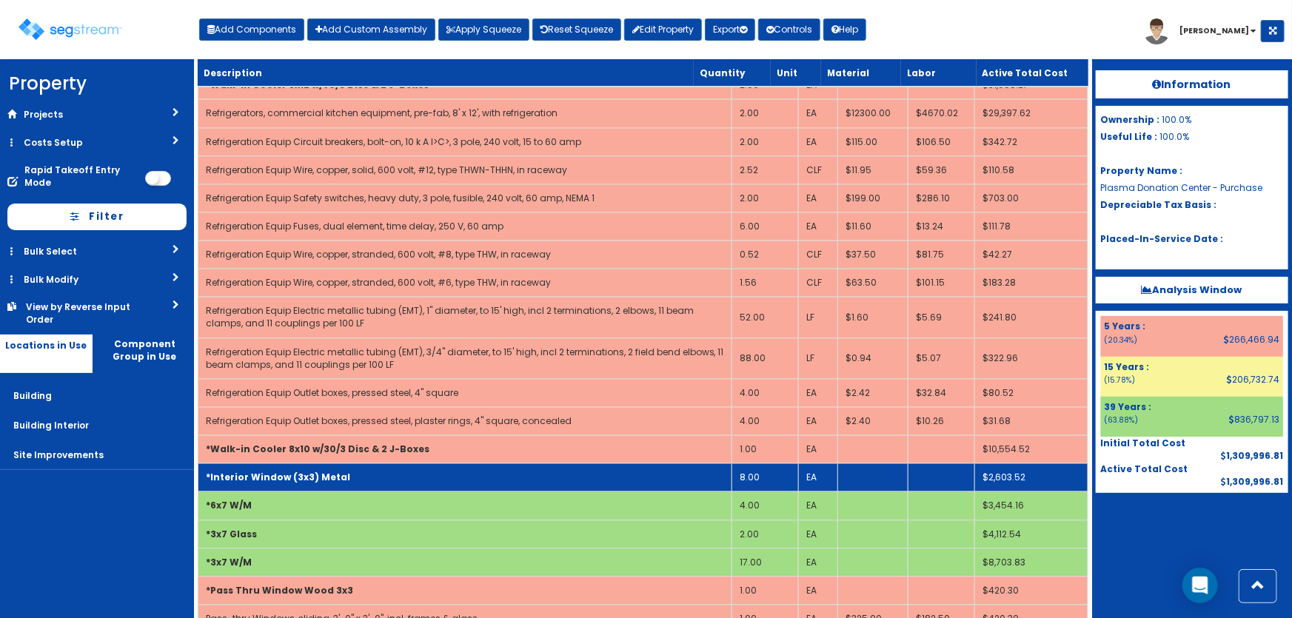
scroll to position [4293, 0]
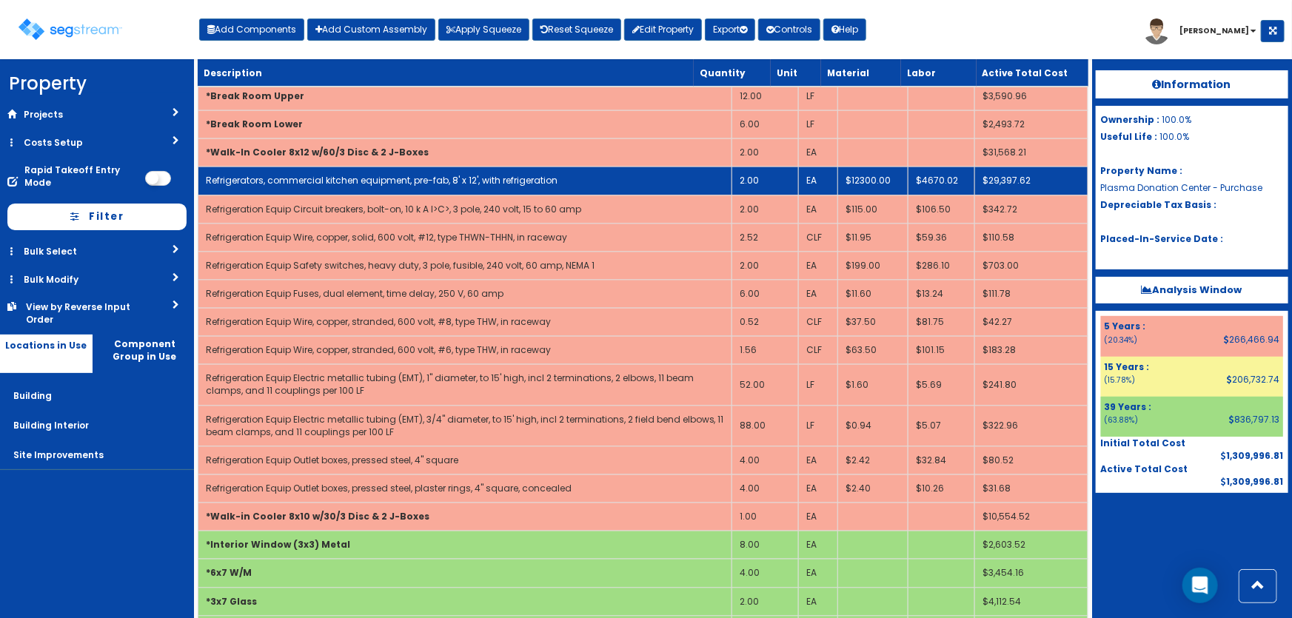
click at [437, 174] on link "Refrigerators, commercial kitchen equipment, pre-fab, 8' x 12', with refrigerat…" at bounding box center [382, 180] width 352 height 13
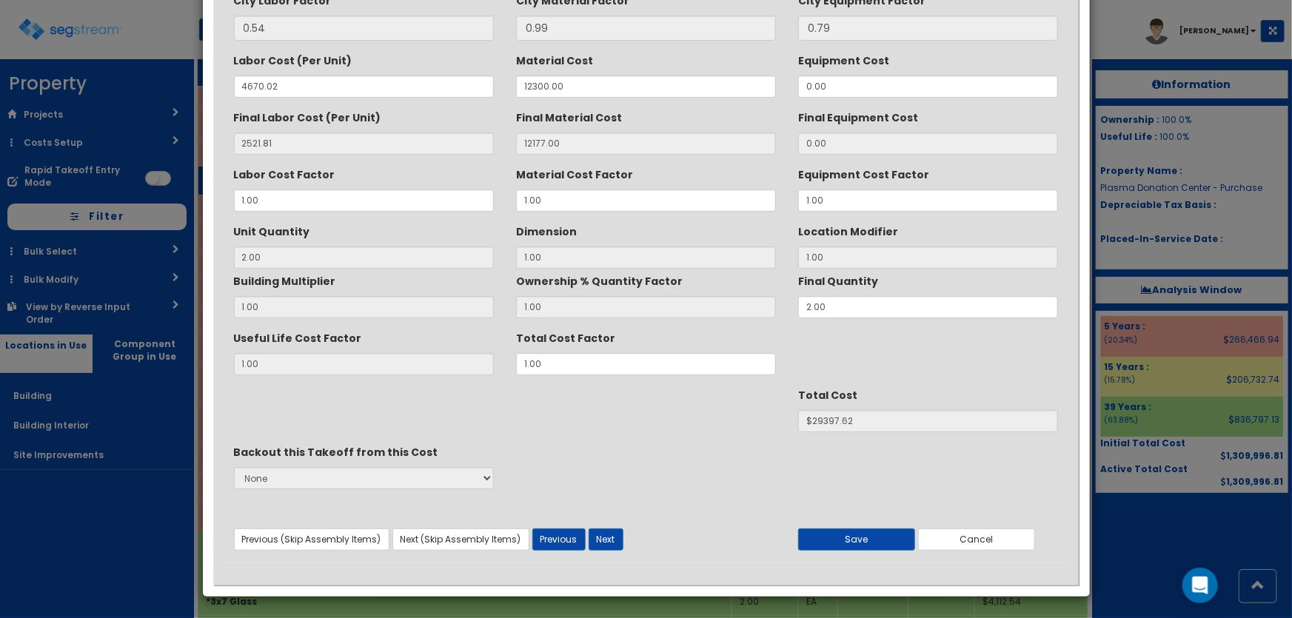
scroll to position [0, 0]
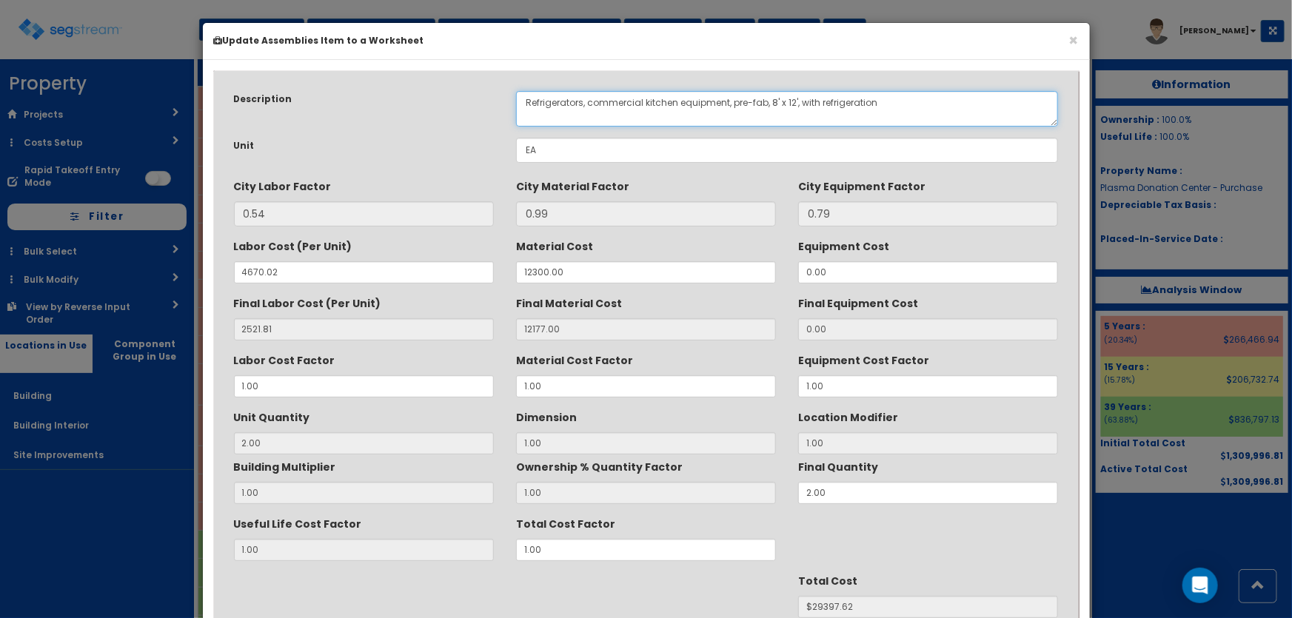
click at [772, 100] on textarea "Refrigerators, commercial kitchen equipment, pre-fab, 8' x 12', with refrigerat…" at bounding box center [787, 109] width 543 height 36
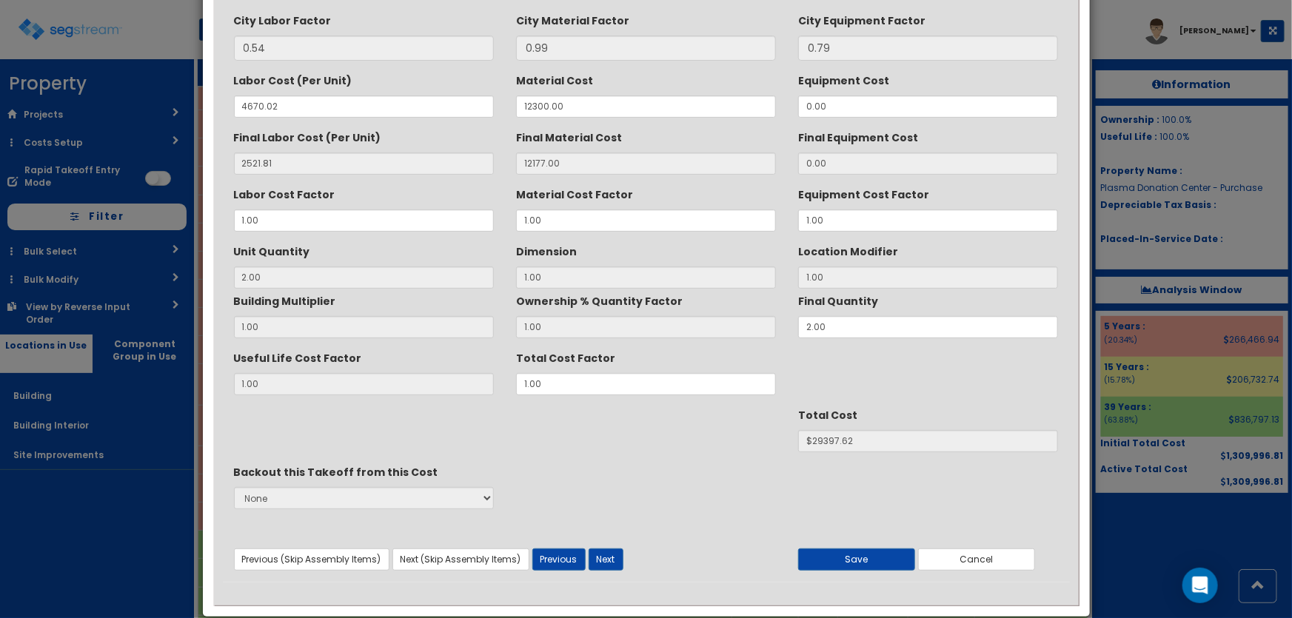
scroll to position [186, 0]
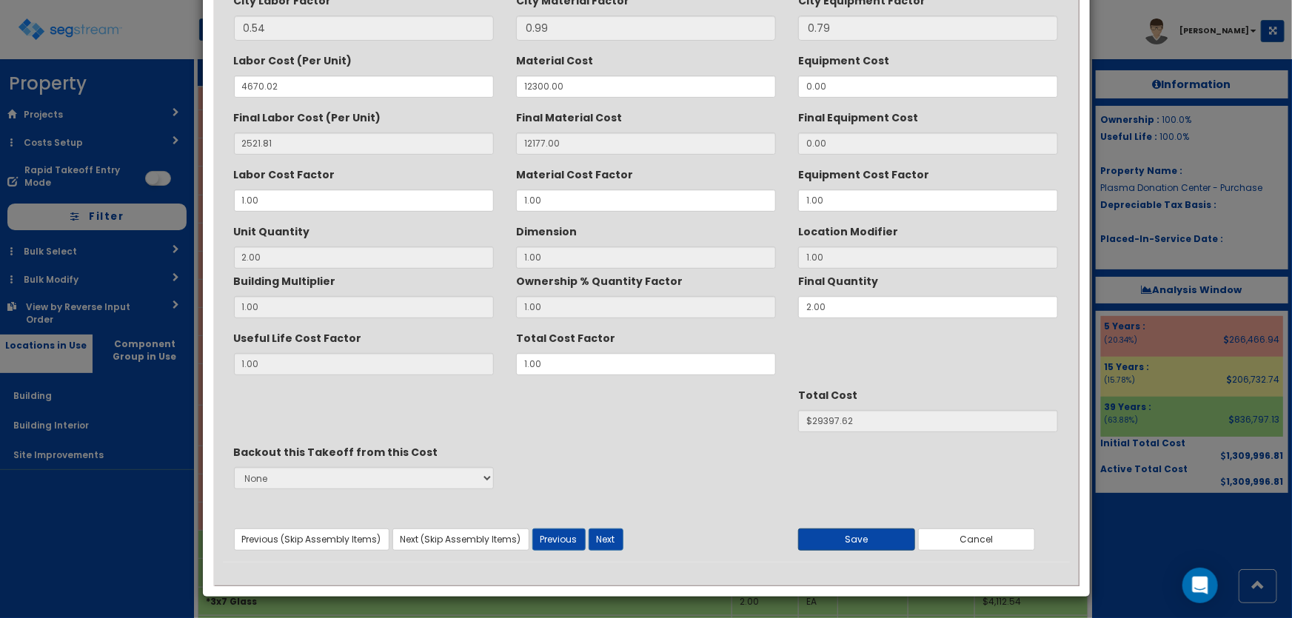
type textarea "Refrigerators, commercial kitchen equipment, pre-fab, 14' x 12', with refrigera…"
click at [873, 531] on button "Save" at bounding box center [856, 539] width 117 height 22
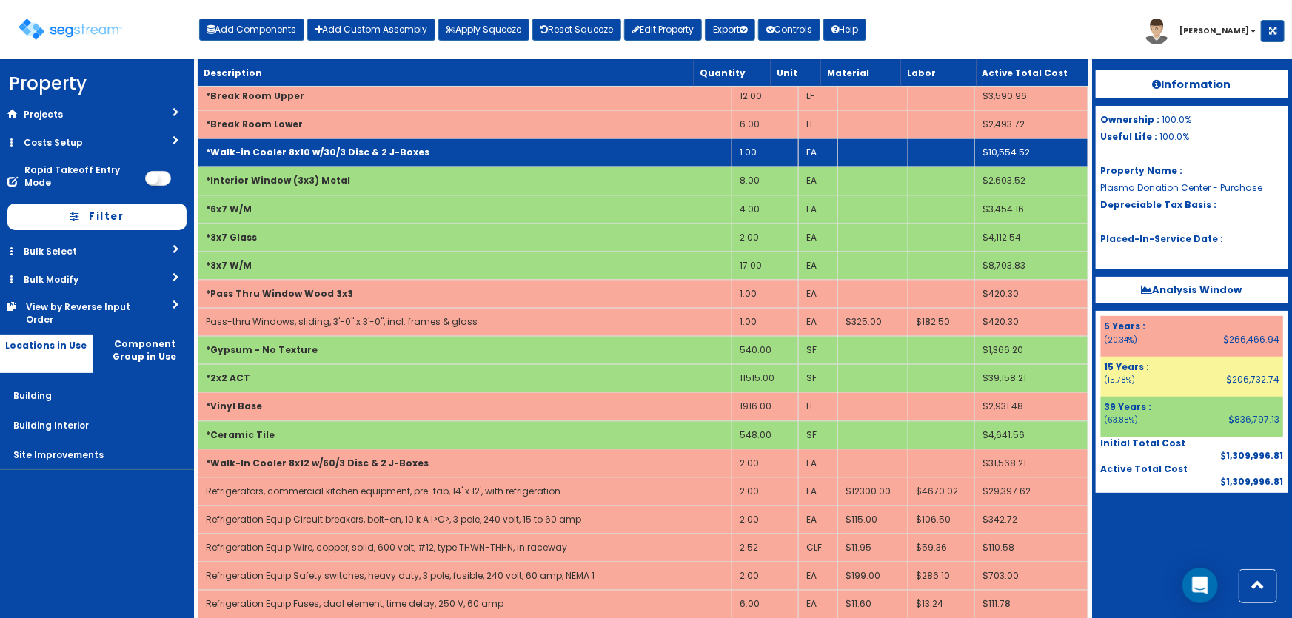
click at [367, 146] on b "*Walk-in Cooler 8x10 w/30/3 Disc & 2 J-Boxes" at bounding box center [318, 152] width 224 height 13
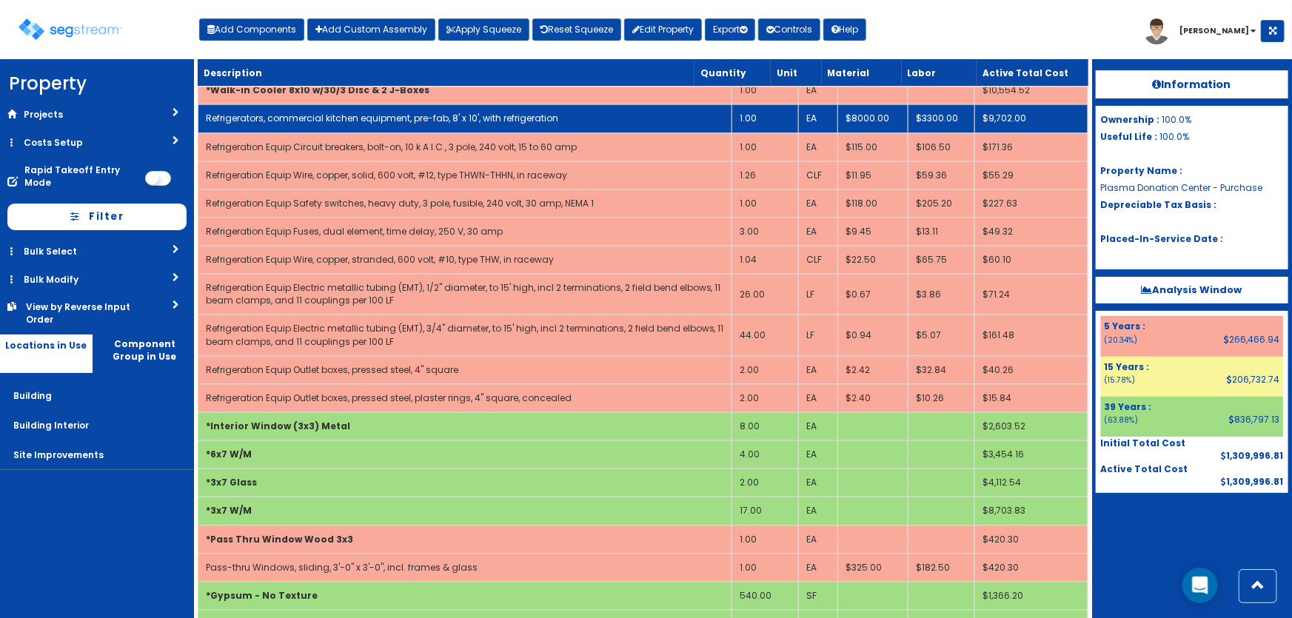
scroll to position [4331, 0]
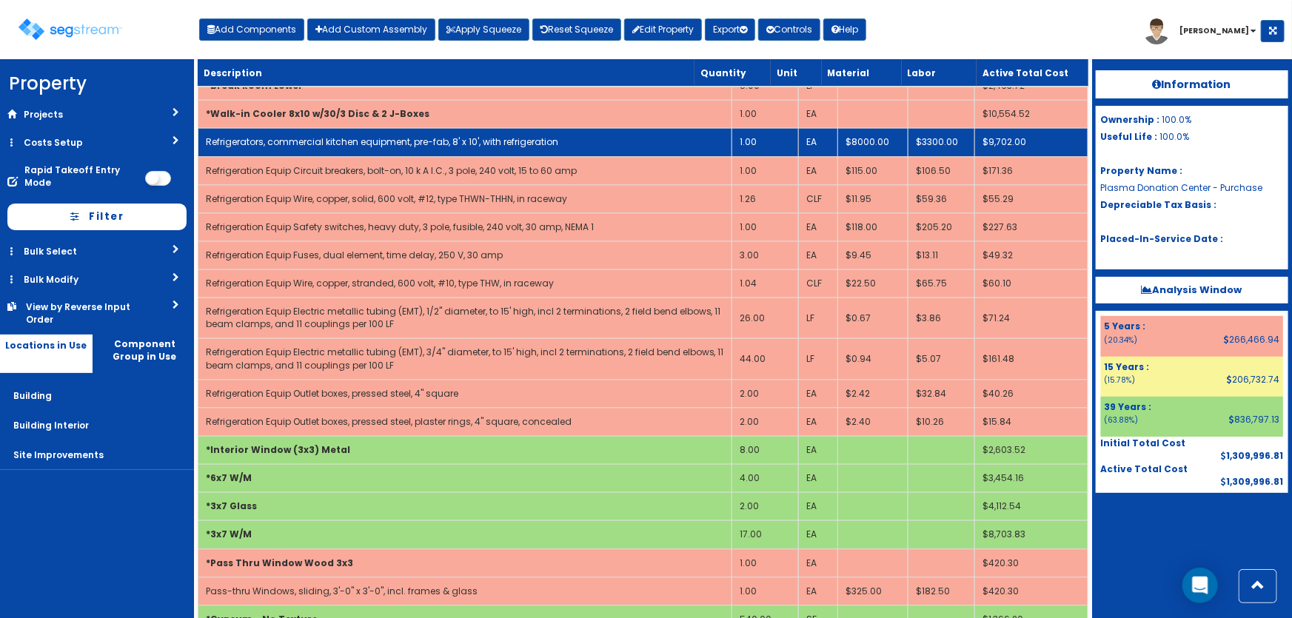
click at [487, 135] on link "Refrigerators, commercial kitchen equipment, pre-fab, 8' x 10', with refrigerat…" at bounding box center [382, 141] width 352 height 13
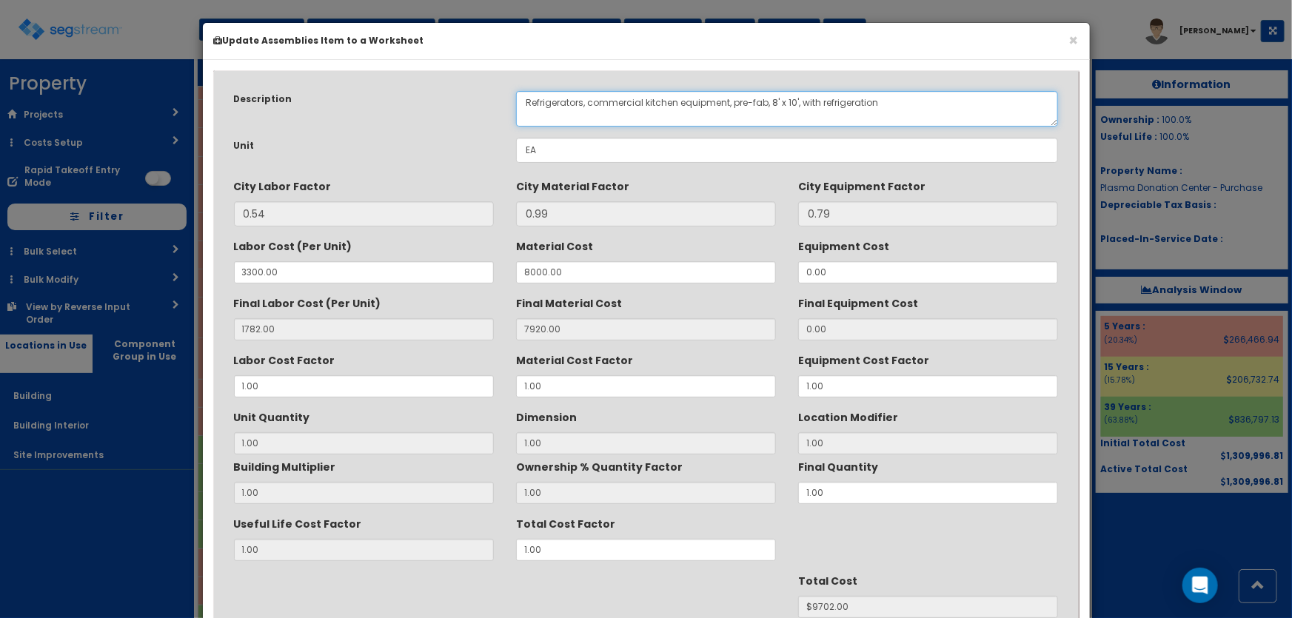
click at [791, 101] on textarea "Refrigerators, commercial kitchen equipment, pre-fab, 8' x 10', with refrigerat…" at bounding box center [787, 109] width 543 height 36
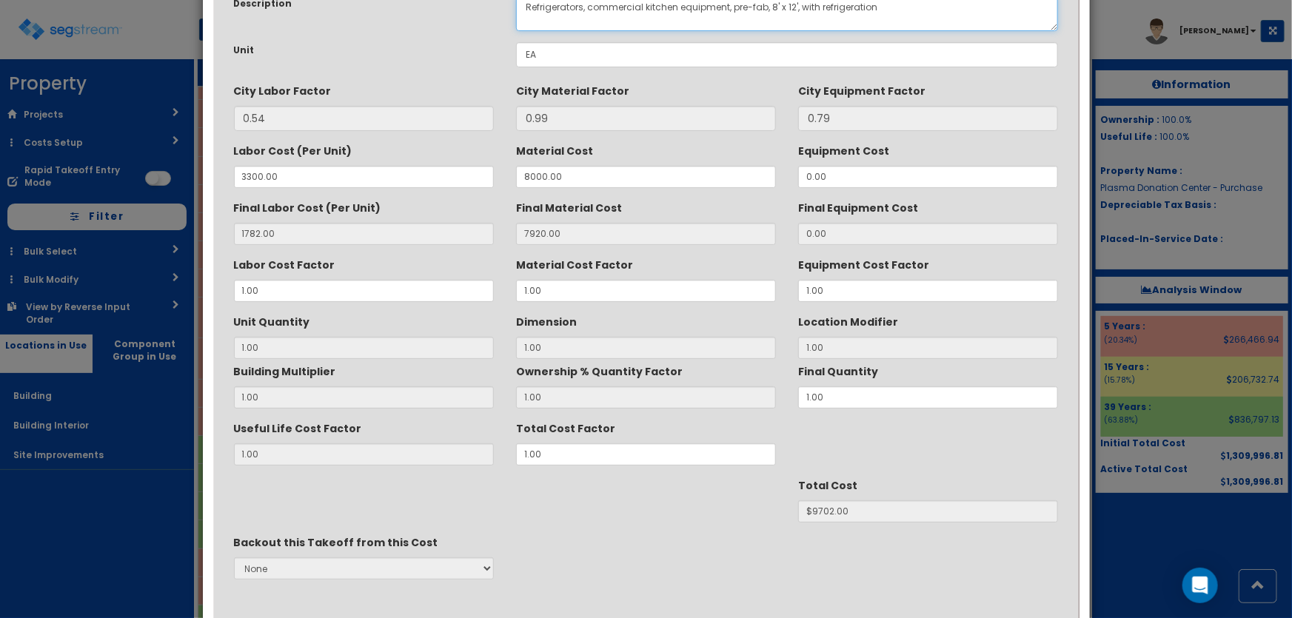
scroll to position [186, 0]
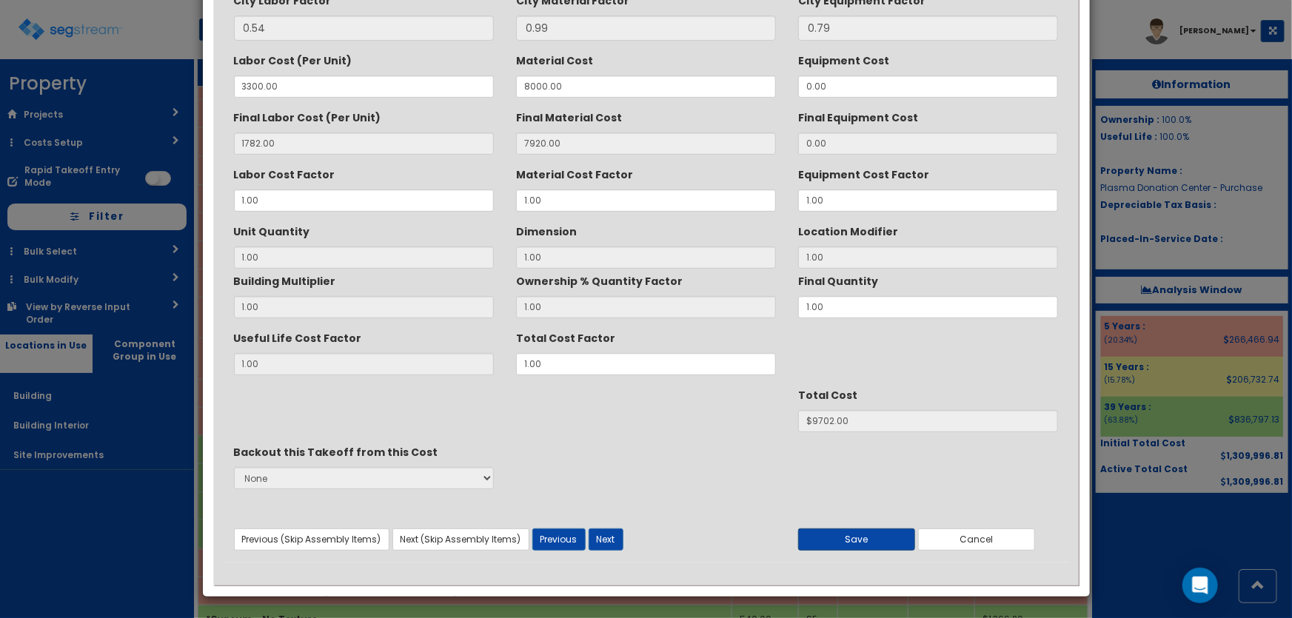
type textarea "Refrigerators, commercial kitchen equipment, pre-fab, 8' x 12', with refrigerat…"
click at [882, 534] on button "Save" at bounding box center [856, 539] width 117 height 22
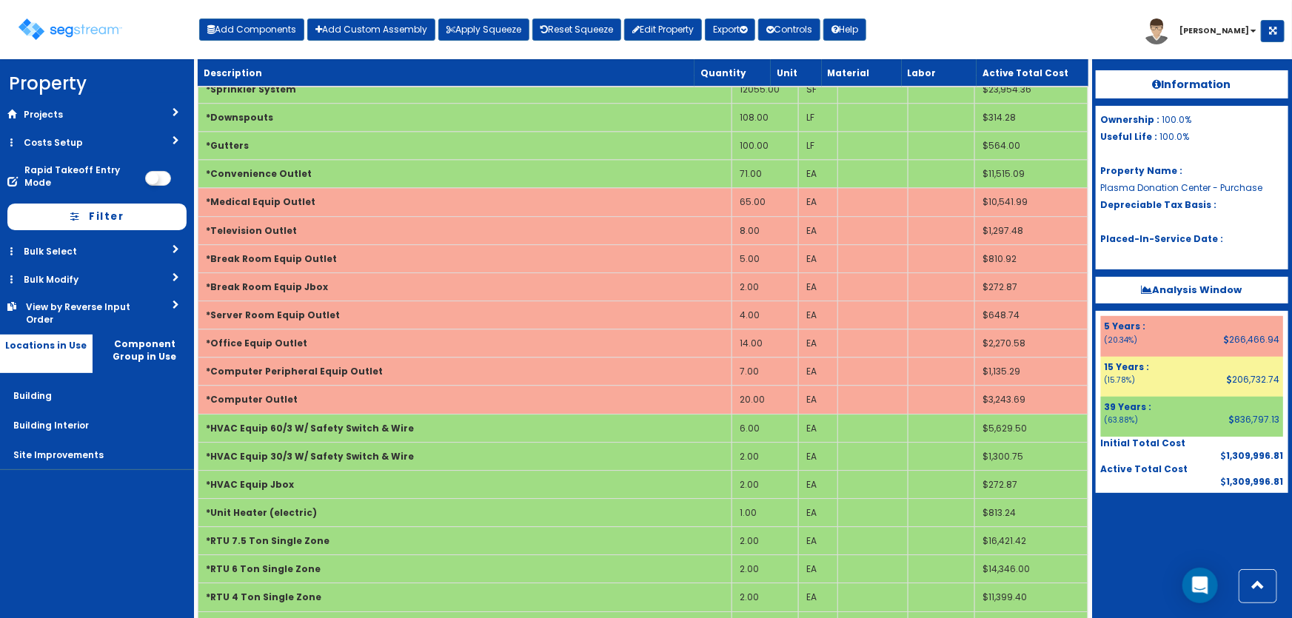
scroll to position [2623, 0]
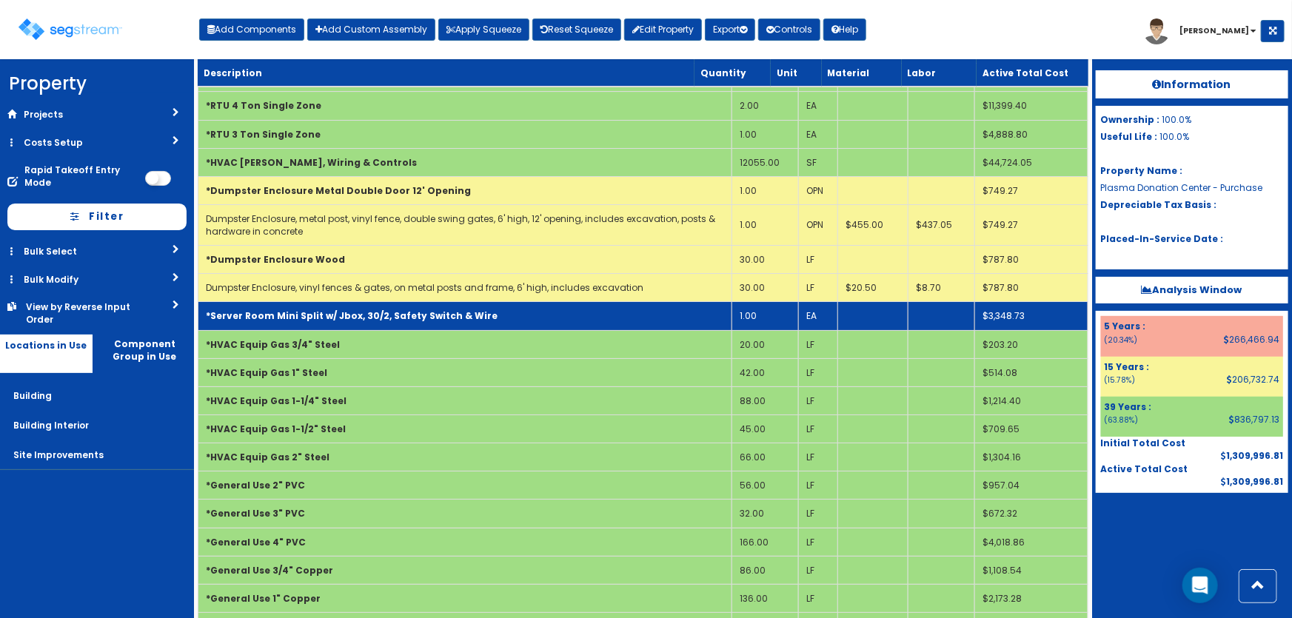
click at [560, 315] on td "*Server Room Mini Split w/ Jbox, 30/2, Safety Switch & Wire" at bounding box center [465, 316] width 534 height 28
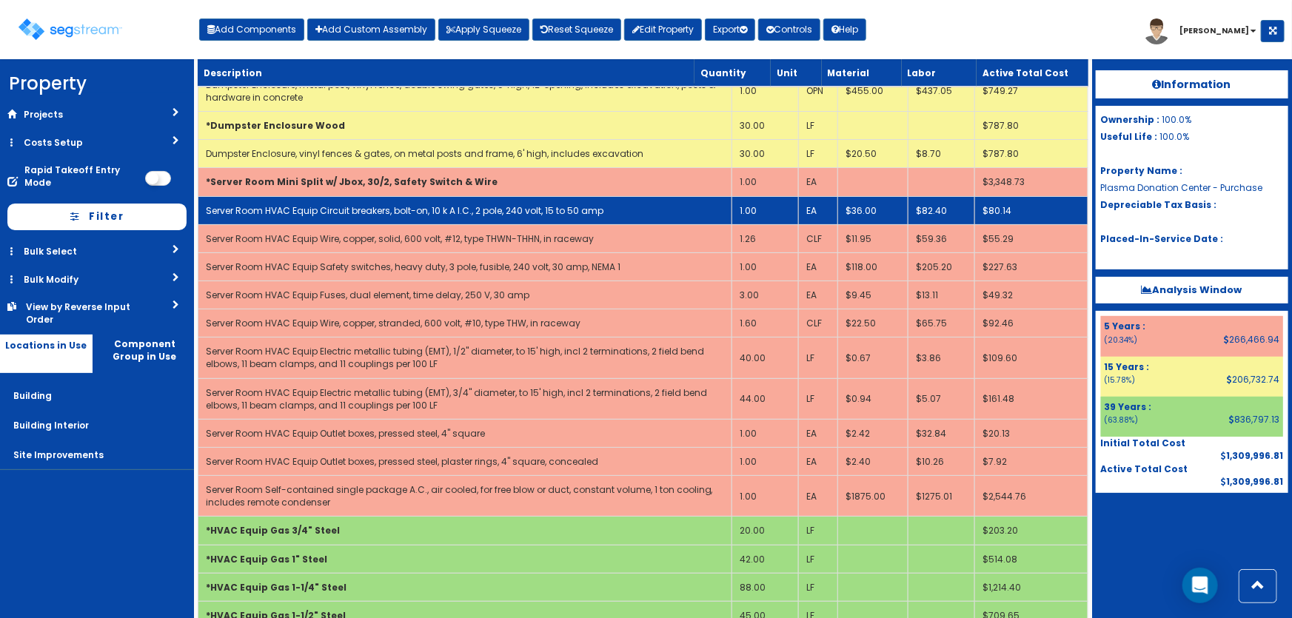
scroll to position [2758, 0]
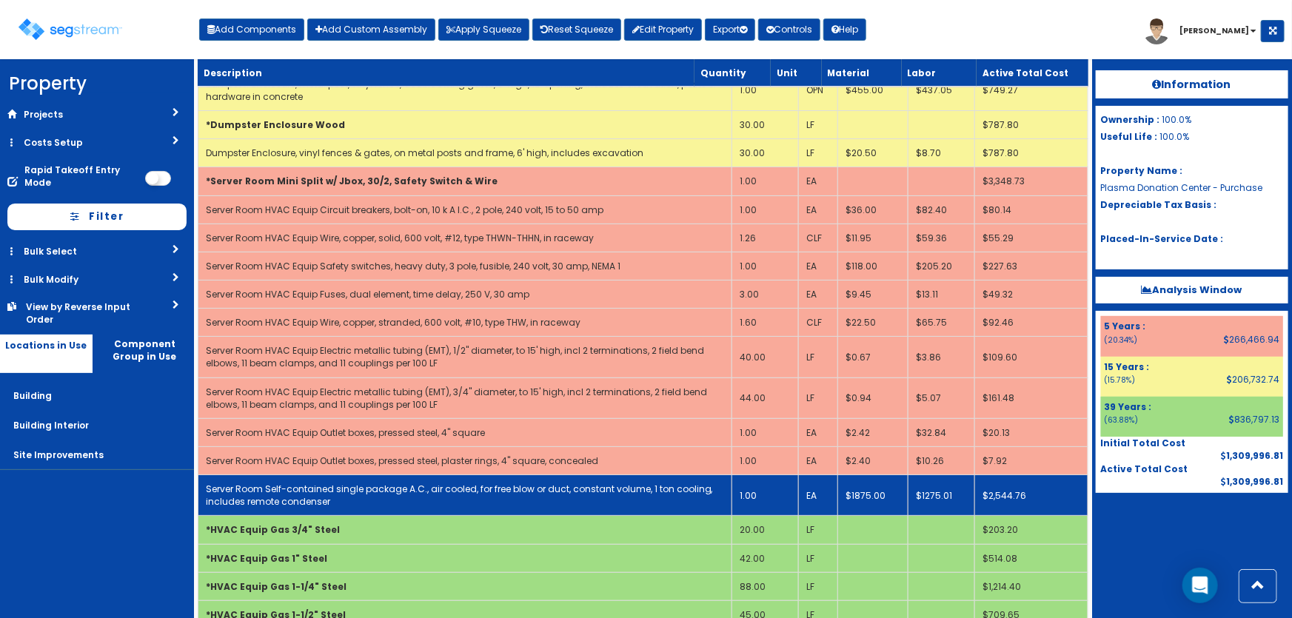
click at [552, 484] on link "Server Room Self-contained single package A.C., air cooled, for free blow or du…" at bounding box center [459, 495] width 507 height 25
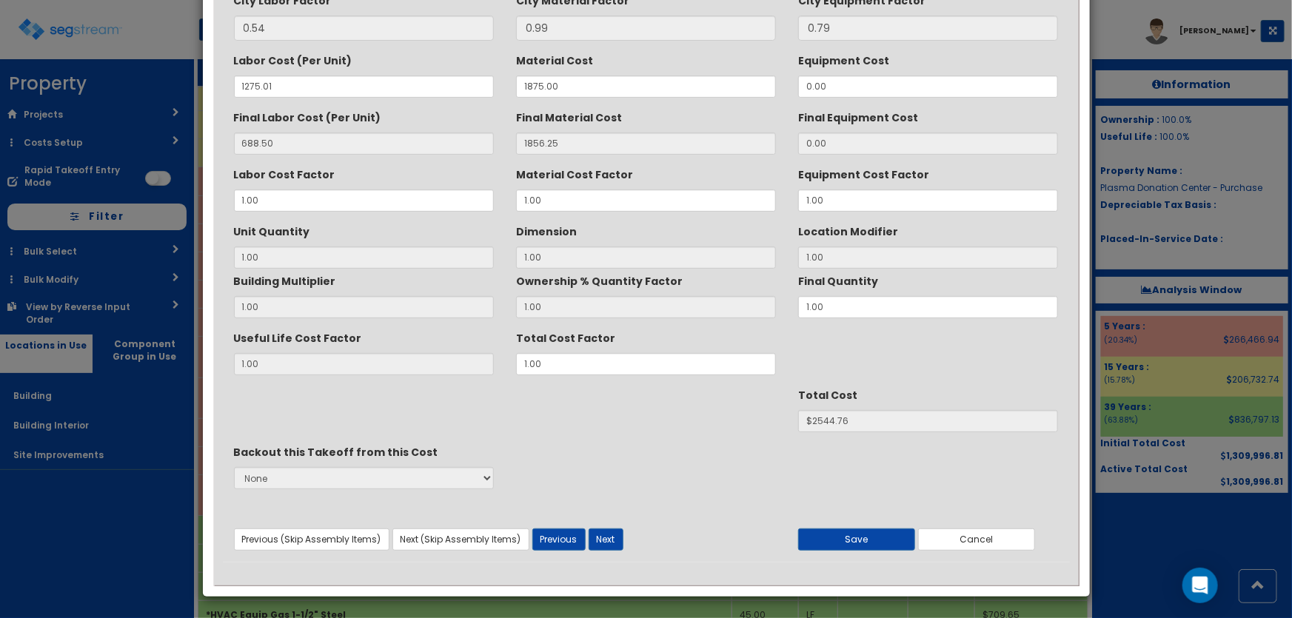
scroll to position [0, 0]
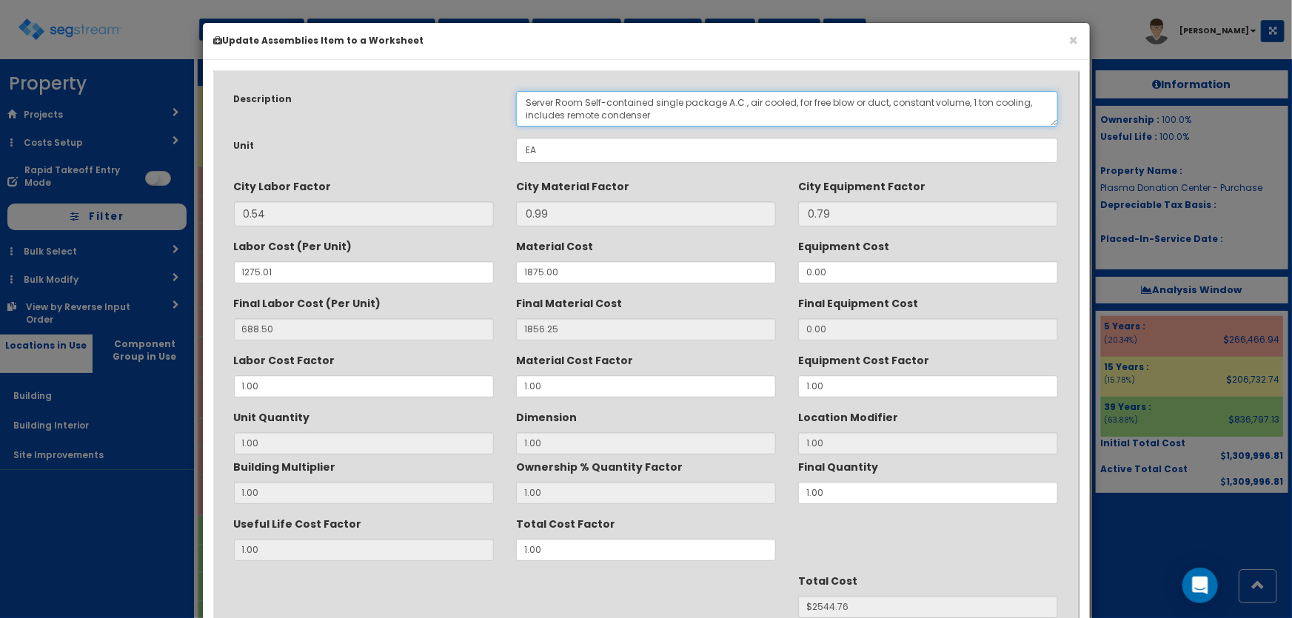
click at [970, 99] on textarea "Server Room Self-contained single package A.C., air cooled, for free blow or du…" at bounding box center [787, 109] width 543 height 36
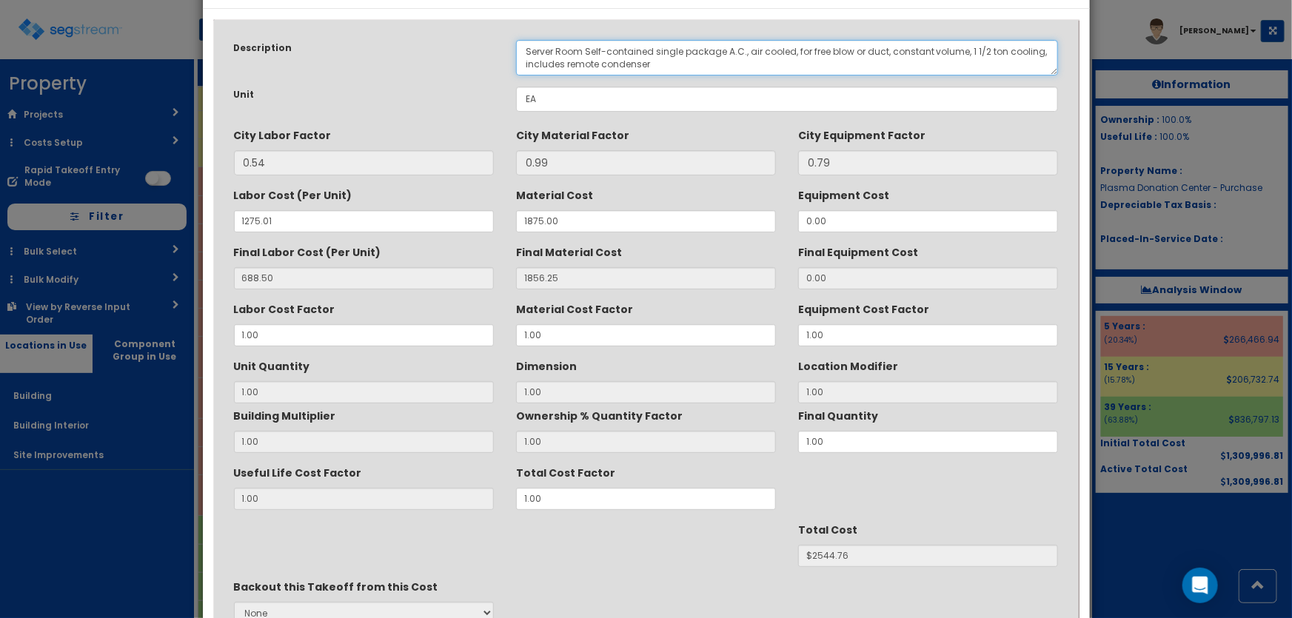
scroll to position [134, 0]
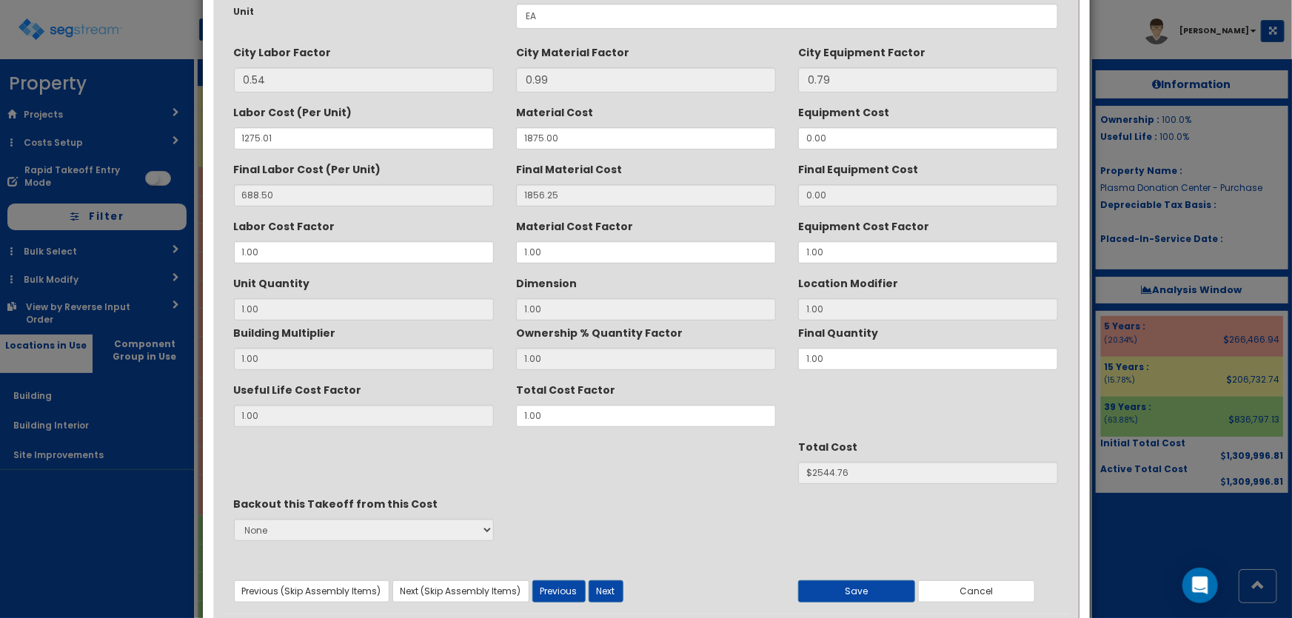
type textarea "Server Room Self-contained single package A.C., air cooled, for free blow or du…"
click at [474, 417] on div "Useful Life Cost Factor 1.00 Total Cost Factor 1.00" at bounding box center [646, 402] width 847 height 50
type input "1"
type input "688.51"
type input "1"
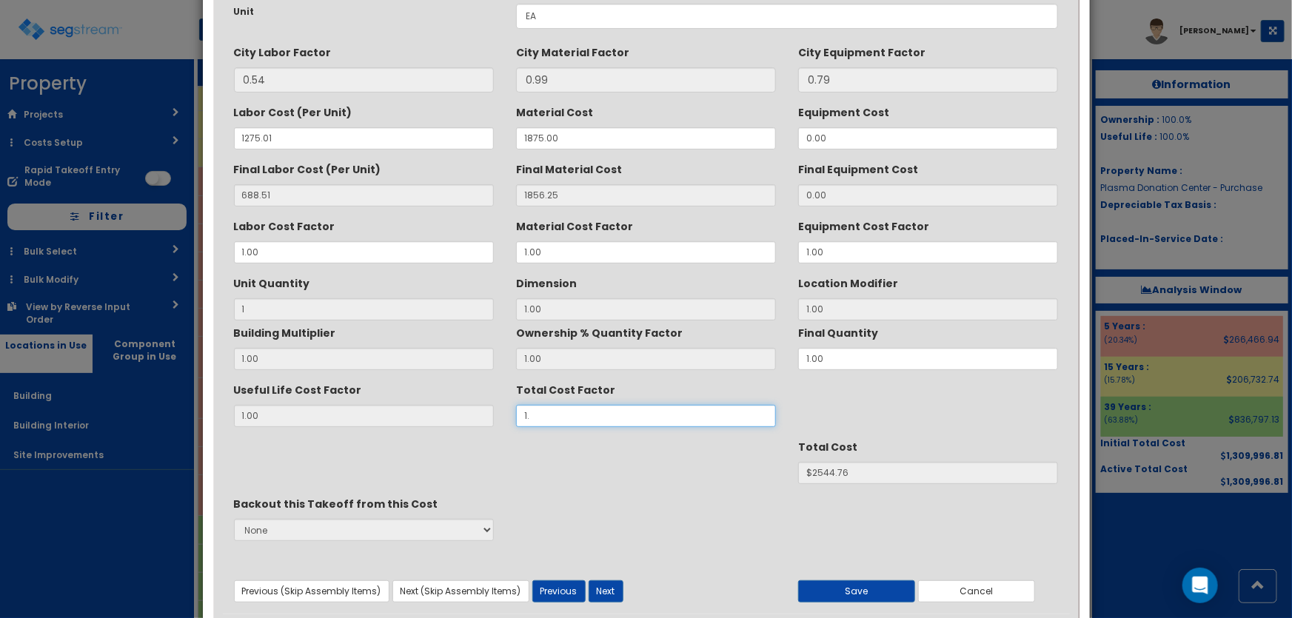
type input "1.1"
type input "$2799.24"
type input "1.1"
click at [840, 588] on button "Save" at bounding box center [856, 591] width 117 height 22
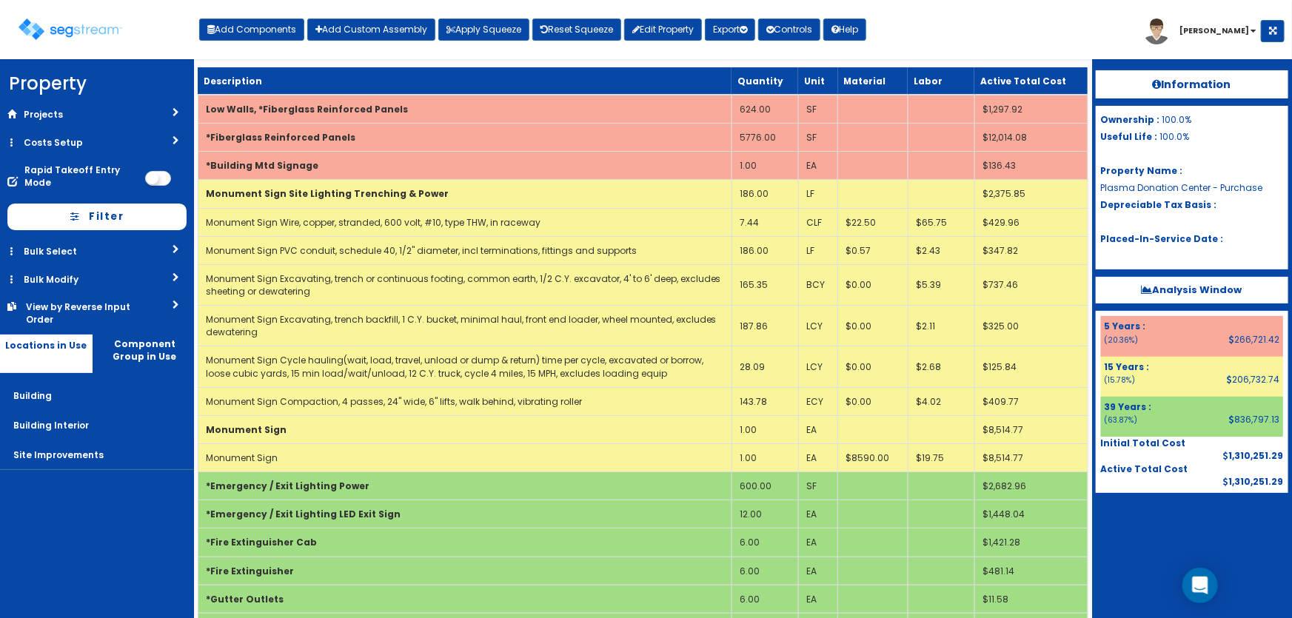
scroll to position [2328, 0]
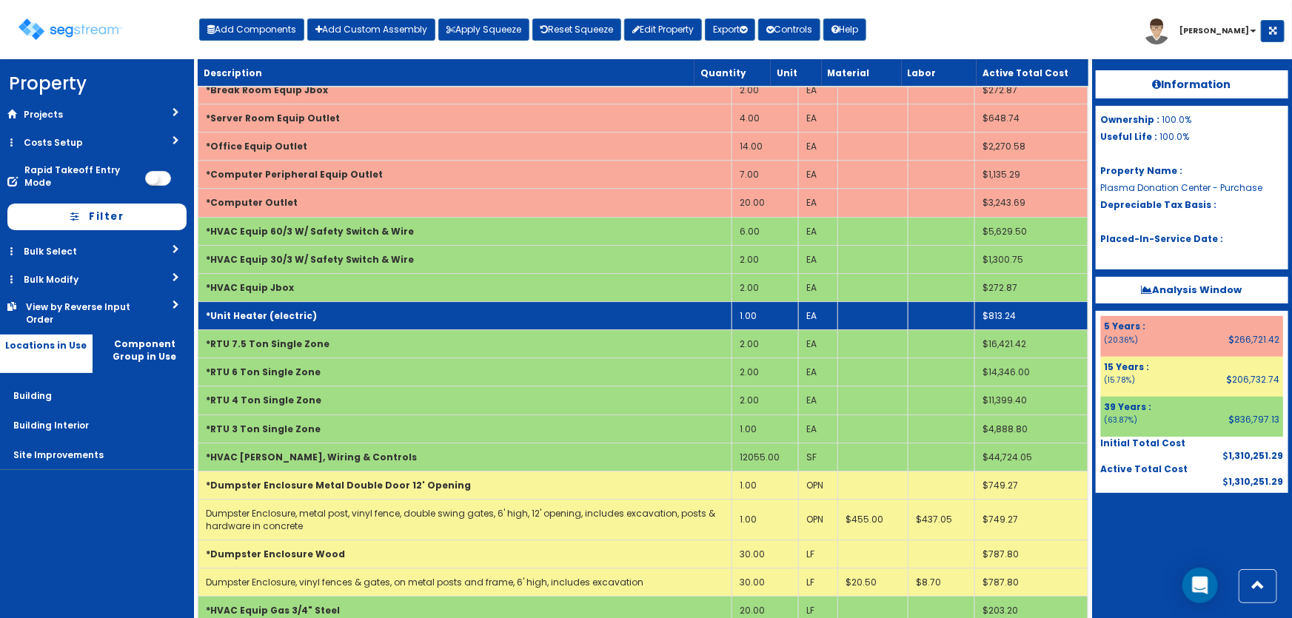
click at [377, 301] on td "*Unit Heater (electric)" at bounding box center [465, 315] width 534 height 28
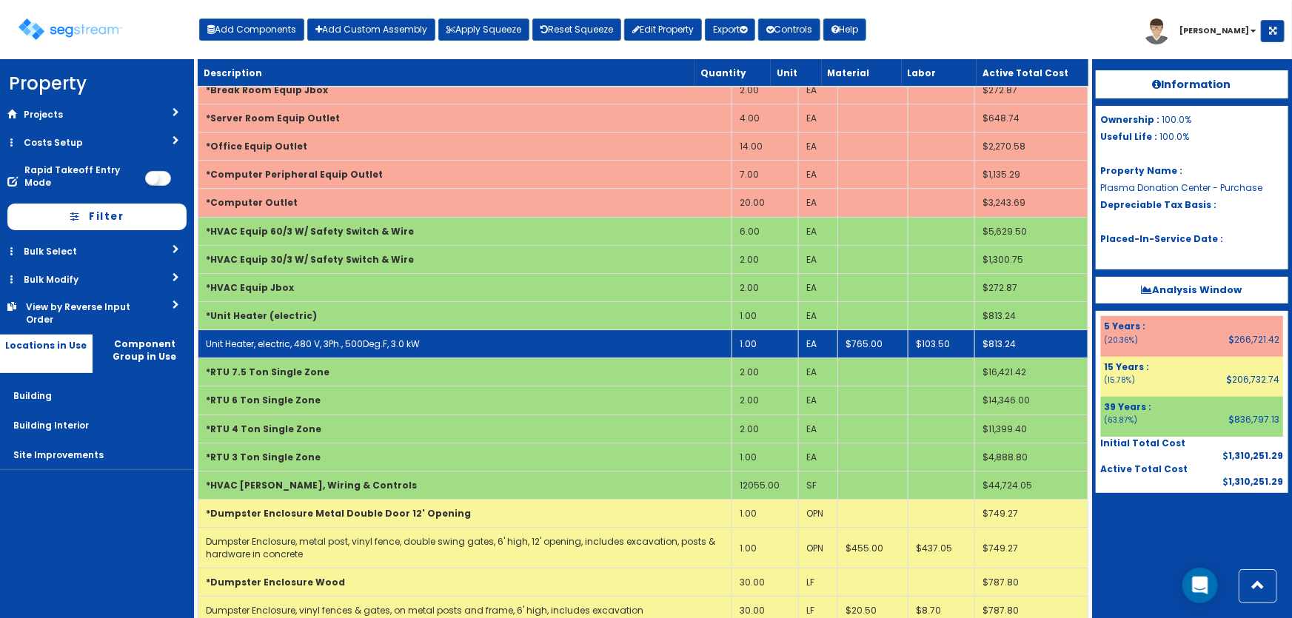
click at [391, 338] on link "Unit Heater, electric, 480 V, 3Ph., 500Deg.F, 3.0 kW" at bounding box center [313, 344] width 214 height 13
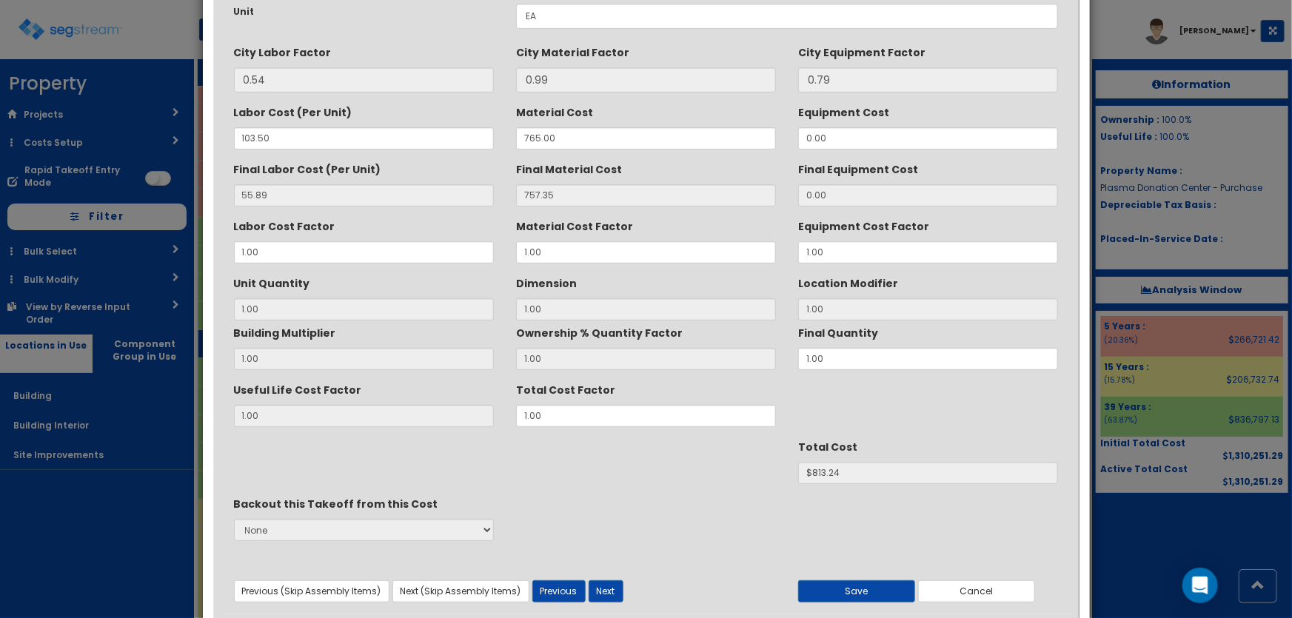
scroll to position [0, 0]
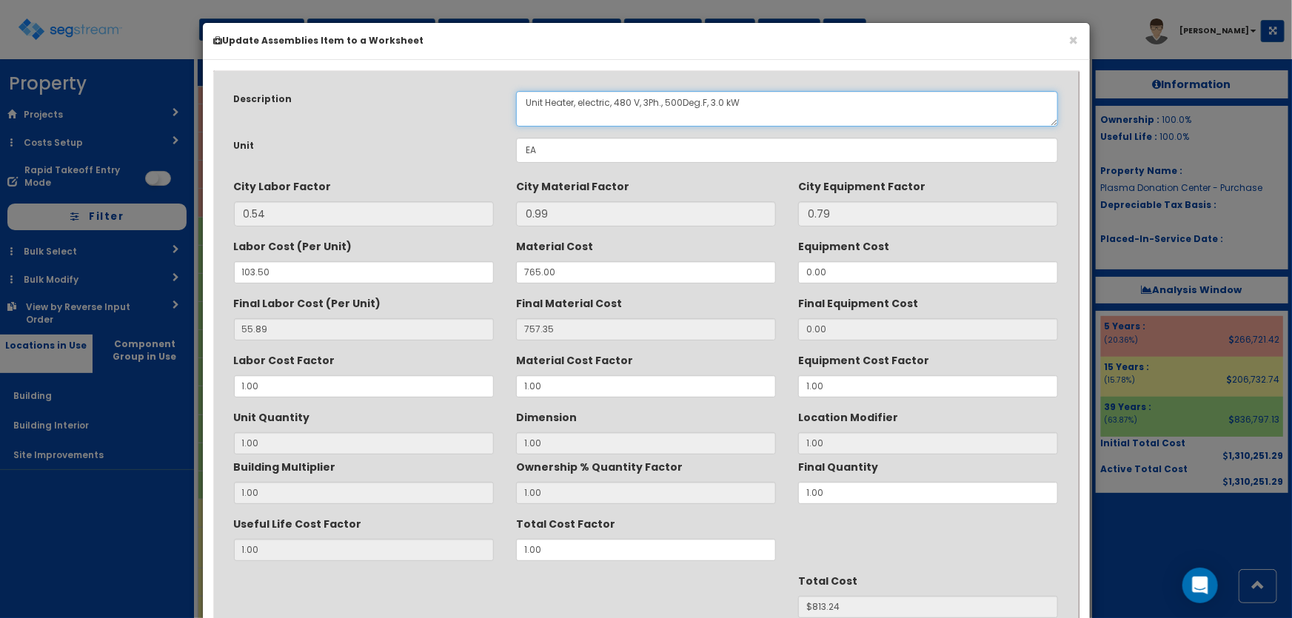
drag, startPoint x: 713, startPoint y: 101, endPoint x: 722, endPoint y: 99, distance: 8.3
click at [722, 99] on textarea "Unit Heater, electric, 480 V, 3Ph., 500Deg.F, 3.0 kW" at bounding box center [787, 109] width 543 height 36
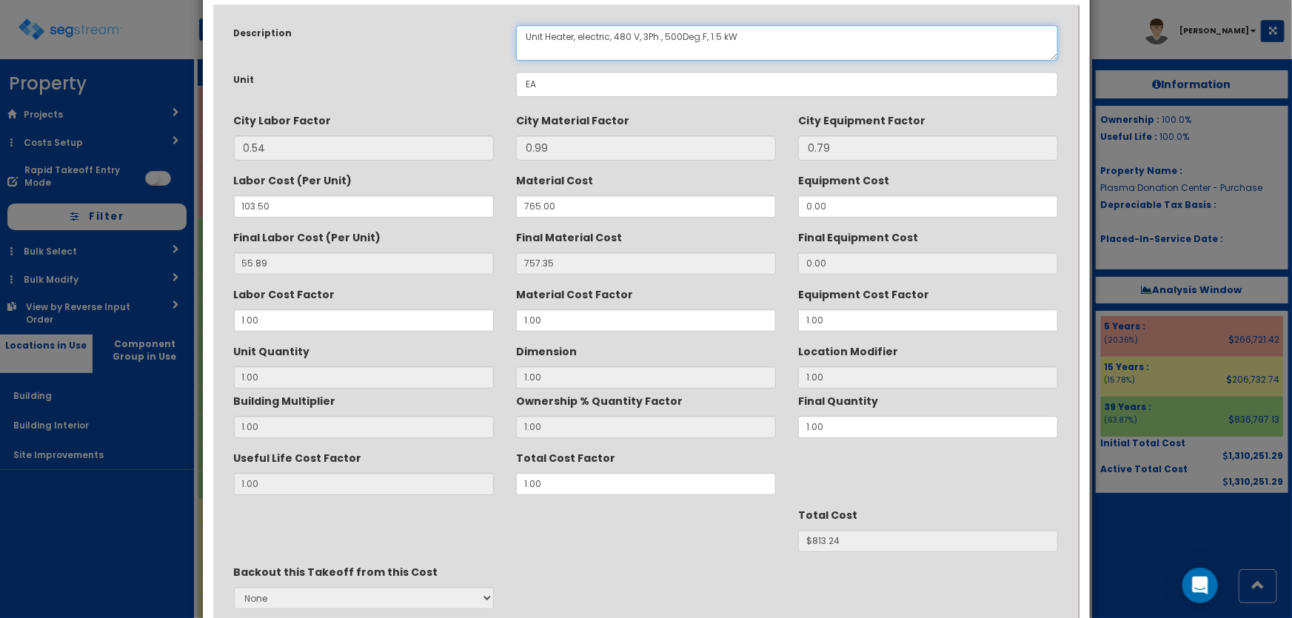
scroll to position [186, 0]
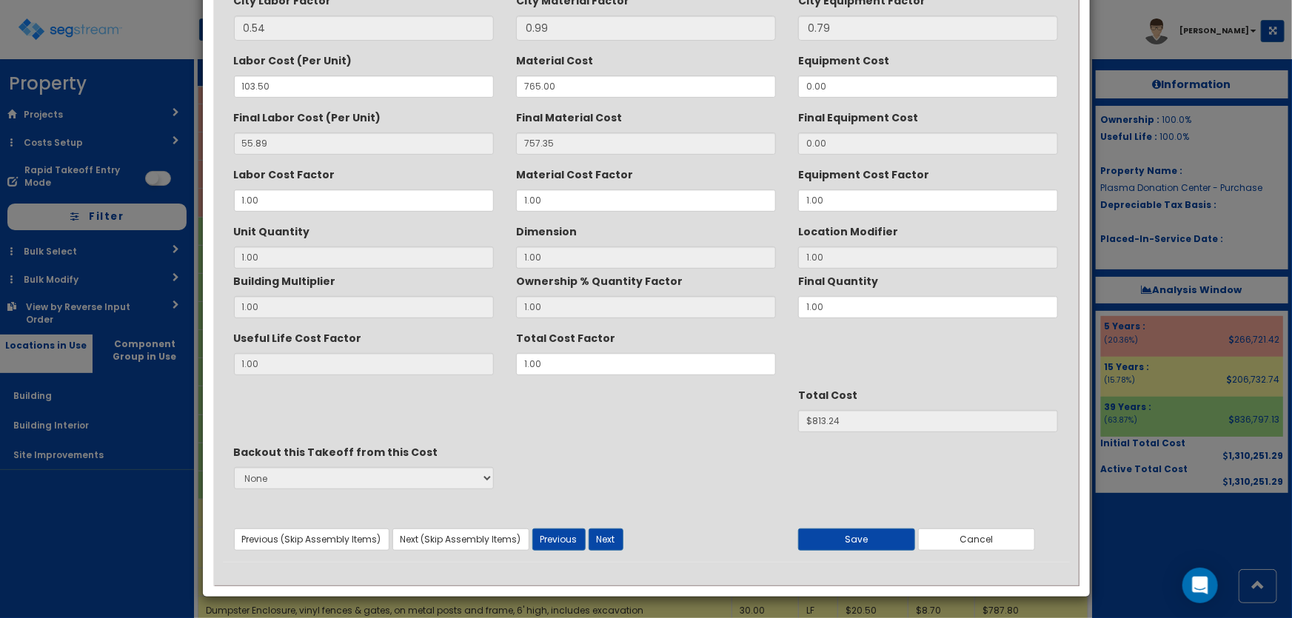
type textarea "Unit Heater, electric, 480 V, 3Ph., 500Deg.F, 1.5 kW"
click at [477, 365] on div "Useful Life Cost Factor 1.00 Total Cost Factor 1.00" at bounding box center [646, 351] width 847 height 50
type input "."
type input "1"
type input "$NaN"
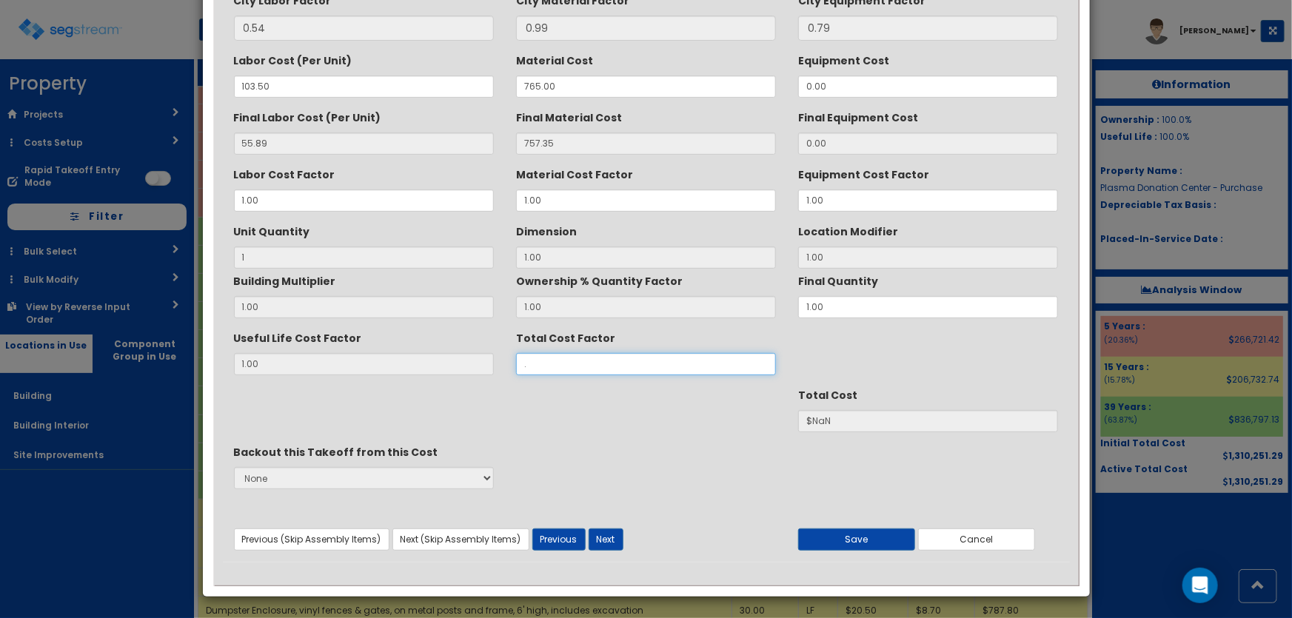
type input ".9"
type input "$731.92"
type input ".9"
click at [836, 537] on button "Save" at bounding box center [856, 539] width 117 height 22
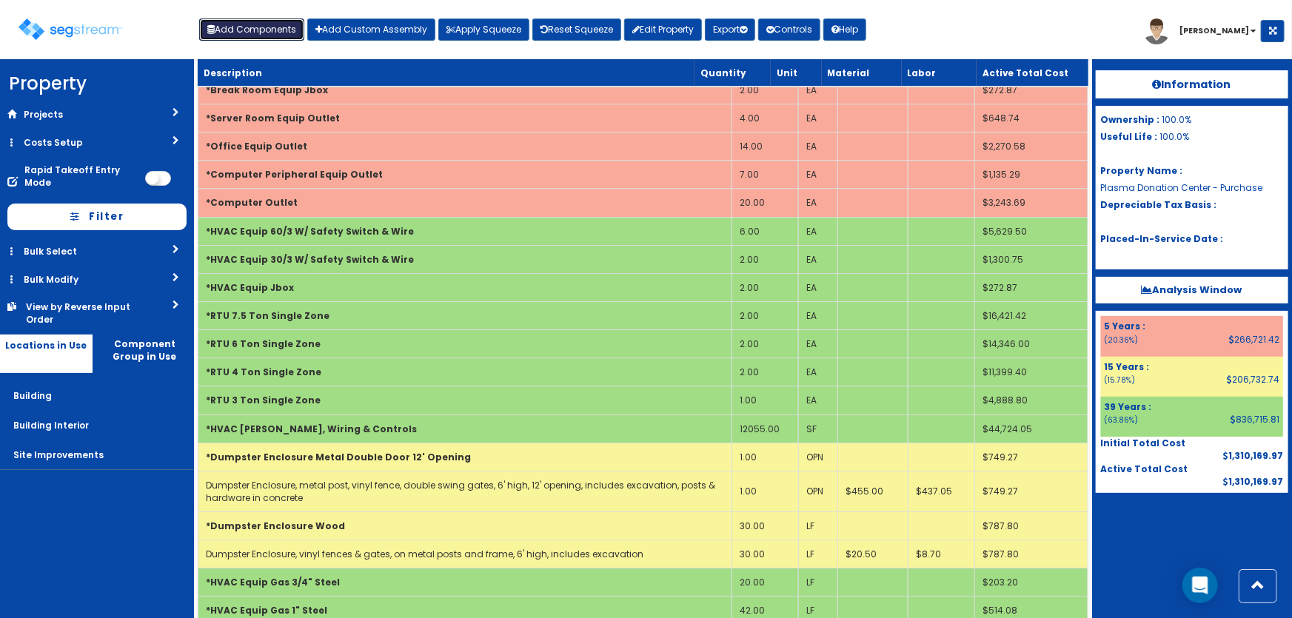
drag, startPoint x: 233, startPoint y: 24, endPoint x: 248, endPoint y: 34, distance: 17.7
click at [233, 24] on button "Add Components" at bounding box center [251, 30] width 105 height 22
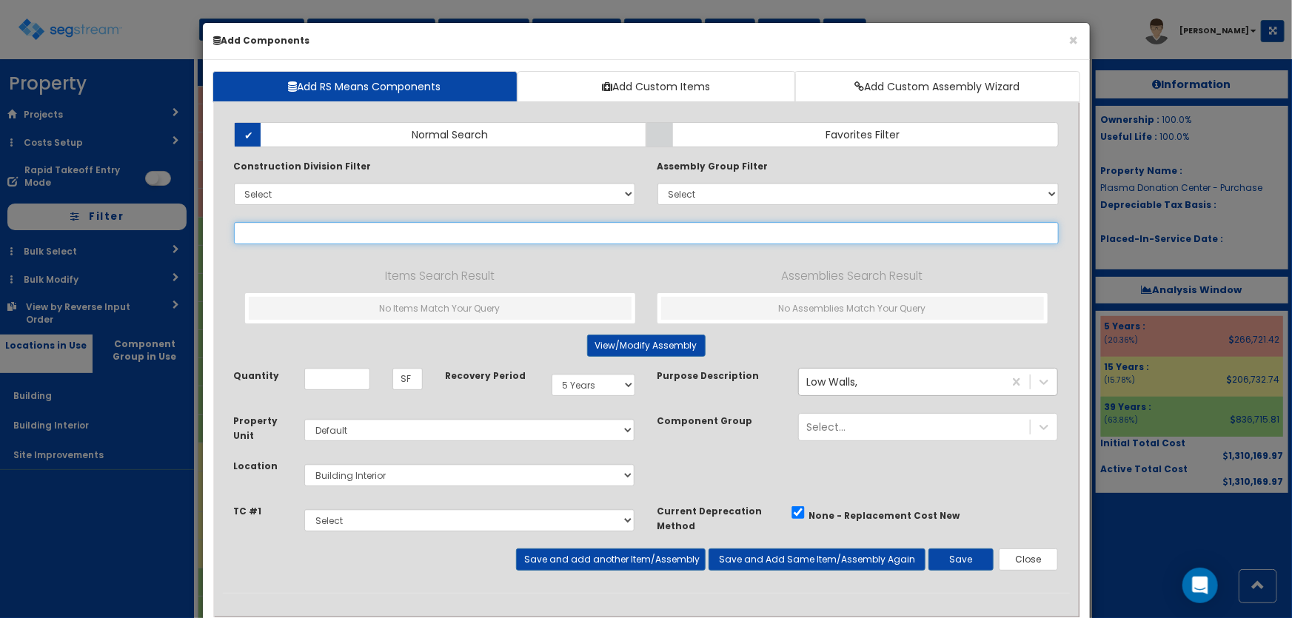
select select
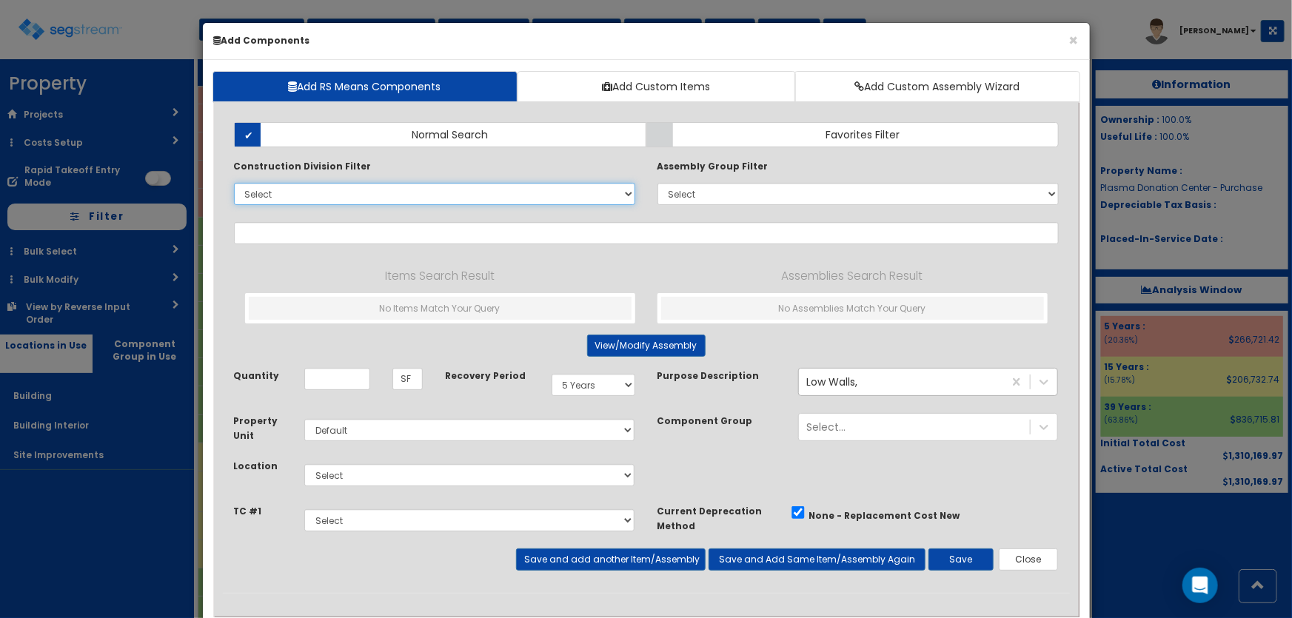
click at [338, 189] on select "Select 0. Custom Item 1. General Requirements 2. Existing Conditions 3. Concret…" at bounding box center [434, 194] width 401 height 22
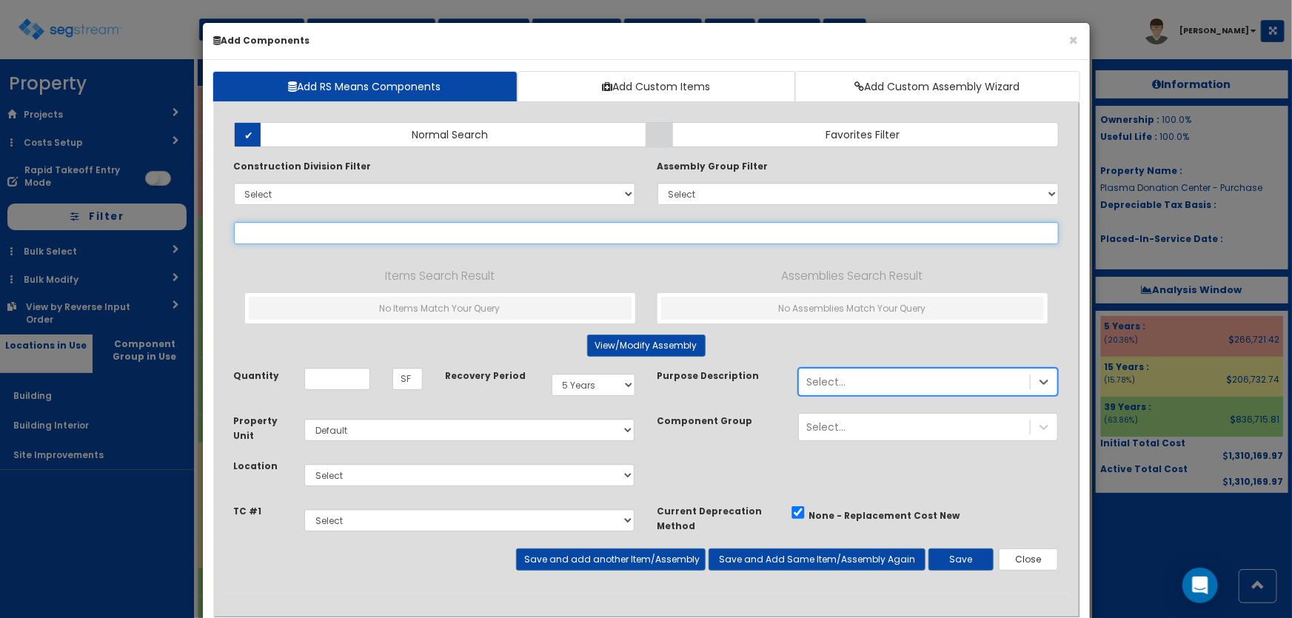
click at [345, 238] on input "text" at bounding box center [646, 233] width 825 height 22
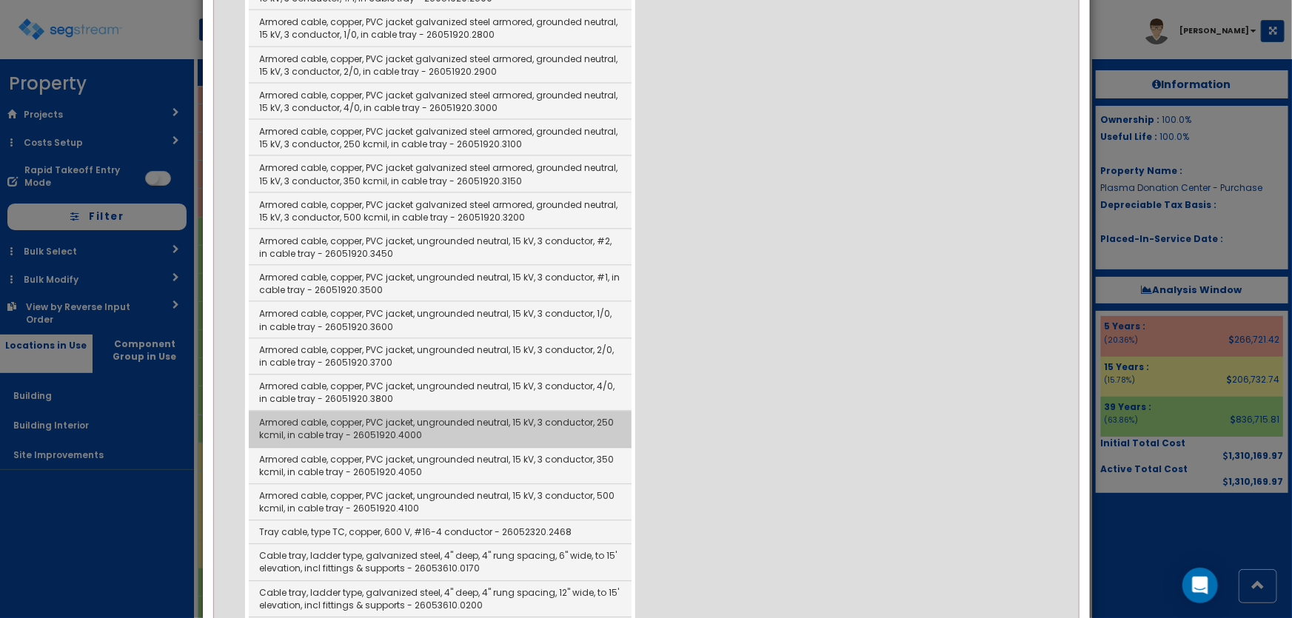
scroll to position [1144, 0]
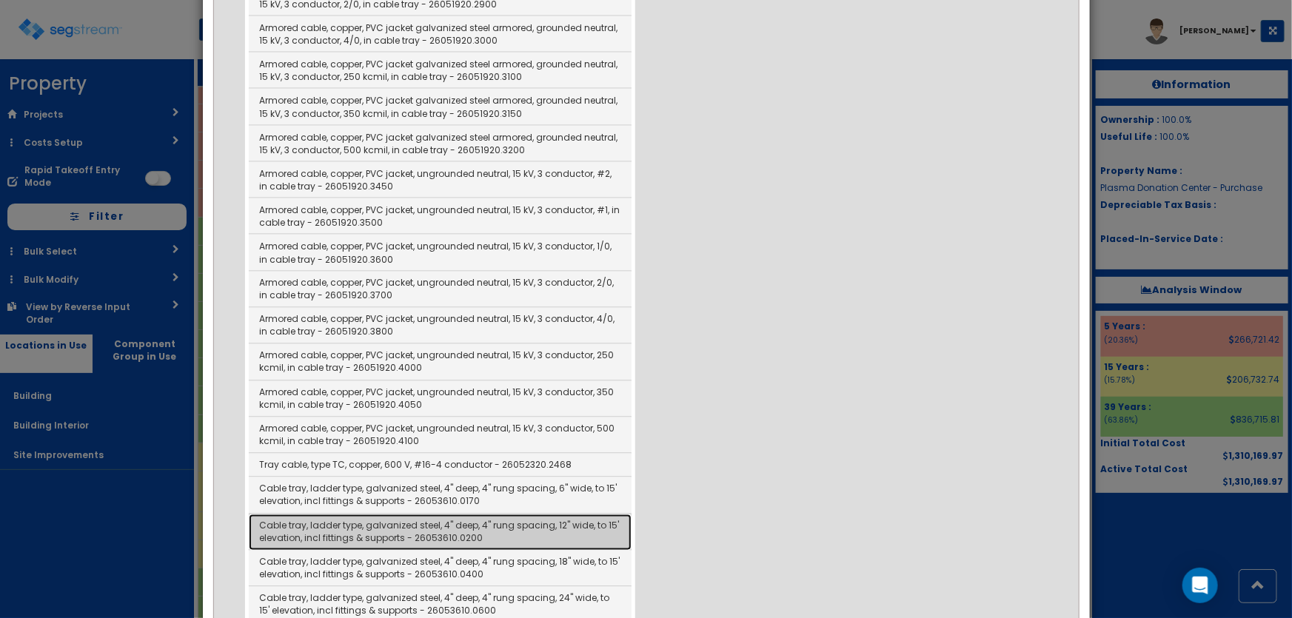
click at [523, 514] on link "Cable tray, ladder type, galvanized steel, 4" deep, 4" rung spacing, 12" wide, …" at bounding box center [440, 532] width 383 height 36
type input "Cable tray, ladder type, galvanized steel, 4" deep, 4" rung spacing, 12" wide, …"
checkbox input "false"
type input "LF"
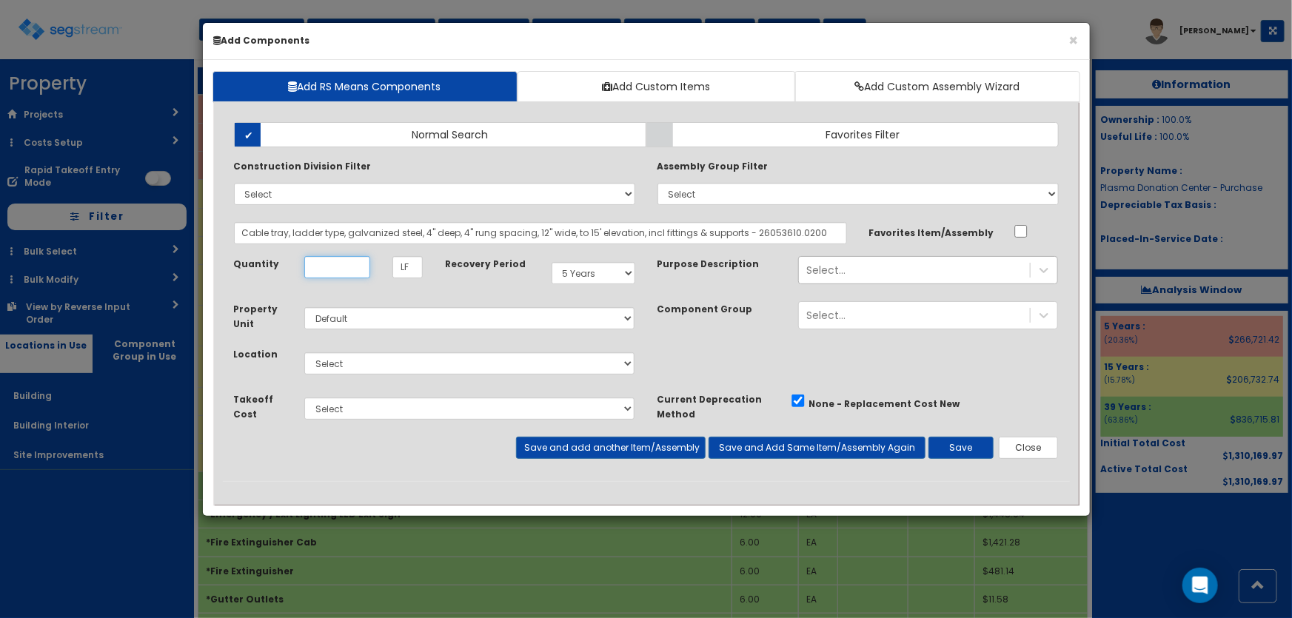
scroll to position [0, 0]
type input "352"
click at [359, 360] on select "Select Building Building Interior Site Improvements Add Additional Location" at bounding box center [469, 363] width 331 height 22
select select "7"
click at [304, 352] on select "Select Building Building Interior Site Improvements Add Additional Location" at bounding box center [469, 363] width 331 height 22
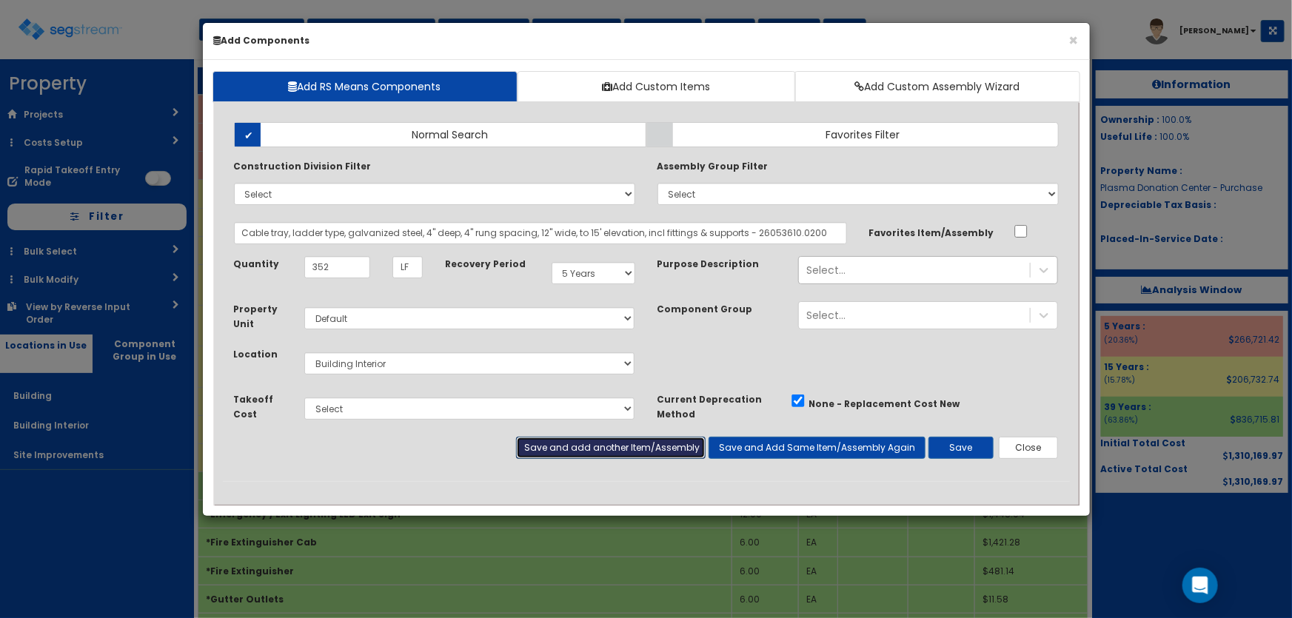
click at [612, 443] on button "Save and add another Item/Assembly" at bounding box center [610, 448] width 189 height 22
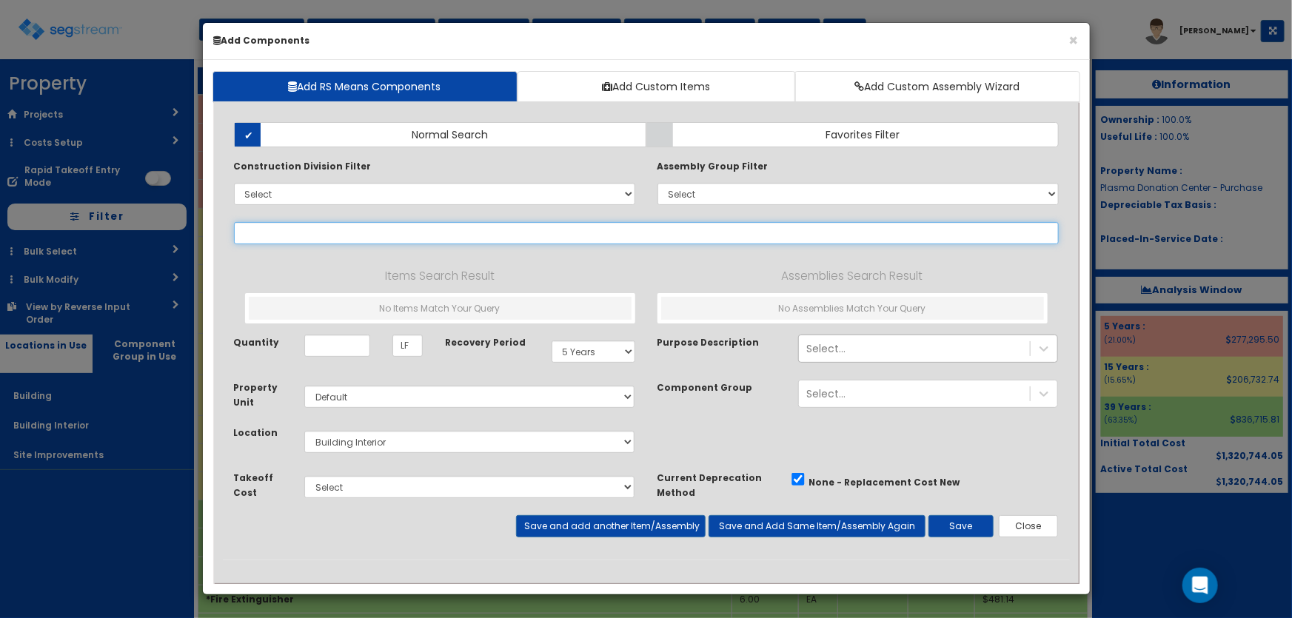
click at [263, 229] on input "text" at bounding box center [646, 233] width 825 height 22
type input "o"
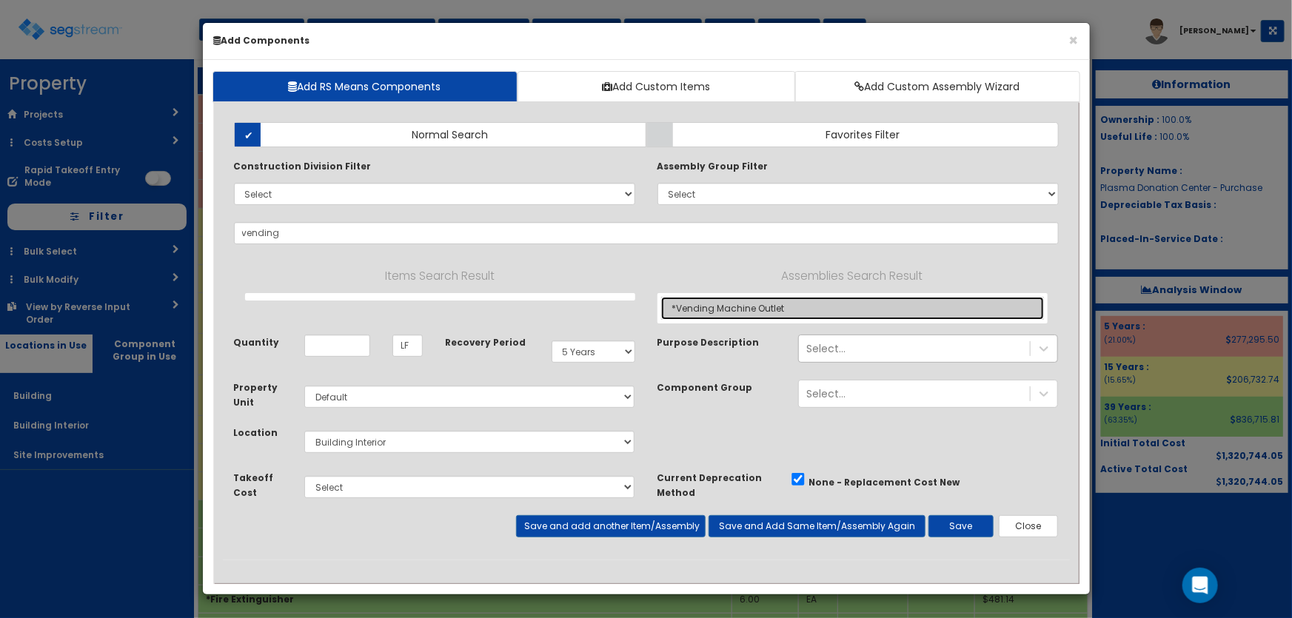
click at [727, 307] on link "*Vending Machine Outlet" at bounding box center [852, 308] width 383 height 23
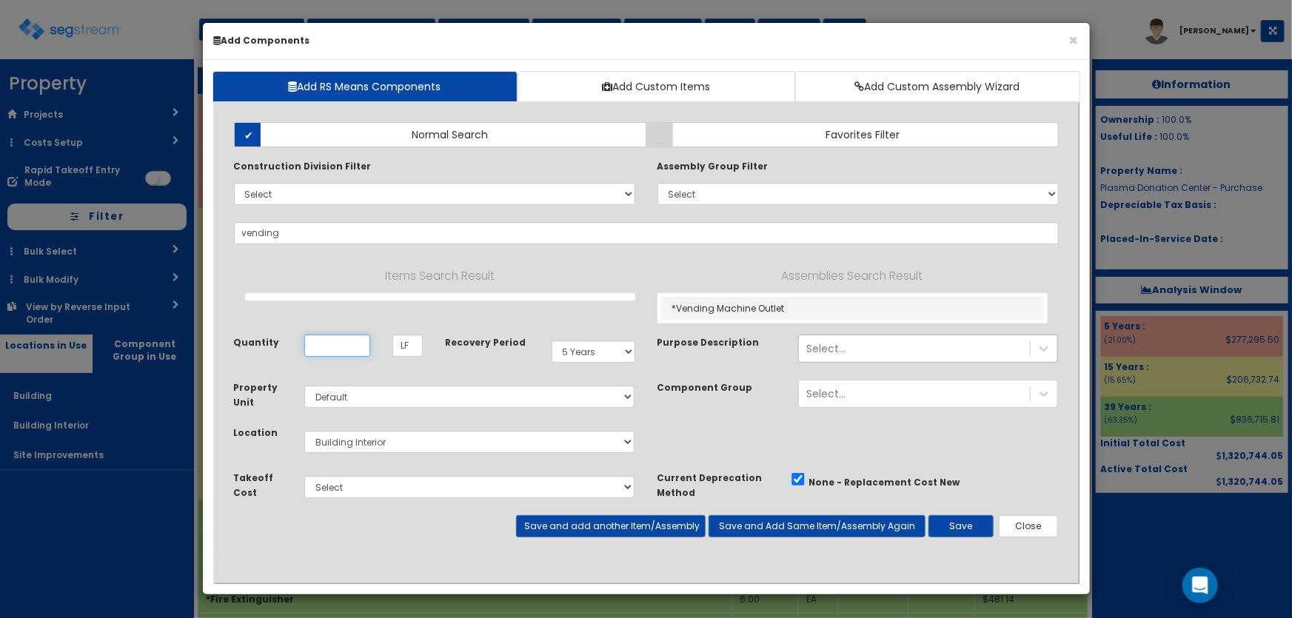
type input "*Vending Machine Outlet"
checkbox input "true"
type input "EA"
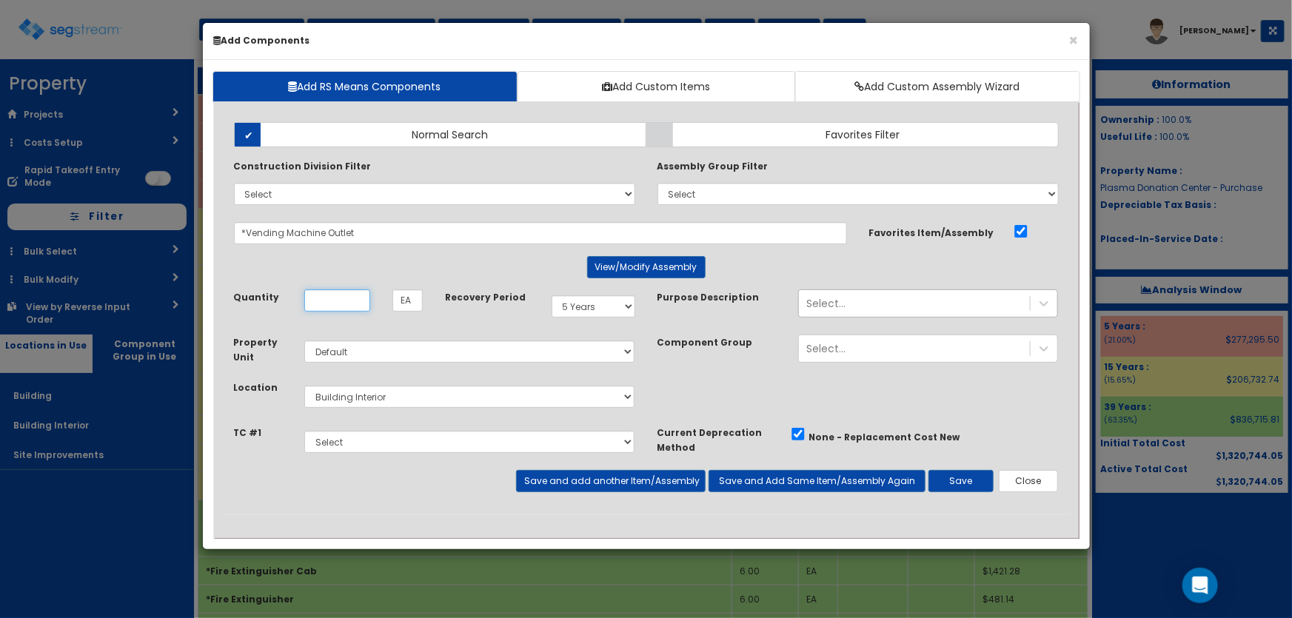
click at [338, 302] on input "Quantity" at bounding box center [337, 300] width 66 height 22
type input "2"
click at [570, 474] on button "Save and add another Item/Assembly" at bounding box center [610, 481] width 189 height 22
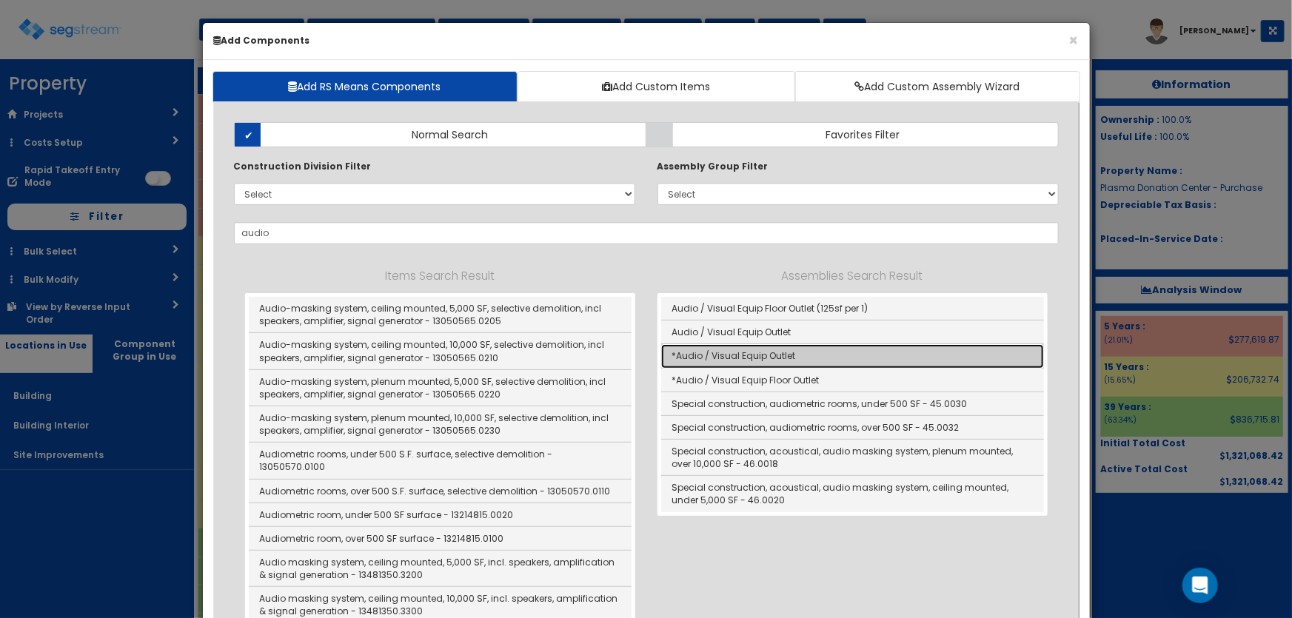
click at [776, 353] on link "*Audio / Visual Equip Outlet" at bounding box center [852, 356] width 383 height 24
type input "*Audio / Visual Equip Outlet"
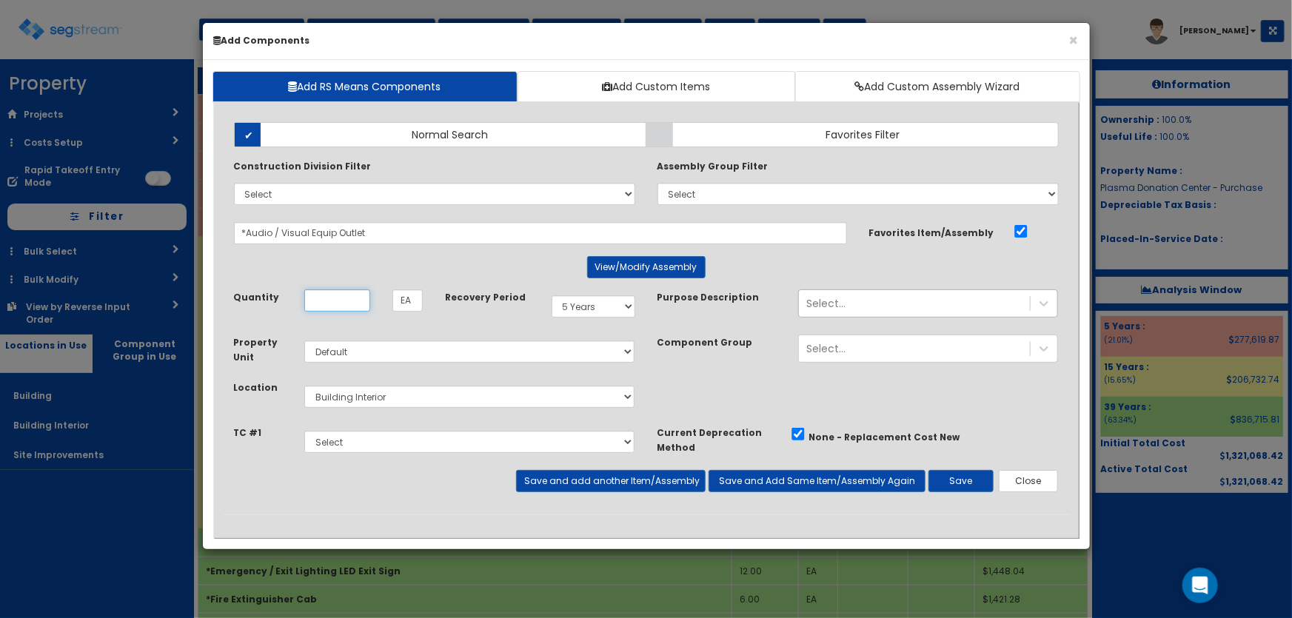
click at [333, 294] on input "Quantity" at bounding box center [337, 300] width 66 height 22
type input "4"
drag, startPoint x: 631, startPoint y: 473, endPoint x: 446, endPoint y: 474, distance: 185.0
click at [631, 474] on button "Save and add another Item/Assembly" at bounding box center [610, 481] width 189 height 22
